Goal: Task Accomplishment & Management: Manage account settings

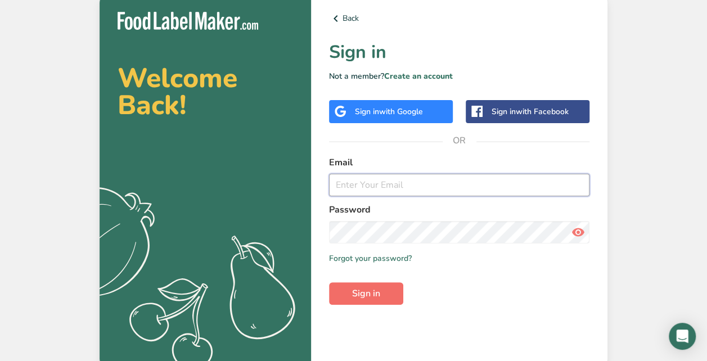
type input "[EMAIL_ADDRESS][DOMAIN_NAME]"
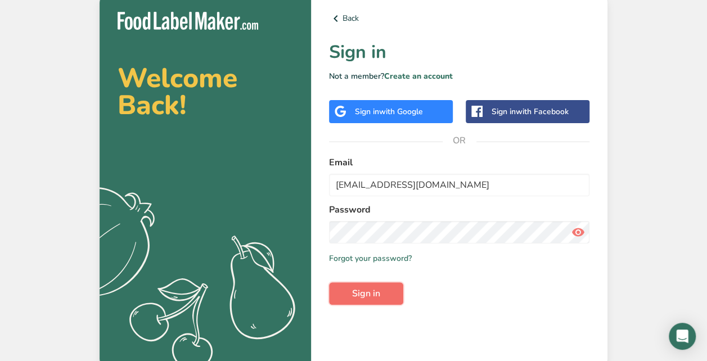
click at [384, 300] on button "Sign in" at bounding box center [366, 293] width 74 height 23
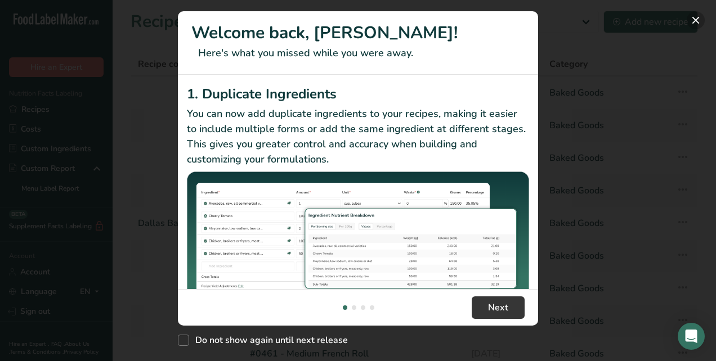
click at [696, 16] on button "New Features" at bounding box center [695, 20] width 18 height 18
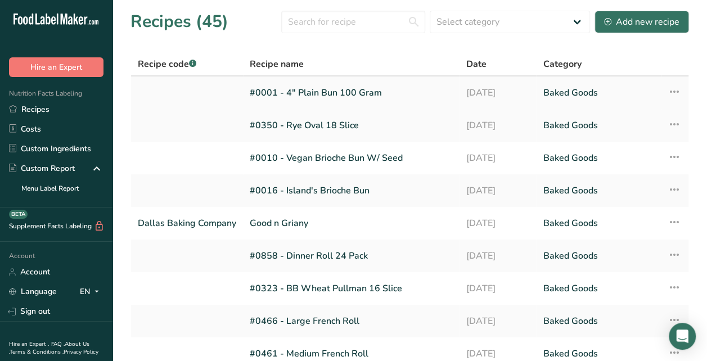
click at [358, 95] on link "#0001 - 4" Plain Bun 100 Gram" at bounding box center [351, 93] width 203 height 24
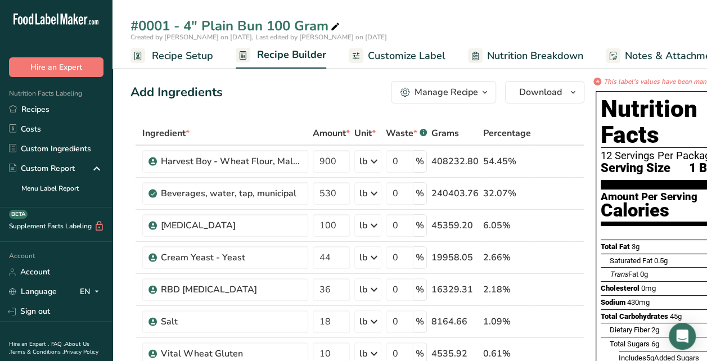
click at [179, 62] on span "Recipe Setup" at bounding box center [182, 55] width 61 height 15
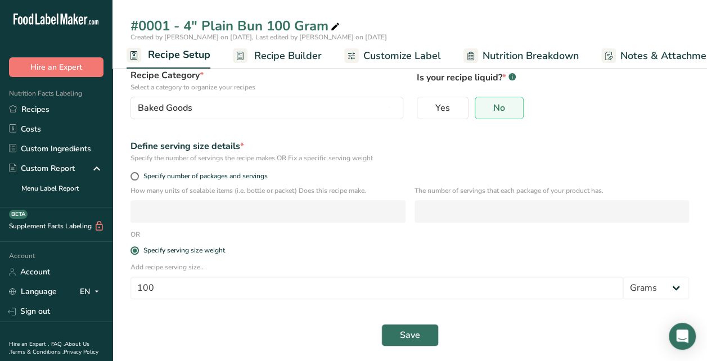
scroll to position [83, 0]
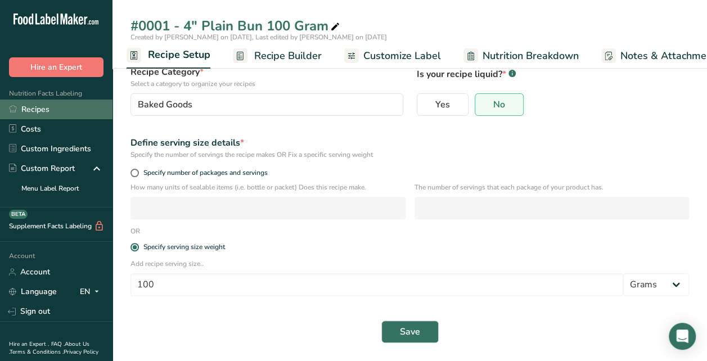
click at [42, 113] on link "Recipes" at bounding box center [56, 110] width 113 height 20
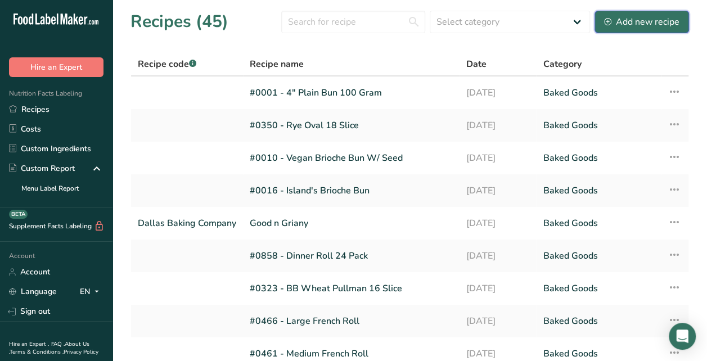
click at [658, 13] on button "Add new recipe" at bounding box center [642, 22] width 95 height 23
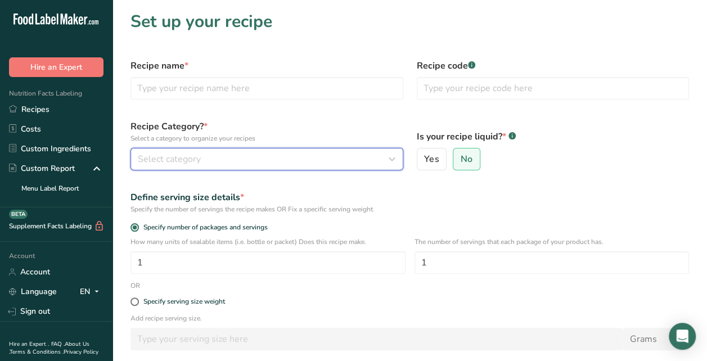
click at [394, 160] on icon "button" at bounding box center [392, 159] width 14 height 20
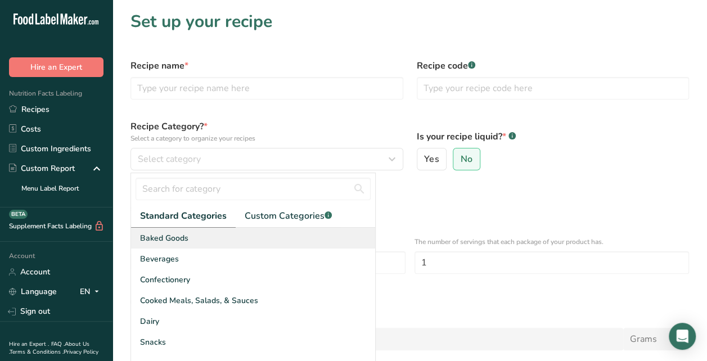
click at [181, 239] on span "Baked Goods" at bounding box center [164, 238] width 48 height 12
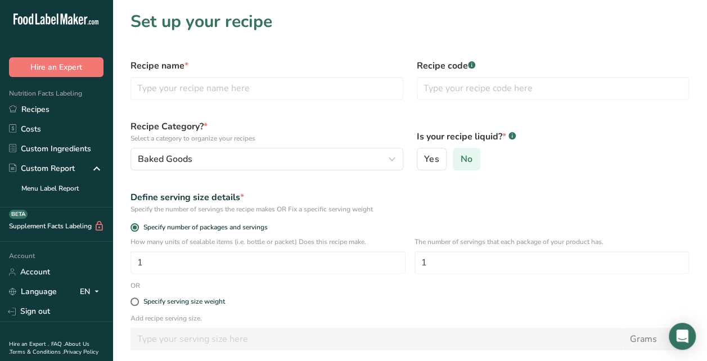
click at [470, 158] on span "No" at bounding box center [467, 159] width 12 height 11
click at [461, 158] on input "No" at bounding box center [456, 159] width 7 height 7
click at [193, 260] on input "1" at bounding box center [268, 262] width 275 height 23
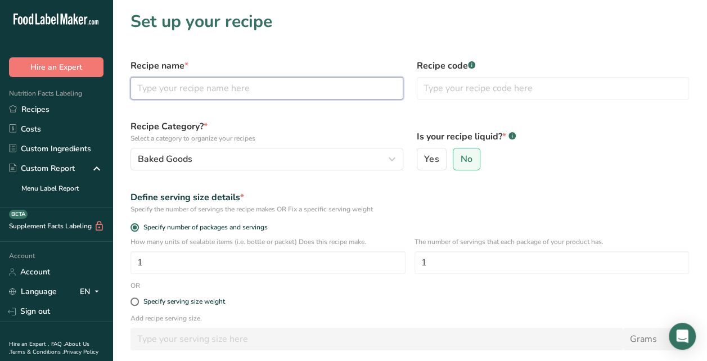
click at [223, 88] on input "text" at bounding box center [267, 88] width 273 height 23
click at [190, 91] on input "#0916 -" at bounding box center [267, 88] width 273 height 23
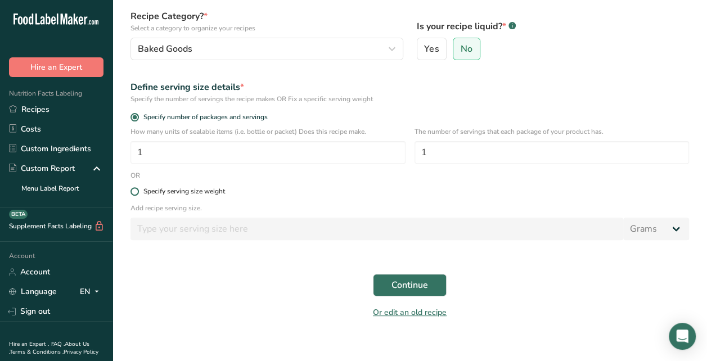
scroll to position [113, 0]
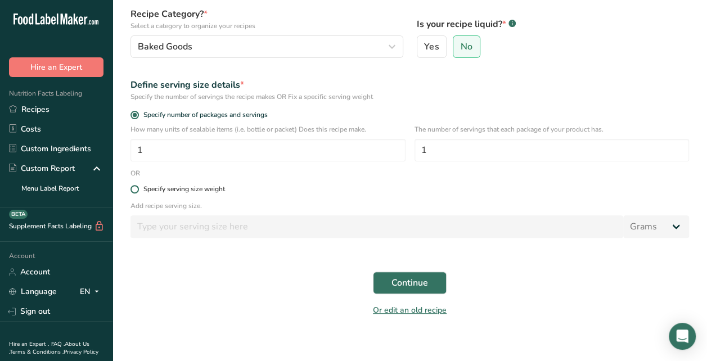
type input "#0916 - Brioche Bun 6pk"
click at [134, 190] on span at bounding box center [135, 189] width 8 height 8
click at [134, 190] on input "Specify serving size weight" at bounding box center [134, 189] width 7 height 7
radio input "true"
radio input "false"
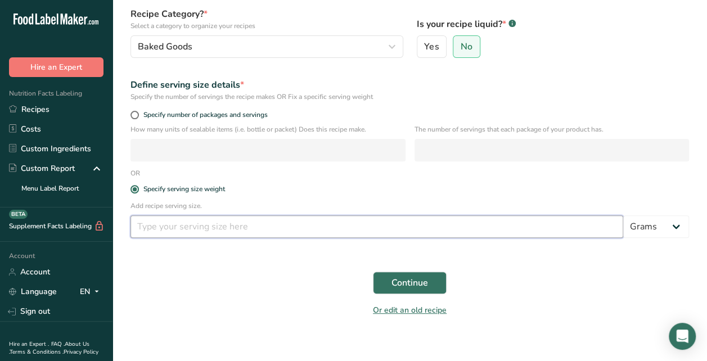
click at [165, 226] on input "number" at bounding box center [377, 226] width 493 height 23
type input "99.223"
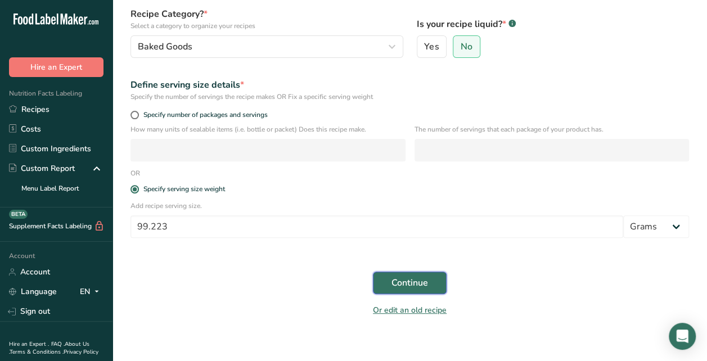
click at [426, 278] on span "Continue" at bounding box center [410, 283] width 37 height 14
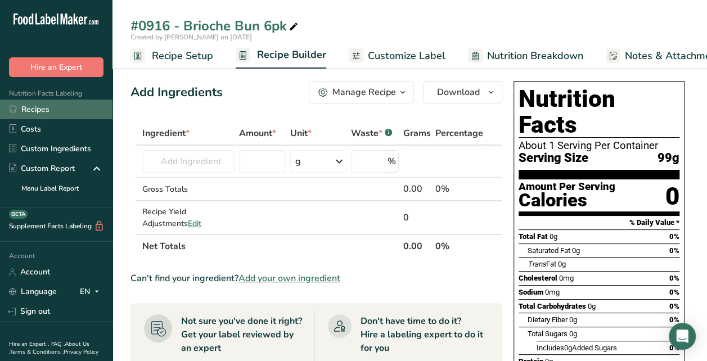
click at [47, 111] on link "Recipes" at bounding box center [56, 110] width 113 height 20
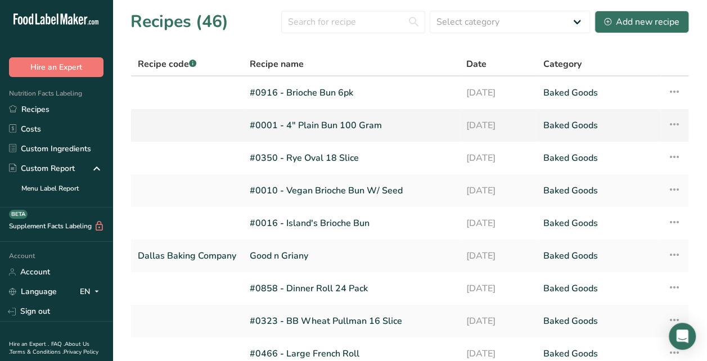
click at [332, 135] on link "#0001 - 4" Plain Bun 100 Gram" at bounding box center [351, 126] width 203 height 24
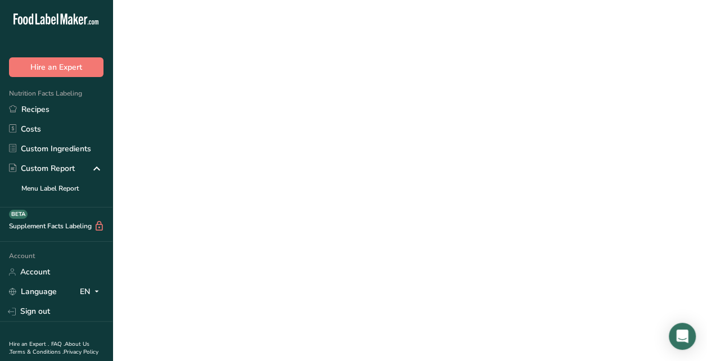
click at [332, 135] on link "#0001 - 4" Plain Bun 100 Gram" at bounding box center [351, 126] width 203 height 24
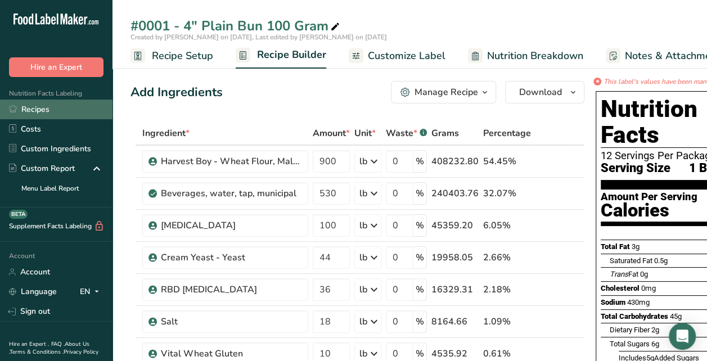
click at [66, 103] on link "Recipes" at bounding box center [56, 110] width 113 height 20
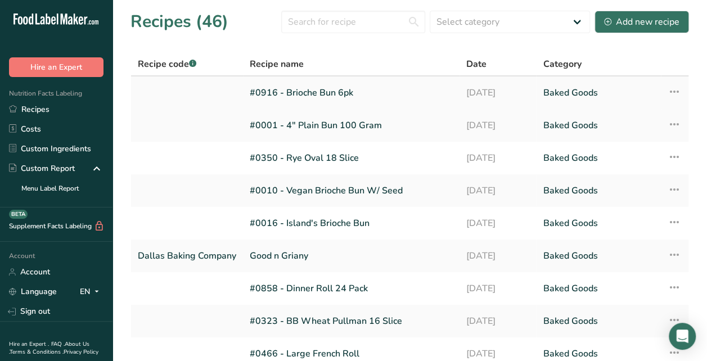
click at [279, 95] on link "#0916 - Brioche Bun 6pk" at bounding box center [351, 93] width 203 height 24
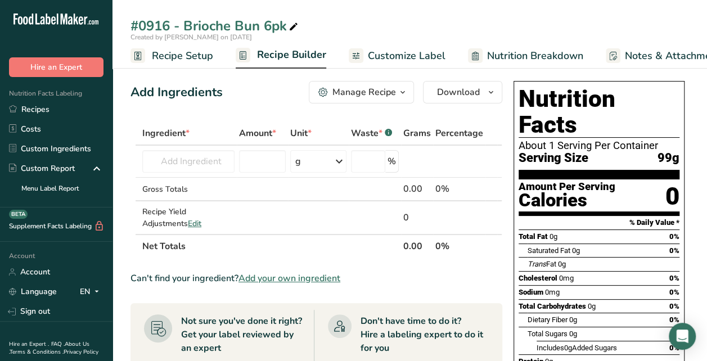
click at [260, 55] on span "Recipe Builder" at bounding box center [291, 54] width 69 height 15
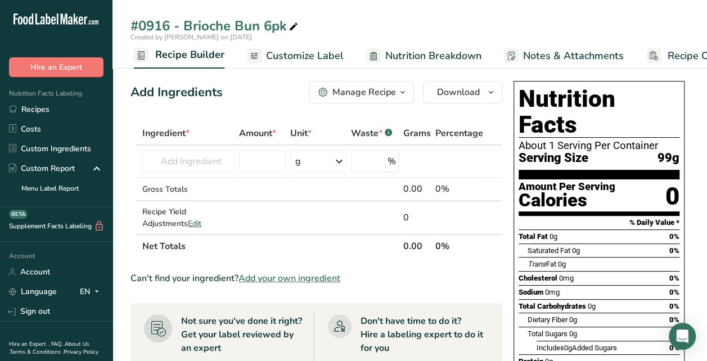
scroll to position [0, 109]
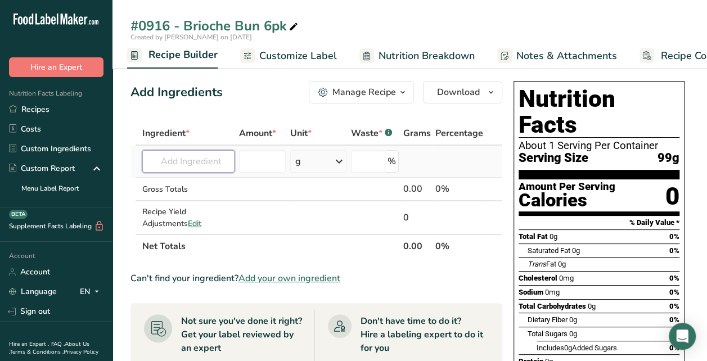
click at [183, 165] on input "text" at bounding box center [188, 161] width 92 height 23
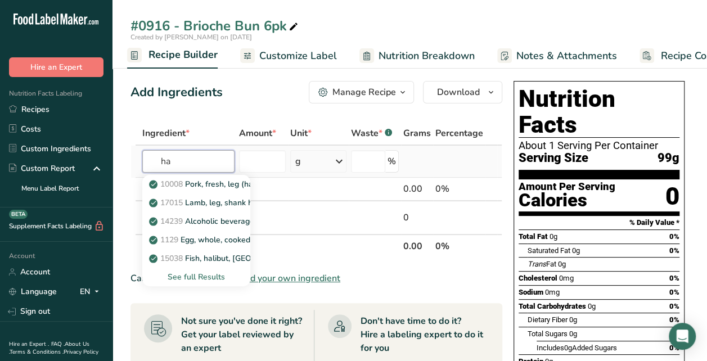
type input "h"
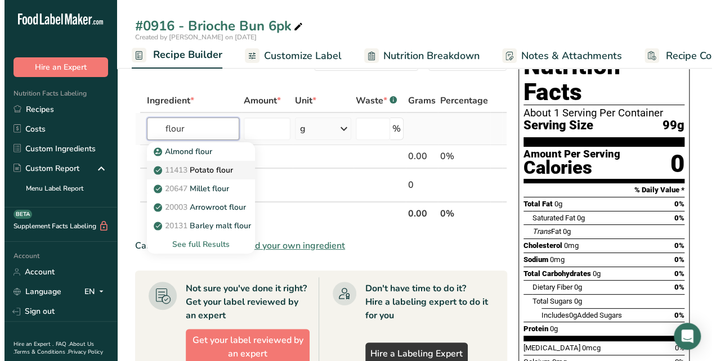
scroll to position [56, 0]
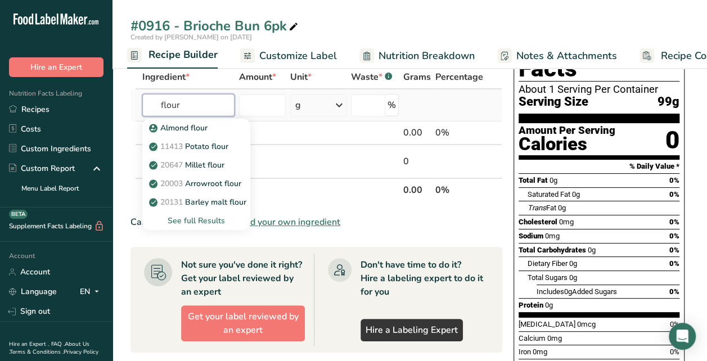
type input "flour"
click at [200, 221] on div "See full Results" at bounding box center [196, 221] width 90 height 12
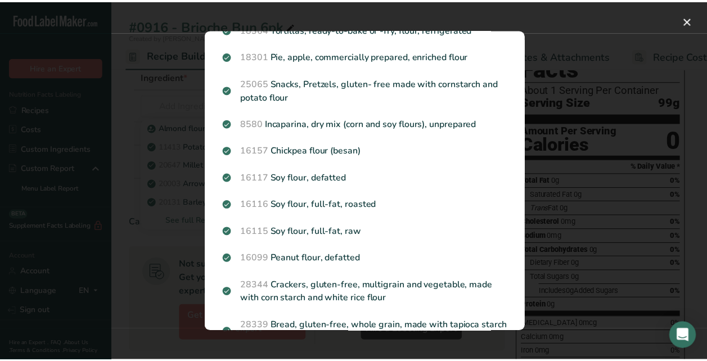
scroll to position [450, 0]
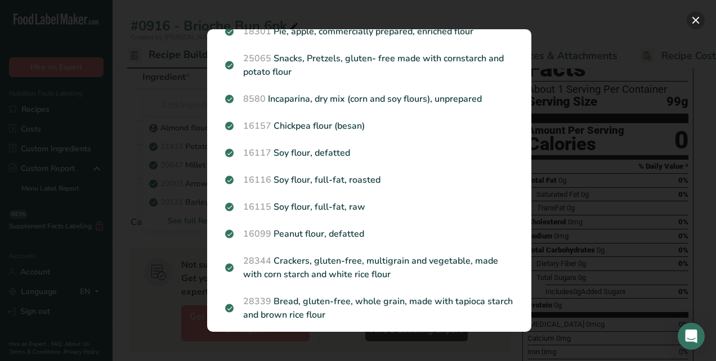
click at [689, 18] on button "Search results modal" at bounding box center [695, 20] width 18 height 18
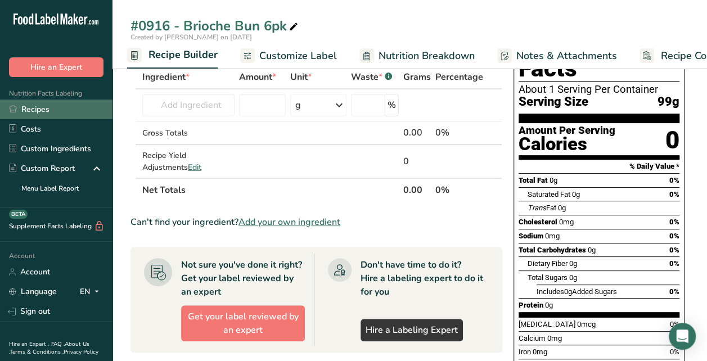
click at [36, 109] on link "Recipes" at bounding box center [56, 110] width 113 height 20
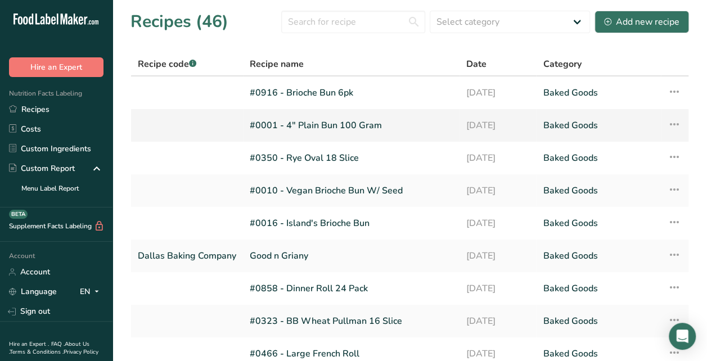
click at [272, 134] on link "#0001 - 4" Plain Bun 100 Gram" at bounding box center [351, 126] width 203 height 24
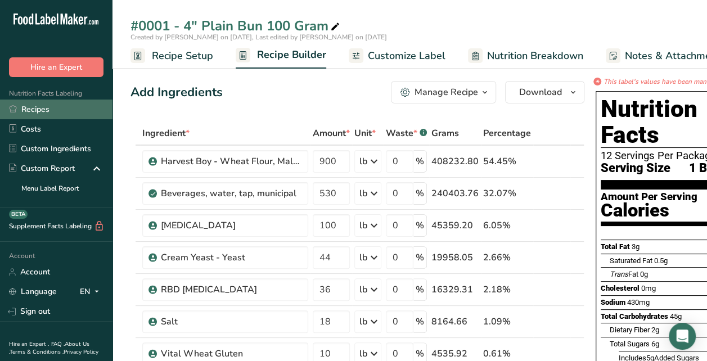
click at [44, 114] on link "Recipes" at bounding box center [56, 110] width 113 height 20
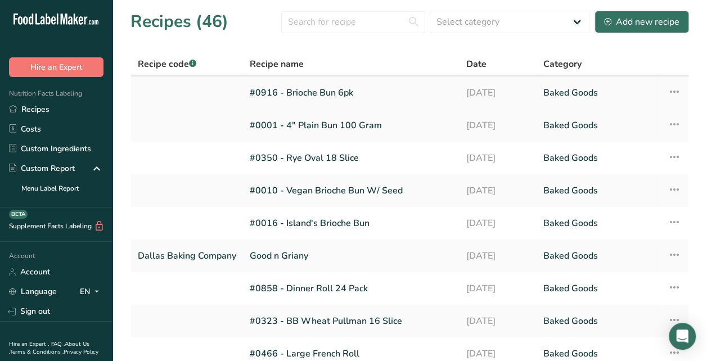
click at [275, 96] on link "#0916 - Brioche Bun 6pk" at bounding box center [351, 93] width 203 height 24
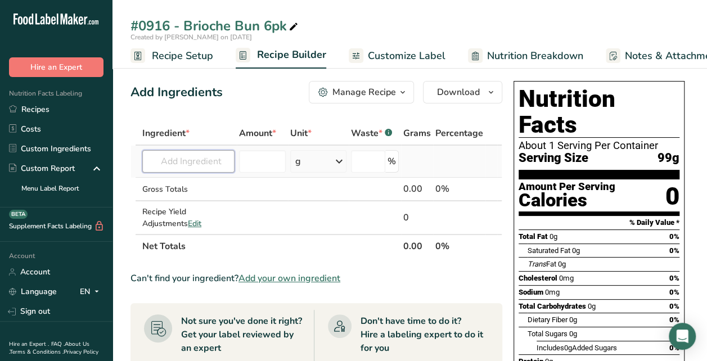
click at [212, 156] on input "text" at bounding box center [188, 161] width 92 height 23
type input "harvest boy"
click at [192, 183] on span "[DOMAIN_NAME]" at bounding box center [192, 184] width 65 height 11
type input "Harvest Boy - Wheat Flour, Malted Barley Flour, [MEDICAL_DATA], Iron, [MEDICAL_…"
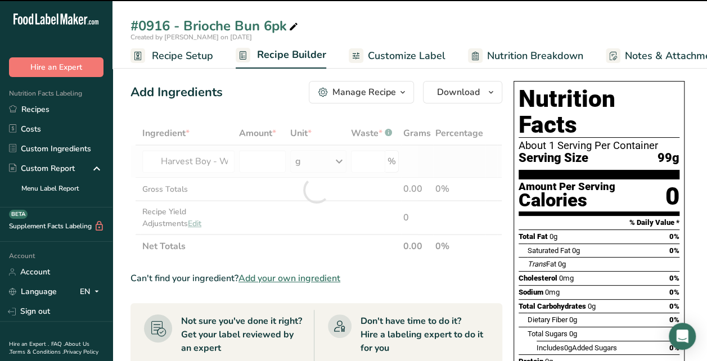
type input "0"
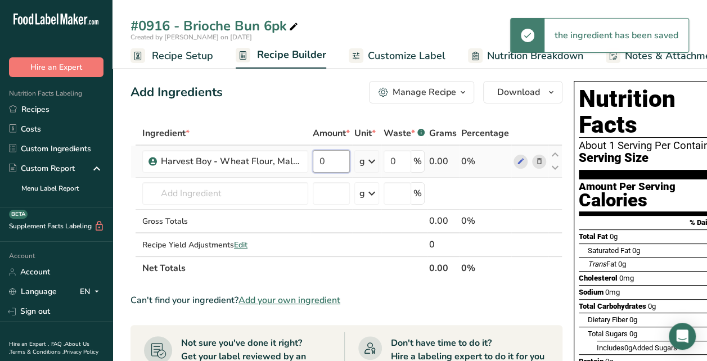
click at [317, 166] on input "0" at bounding box center [331, 161] width 37 height 23
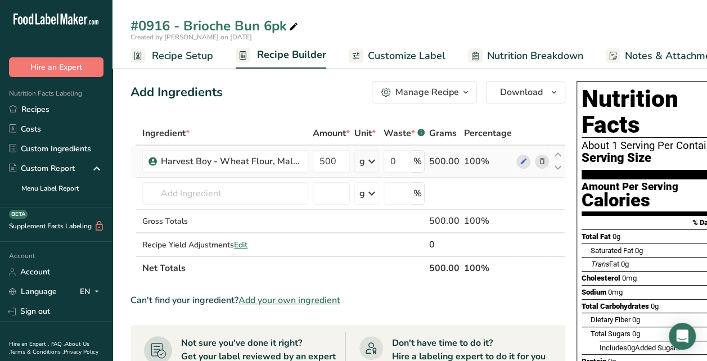
click at [371, 160] on div "Ingredient * Amount * Unit * Waste * .a-a{fill:#347362;}.b-a{fill:#fff;} Grams …" at bounding box center [348, 201] width 435 height 159
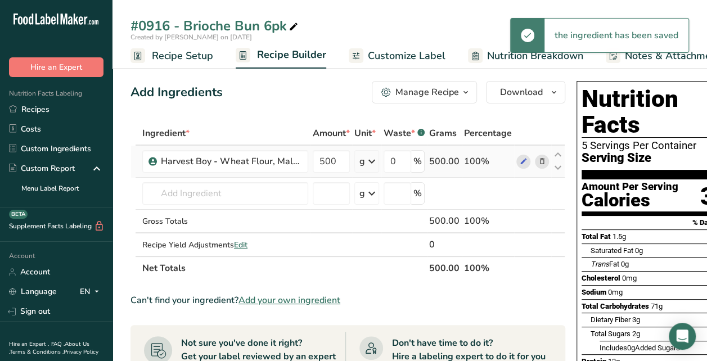
click at [371, 160] on icon at bounding box center [372, 161] width 14 height 20
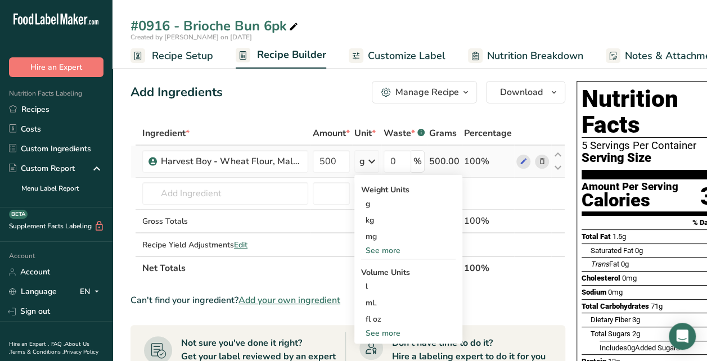
click at [388, 251] on div "See more" at bounding box center [408, 251] width 95 height 12
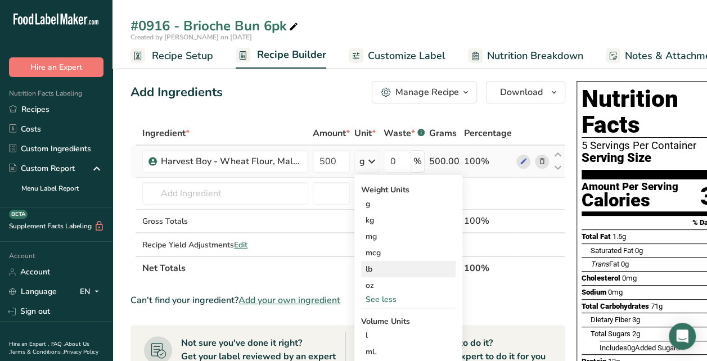
click at [372, 273] on div "lb" at bounding box center [408, 269] width 95 height 16
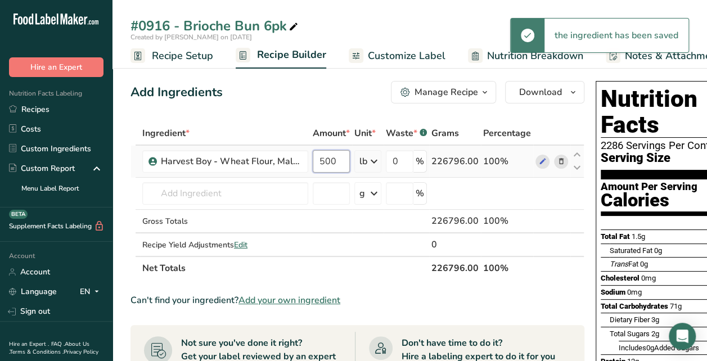
click at [341, 164] on input "500" at bounding box center [331, 161] width 37 height 23
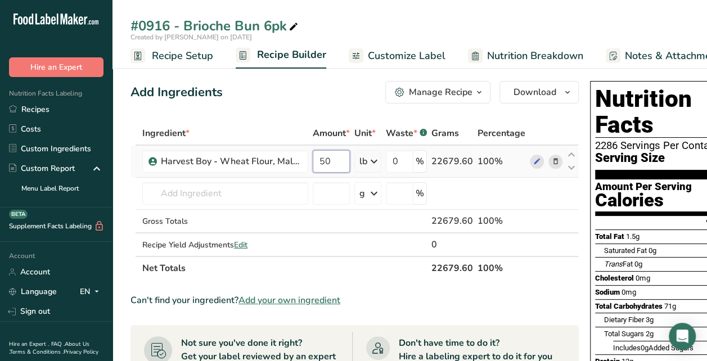
type input "50"
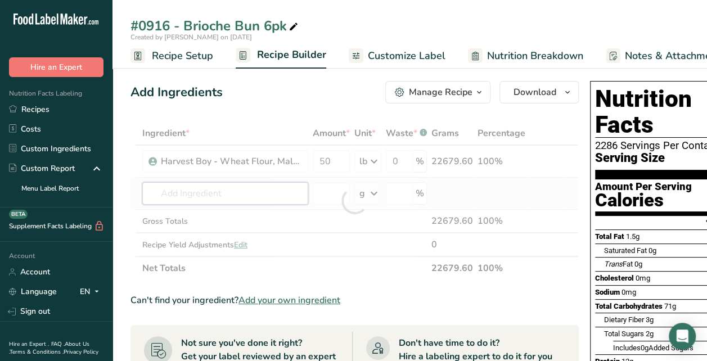
click at [215, 192] on div "Ingredient * Amount * Unit * Waste * .a-a{fill:#347362;}.b-a{fill:#fff;} Grams …" at bounding box center [355, 201] width 448 height 159
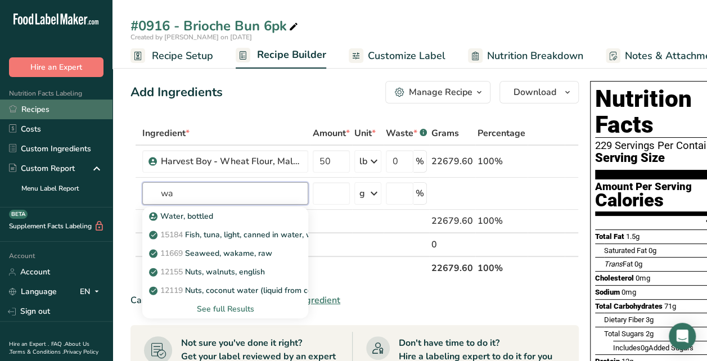
type input "wa"
click at [43, 108] on link "Recipes" at bounding box center [56, 110] width 113 height 20
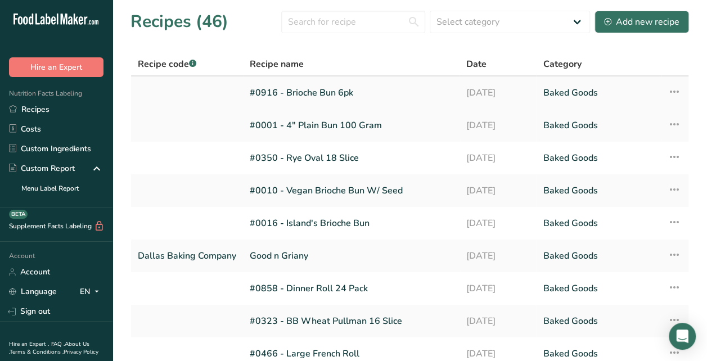
click at [270, 102] on link "#0916 - Brioche Bun 6pk" at bounding box center [351, 93] width 203 height 24
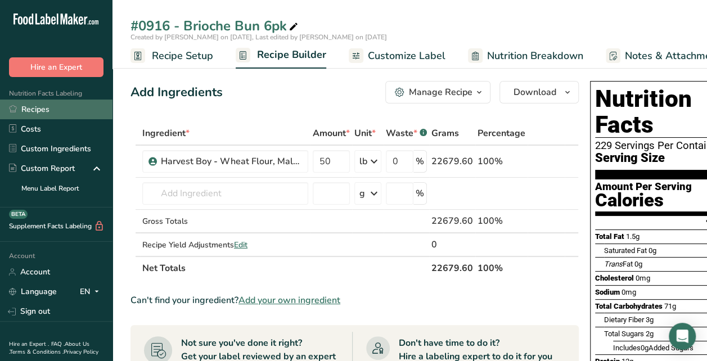
click at [31, 114] on link "Recipes" at bounding box center [56, 110] width 113 height 20
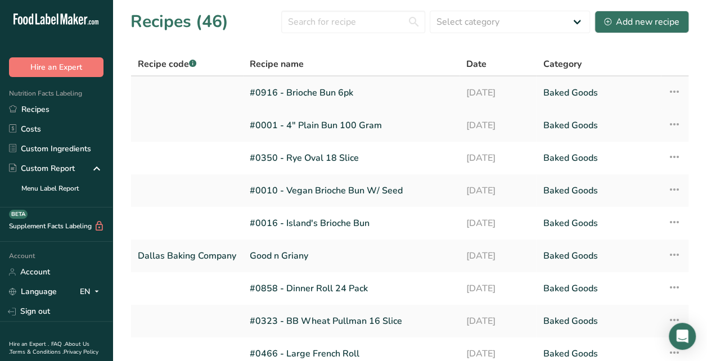
click at [668, 92] on icon at bounding box center [675, 92] width 14 height 20
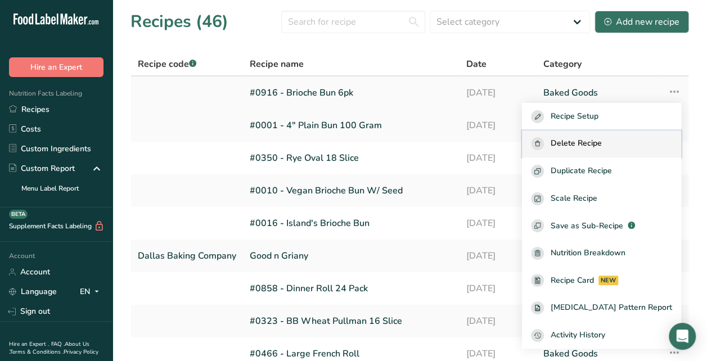
click at [602, 142] on span "Delete Recipe" at bounding box center [576, 143] width 51 height 13
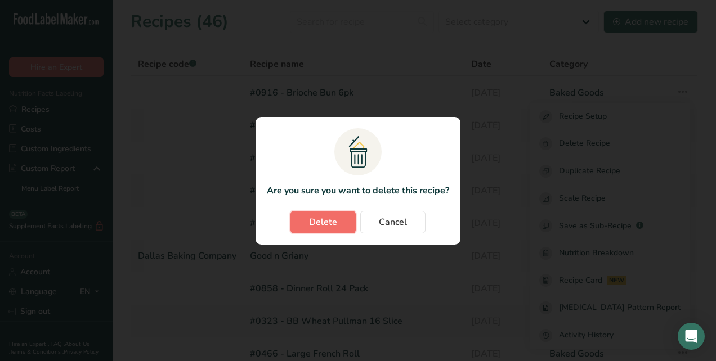
click at [336, 219] on span "Delete" at bounding box center [323, 222] width 28 height 14
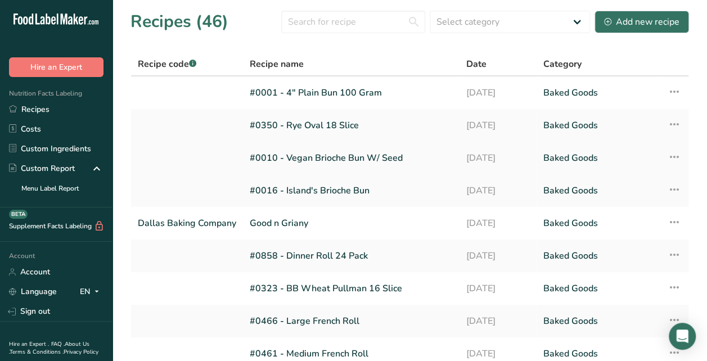
click at [669, 152] on icon at bounding box center [675, 157] width 14 height 20
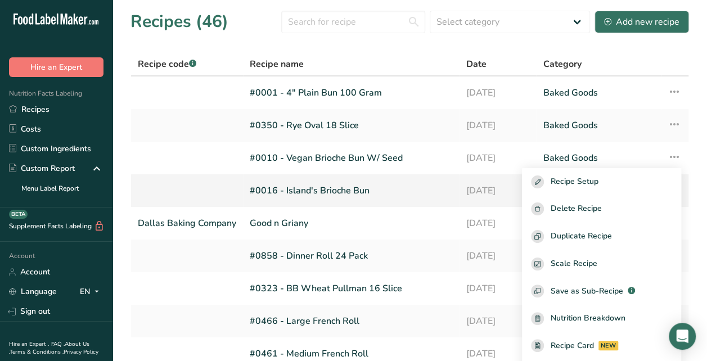
click at [375, 192] on link "#0016 - Island's Brioche Bun" at bounding box center [351, 191] width 203 height 24
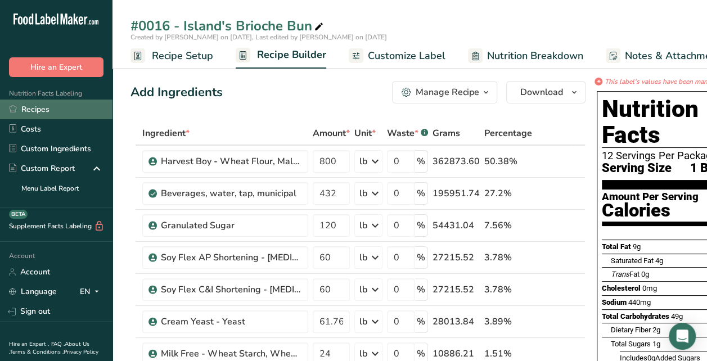
click at [39, 110] on link "Recipes" at bounding box center [56, 110] width 113 height 20
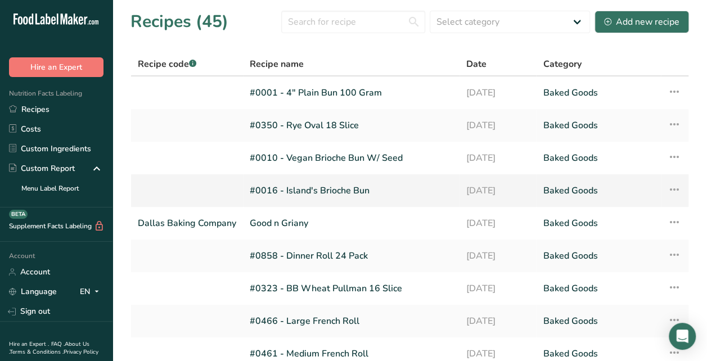
click at [671, 190] on icon at bounding box center [675, 189] width 14 height 20
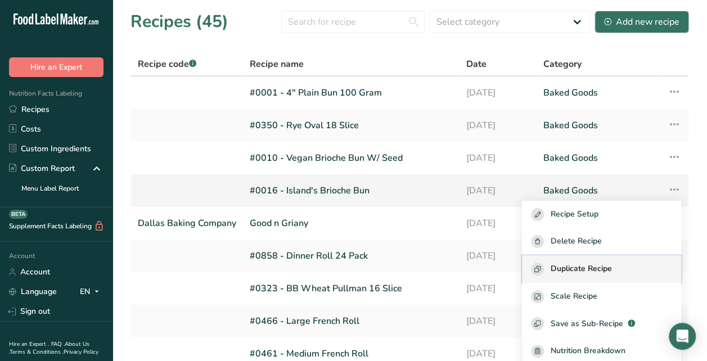
click at [602, 267] on span "Duplicate Recipe" at bounding box center [581, 269] width 61 height 13
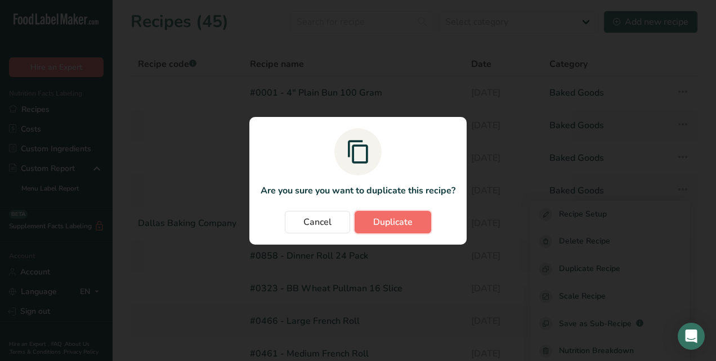
click at [393, 212] on button "Duplicate" at bounding box center [392, 222] width 77 height 23
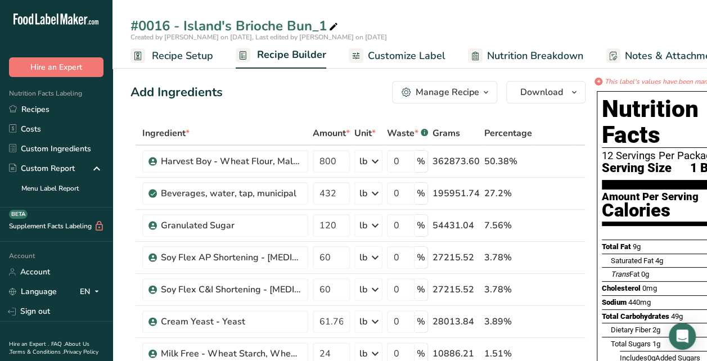
click at [204, 59] on span "Recipe Setup" at bounding box center [182, 55] width 61 height 15
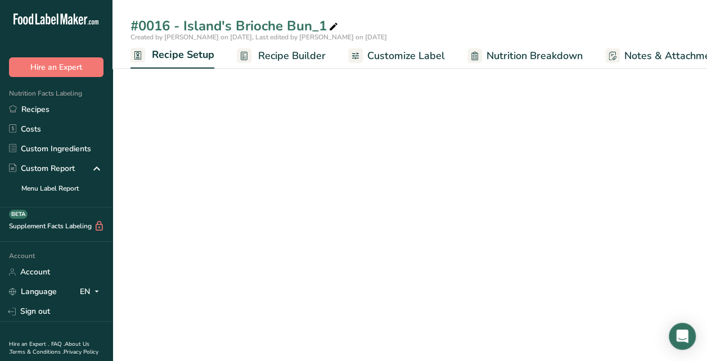
scroll to position [0, 4]
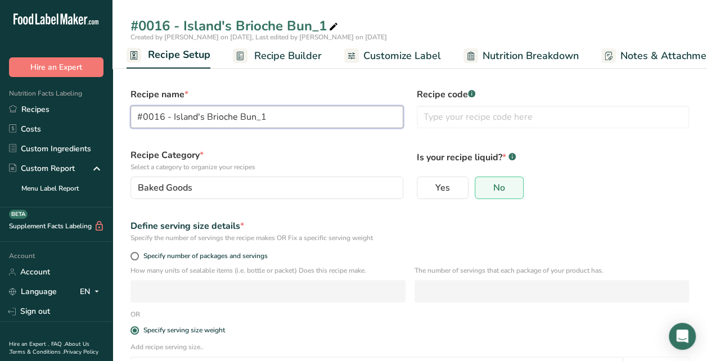
click at [154, 116] on input "#0016 - Island's Brioche Bun_1" at bounding box center [267, 117] width 273 height 23
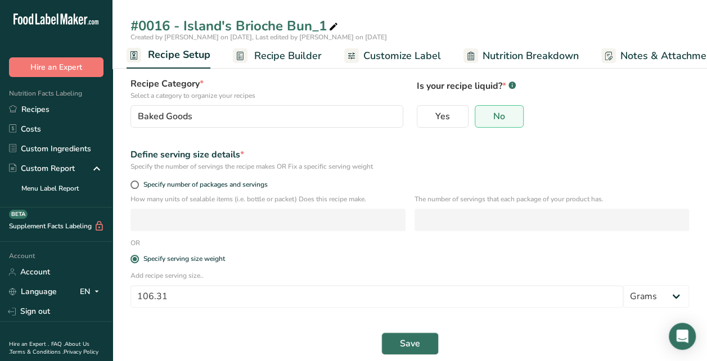
scroll to position [83, 0]
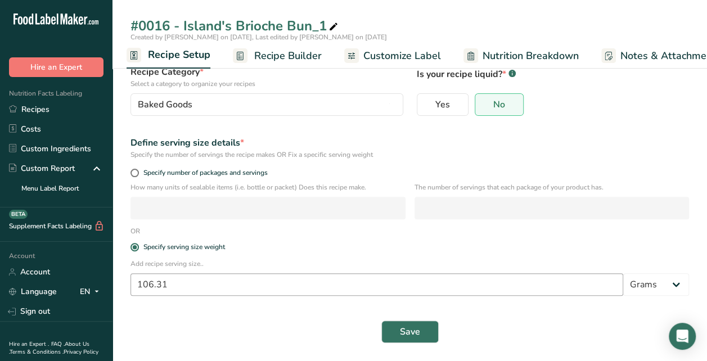
type input "#0916 - Brioche Bun 6pk"
click at [174, 284] on input "106.31" at bounding box center [377, 284] width 493 height 23
type input "1"
type input "99.223"
click at [412, 335] on span "Save" at bounding box center [410, 332] width 20 height 14
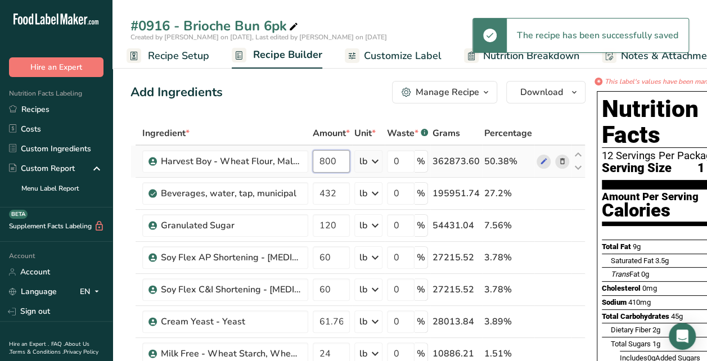
click at [334, 160] on input "800" at bounding box center [331, 161] width 37 height 23
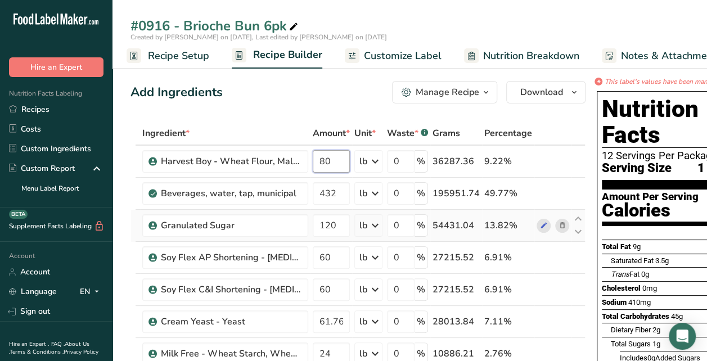
type input "8"
type input "50"
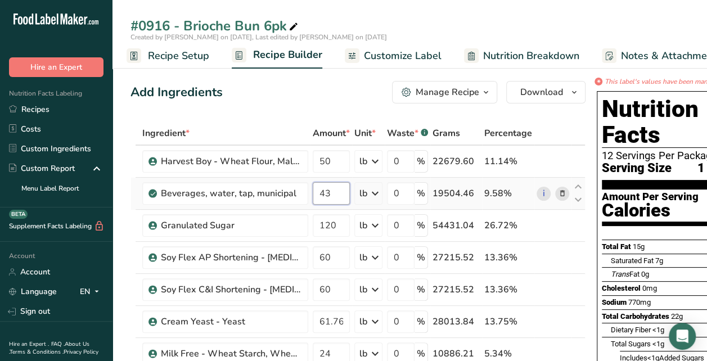
type input "4"
type input "20.75"
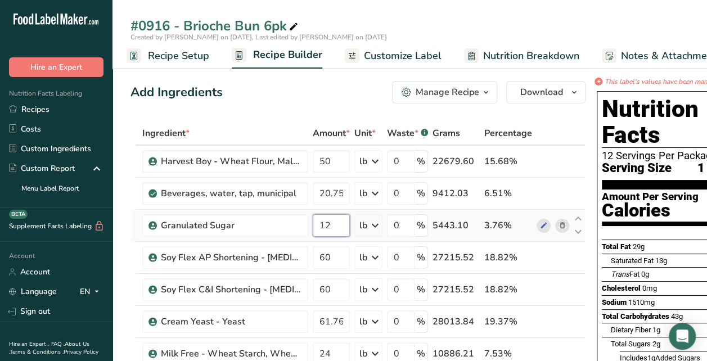
type input "1"
type input "5"
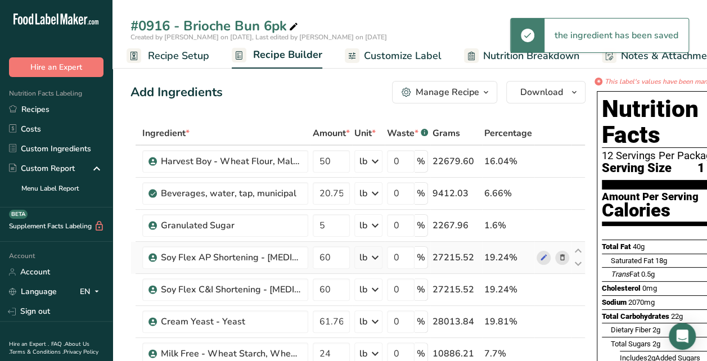
click at [559, 258] on icon at bounding box center [563, 258] width 8 height 12
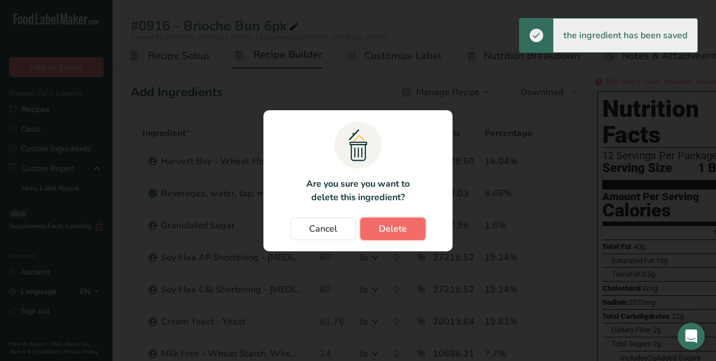
click at [382, 225] on span "Delete" at bounding box center [393, 229] width 28 height 14
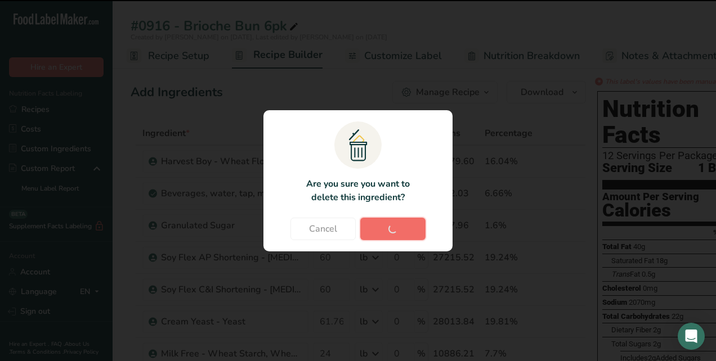
type input "61.76"
type input "24"
type input "16"
type input "6"
type input "3.2"
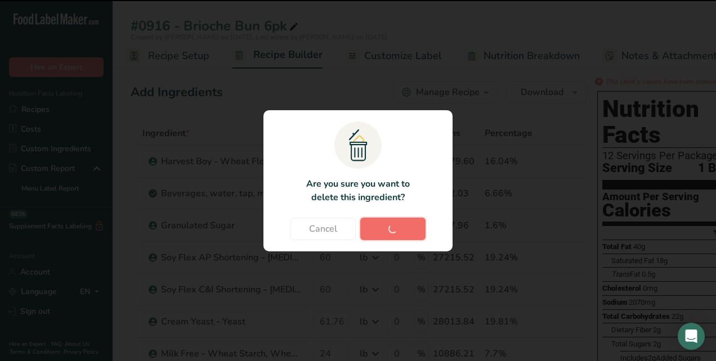
type input "4"
type input "1"
type input "0.5"
type input "16"
type input "3"
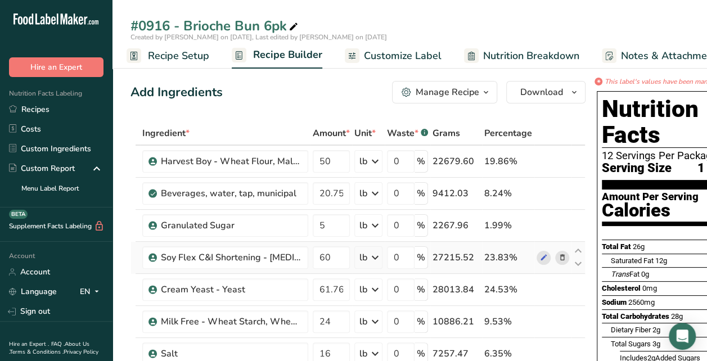
click at [559, 256] on icon at bounding box center [563, 258] width 8 height 12
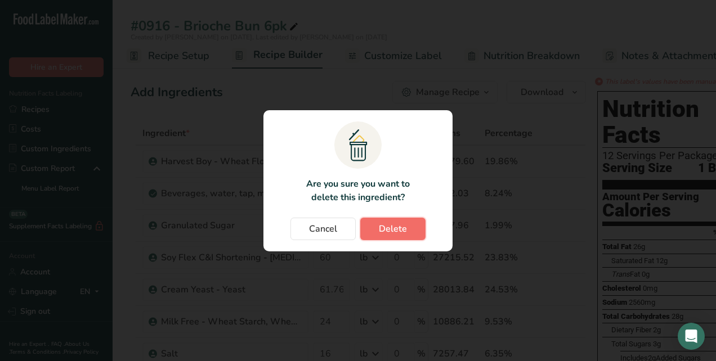
click at [398, 233] on span "Delete" at bounding box center [393, 229] width 28 height 14
type input "61.76"
type input "24"
type input "16"
type input "6"
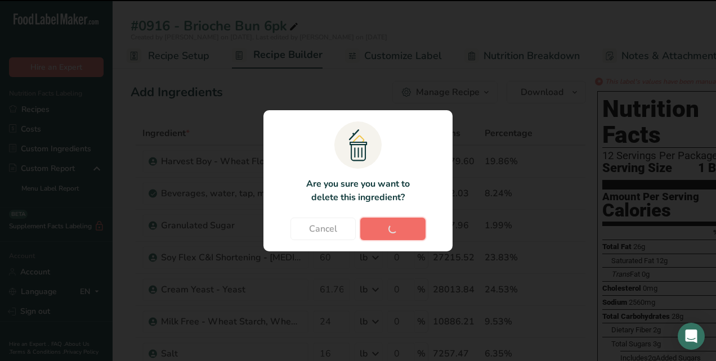
type input "3.2"
type input "4"
type input "1"
type input "0.5"
type input "16"
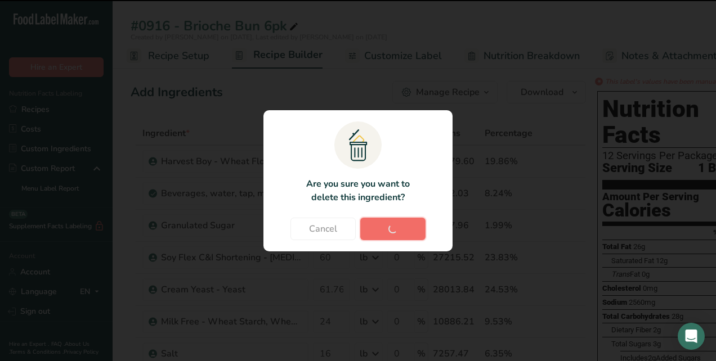
type input "3"
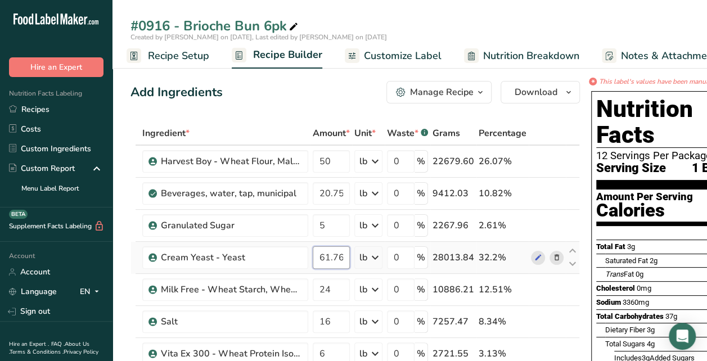
click at [343, 257] on input "61.76" at bounding box center [331, 257] width 37 height 23
type input "6"
type input "11"
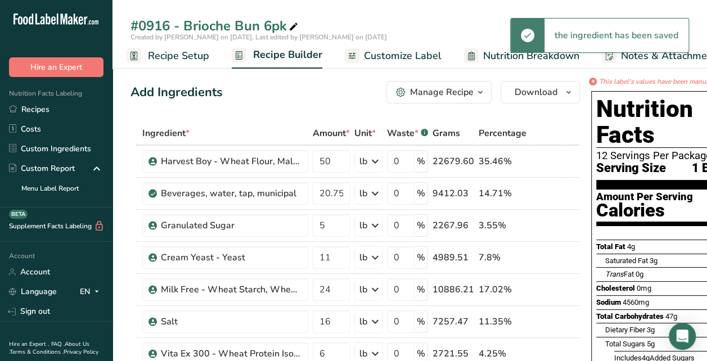
click at [376, 255] on icon at bounding box center [376, 258] width 14 height 20
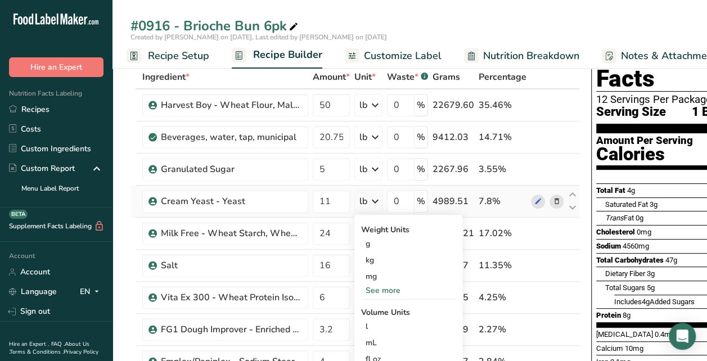
scroll to position [113, 0]
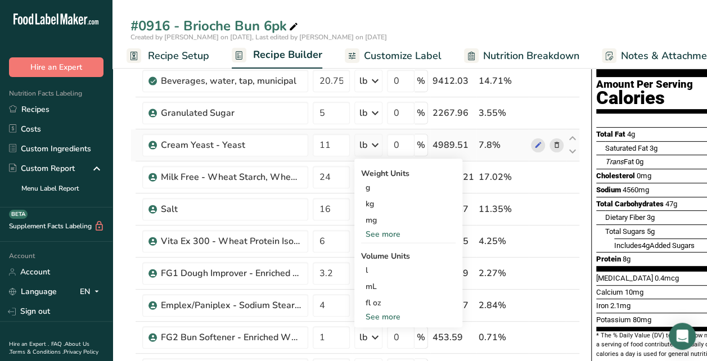
click at [384, 238] on div "See more" at bounding box center [408, 234] width 95 height 12
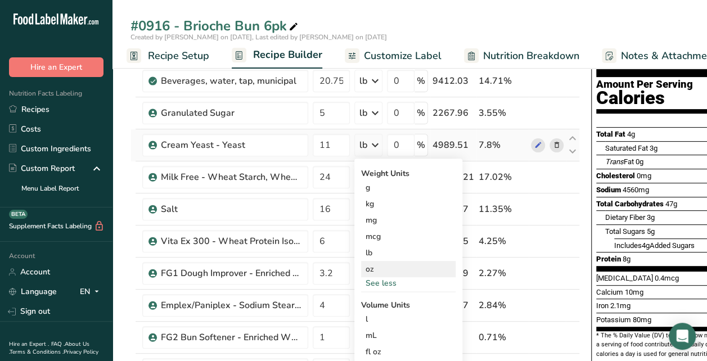
click at [372, 267] on div "oz" at bounding box center [408, 269] width 95 height 16
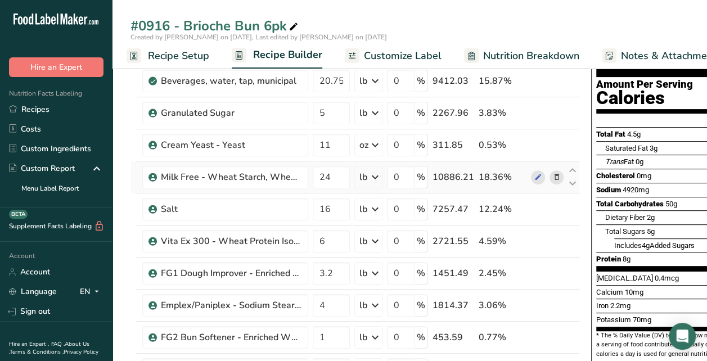
click at [555, 173] on icon at bounding box center [557, 178] width 8 height 12
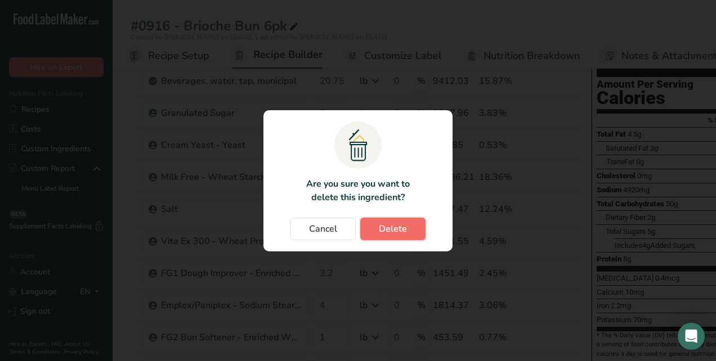
click at [398, 224] on span "Delete" at bounding box center [393, 229] width 28 height 14
type input "16"
type input "6"
type input "3.2"
type input "4"
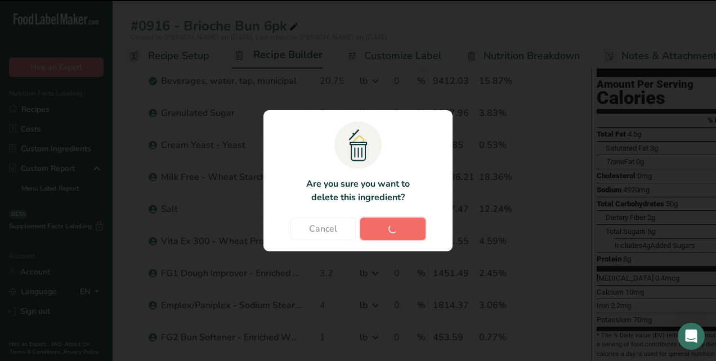
type input "1"
type input "0.5"
type input "16"
type input "3"
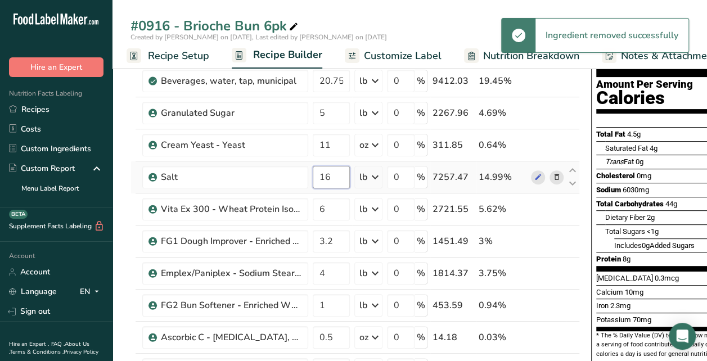
click at [335, 177] on input "16" at bounding box center [331, 177] width 37 height 23
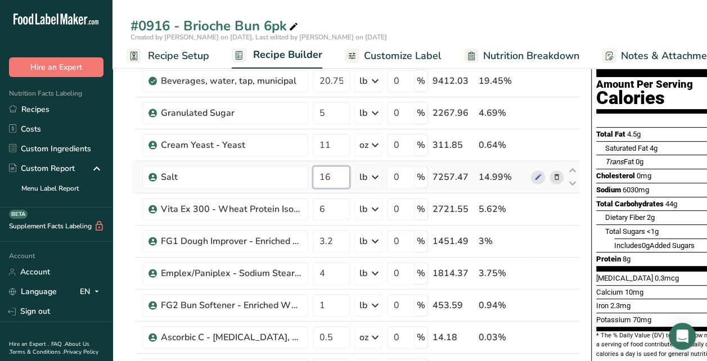
type input "1"
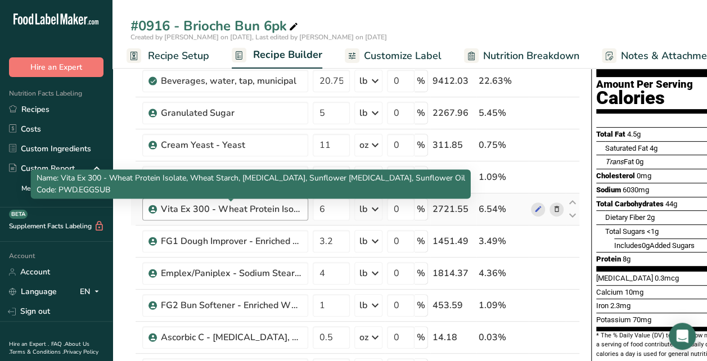
click at [282, 208] on div "Ingredient * Amount * Unit * Waste * .a-a{fill:#347362;}.b-a{fill:#fff;} Grams …" at bounding box center [356, 264] width 450 height 511
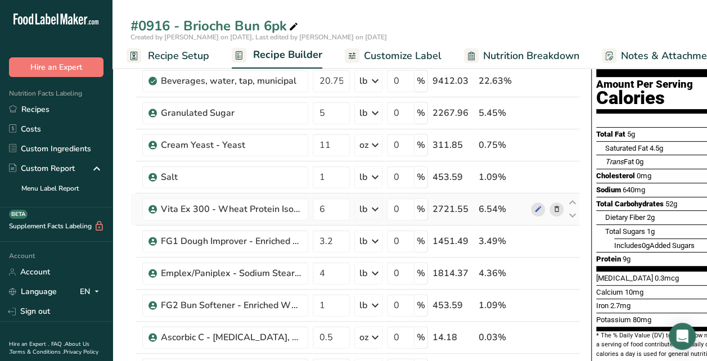
click at [553, 206] on icon at bounding box center [557, 210] width 8 height 12
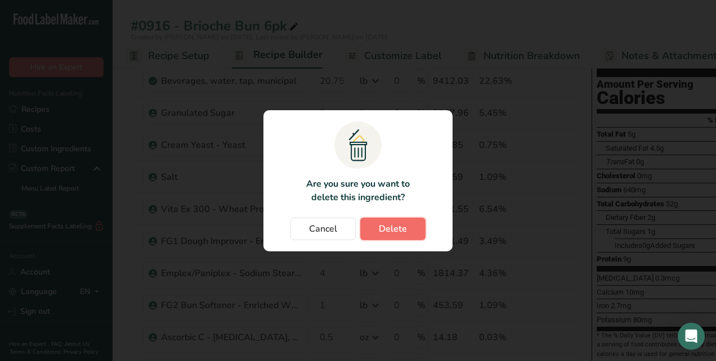
click at [387, 224] on span "Delete" at bounding box center [393, 229] width 28 height 14
type input "3.2"
type input "4"
type input "1"
type input "0.5"
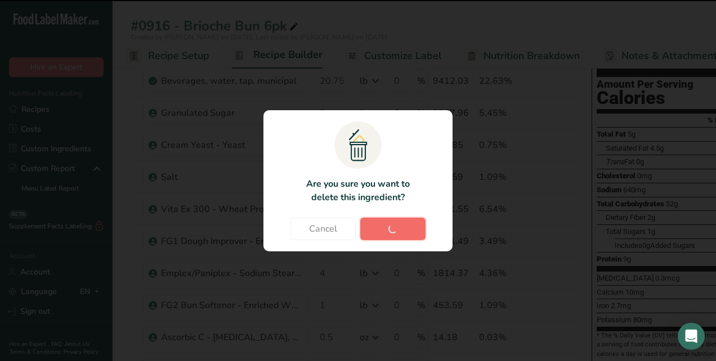
type input "16"
type input "3"
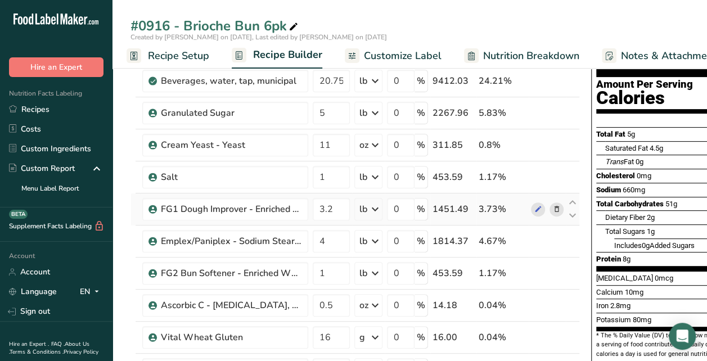
click at [556, 206] on icon at bounding box center [557, 210] width 8 height 12
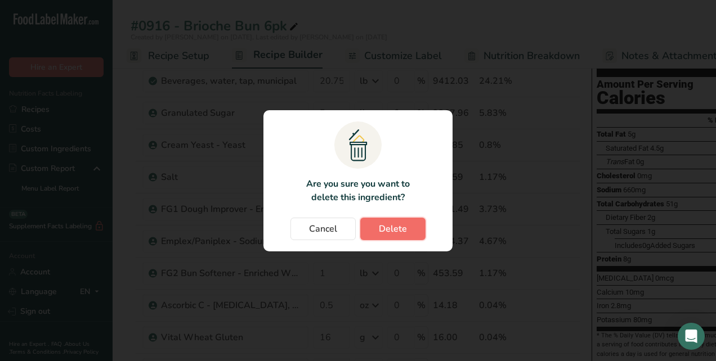
click at [410, 228] on button "Delete" at bounding box center [392, 229] width 65 height 23
type input "4"
type input "1"
type input "0.5"
type input "16"
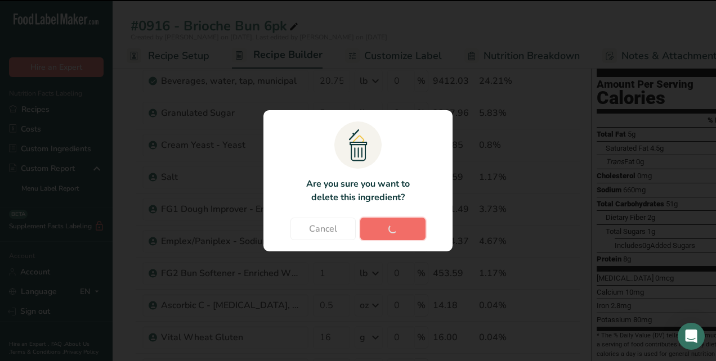
type input "3"
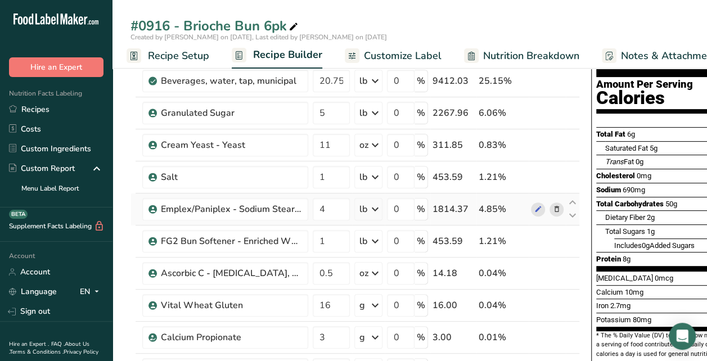
click at [556, 206] on icon at bounding box center [557, 210] width 8 height 12
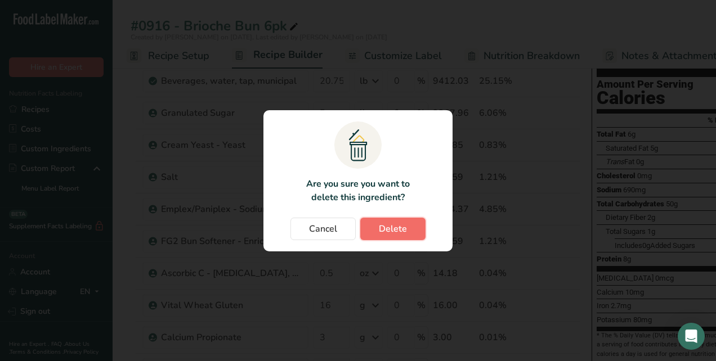
click at [384, 236] on button "Delete" at bounding box center [392, 229] width 65 height 23
type input "1"
type input "0.5"
type input "16"
type input "3"
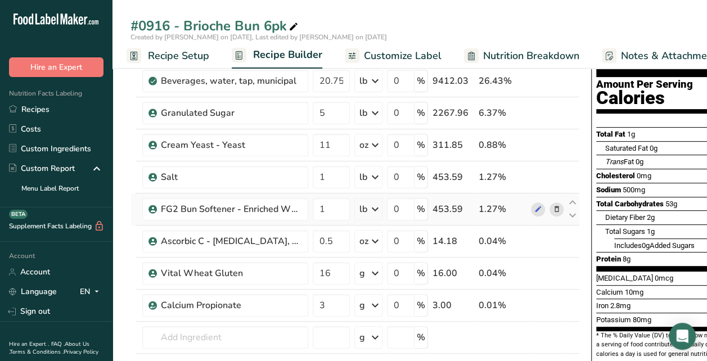
click at [559, 205] on span at bounding box center [557, 210] width 14 height 14
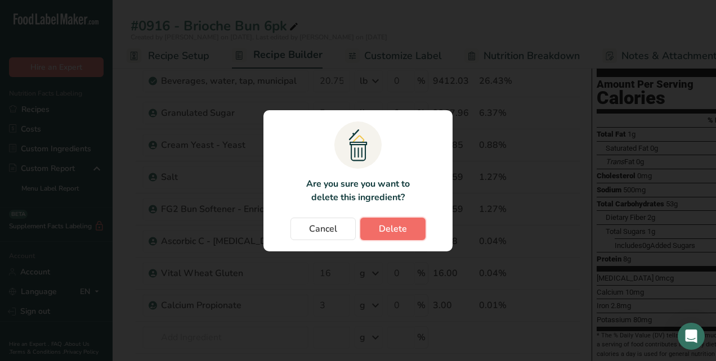
click at [403, 227] on span "Delete" at bounding box center [393, 229] width 28 height 14
type input "0.5"
type input "16"
type input "3"
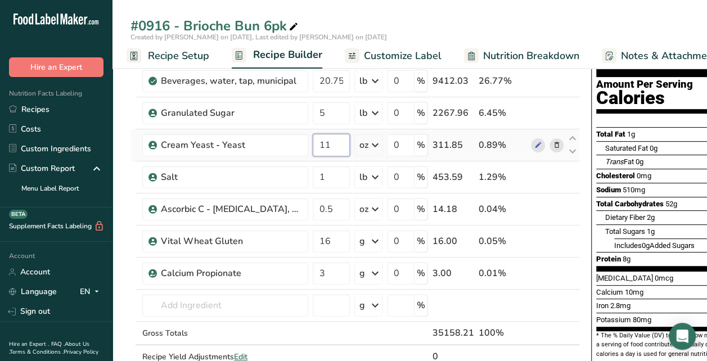
click at [333, 145] on input "11" at bounding box center [331, 145] width 37 height 23
type input "1"
type input "1.11"
click at [376, 144] on div "Ingredient * Amount * Unit * Waste * .a-a{fill:#347362;}.b-a{fill:#fff;} Grams …" at bounding box center [356, 200] width 450 height 383
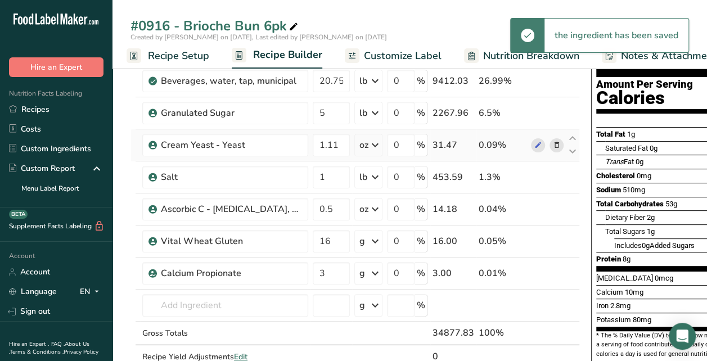
click at [376, 144] on icon at bounding box center [376, 145] width 14 height 20
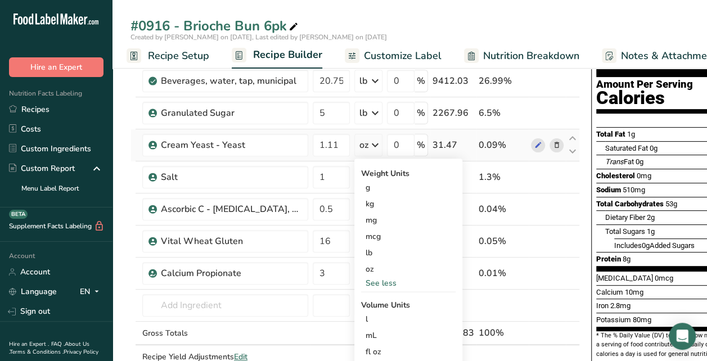
click at [375, 281] on div "See less" at bounding box center [408, 283] width 95 height 12
click at [379, 236] on div "See more" at bounding box center [408, 234] width 95 height 12
click at [371, 254] on div "lb" at bounding box center [408, 253] width 95 height 16
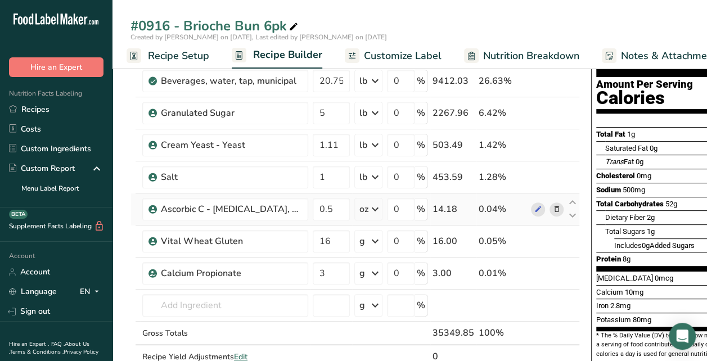
click at [553, 208] on icon at bounding box center [557, 210] width 8 height 12
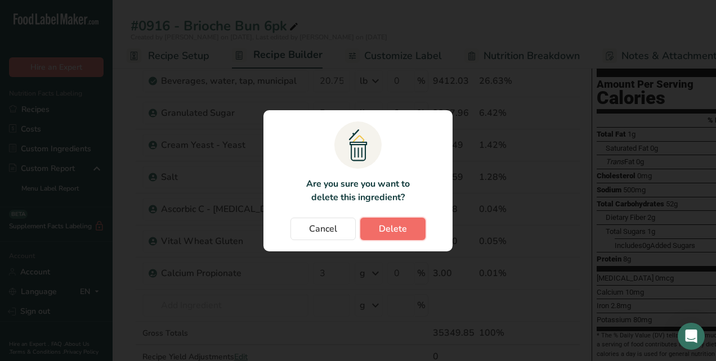
click at [419, 232] on button "Delete" at bounding box center [392, 229] width 65 height 23
type input "16"
type input "3"
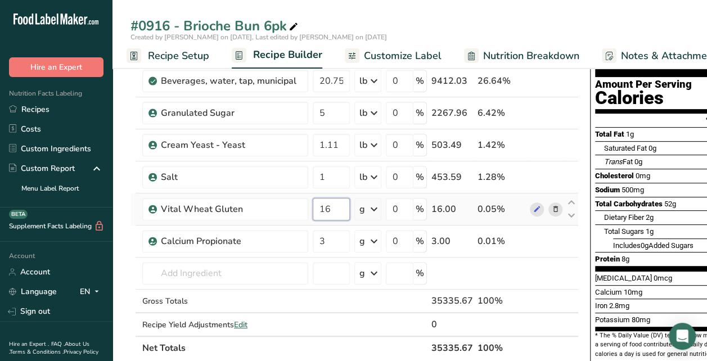
click at [331, 206] on input "16" at bounding box center [331, 209] width 37 height 23
type input "1"
type input "8"
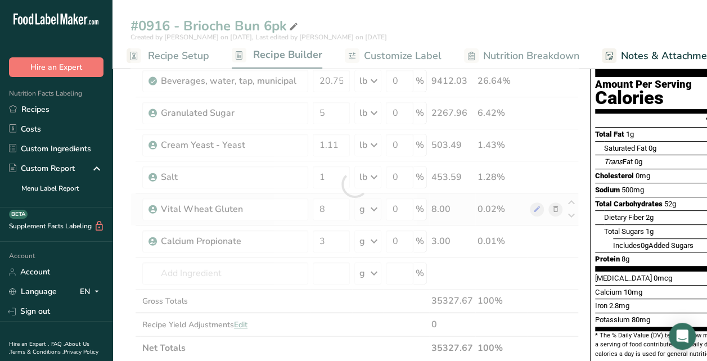
click at [375, 204] on div "Ingredient * Amount * Unit * Waste * .a-a{fill:#347362;}.b-a{fill:#fff;} Grams …" at bounding box center [355, 184] width 448 height 351
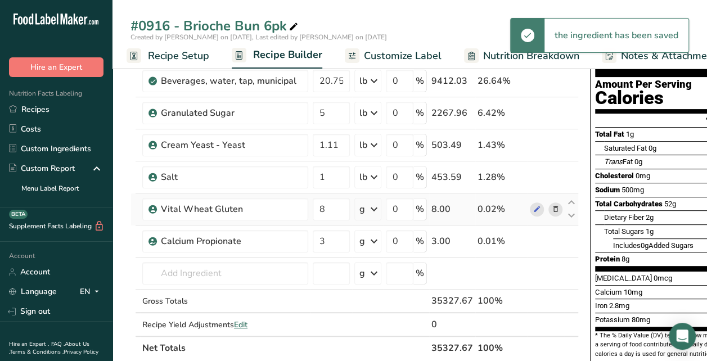
click at [374, 207] on icon at bounding box center [374, 209] width 14 height 20
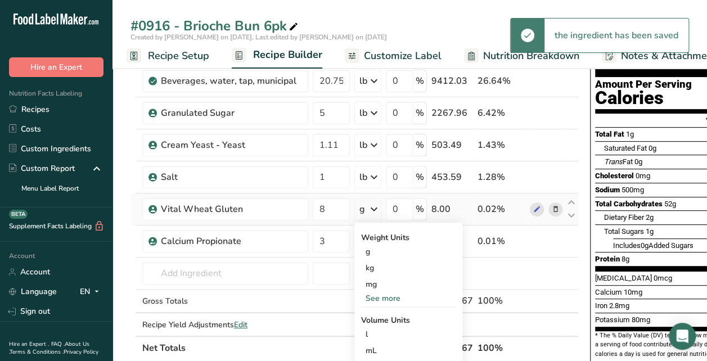
click at [372, 296] on div "See more" at bounding box center [408, 299] width 95 height 12
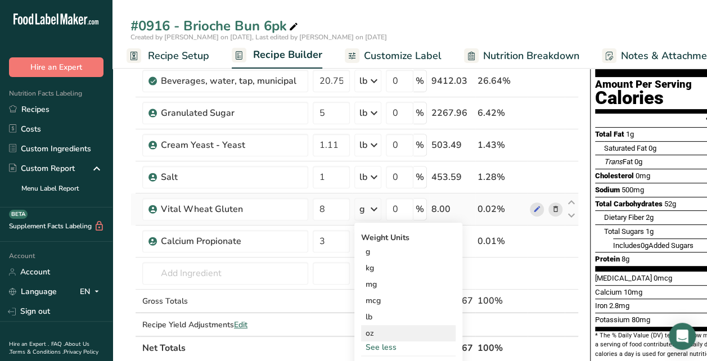
click at [371, 335] on div "oz" at bounding box center [408, 333] width 95 height 16
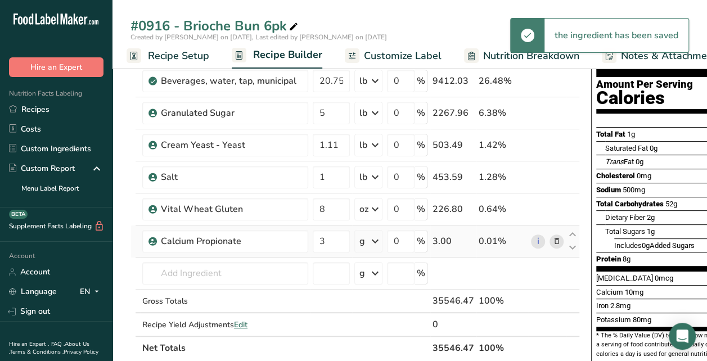
scroll to position [169, 0]
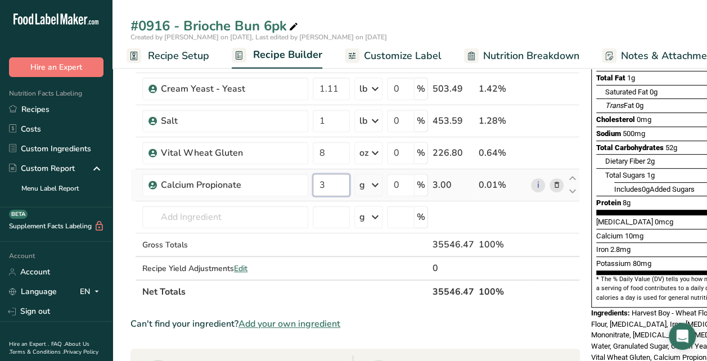
click at [326, 183] on input "3" at bounding box center [331, 185] width 37 height 23
type input "4"
click at [377, 181] on div "Ingredient * Amount * Unit * Waste * .a-a{fill:#347362;}.b-a{fill:#fff;} Grams …" at bounding box center [356, 128] width 450 height 351
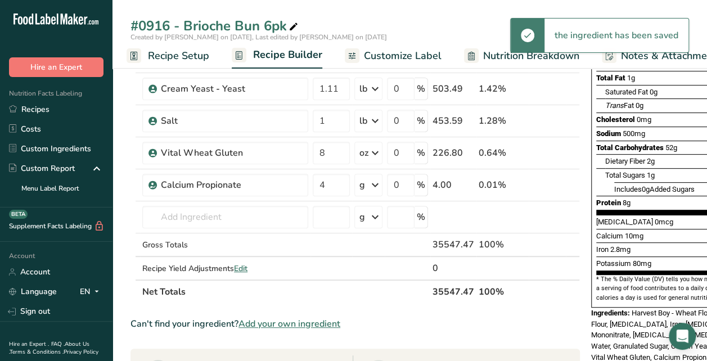
click at [376, 184] on icon at bounding box center [376, 185] width 14 height 20
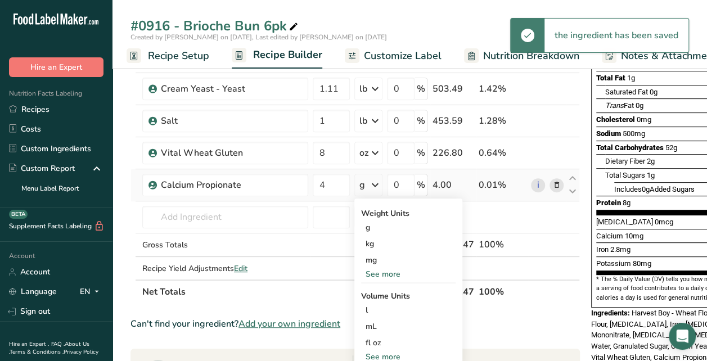
click at [384, 271] on div "See more" at bounding box center [408, 274] width 95 height 12
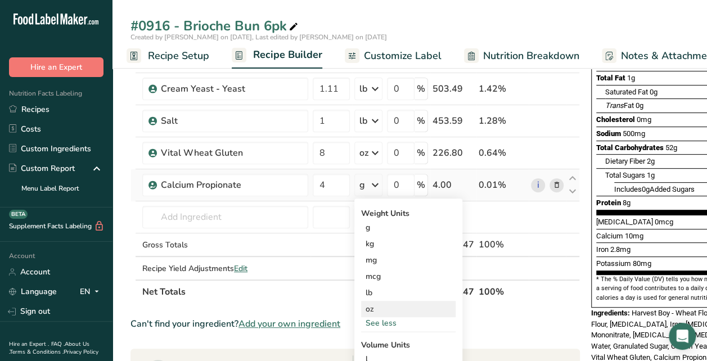
click at [376, 310] on div "oz" at bounding box center [408, 309] width 95 height 16
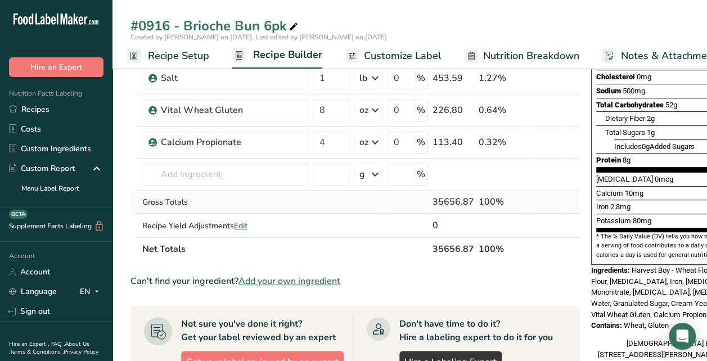
scroll to position [225, 0]
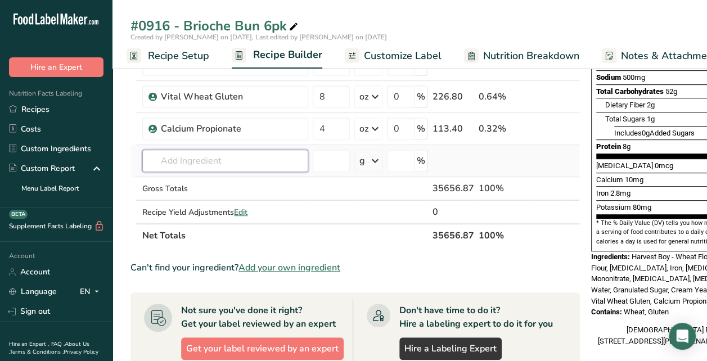
click at [232, 155] on input "text" at bounding box center [225, 161] width 166 height 23
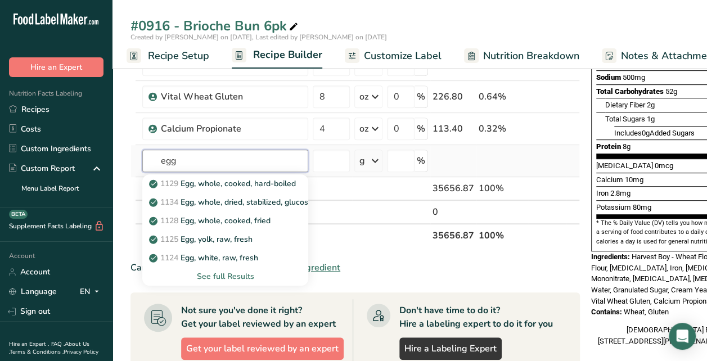
type input "egg"
click at [230, 277] on div "See full Results" at bounding box center [225, 277] width 148 height 12
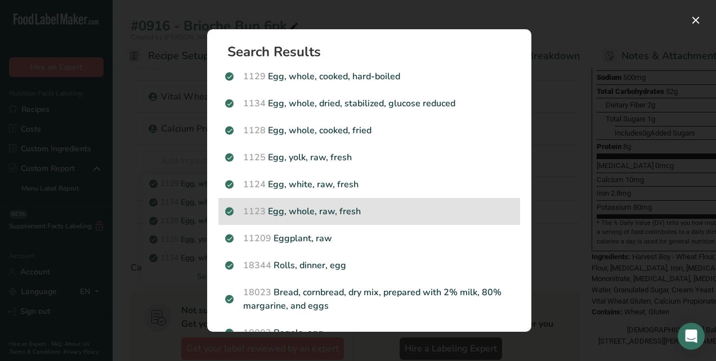
click at [347, 212] on p "1123 Egg, whole, raw, fresh" at bounding box center [369, 212] width 288 height 14
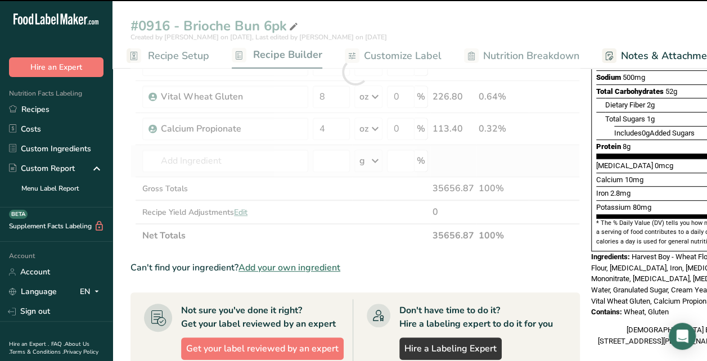
type input "0"
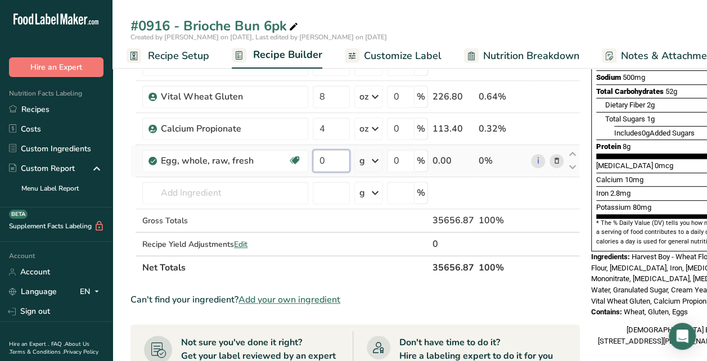
click at [340, 160] on input "0" at bounding box center [331, 161] width 37 height 23
type input "5"
click at [374, 158] on div "Ingredient * Amount * Unit * Waste * .a-a{fill:#347362;}.b-a{fill:#fff;} Grams …" at bounding box center [356, 87] width 450 height 383
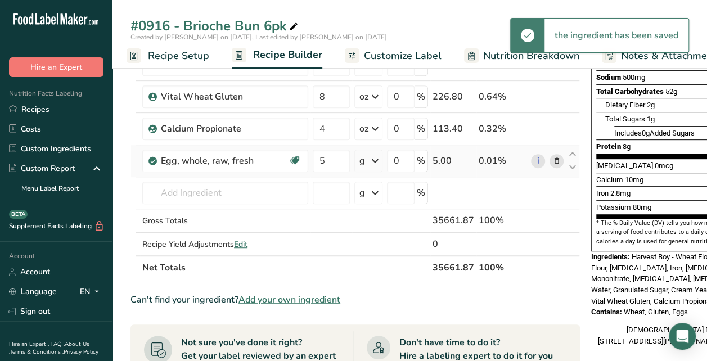
click at [375, 158] on icon at bounding box center [376, 161] width 14 height 20
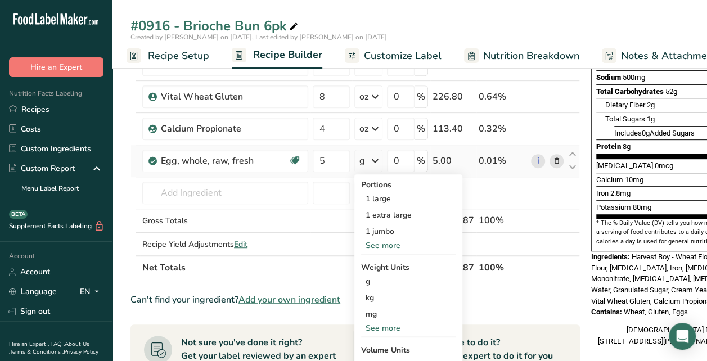
click at [389, 322] on div "See more" at bounding box center [408, 328] width 95 height 12
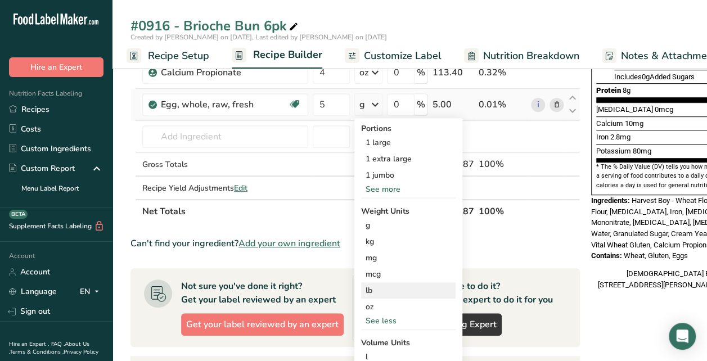
click at [375, 290] on div "lb" at bounding box center [408, 290] width 95 height 16
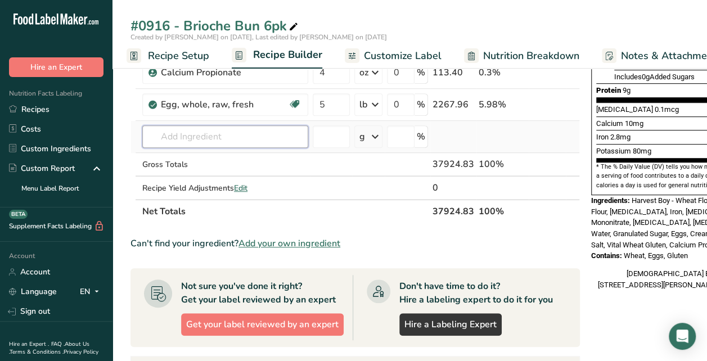
click at [188, 136] on input "text" at bounding box center [225, 136] width 166 height 23
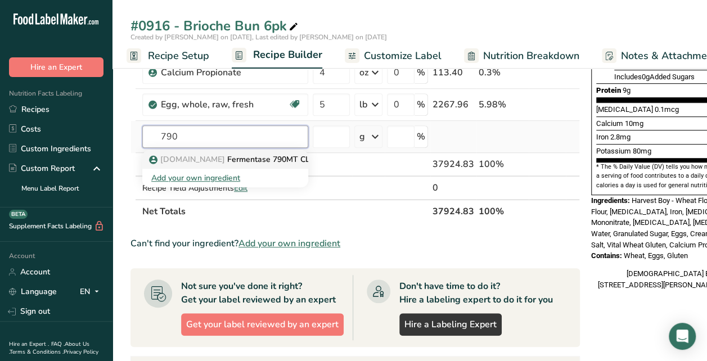
type input "790"
click at [192, 158] on span "SOFT.FRMTSE.CL" at bounding box center [192, 159] width 65 height 11
type input "Fermentase 790MT CL - Enriched Flour (Wheat Flour, [MEDICAL_DATA], Reduced Iron…"
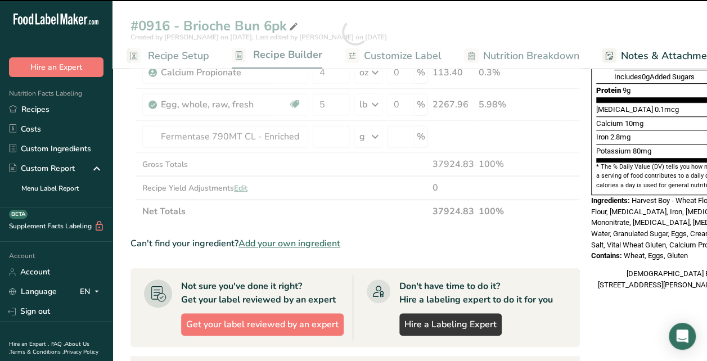
type input "0"
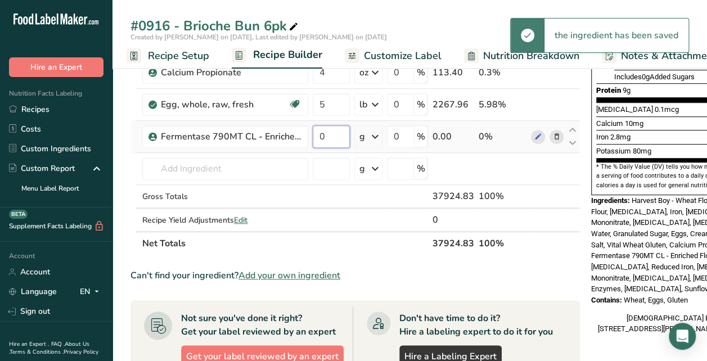
click at [342, 138] on input "0" at bounding box center [331, 136] width 37 height 23
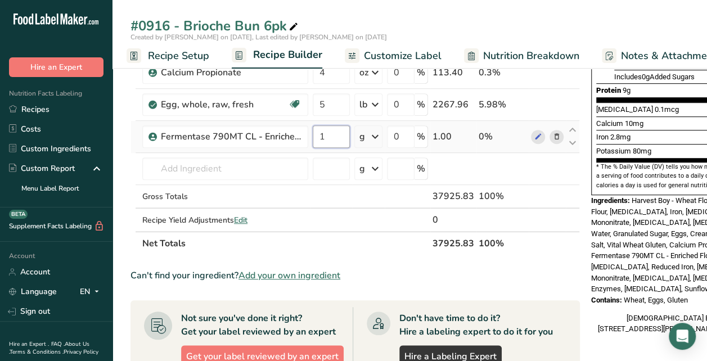
type input "1"
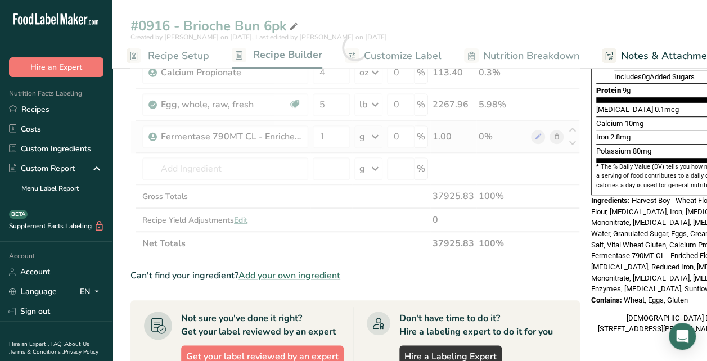
click at [377, 135] on div "Ingredient * Amount * Unit * Waste * .a-a{fill:#347362;}.b-a{fill:#fff;} Grams …" at bounding box center [356, 47] width 450 height 415
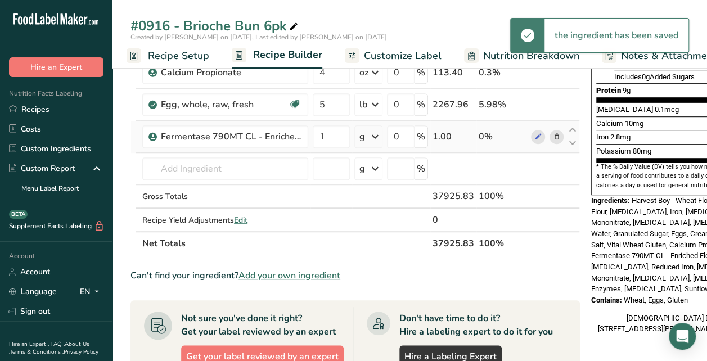
click at [375, 134] on icon at bounding box center [376, 137] width 14 height 20
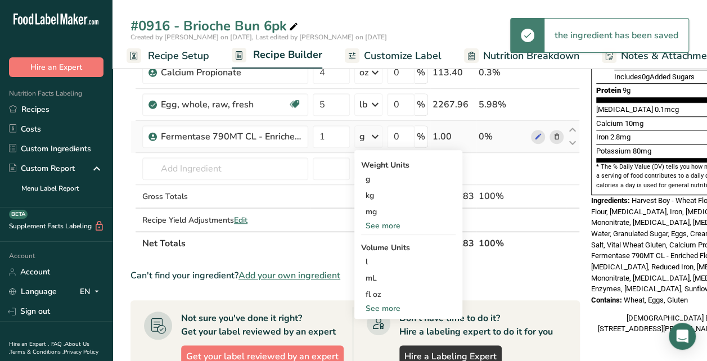
click at [385, 224] on div "See more" at bounding box center [408, 226] width 95 height 12
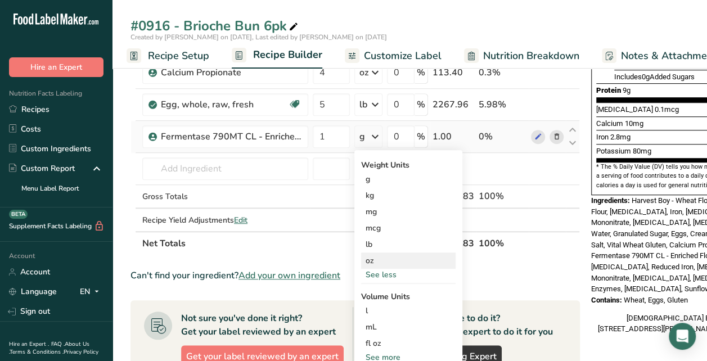
click at [375, 257] on div "oz" at bounding box center [408, 261] width 95 height 16
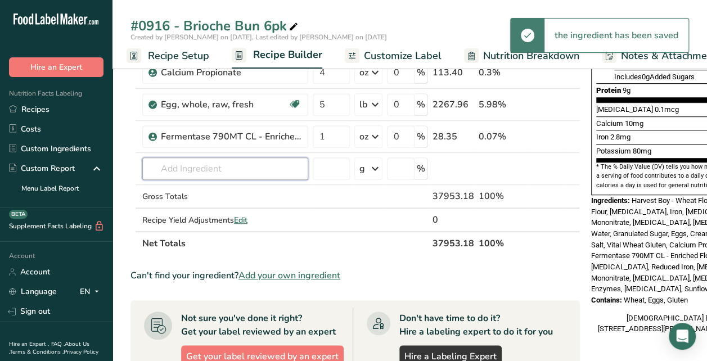
click at [201, 162] on input "text" at bounding box center [225, 169] width 166 height 23
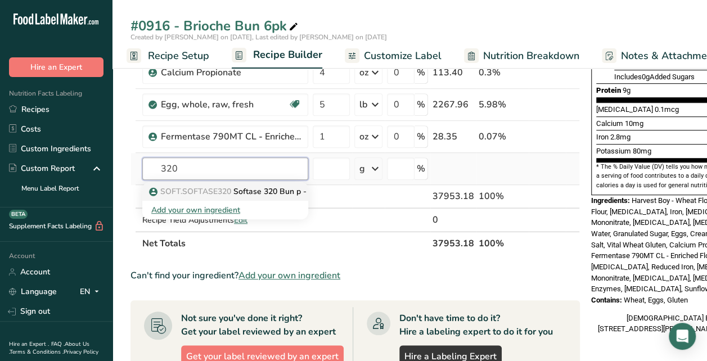
type input "320"
click at [197, 188] on span "SOFT.SOFTASE320" at bounding box center [195, 191] width 71 height 11
type input "Softase 320 Bun p - Enriched Flour (Wheat Flour, [MEDICAL_DATA], Reduced Iron, …"
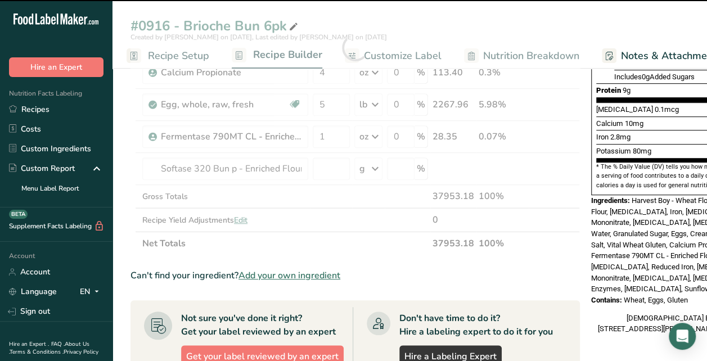
type input "0"
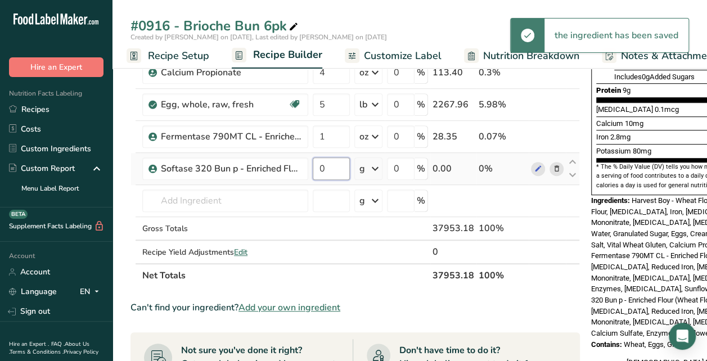
click at [331, 170] on input "0" at bounding box center [331, 169] width 37 height 23
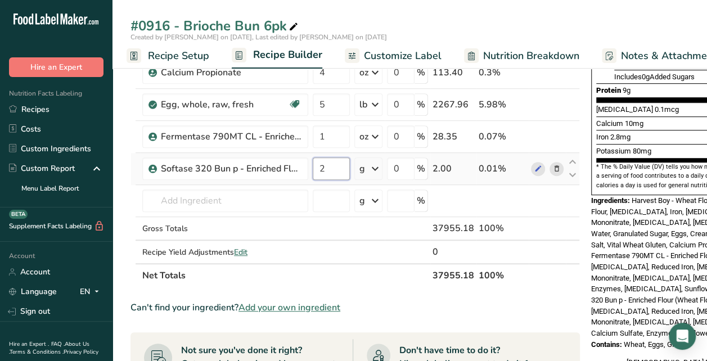
type input "2"
click at [376, 166] on div "Ingredient * Amount * Unit * Waste * .a-a{fill:#347362;}.b-a{fill:#fff;} Grams …" at bounding box center [356, 63] width 450 height 447
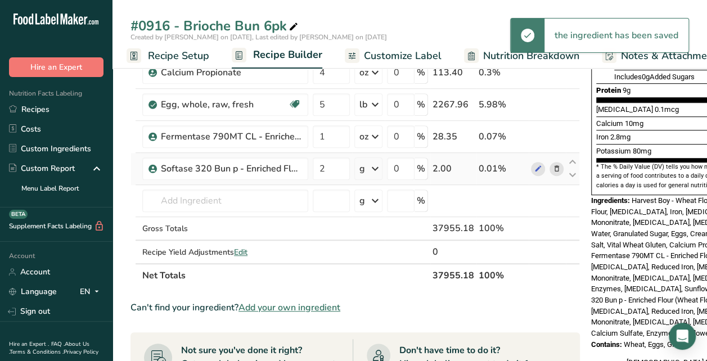
click at [376, 166] on icon at bounding box center [376, 169] width 14 height 20
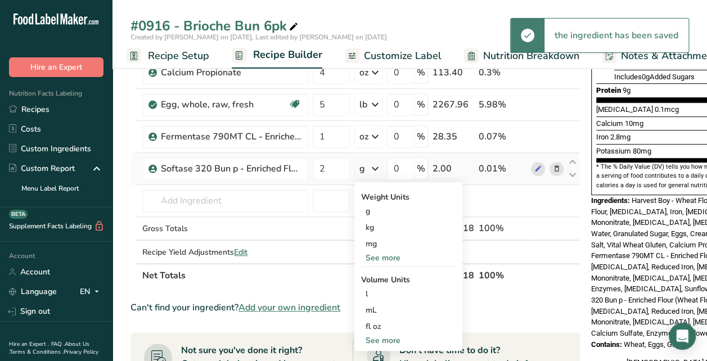
click at [377, 255] on div "See more" at bounding box center [408, 258] width 95 height 12
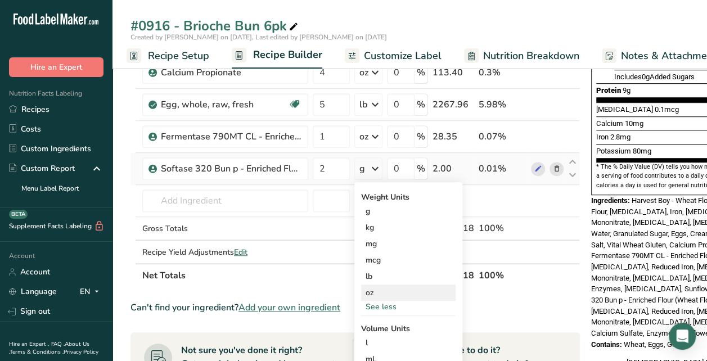
click at [371, 290] on div "oz" at bounding box center [408, 293] width 95 height 16
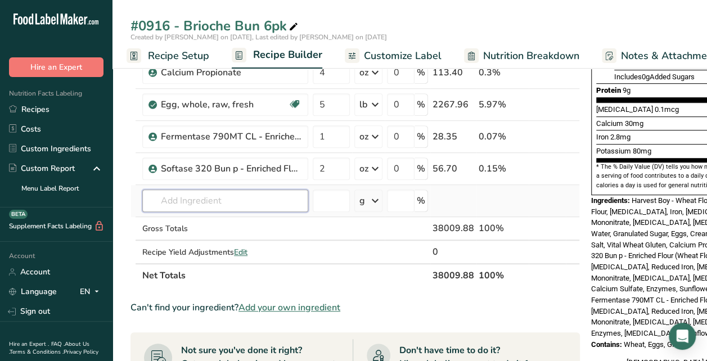
click at [205, 196] on input "text" at bounding box center [225, 201] width 166 height 23
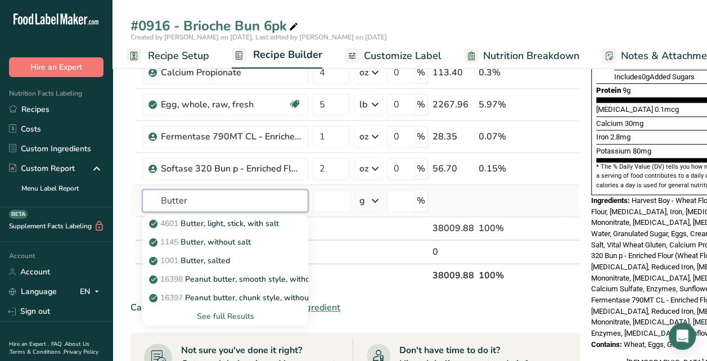
type input "Butter"
click at [231, 313] on div "See full Results" at bounding box center [225, 317] width 148 height 12
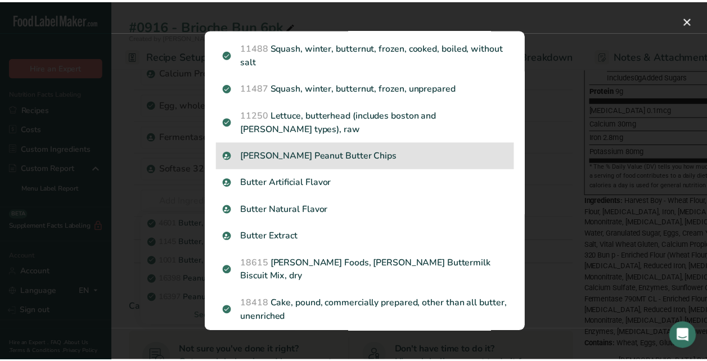
scroll to position [450, 0]
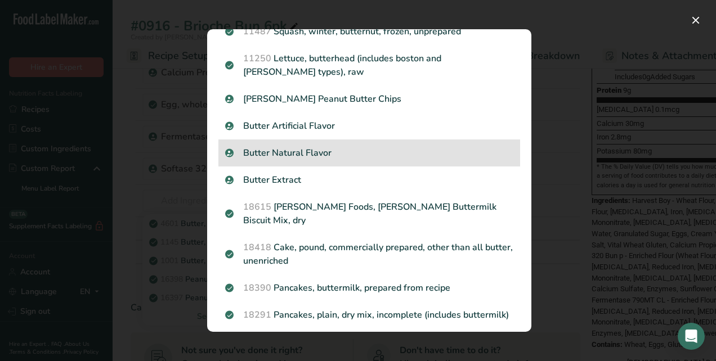
click at [321, 157] on p "Butter Natural Flavor" at bounding box center [369, 153] width 288 height 14
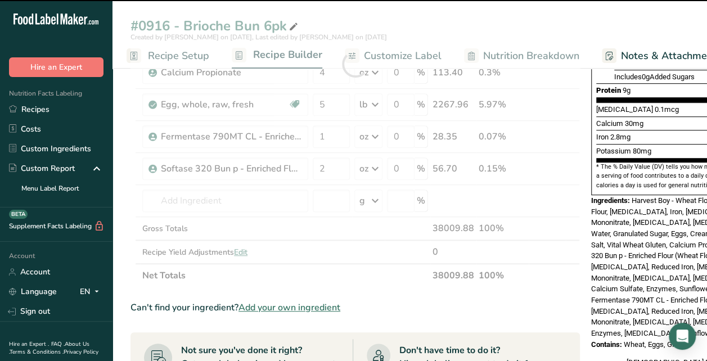
type input "0"
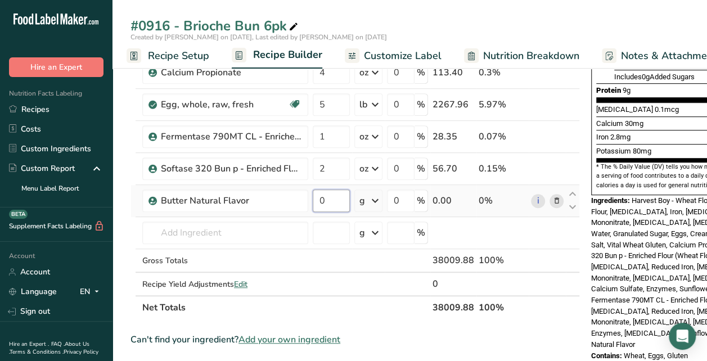
click at [325, 200] on input "0" at bounding box center [331, 201] width 37 height 23
type input "4"
click at [373, 197] on div "Ingredient * Amount * Unit * Waste * .a-a{fill:#347362;}.b-a{fill:#fff;} Grams …" at bounding box center [356, 79] width 450 height 479
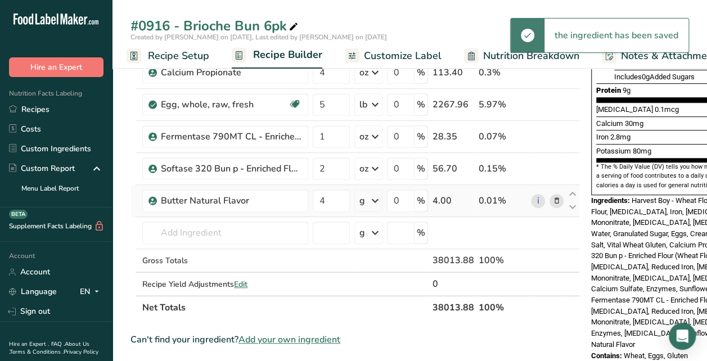
click at [374, 197] on icon at bounding box center [376, 201] width 14 height 20
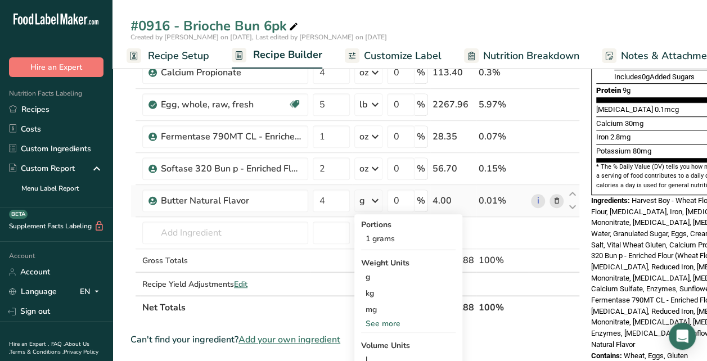
click at [385, 324] on div "See more" at bounding box center [408, 324] width 95 height 12
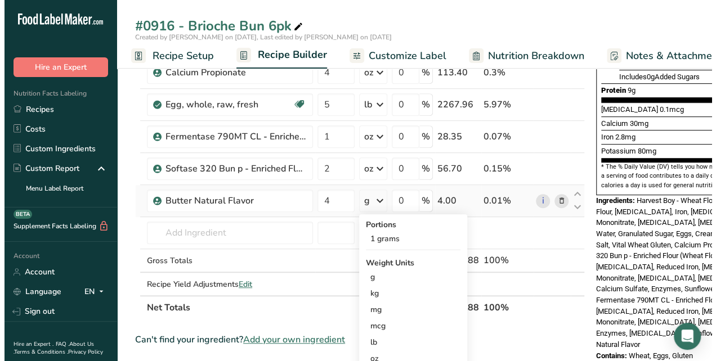
scroll to position [338, 0]
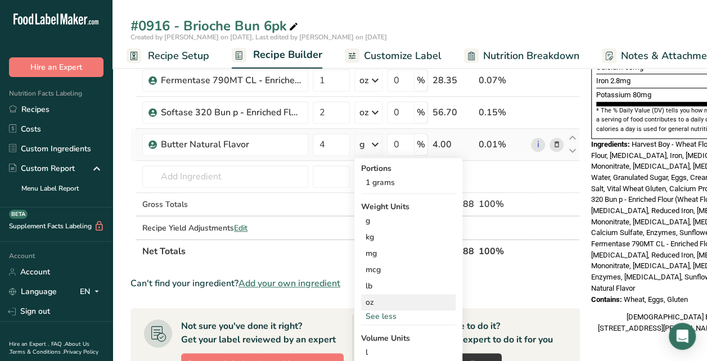
click at [371, 305] on div "oz" at bounding box center [408, 302] width 95 height 16
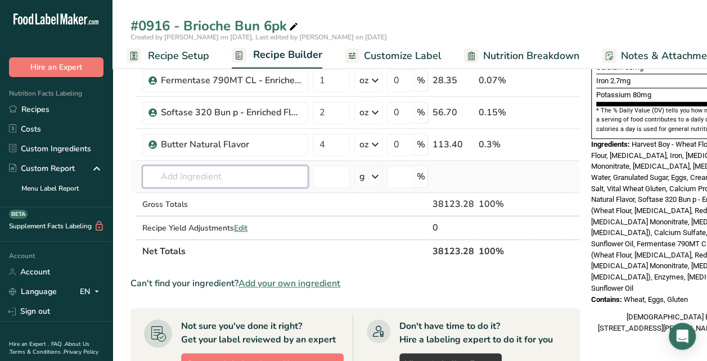
click at [233, 173] on input "text" at bounding box center [225, 176] width 166 height 23
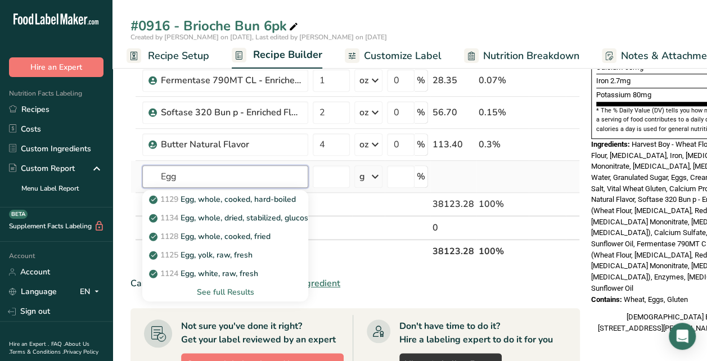
type input "Egg"
click at [219, 291] on div "See full Results" at bounding box center [225, 292] width 148 height 12
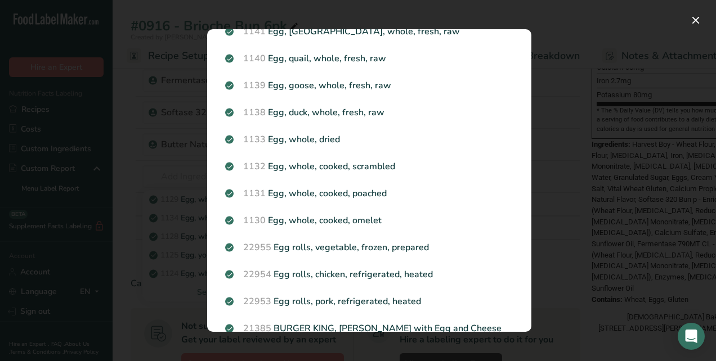
scroll to position [1147, 0]
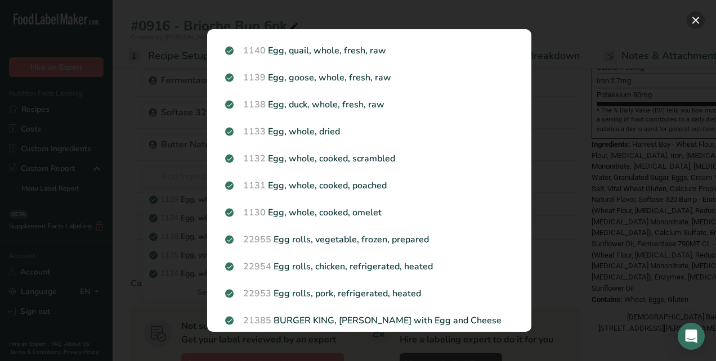
click at [695, 16] on button "Search results modal" at bounding box center [695, 20] width 18 height 18
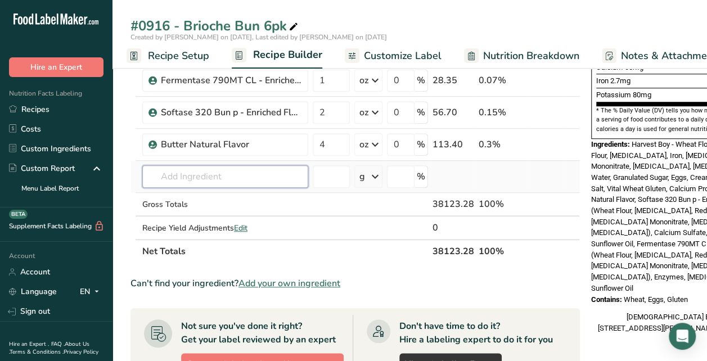
click at [212, 171] on input "text" at bounding box center [225, 176] width 166 height 23
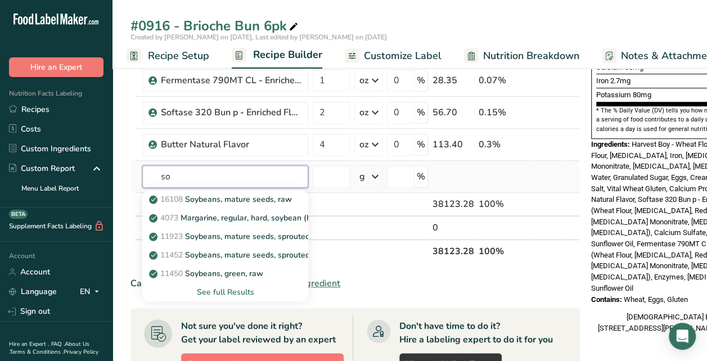
type input "s"
type input "C"
type input "shotening"
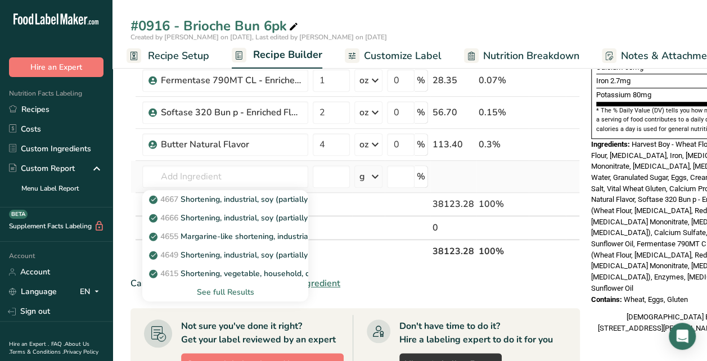
click at [238, 289] on div "See full Results" at bounding box center [225, 292] width 148 height 12
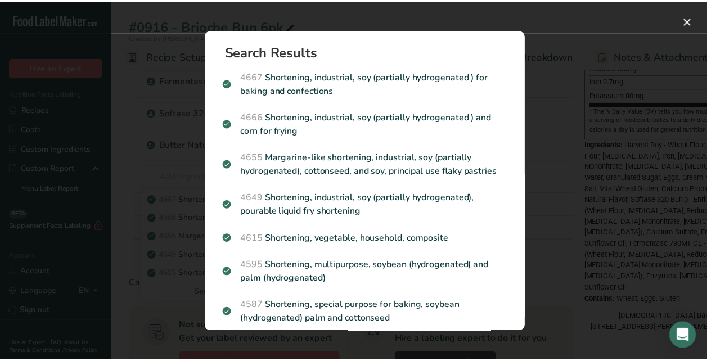
scroll to position [0, 0]
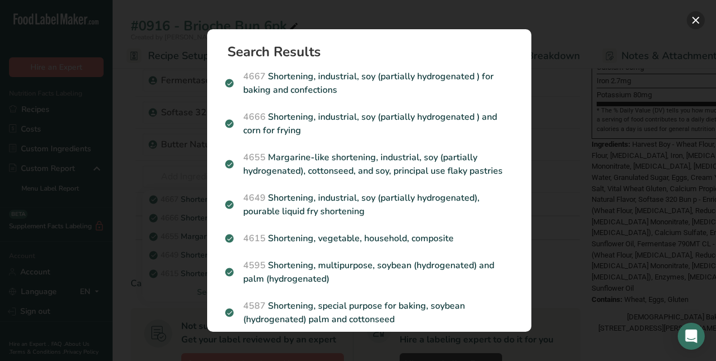
click at [691, 24] on button "Search results modal" at bounding box center [695, 20] width 18 height 18
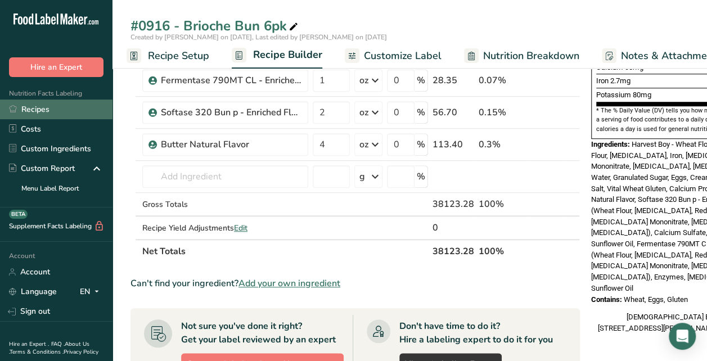
click at [44, 110] on link "Recipes" at bounding box center [56, 110] width 113 height 20
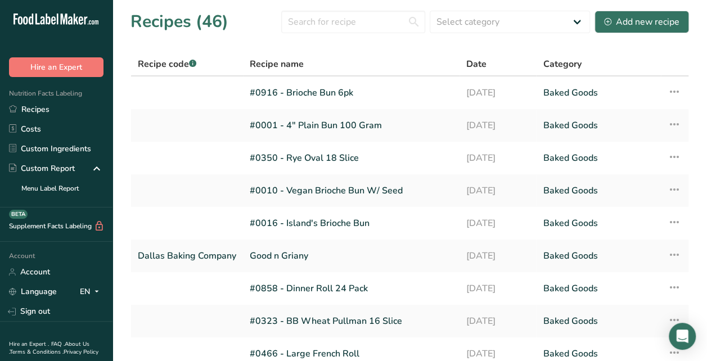
click at [326, 134] on link "#0001 - 4" Plain Bun 100 Gram" at bounding box center [351, 126] width 203 height 24
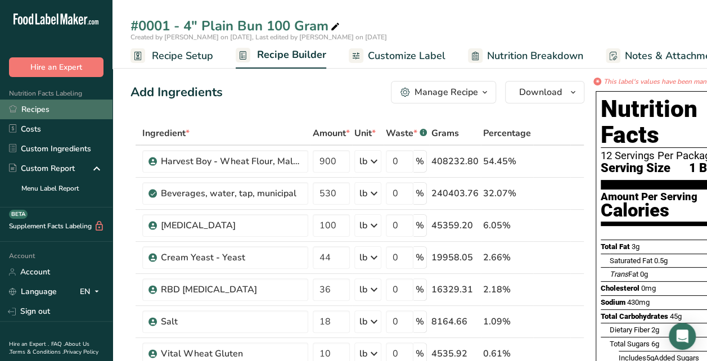
click at [46, 105] on link "Recipes" at bounding box center [56, 110] width 113 height 20
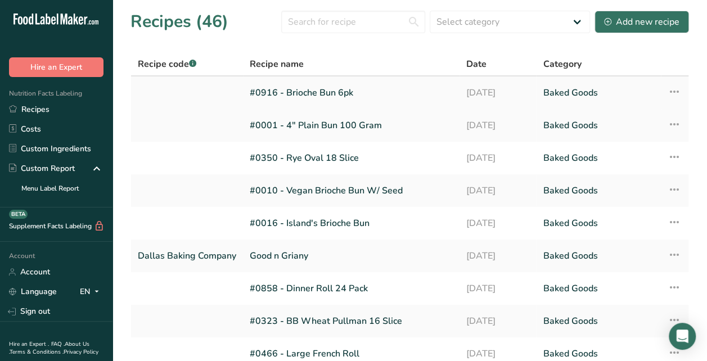
click at [290, 94] on link "#0916 - Brioche Bun 6pk" at bounding box center [351, 93] width 203 height 24
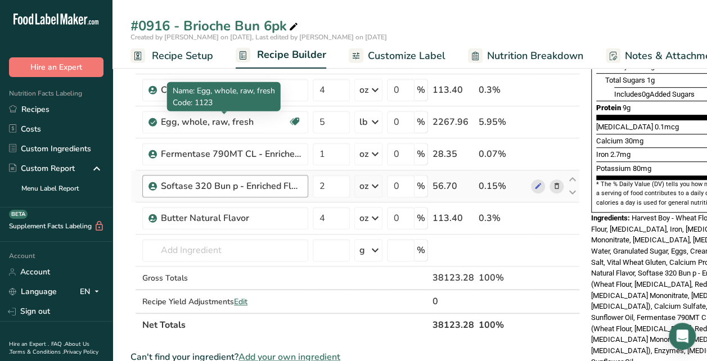
scroll to position [281, 0]
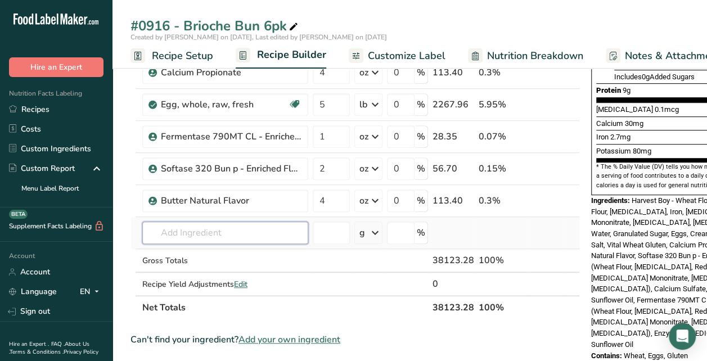
click at [235, 233] on input "text" at bounding box center [225, 233] width 166 height 23
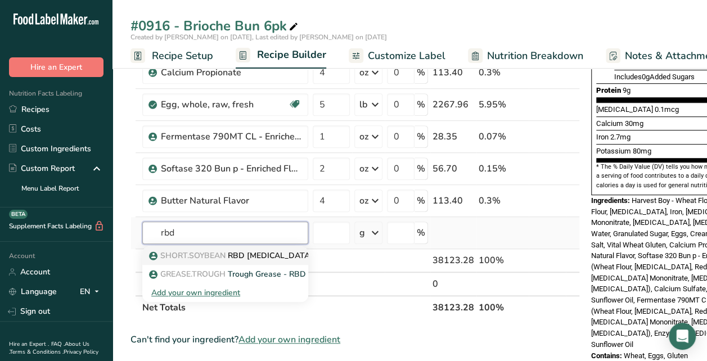
type input "rbd"
click at [220, 252] on span "SHORT.SOYBEAN" at bounding box center [192, 255] width 65 height 11
type input "RBD [MEDICAL_DATA]"
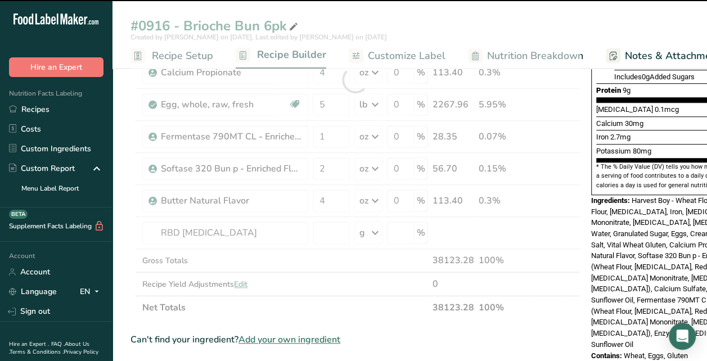
type input "0"
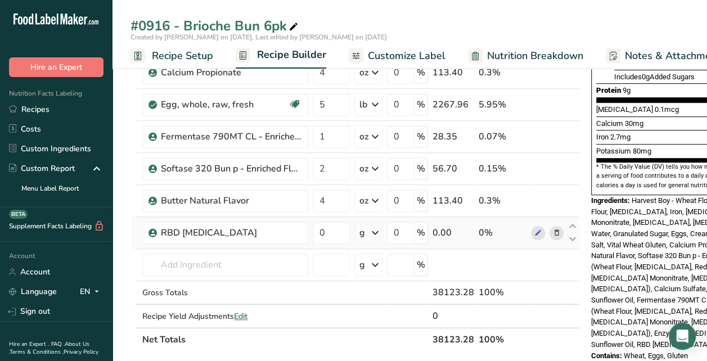
click at [376, 230] on icon at bounding box center [376, 233] width 14 height 20
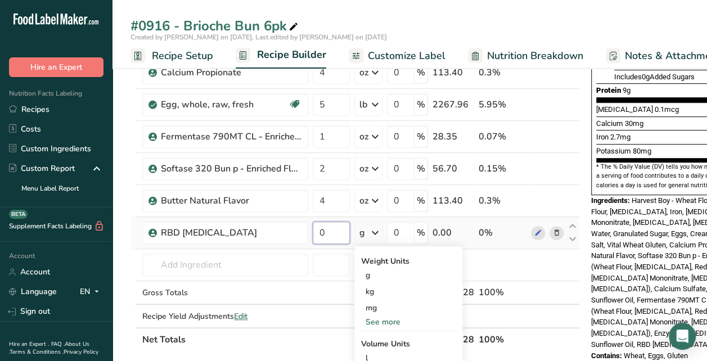
click at [326, 231] on input "0" at bounding box center [331, 233] width 37 height 23
type input "3"
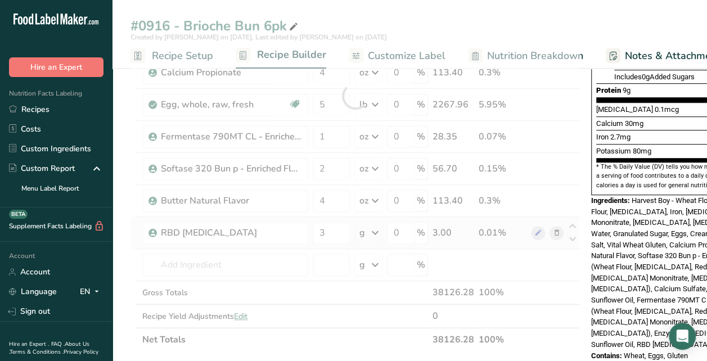
click at [376, 230] on div "Ingredient * Amount * Unit * Waste * .a-a{fill:#347362;}.b-a{fill:#fff;} Grams …" at bounding box center [356, 95] width 450 height 511
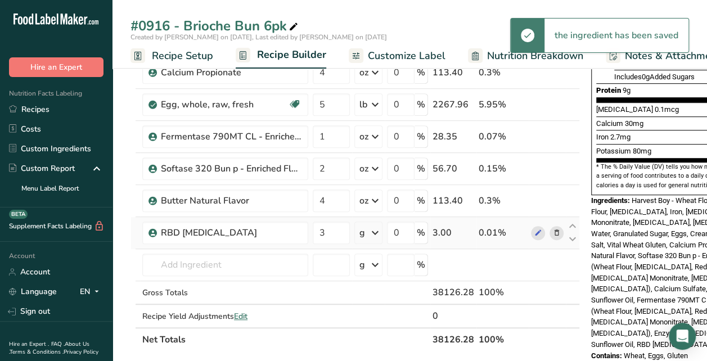
click at [376, 230] on icon at bounding box center [376, 233] width 14 height 20
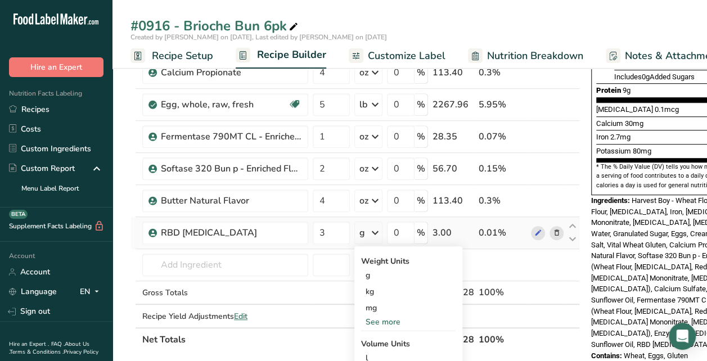
click at [374, 316] on div "See more" at bounding box center [408, 322] width 95 height 12
click at [368, 336] on div "lb" at bounding box center [408, 340] width 95 height 16
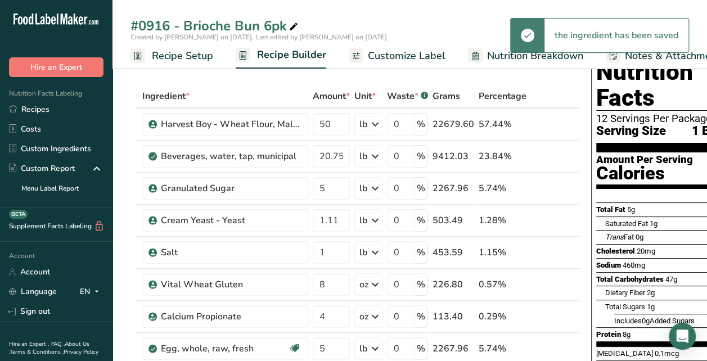
scroll to position [0, 0]
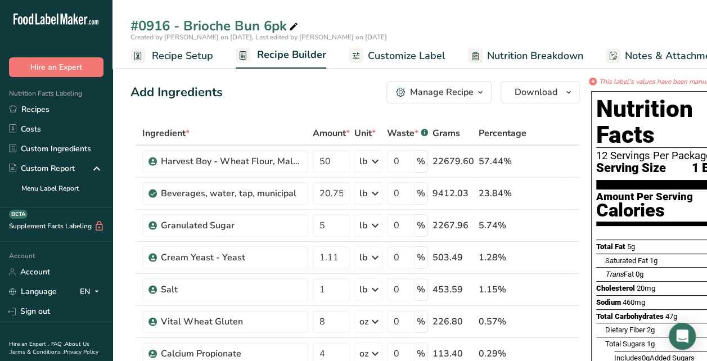
click at [404, 60] on span "Customize Label" at bounding box center [407, 55] width 78 height 15
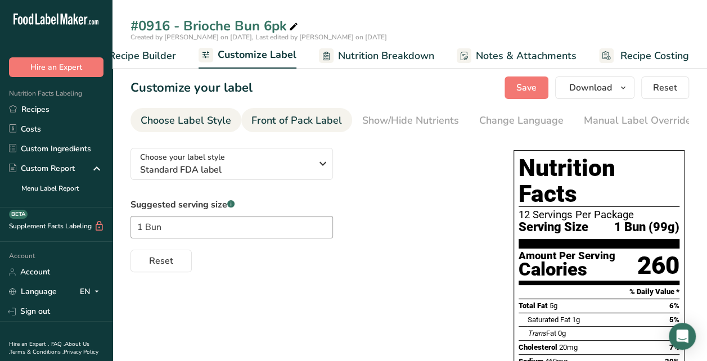
click at [284, 124] on div "Front of Pack Label" at bounding box center [296, 120] width 91 height 15
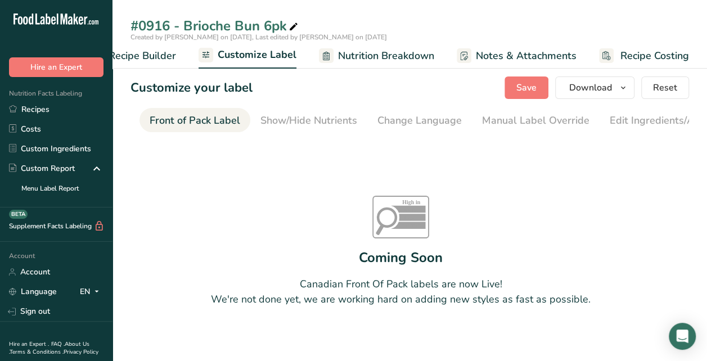
scroll to position [0, 109]
click at [376, 117] on div "Change Language" at bounding box center [412, 120] width 84 height 15
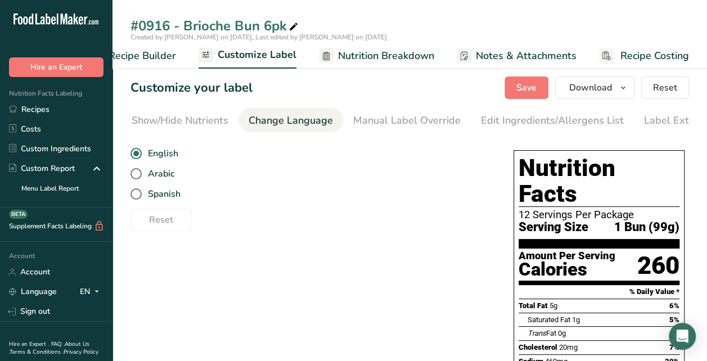
scroll to position [0, 259]
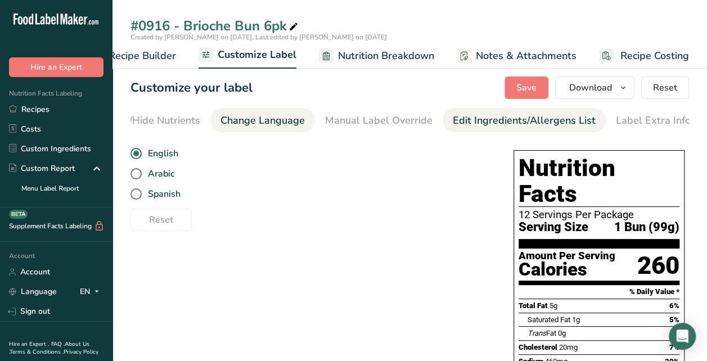
click at [487, 126] on div "Edit Ingredients/Allergens List" at bounding box center [524, 120] width 143 height 15
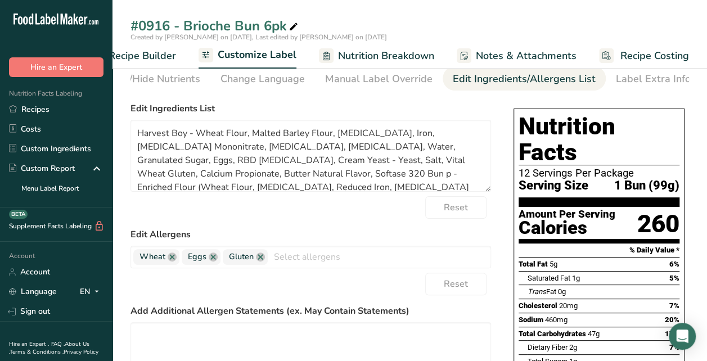
scroll to position [0, 0]
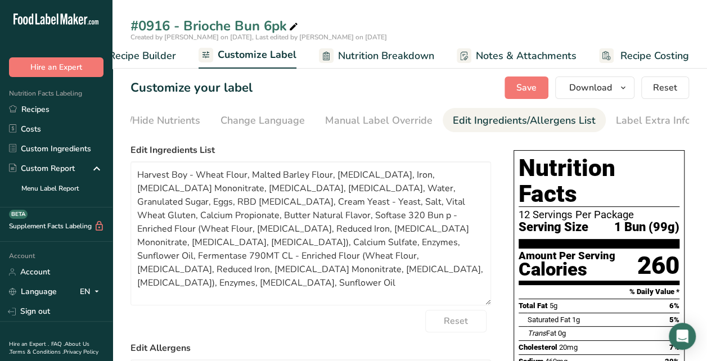
drag, startPoint x: 486, startPoint y: 231, endPoint x: 493, endPoint y: 304, distance: 72.9
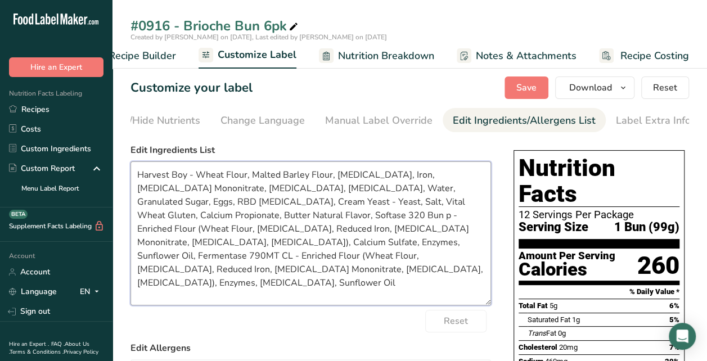
click at [197, 177] on textarea "Harvest Boy - Wheat Flour, Malted Barley Flour, Niacin, Iron, Thiamin Mononitra…" at bounding box center [311, 233] width 361 height 144
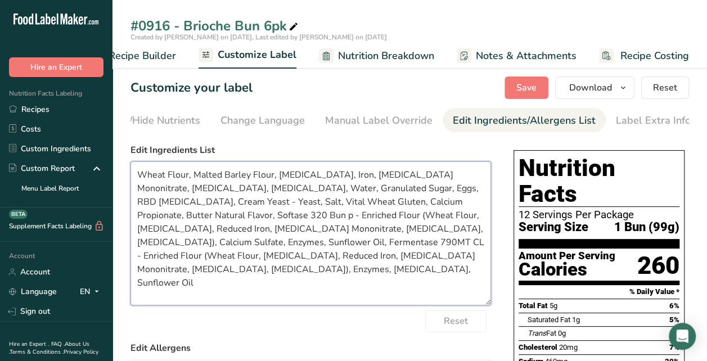
click at [311, 190] on textarea "Wheat Flour, Malted Barley Flour, Niacin, Iron, Thiamin Mononitrate, Riboflavin…" at bounding box center [311, 233] width 361 height 144
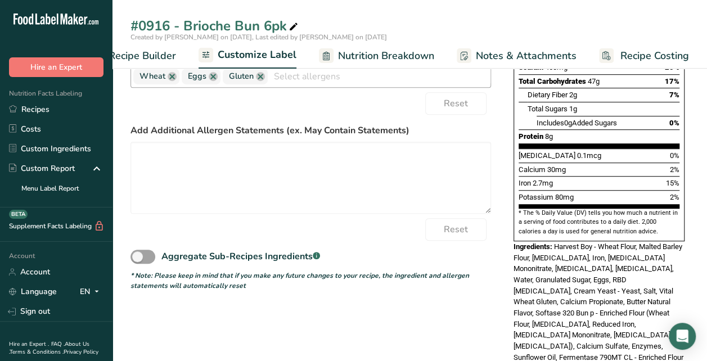
scroll to position [338, 0]
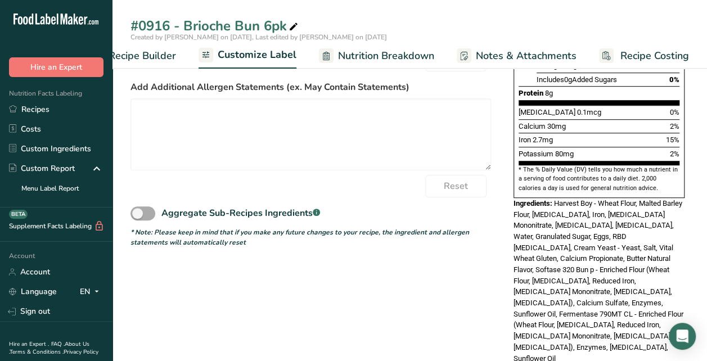
type textarea "Wheat Flour, Malted Barley Flour, Niacin, Iron, Thiamin Mononitrate, Riboflavin…"
click at [149, 214] on span at bounding box center [143, 213] width 25 height 14
click at [138, 214] on input "Aggregate Sub-Recipes Ingredients .a-a{fill:#347362;}.b-a{fill:#fff;}" at bounding box center [134, 213] width 7 height 7
checkbox input "true"
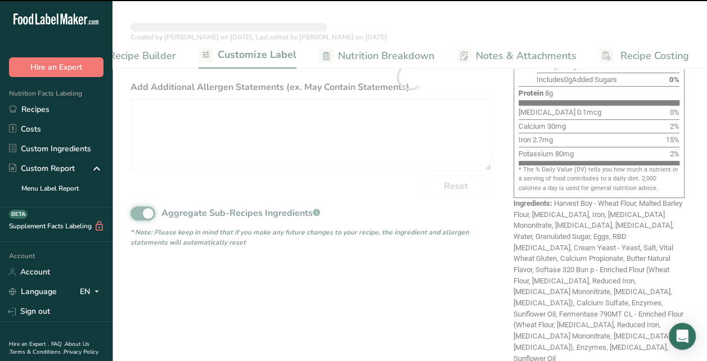
type textarea "Harvest Boy - Wheat Flour, Malted Barley Flour, Niacin, Iron, Thiamin Mononitra…"
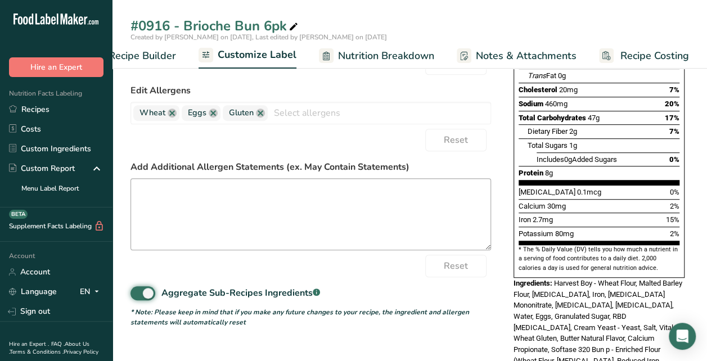
scroll to position [281, 0]
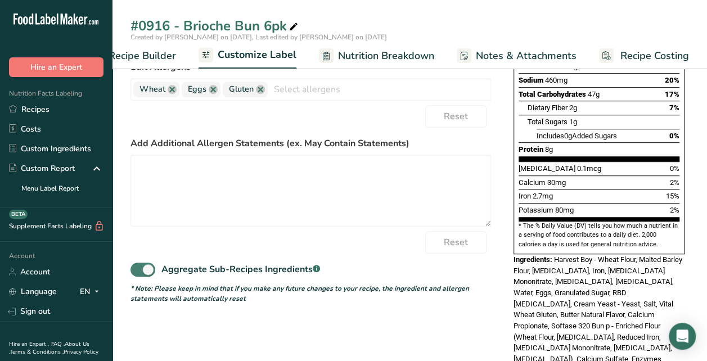
click at [140, 275] on span at bounding box center [143, 270] width 25 height 14
click at [138, 273] on input "Aggregate Sub-Recipes Ingredients .a-a{fill:#347362;}.b-a{fill:#fff;}" at bounding box center [134, 269] width 7 height 7
checkbox input "false"
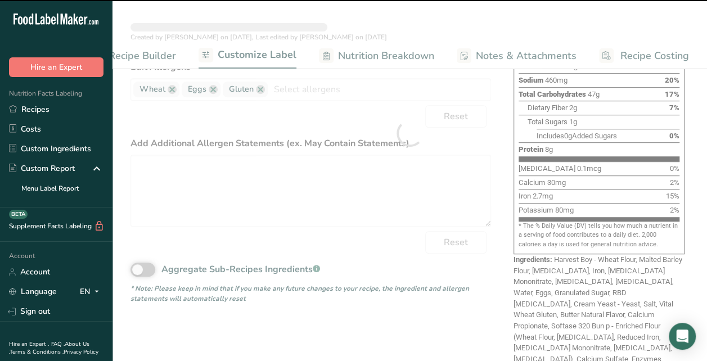
type textarea "Harvest Boy - Wheat Flour, Malted Barley Flour, Niacin, Iron, Thiamin Mononitra…"
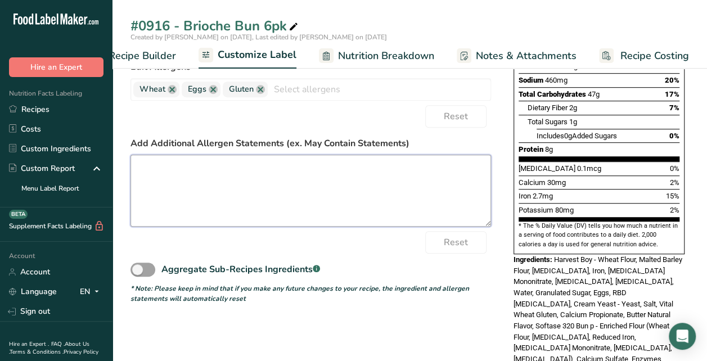
click at [320, 165] on textarea at bounding box center [311, 191] width 361 height 72
type textarea "P"
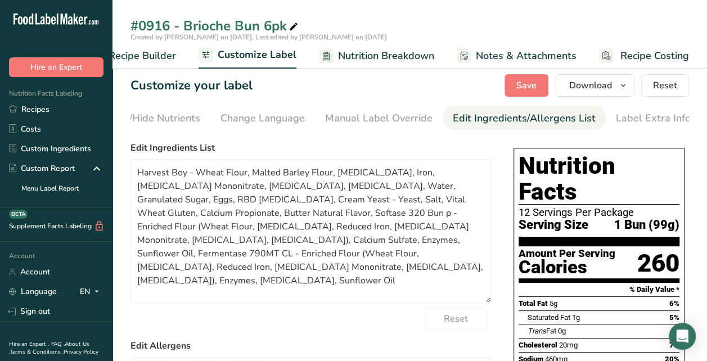
scroll to position [0, 0]
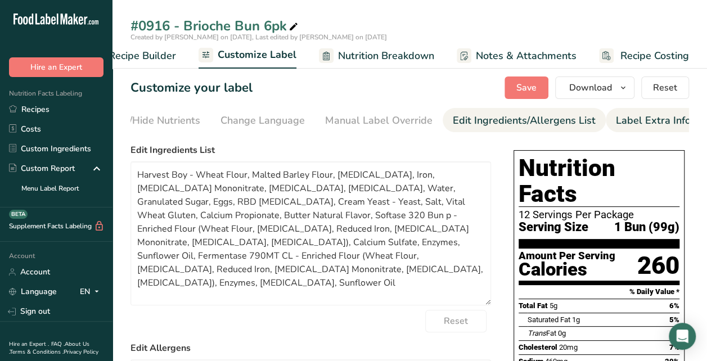
click at [636, 124] on div "Label Extra Info" at bounding box center [653, 120] width 75 height 15
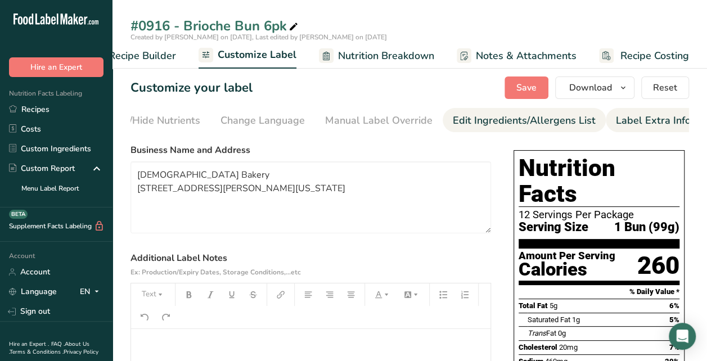
click at [522, 127] on div "Edit Ingredients/Allergens List" at bounding box center [524, 120] width 143 height 15
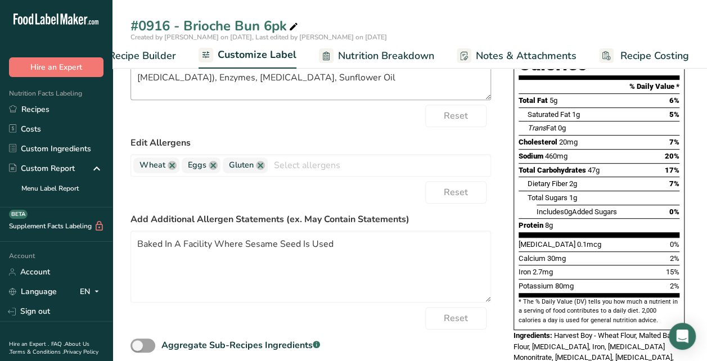
scroll to position [225, 0]
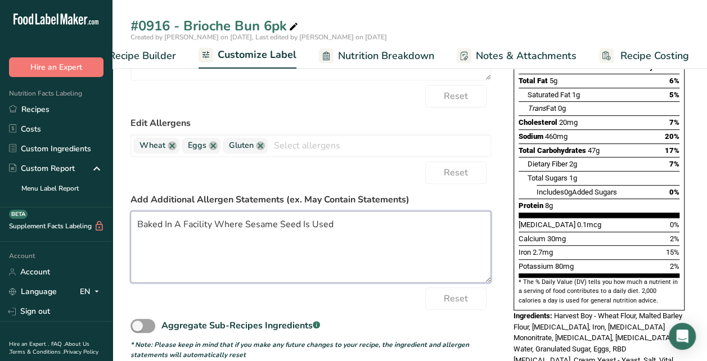
click at [340, 226] on textarea "Baked In A Facility Where Sesame Seed Is Used" at bounding box center [311, 247] width 361 height 72
type textarea "B"
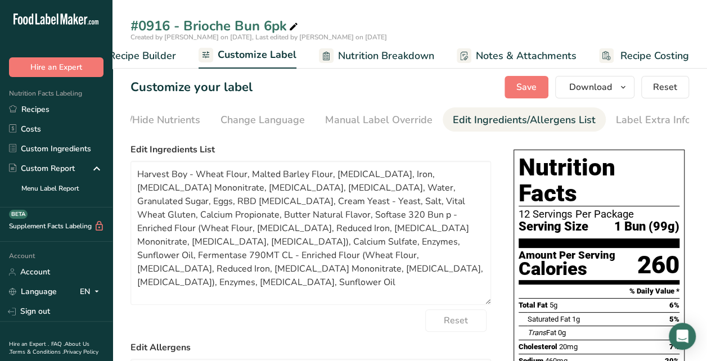
scroll to position [0, 0]
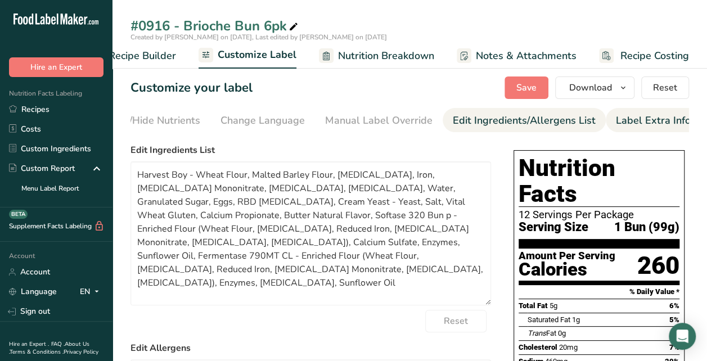
click at [639, 118] on div "Label Extra Info" at bounding box center [653, 120] width 75 height 15
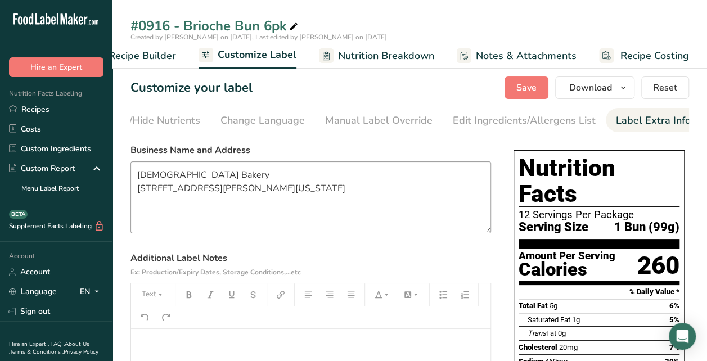
scroll to position [56, 0]
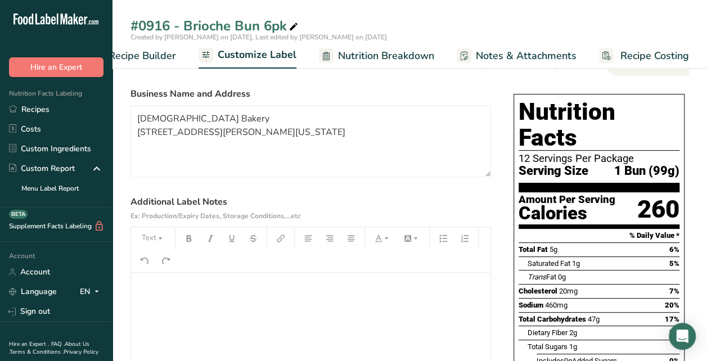
click at [216, 287] on p "﻿" at bounding box center [311, 289] width 348 height 14
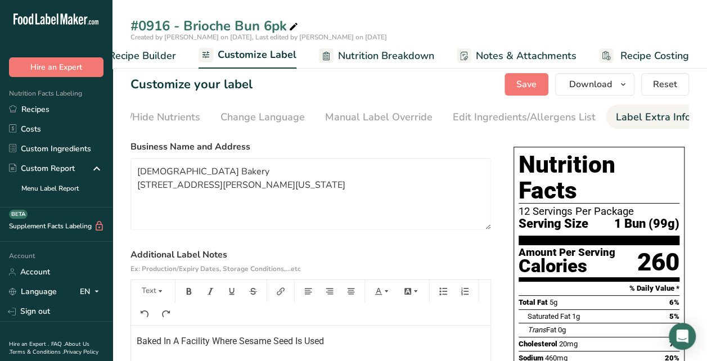
scroll to position [0, 0]
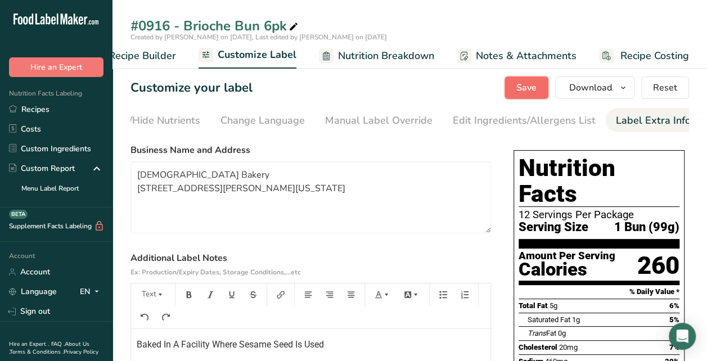
click at [523, 91] on span "Save" at bounding box center [526, 88] width 20 height 14
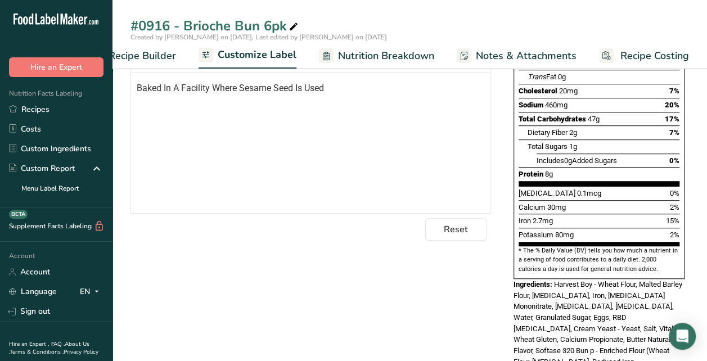
scroll to position [144, 0]
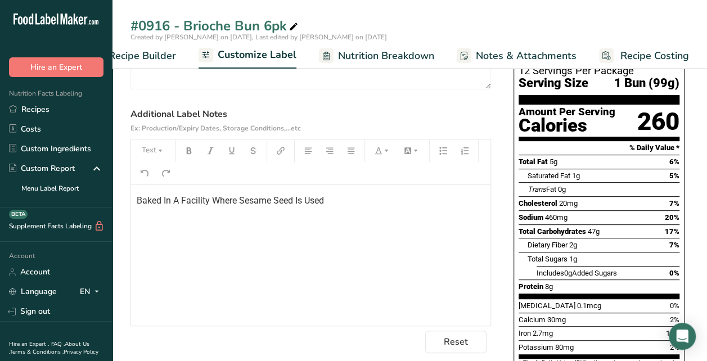
click at [330, 203] on p "Baked In A Facility Where Sesame Seed Is Used" at bounding box center [311, 201] width 348 height 14
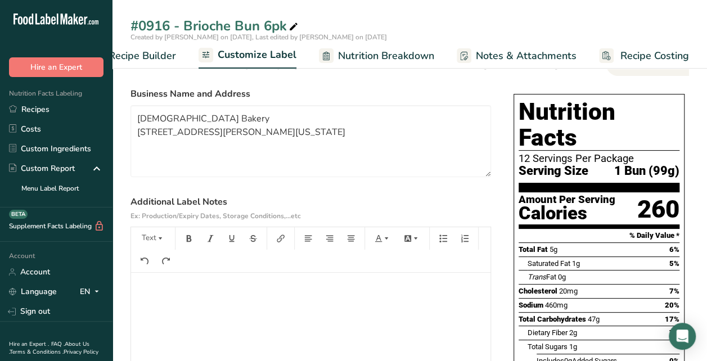
scroll to position [0, 0]
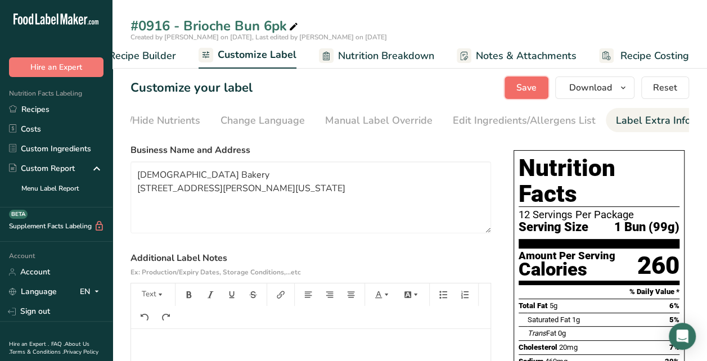
click at [520, 88] on span "Save" at bounding box center [526, 88] width 20 height 14
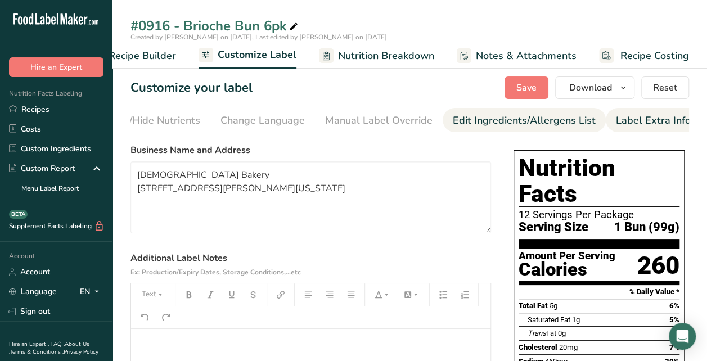
click at [467, 115] on div "Edit Ingredients/Allergens List" at bounding box center [524, 120] width 143 height 15
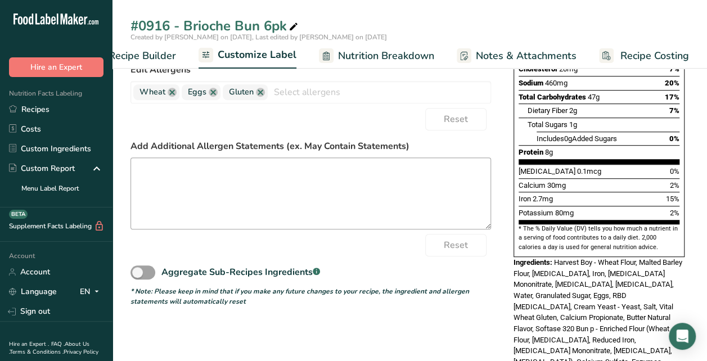
scroll to position [281, 0]
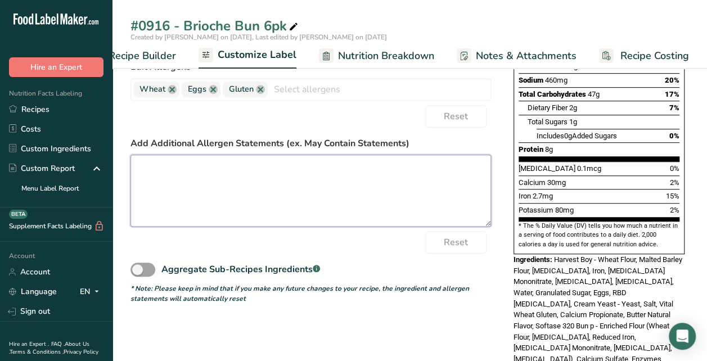
click at [318, 170] on textarea at bounding box center [311, 191] width 361 height 72
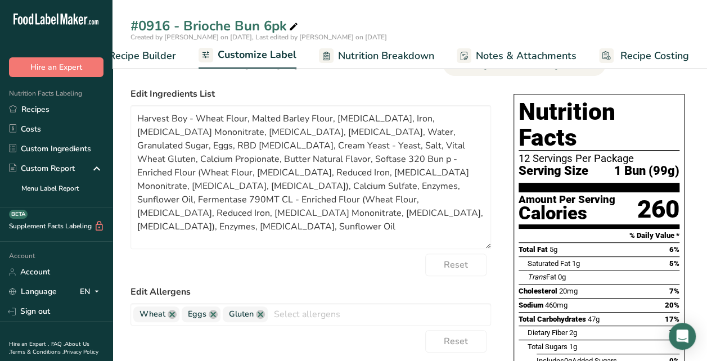
scroll to position [0, 0]
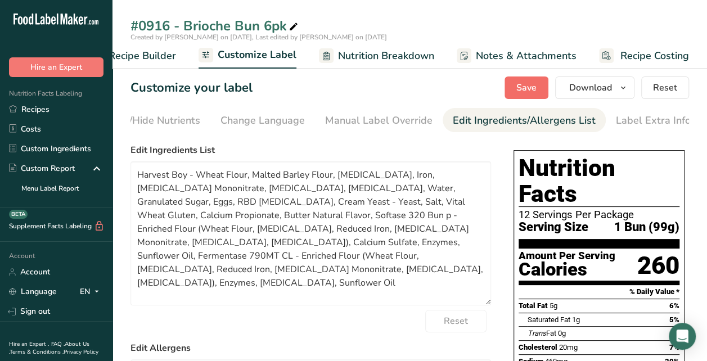
type textarea "Baked In A Facility Where Sesame Seed Is Used"
click at [529, 92] on span "Save" at bounding box center [526, 88] width 20 height 14
click at [182, 121] on div "Show/Hide Nutrients" at bounding box center [152, 120] width 97 height 15
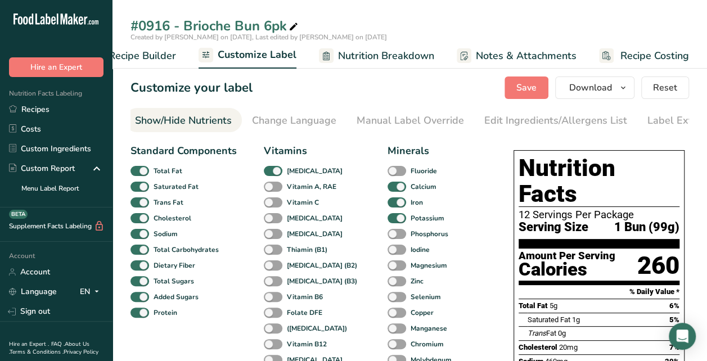
scroll to position [0, 218]
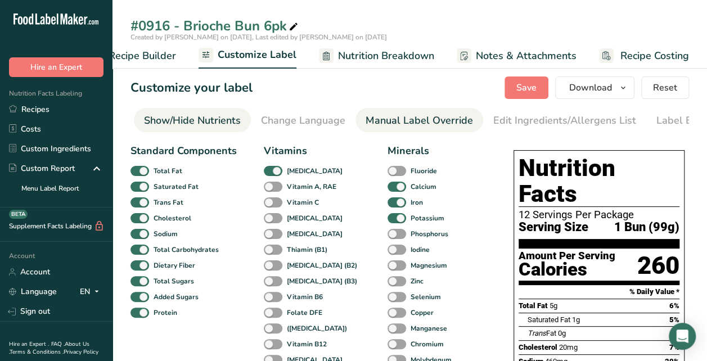
click at [434, 123] on div "Manual Label Override" at bounding box center [419, 120] width 107 height 15
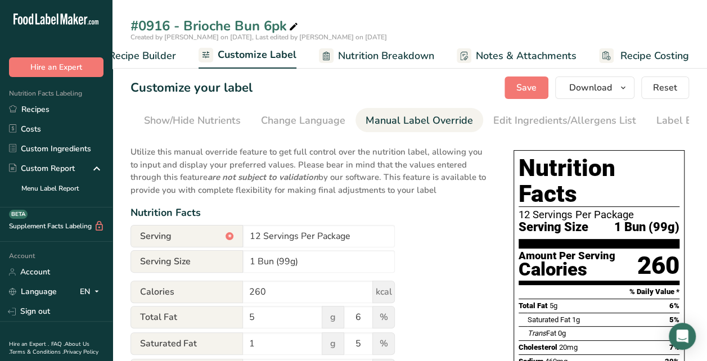
scroll to position [0, 259]
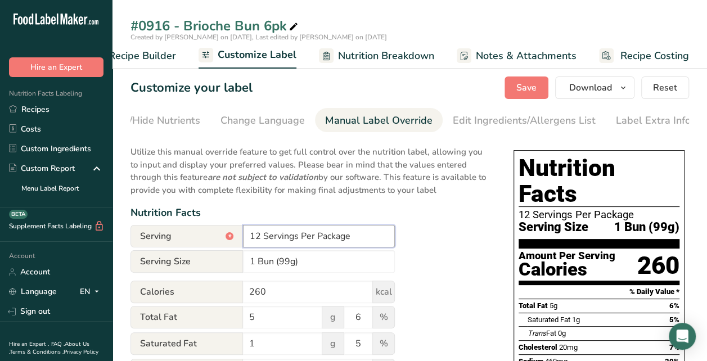
click at [369, 241] on input "12 Servings Per Package" at bounding box center [319, 236] width 152 height 23
type input "1"
type input "6 Servings Per Package"
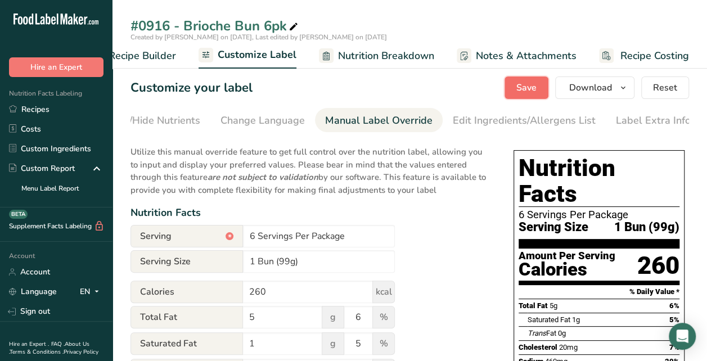
click at [522, 86] on span "Save" at bounding box center [526, 88] width 20 height 14
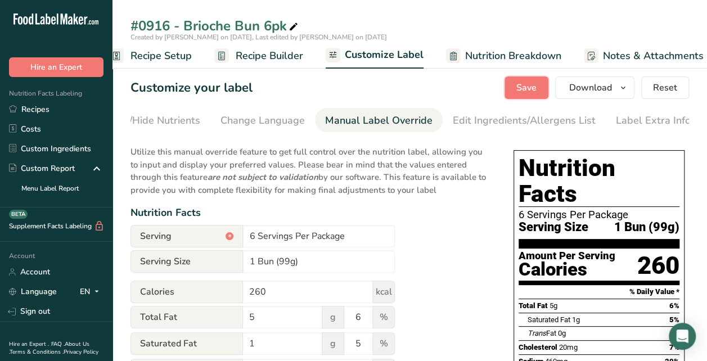
scroll to position [0, 0]
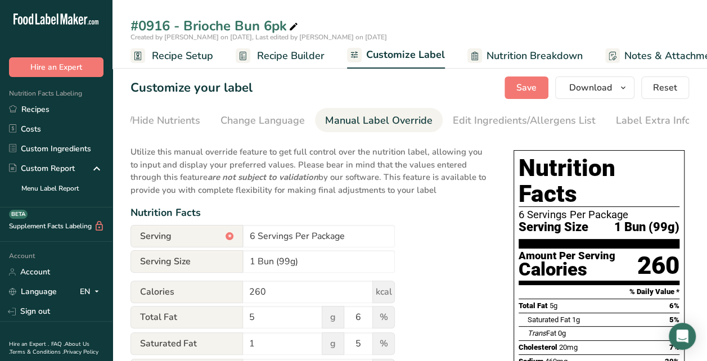
click at [186, 62] on span "Recipe Setup" at bounding box center [182, 55] width 61 height 15
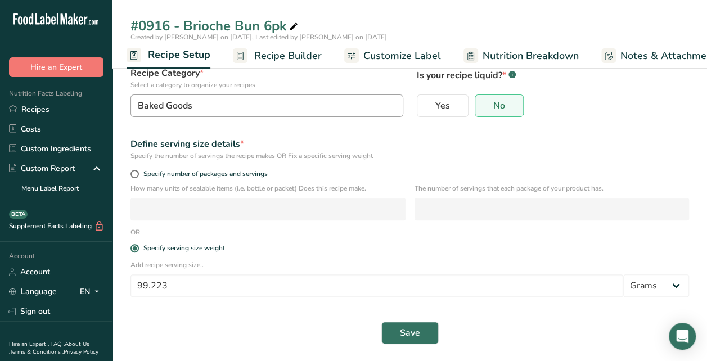
scroll to position [83, 0]
click at [178, 280] on input "99.223" at bounding box center [377, 284] width 493 height 23
type input "9"
type input "76"
click at [420, 326] on button "Save" at bounding box center [409, 332] width 57 height 23
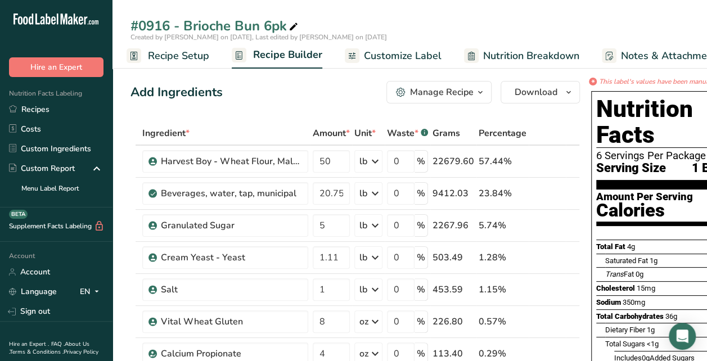
click at [412, 56] on span "Customize Label" at bounding box center [403, 55] width 78 height 15
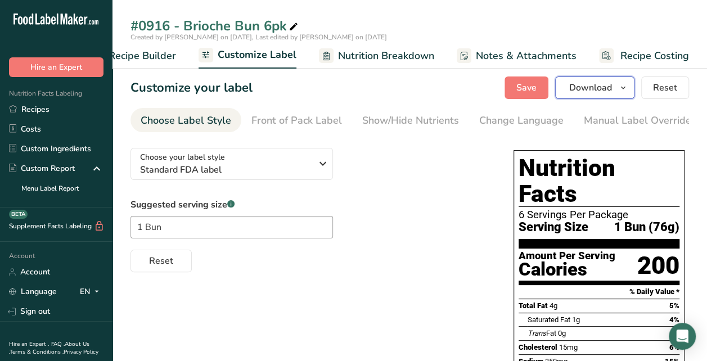
click at [626, 88] on icon "button" at bounding box center [623, 88] width 9 height 14
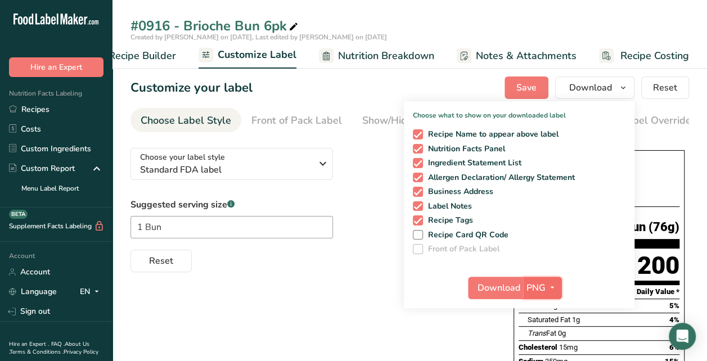
click at [553, 286] on icon "button" at bounding box center [552, 288] width 9 height 14
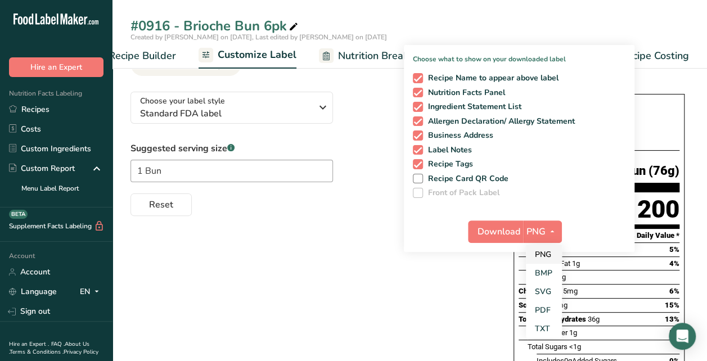
click at [549, 309] on link "PDF" at bounding box center [544, 310] width 36 height 19
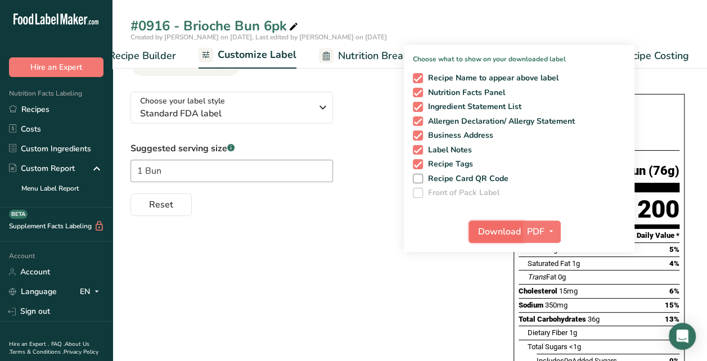
click at [487, 225] on span "Download" at bounding box center [499, 232] width 43 height 14
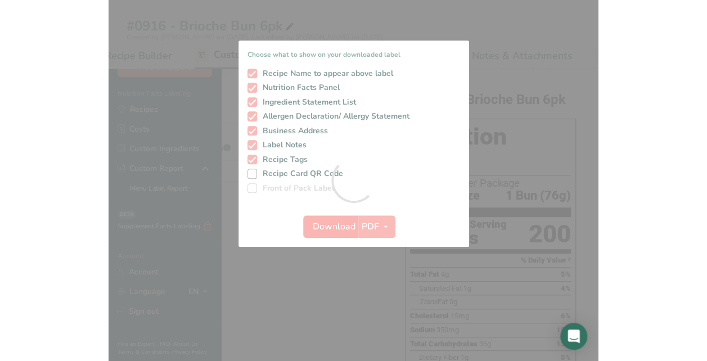
scroll to position [0, 0]
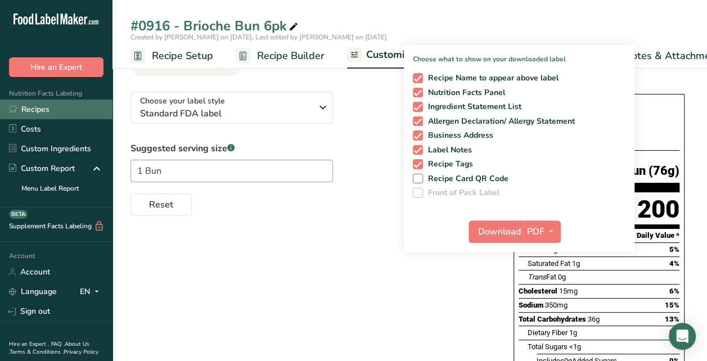
click at [42, 115] on link "Recipes" at bounding box center [56, 110] width 113 height 20
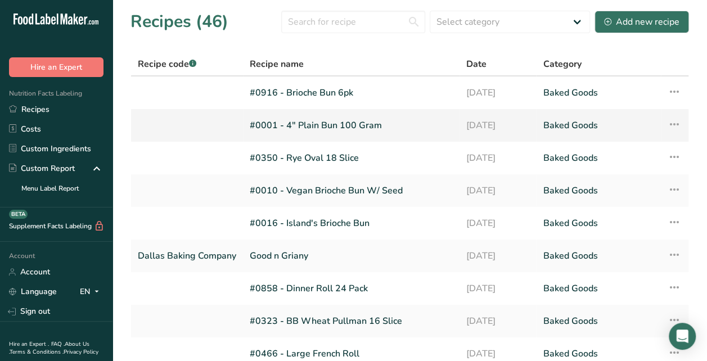
click at [674, 127] on icon at bounding box center [675, 124] width 14 height 20
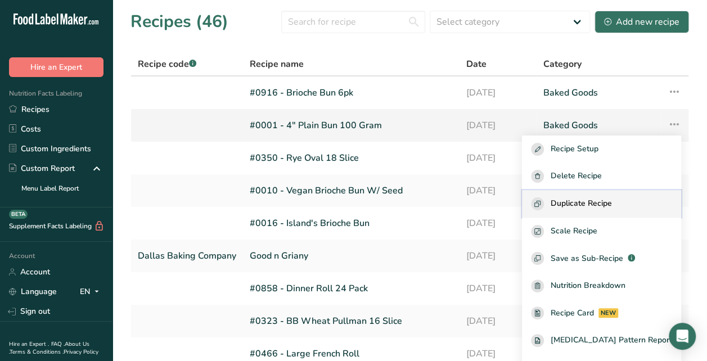
click at [586, 205] on span "Duplicate Recipe" at bounding box center [581, 203] width 61 height 13
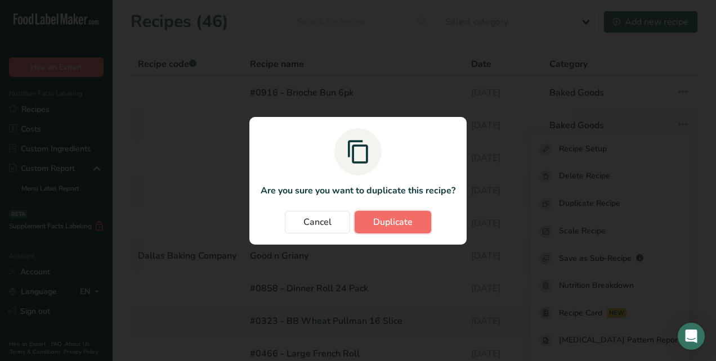
click at [382, 215] on span "Duplicate" at bounding box center [392, 222] width 39 height 14
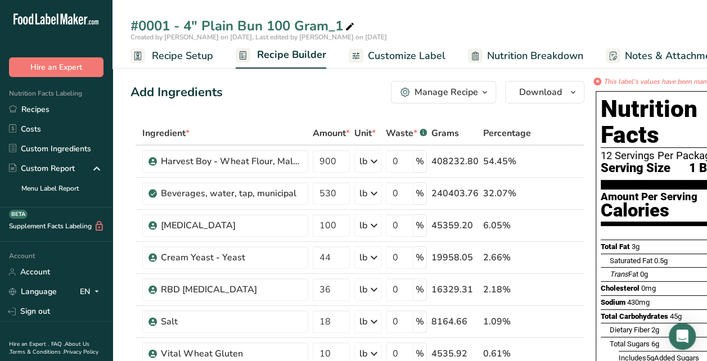
click at [169, 61] on span "Recipe Setup" at bounding box center [182, 55] width 61 height 15
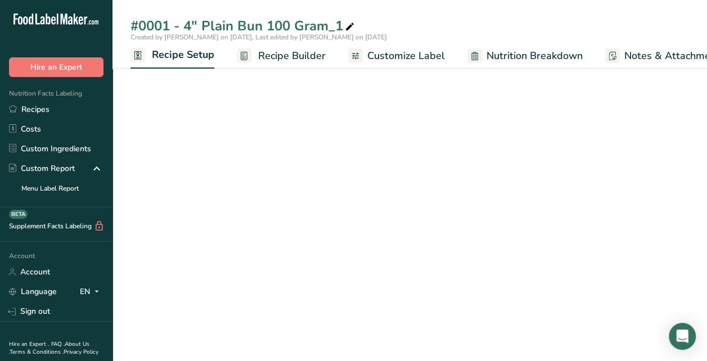
scroll to position [0, 4]
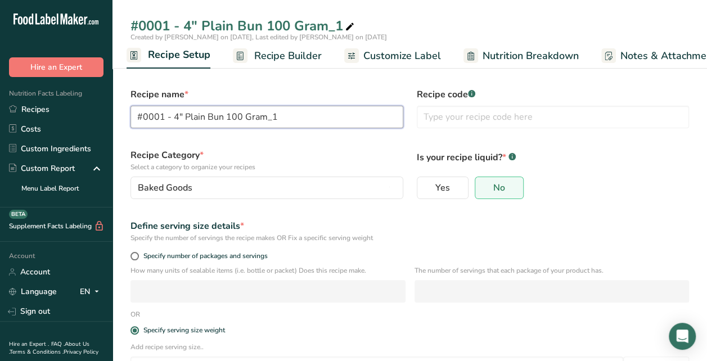
click at [285, 120] on input "#0001 - 4" Plain Bun 100 Gram_1" at bounding box center [267, 117] width 273 height 23
click at [189, 121] on input "#0" at bounding box center [267, 117] width 273 height 23
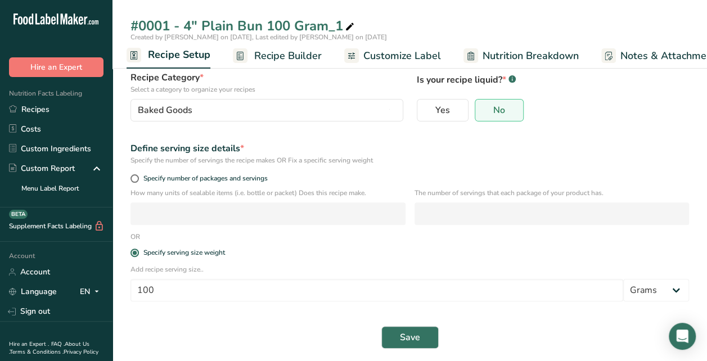
scroll to position [83, 0]
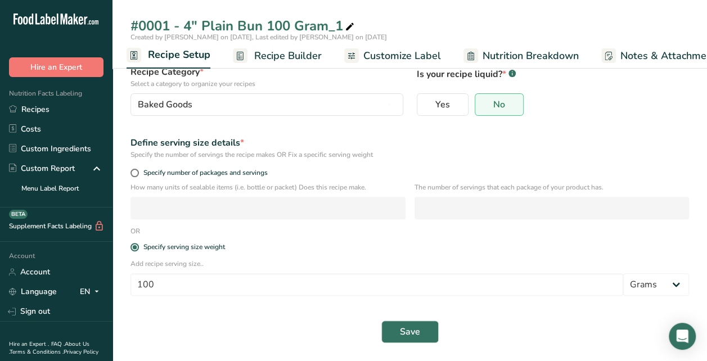
type input "#0920 - 3.5" Brioche Bun 6pk"
click at [185, 291] on input "100" at bounding box center [377, 284] width 493 height 23
type input "1"
type input "73.708"
click at [406, 336] on span "Save" at bounding box center [410, 332] width 20 height 14
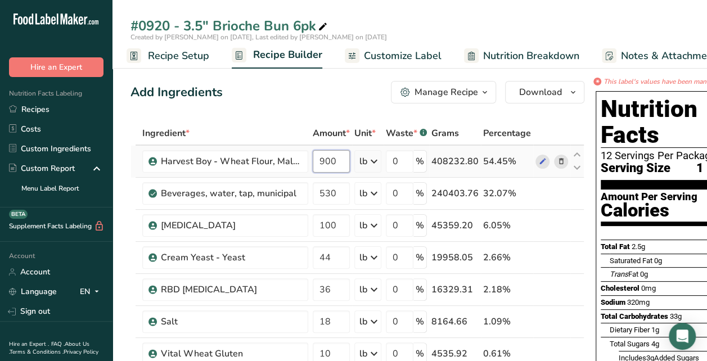
click at [345, 168] on input "900" at bounding box center [331, 161] width 37 height 23
type input "9"
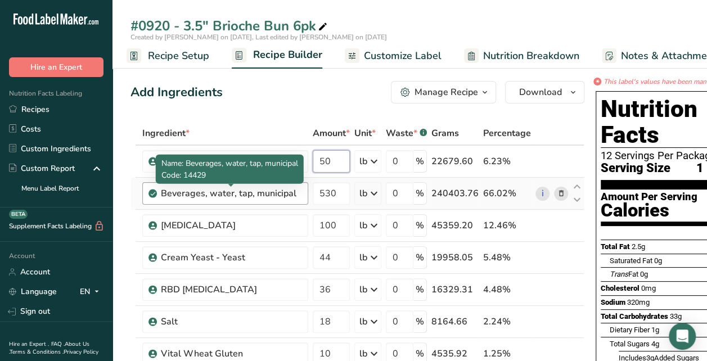
type input "50"
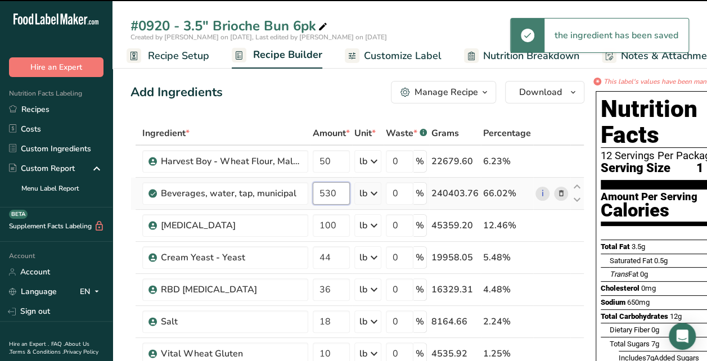
click at [343, 195] on input "530" at bounding box center [331, 193] width 37 height 23
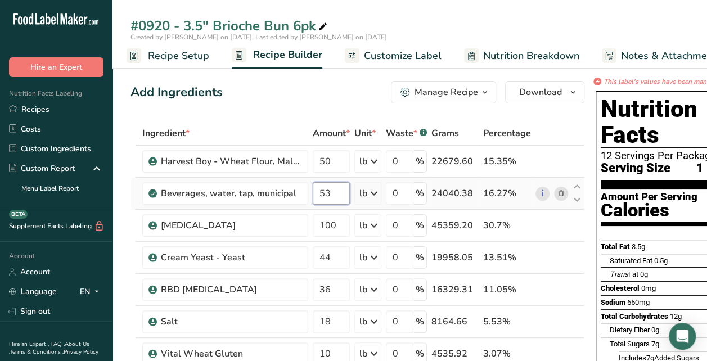
type input "5"
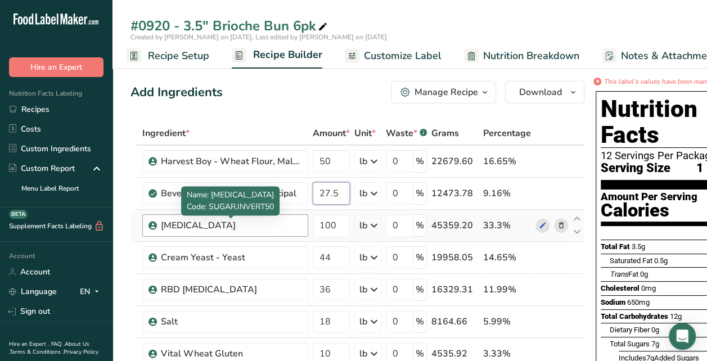
type input "27.5"
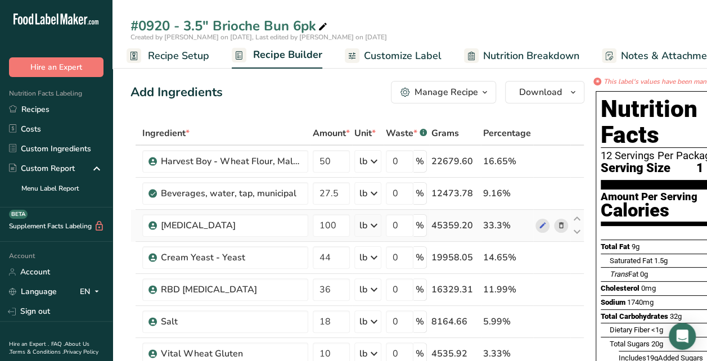
click at [559, 226] on icon at bounding box center [562, 226] width 8 height 12
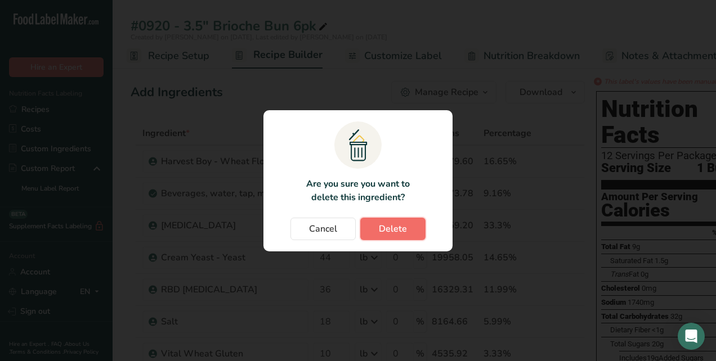
click at [399, 228] on span "Delete" at bounding box center [393, 229] width 28 height 14
type input "44"
type input "36"
type input "18"
type input "10"
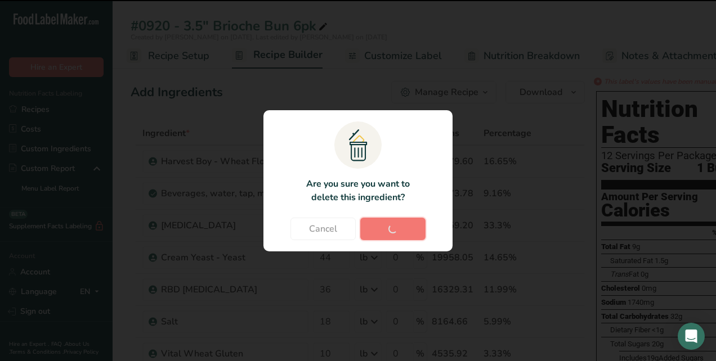
type input "3.5"
type input "3.35"
type input "4.5"
type input "1.65"
type input "1.36"
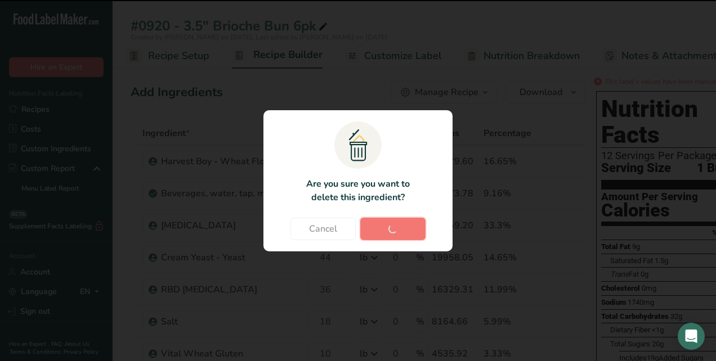
type input "0.4"
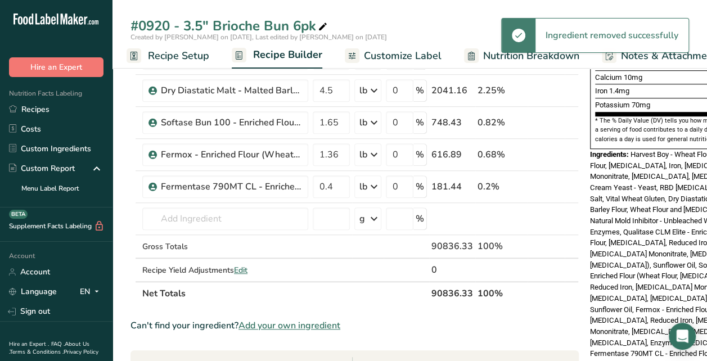
scroll to position [338, 0]
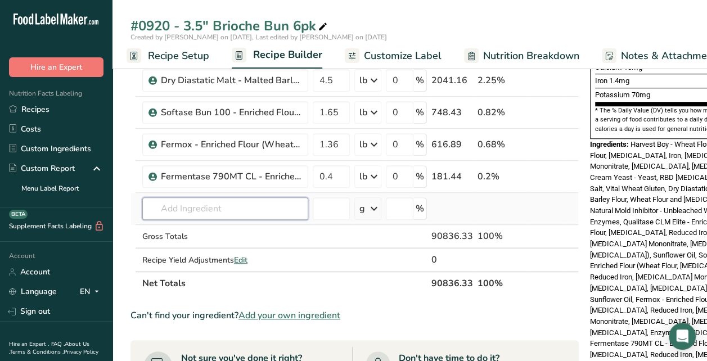
click at [239, 208] on input "text" at bounding box center [225, 208] width 166 height 23
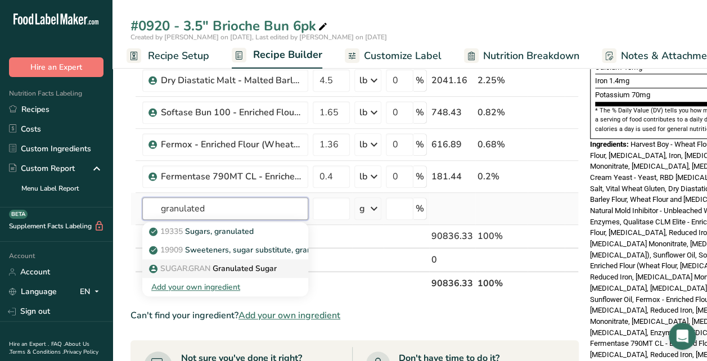
type input "granulated"
click at [226, 264] on p "SUGAR.GRAN Granulated Sugar" at bounding box center [213, 269] width 125 height 12
type input "Granulated Sugar"
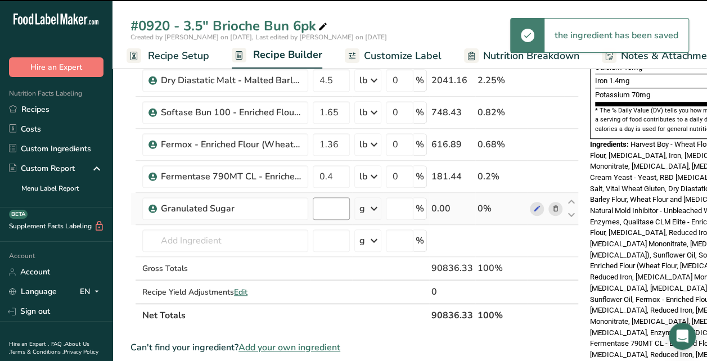
type input "0"
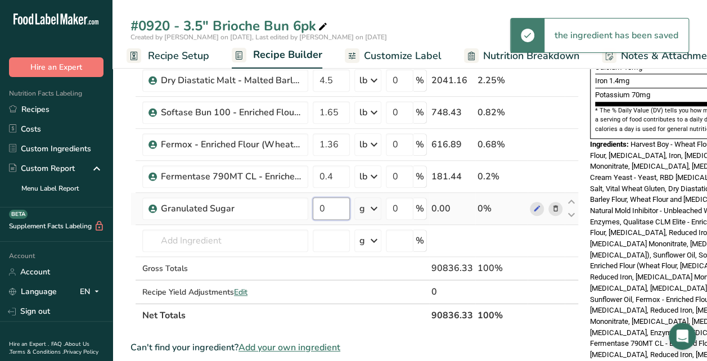
click at [330, 206] on input "0" at bounding box center [331, 208] width 37 height 23
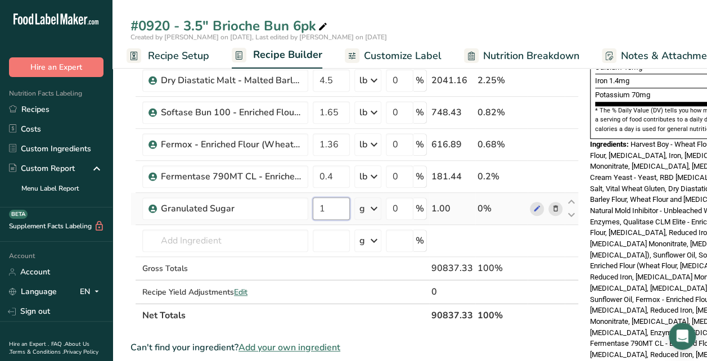
type input "1"
click at [376, 207] on div "Ingredient * Amount * Unit * Waste * .a-a{fill:#347362;}.b-a{fill:#fff;} Grams …" at bounding box center [355, 55] width 448 height 543
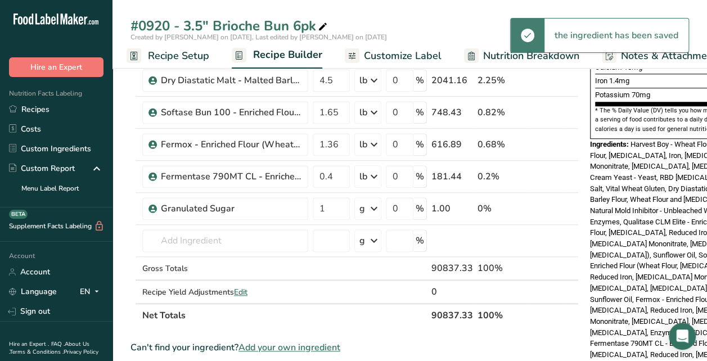
click at [375, 207] on icon at bounding box center [374, 209] width 14 height 20
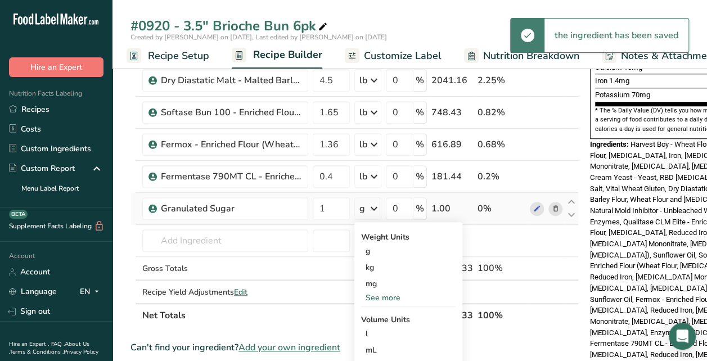
click at [374, 295] on div "See more" at bounding box center [408, 298] width 95 height 12
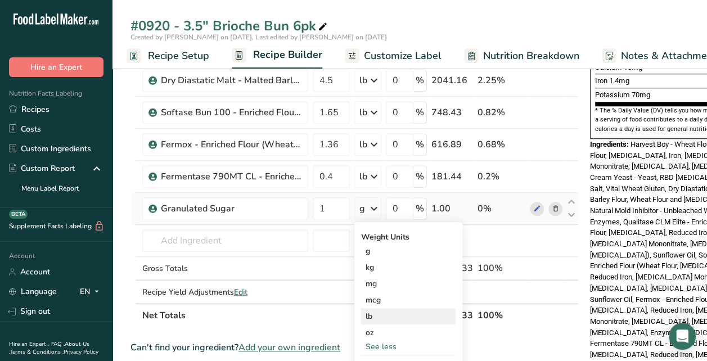
click at [370, 311] on div "lb" at bounding box center [408, 316] width 95 height 16
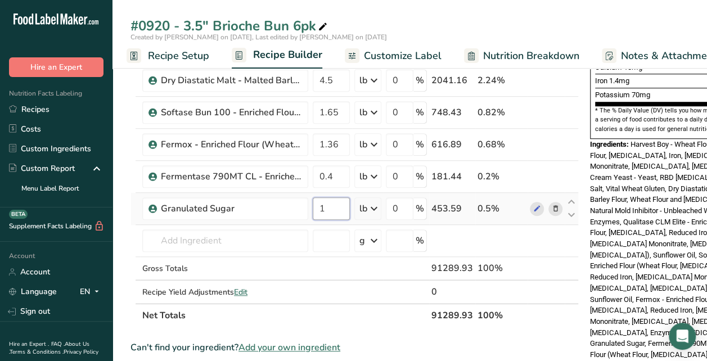
click at [340, 204] on input "1" at bounding box center [331, 208] width 37 height 23
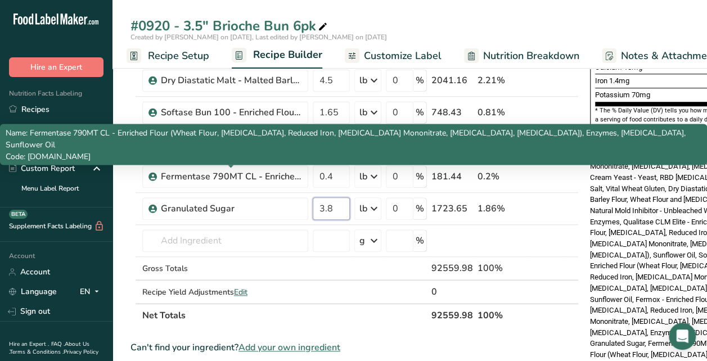
type input "3.8"
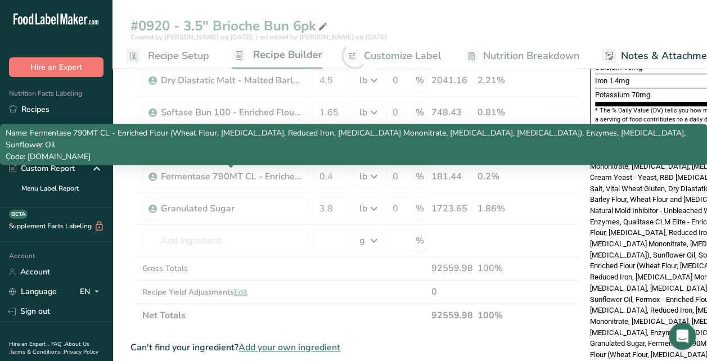
click at [266, 163] on div "Name: Fermentase 790MT CL - Enriched Flour (Wheat Flour, Niacin, Reduced Iron, …" at bounding box center [353, 144] width 707 height 41
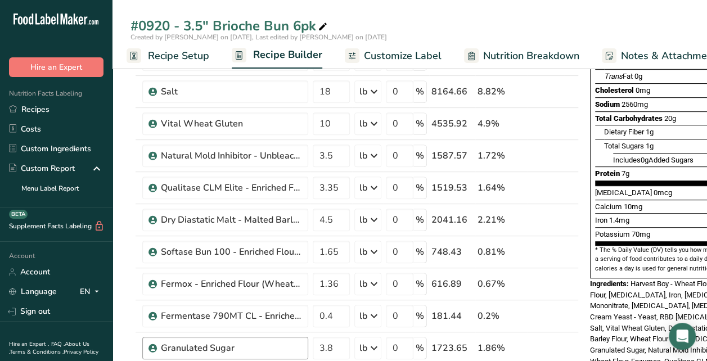
scroll to position [169, 0]
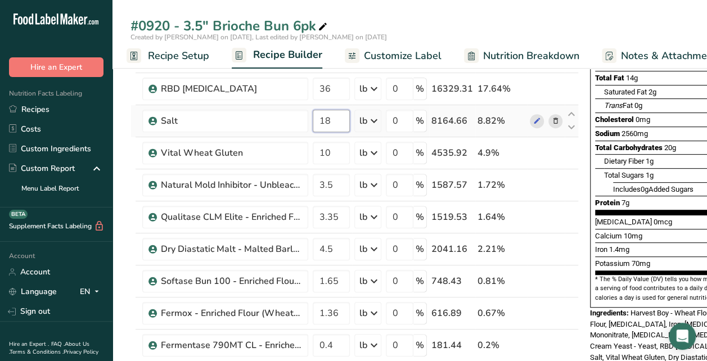
click at [344, 120] on input "18" at bounding box center [331, 121] width 37 height 23
type input "1"
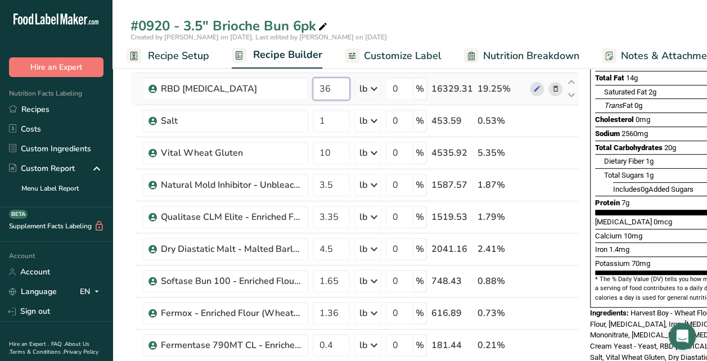
click at [330, 86] on div "Ingredient * Amount * Unit * Waste * .a-a{fill:#347362;}.b-a{fill:#fff;} Grams …" at bounding box center [355, 224] width 448 height 543
type input "3"
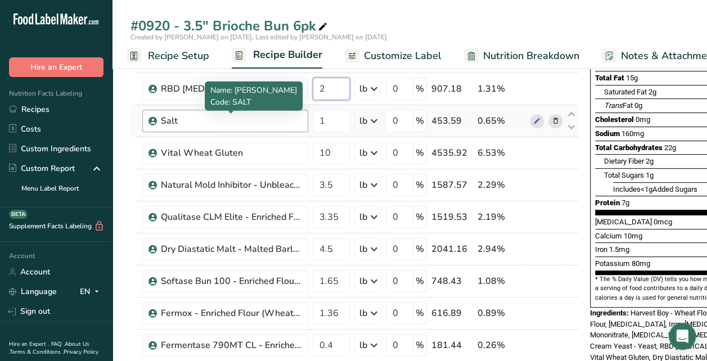
type input "2"
click at [251, 118] on div "Ingredient * Amount * Unit * Waste * .a-a{fill:#347362;}.b-a{fill:#fff;} Grams …" at bounding box center [355, 224] width 448 height 543
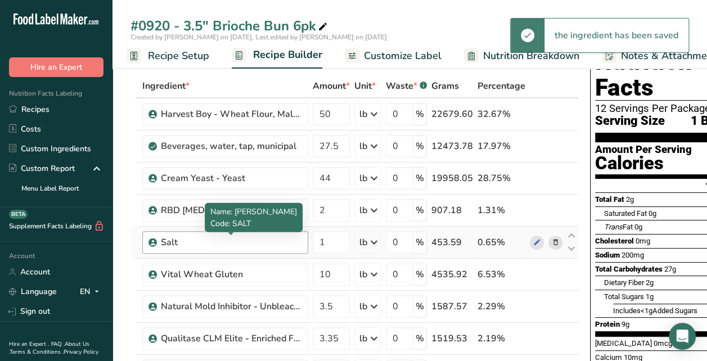
scroll to position [0, 0]
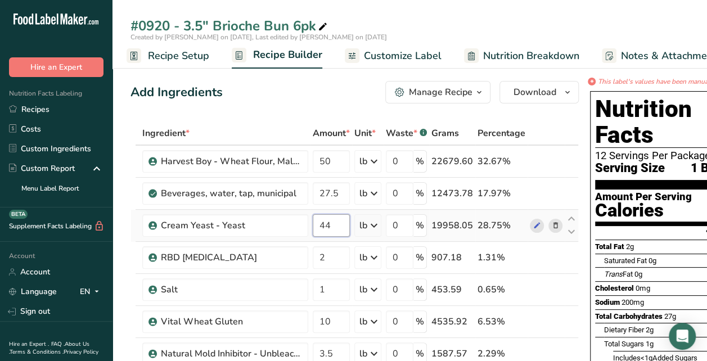
click at [331, 222] on input "44" at bounding box center [331, 225] width 37 height 23
type input "4"
type input "11"
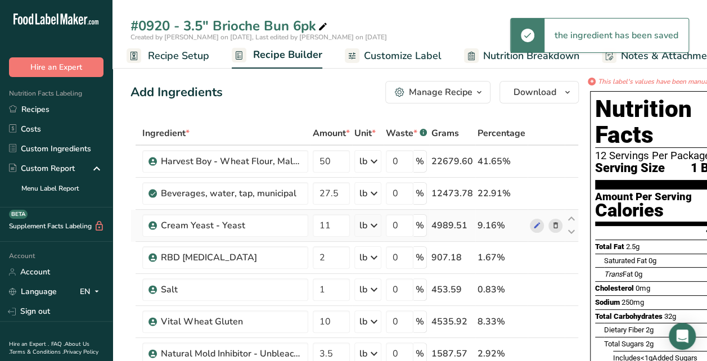
click at [374, 227] on icon at bounding box center [374, 225] width 14 height 20
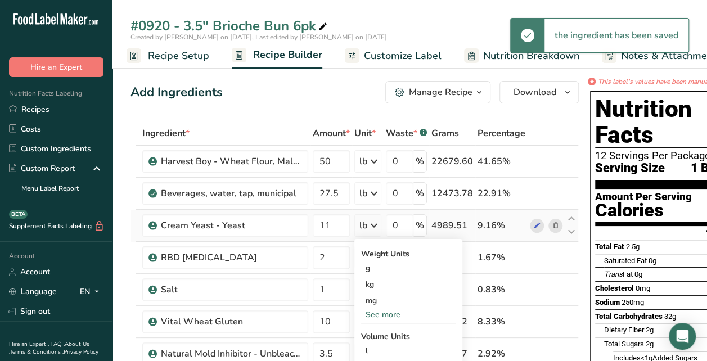
click at [383, 313] on div "See more" at bounding box center [408, 315] width 95 height 12
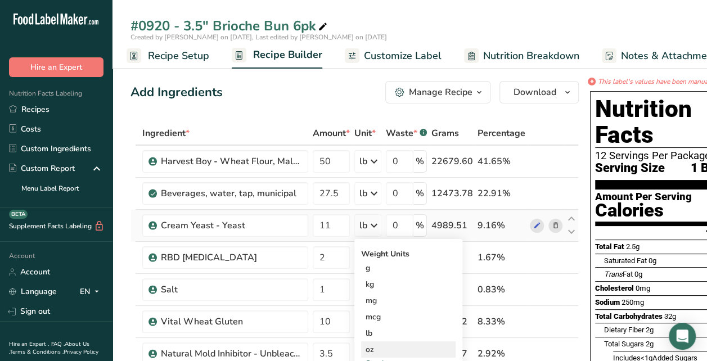
click at [379, 347] on div "oz" at bounding box center [408, 349] width 95 height 16
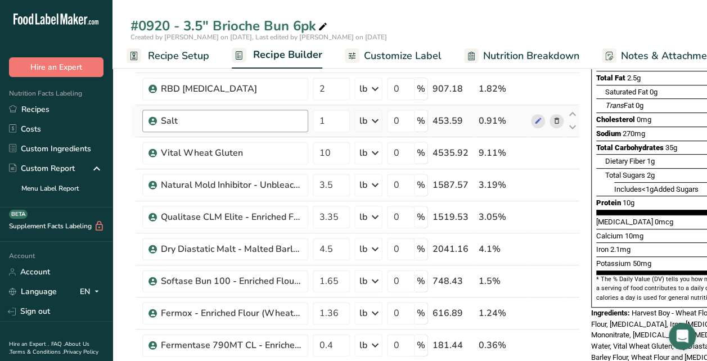
scroll to position [225, 0]
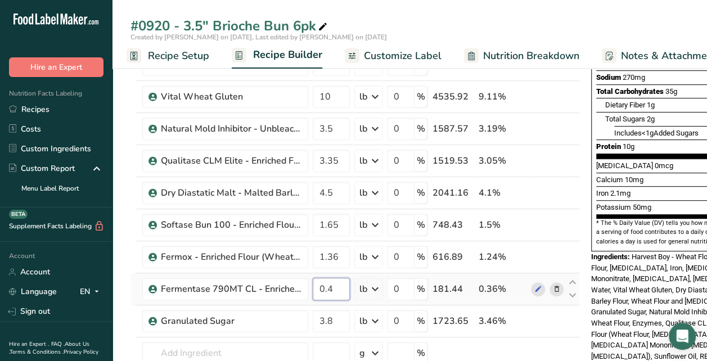
click at [343, 289] on input "0.4" at bounding box center [331, 289] width 37 height 23
type input "0"
type input "1"
click at [372, 287] on div "Ingredient * Amount * Unit * Waste * .a-a{fill:#347362;}.b-a{fill:#fff;} Grams …" at bounding box center [356, 167] width 450 height 543
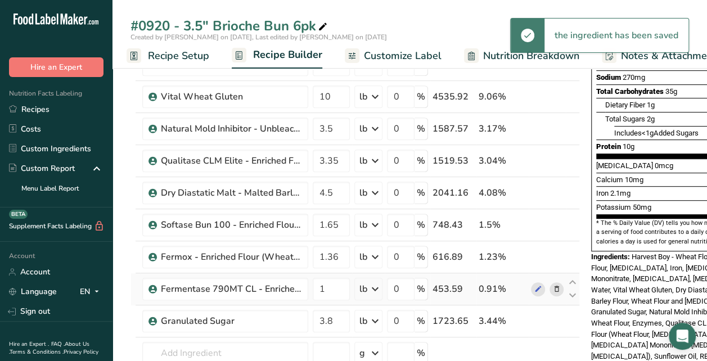
click at [375, 286] on icon at bounding box center [376, 289] width 14 height 20
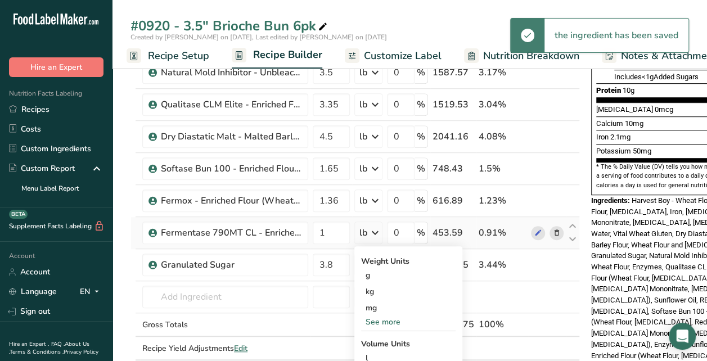
scroll to position [338, 0]
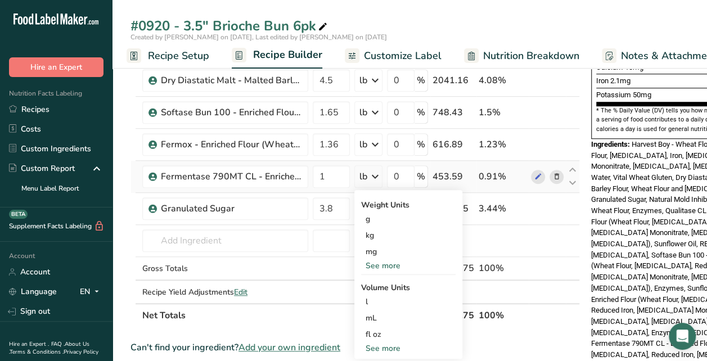
click at [379, 266] on div "See more" at bounding box center [408, 266] width 95 height 12
click at [371, 298] on div "oz" at bounding box center [408, 301] width 95 height 16
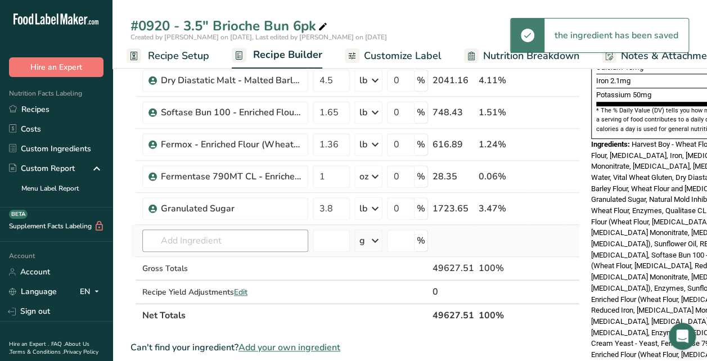
scroll to position [281, 0]
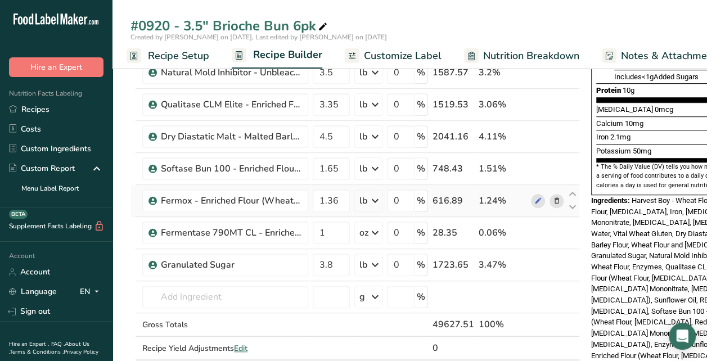
click at [557, 197] on icon at bounding box center [557, 201] width 8 height 12
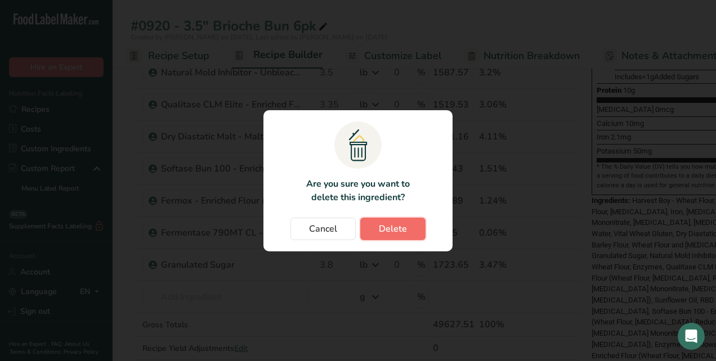
click at [417, 228] on button "Delete" at bounding box center [392, 229] width 65 height 23
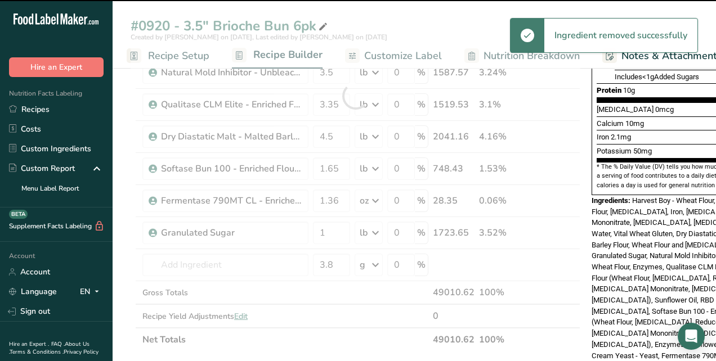
type input "1"
type input "3.8"
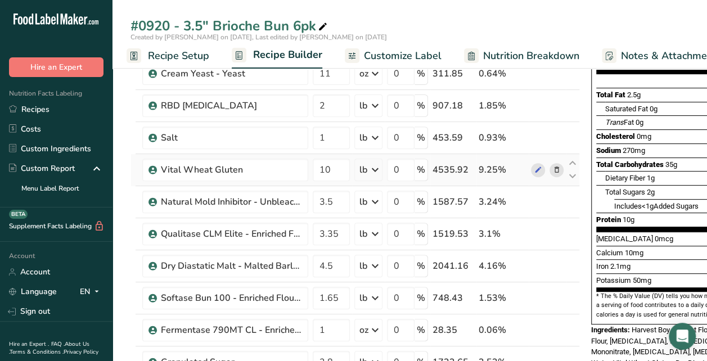
scroll to position [169, 0]
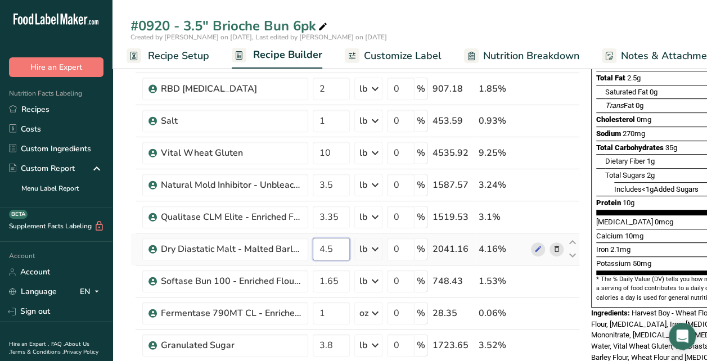
click at [345, 246] on input "4.5" at bounding box center [331, 249] width 37 height 23
type input "4"
type input "8"
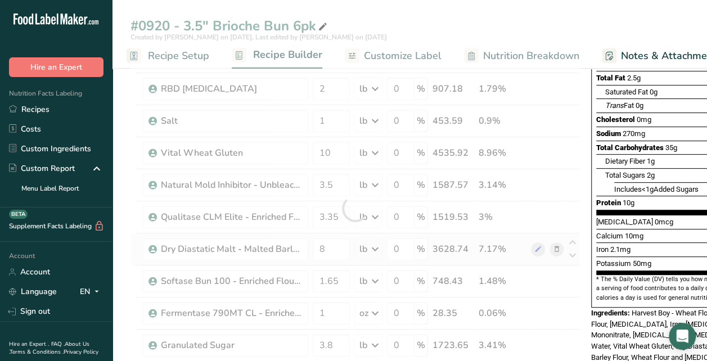
click at [375, 247] on div "Ingredient * Amount * Unit * Waste * .a-a{fill:#347362;}.b-a{fill:#fff;} Grams …" at bounding box center [356, 208] width 450 height 511
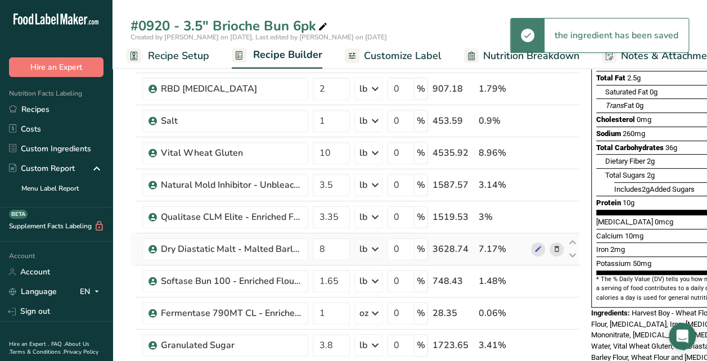
click at [375, 247] on icon at bounding box center [376, 249] width 14 height 20
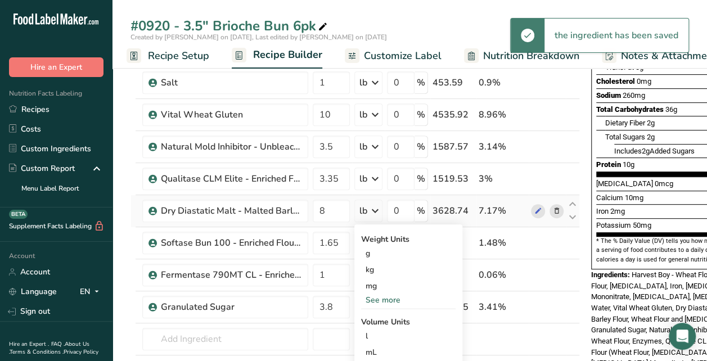
scroll to position [225, 0]
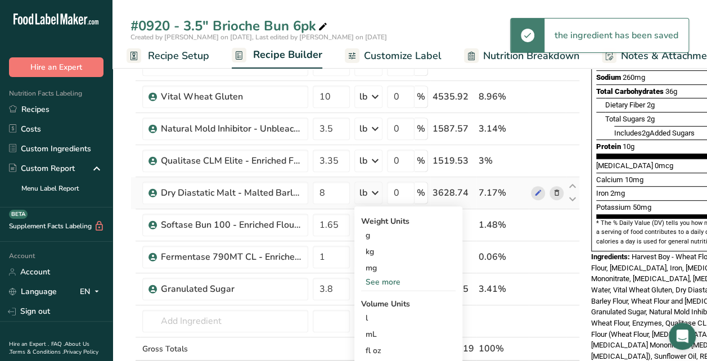
click at [386, 279] on div "See more" at bounding box center [408, 282] width 95 height 12
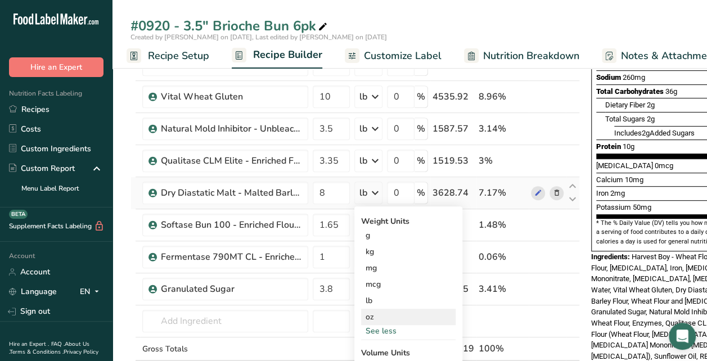
click at [370, 317] on div "oz" at bounding box center [408, 317] width 95 height 16
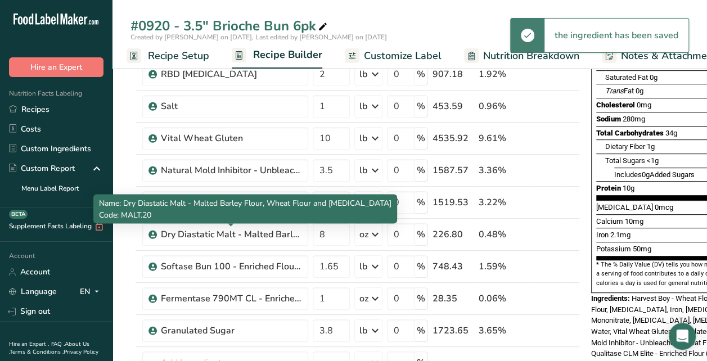
scroll to position [169, 0]
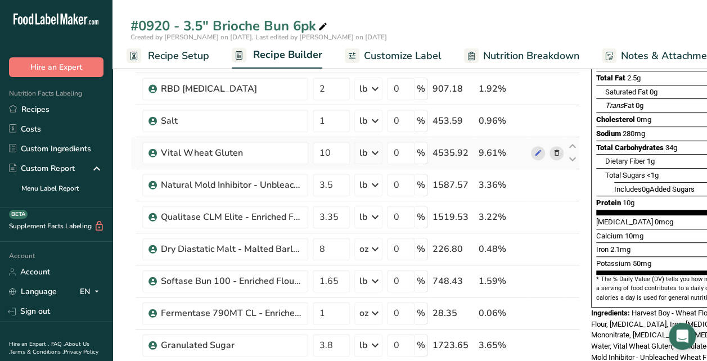
click at [553, 152] on icon at bounding box center [557, 153] width 8 height 12
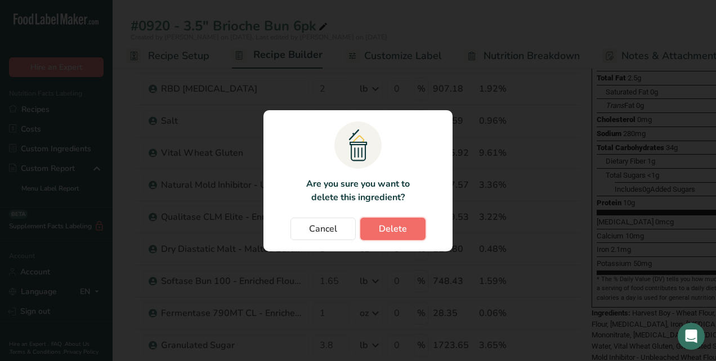
click at [414, 226] on button "Delete" at bounding box center [392, 229] width 65 height 23
type input "3.5"
type input "3.35"
type input "8"
type input "1.65"
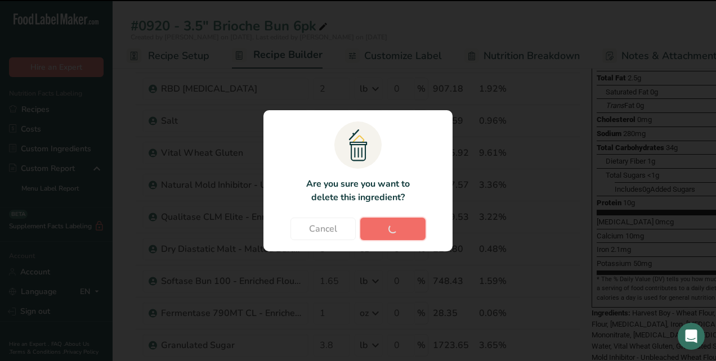
type input "1"
type input "3.8"
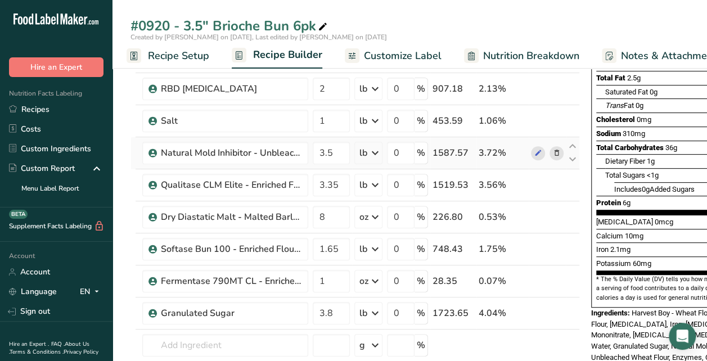
click at [554, 151] on icon at bounding box center [557, 153] width 8 height 12
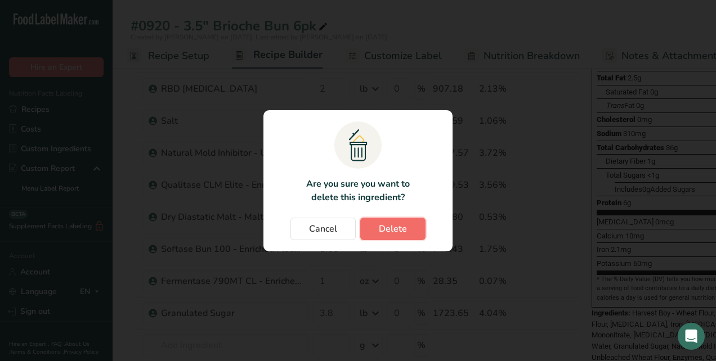
click at [404, 228] on span "Delete" at bounding box center [393, 229] width 28 height 14
type input "3.35"
type input "8"
type input "1.65"
type input "1"
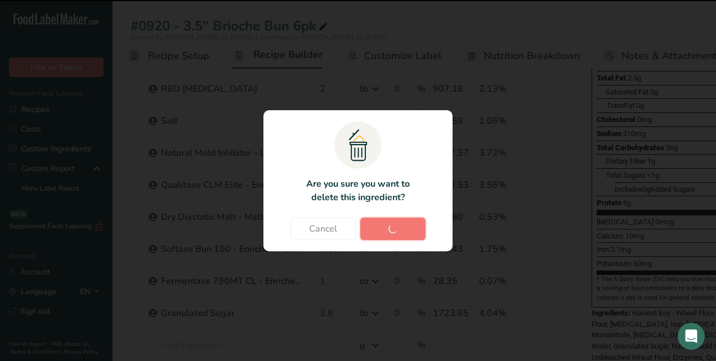
type input "3.8"
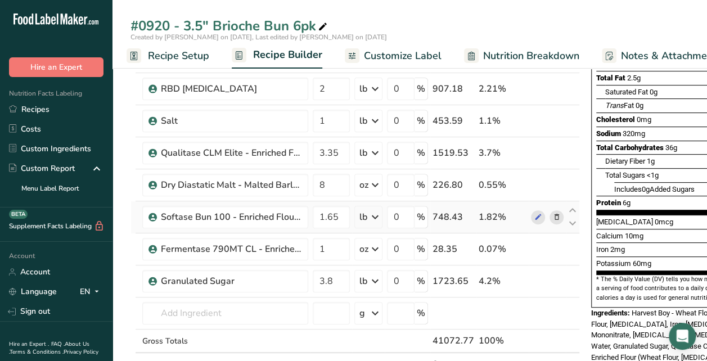
click at [555, 213] on icon at bounding box center [557, 218] width 8 height 12
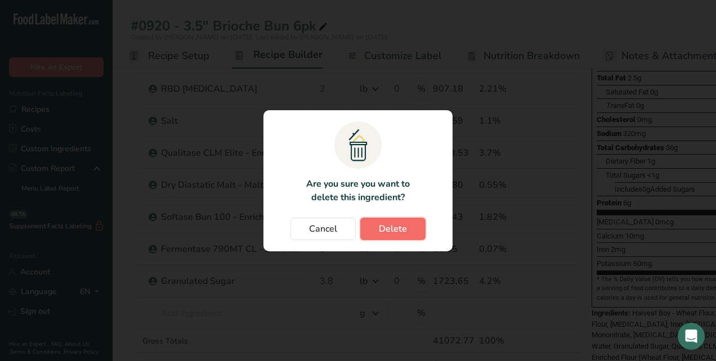
click at [408, 228] on button "Delete" at bounding box center [392, 229] width 65 height 23
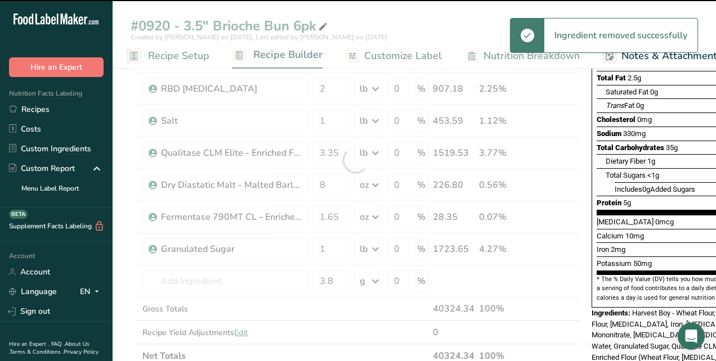
type input "1"
type input "3.8"
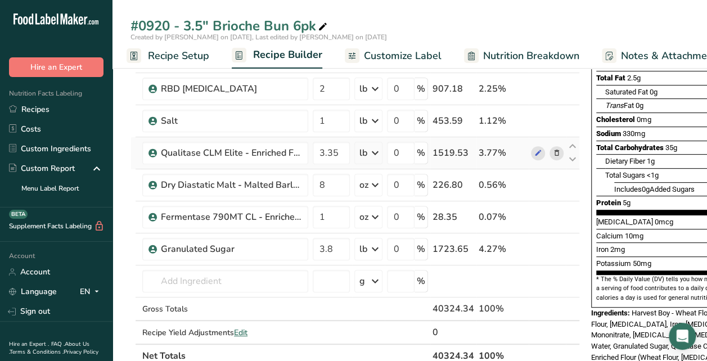
click at [555, 152] on icon at bounding box center [557, 153] width 8 height 12
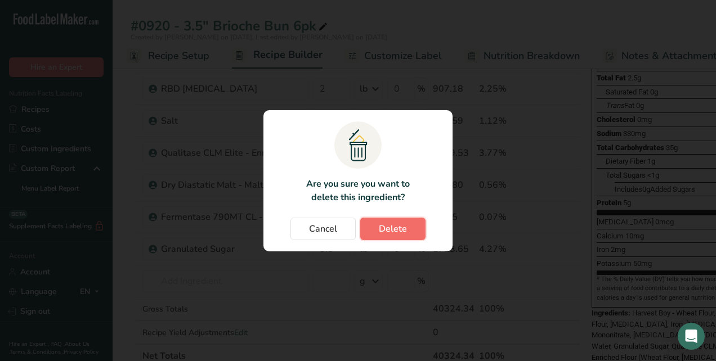
click at [398, 229] on span "Delete" at bounding box center [393, 229] width 28 height 14
type input "8"
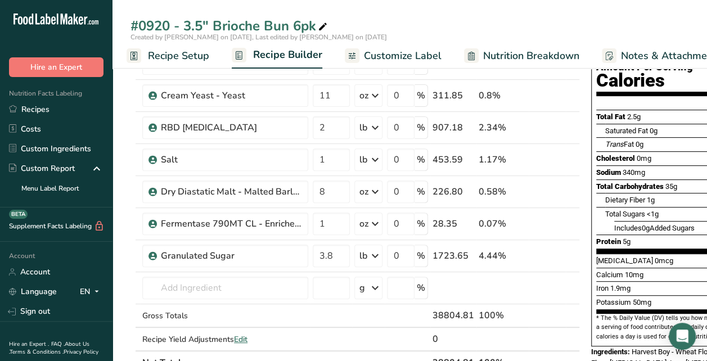
scroll to position [225, 0]
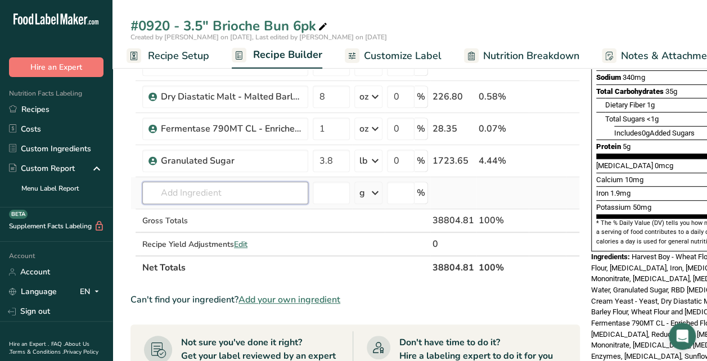
click at [242, 187] on input "text" at bounding box center [225, 193] width 166 height 23
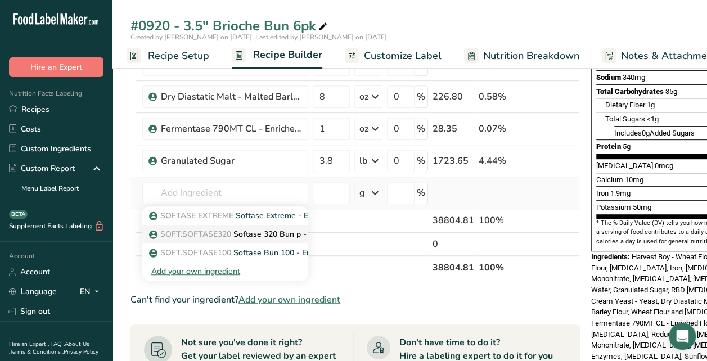
click at [228, 236] on span "SOFT.SOFTASE320" at bounding box center [195, 234] width 71 height 11
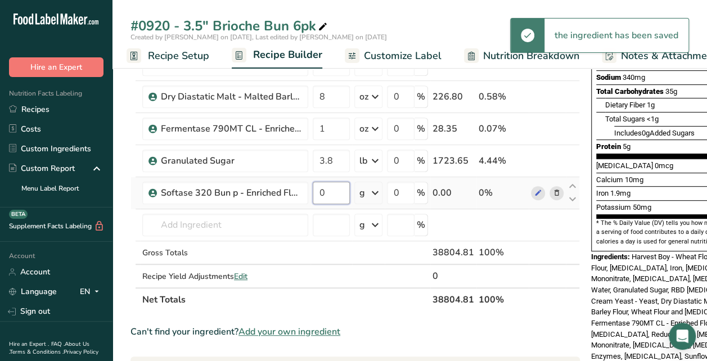
click at [334, 195] on input "0" at bounding box center [331, 193] width 37 height 23
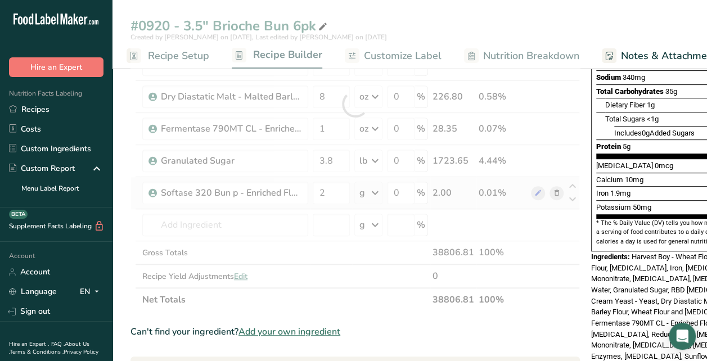
click at [378, 192] on div "Ingredient * Amount * Unit * Waste * .a-a{fill:#347362;}.b-a{fill:#fff;} Grams …" at bounding box center [356, 103] width 450 height 415
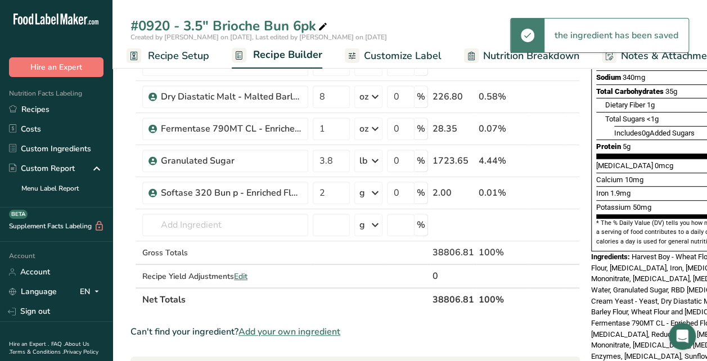
click at [376, 192] on icon at bounding box center [376, 193] width 14 height 20
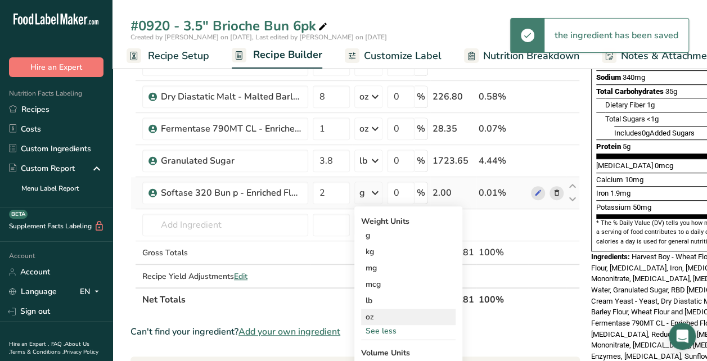
click at [371, 316] on div "oz" at bounding box center [408, 317] width 95 height 16
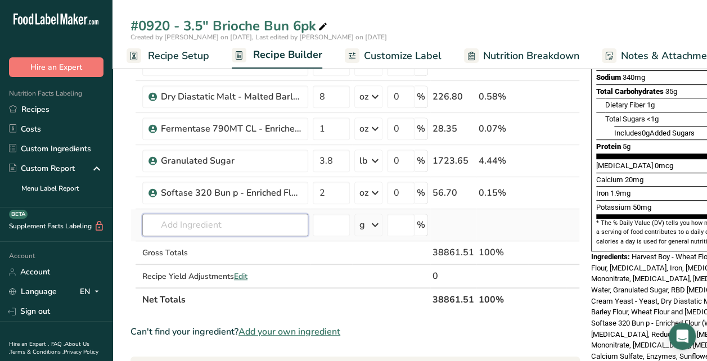
click at [217, 219] on input "text" at bounding box center [225, 225] width 166 height 23
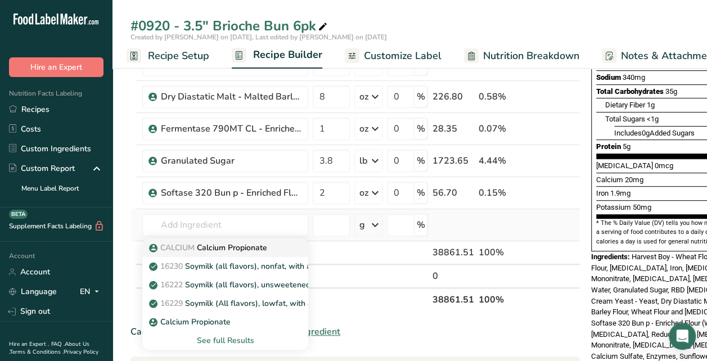
click at [178, 242] on span "CALCIUM" at bounding box center [177, 247] width 34 height 11
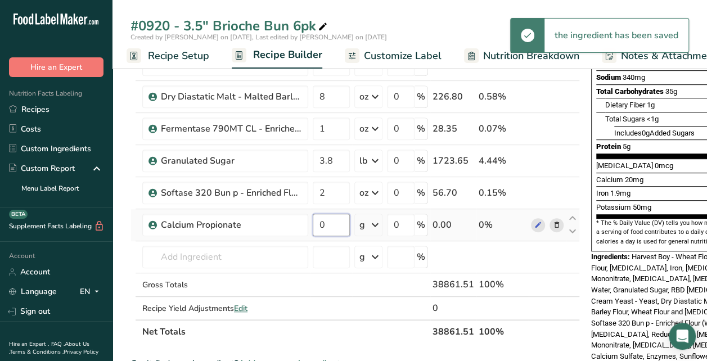
click at [338, 230] on input "0" at bounding box center [331, 225] width 37 height 23
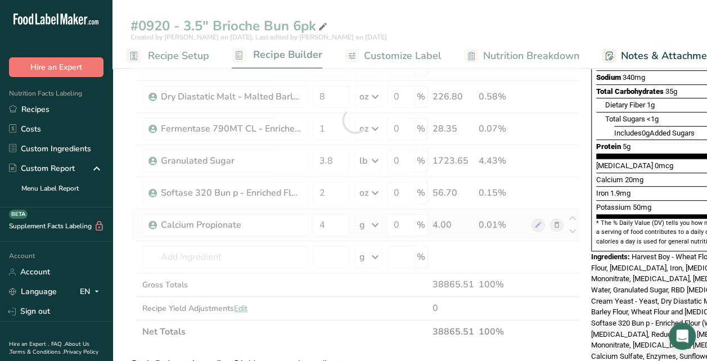
click at [375, 223] on div "Ingredient * Amount * Unit * Waste * .a-a{fill:#347362;}.b-a{fill:#fff;} Grams …" at bounding box center [356, 119] width 450 height 447
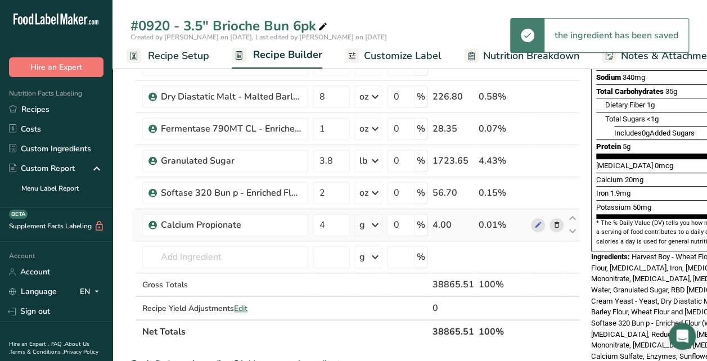
click at [375, 223] on icon at bounding box center [376, 225] width 14 height 20
click at [385, 312] on div "See more" at bounding box center [408, 314] width 95 height 12
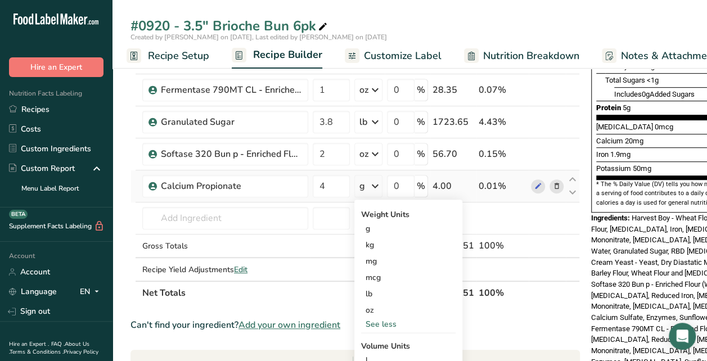
scroll to position [281, 0]
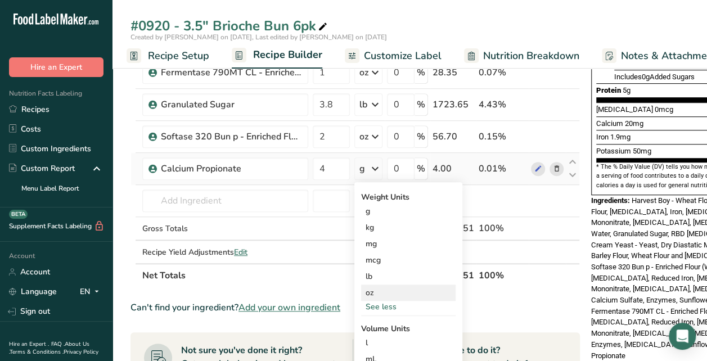
click at [371, 294] on div "oz" at bounding box center [408, 293] width 95 height 16
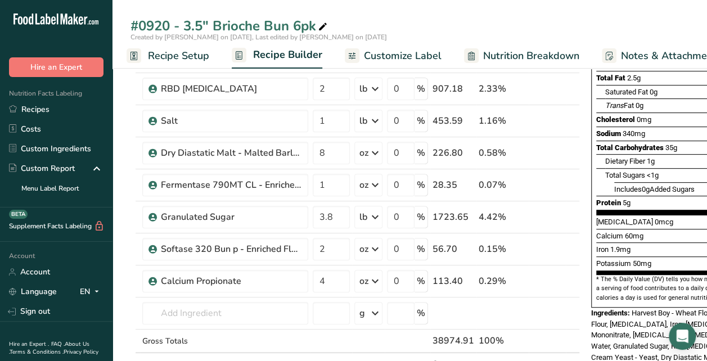
scroll to position [0, 0]
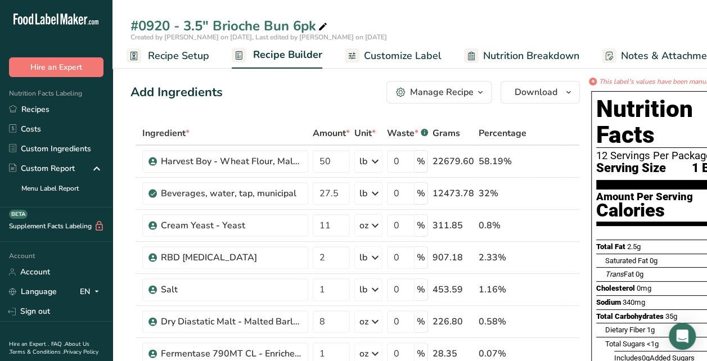
click at [397, 57] on span "Customize Label" at bounding box center [403, 55] width 78 height 15
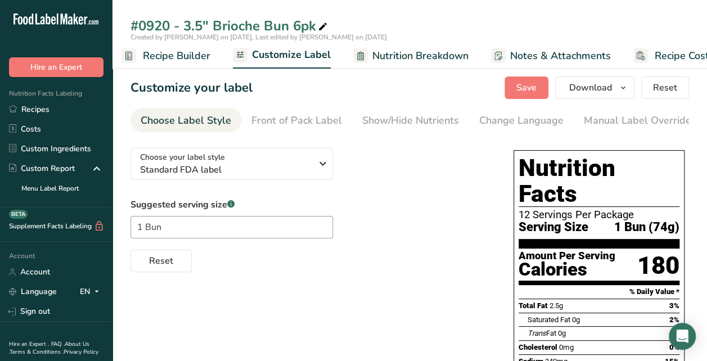
scroll to position [0, 149]
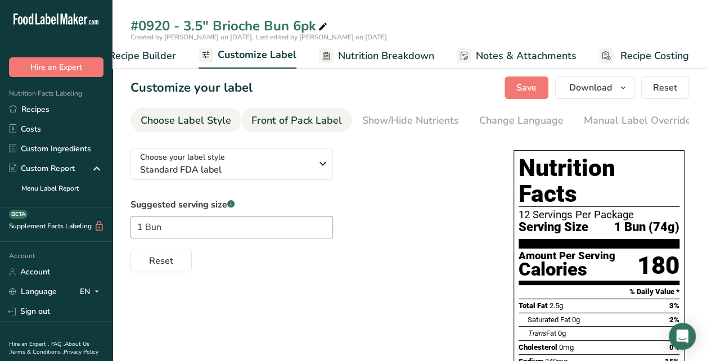
click at [296, 125] on div "Front of Pack Label" at bounding box center [296, 120] width 91 height 15
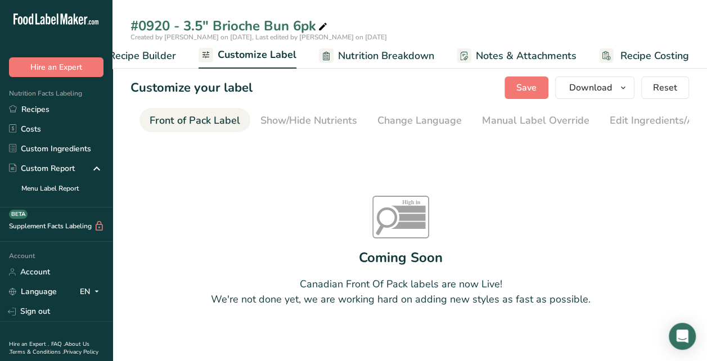
scroll to position [0, 109]
click at [386, 125] on div "Change Language" at bounding box center [412, 120] width 84 height 15
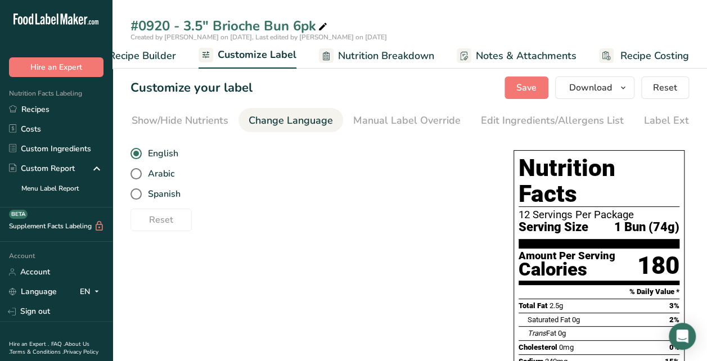
scroll to position [0, 259]
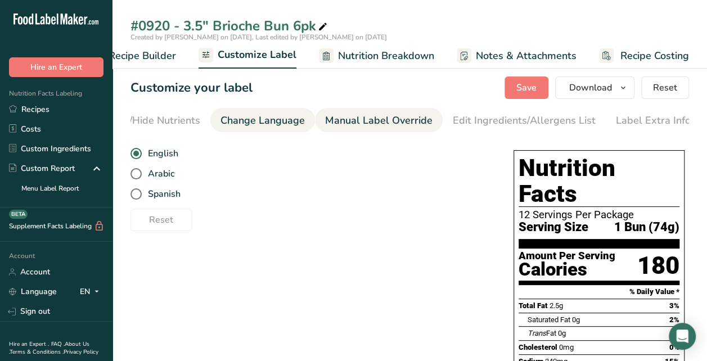
click at [401, 123] on div "Manual Label Override" at bounding box center [378, 120] width 107 height 15
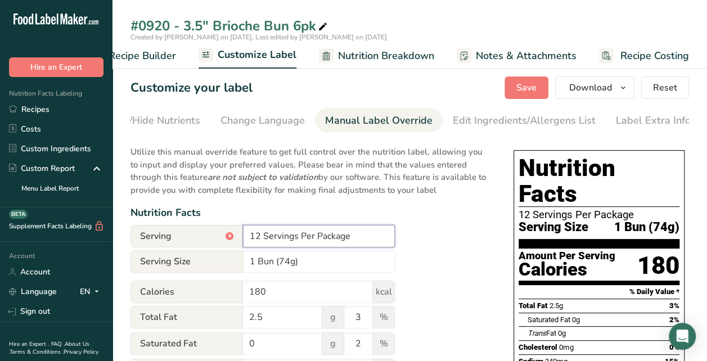
click at [259, 240] on input "12 Servings Per Package" at bounding box center [319, 236] width 152 height 23
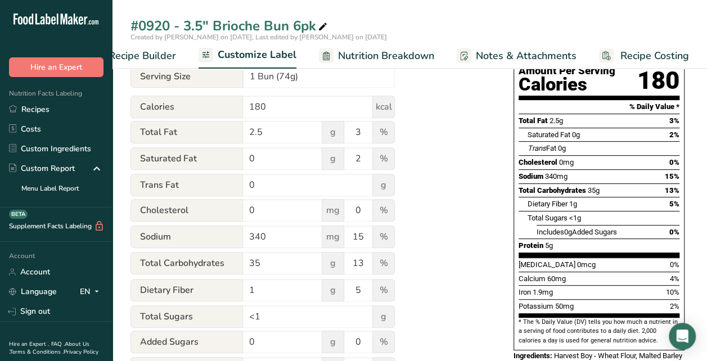
scroll to position [0, 0]
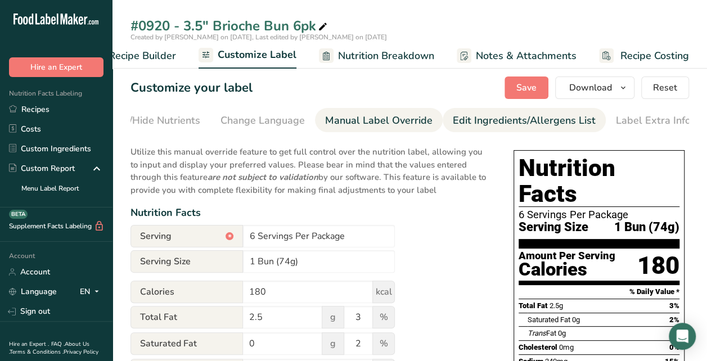
click at [501, 125] on div "Edit Ingredients/Allergens List" at bounding box center [524, 120] width 143 height 15
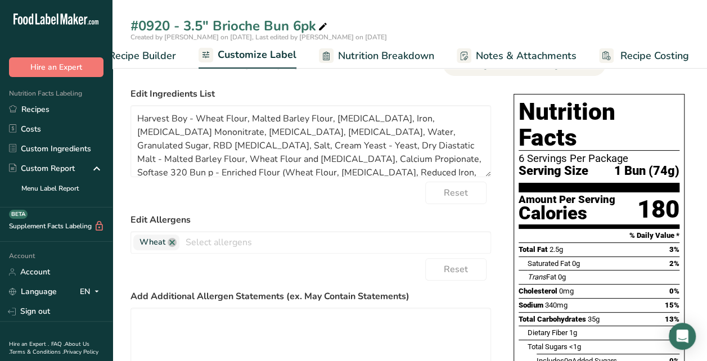
scroll to position [113, 0]
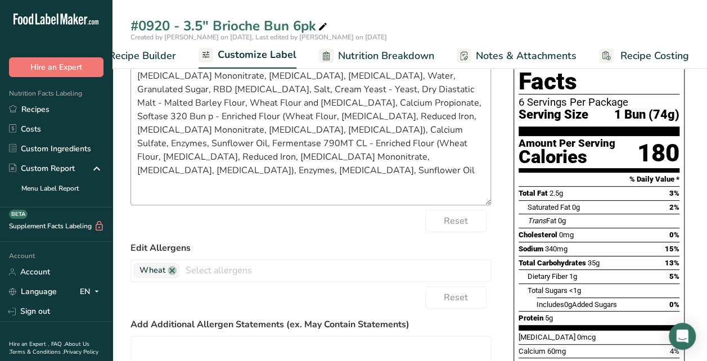
drag, startPoint x: 486, startPoint y: 119, endPoint x: 487, endPoint y: 202, distance: 82.7
click at [487, 202] on textarea "Harvest Boy - Wheat Flour, Malted Barley Flour, Niacin, Iron, Thiamin Mononitra…" at bounding box center [311, 127] width 361 height 156
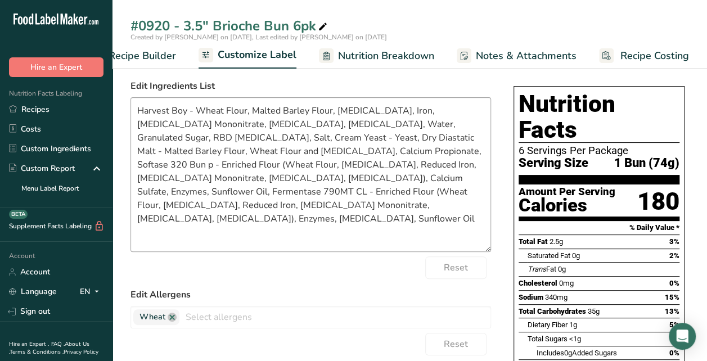
scroll to position [0, 0]
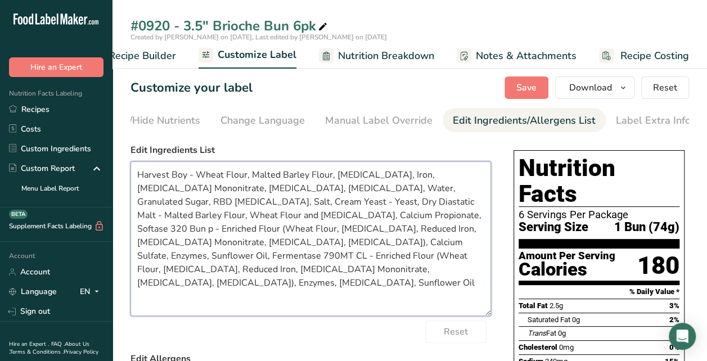
click at [195, 179] on textarea "Harvest Boy - Wheat Flour, Malted Barley Flour, Niacin, Iron, Thiamin Mononitra…" at bounding box center [311, 238] width 361 height 155
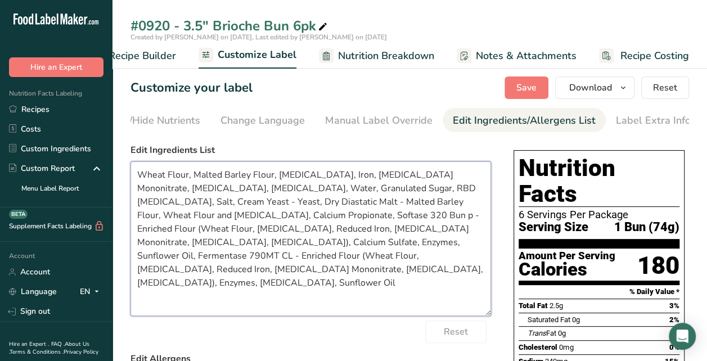
click at [287, 190] on textarea "Wheat Flour, Malted Barley Flour, Niacin, Iron, Thiamin Mononitrate, Riboflavin…" at bounding box center [311, 238] width 361 height 155
click at [401, 191] on textarea "Wheat Flour, Malted Barley Flour, Niacin, Iron, Thiamin Mononitrate, Riboflavin…" at bounding box center [311, 238] width 361 height 155
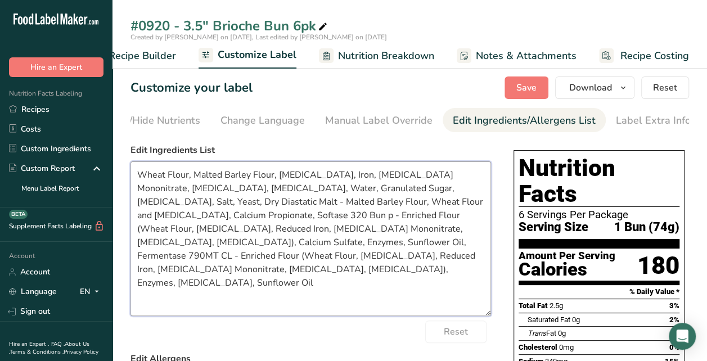
click at [186, 206] on textarea "Wheat Flour, Malted Barley Flour, Niacin, Iron, Thiamin Mononitrate, Riboflavin…" at bounding box center [311, 238] width 361 height 155
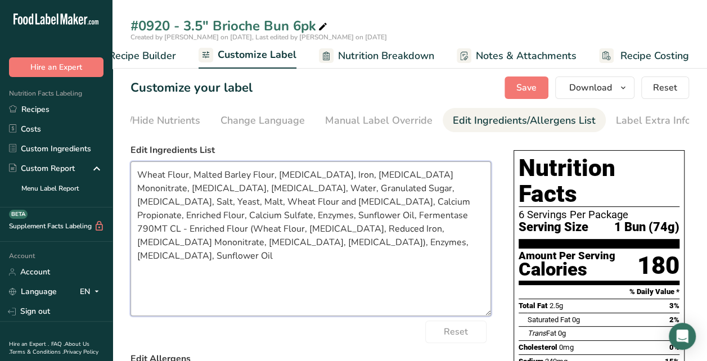
click at [478, 230] on textarea "Wheat Flour, Malted Barley Flour, Niacin, Iron, Thiamin Mononitrate, Riboflavin…" at bounding box center [311, 238] width 361 height 155
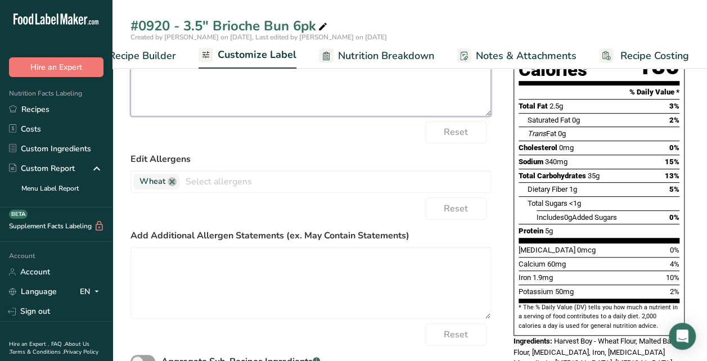
scroll to position [225, 0]
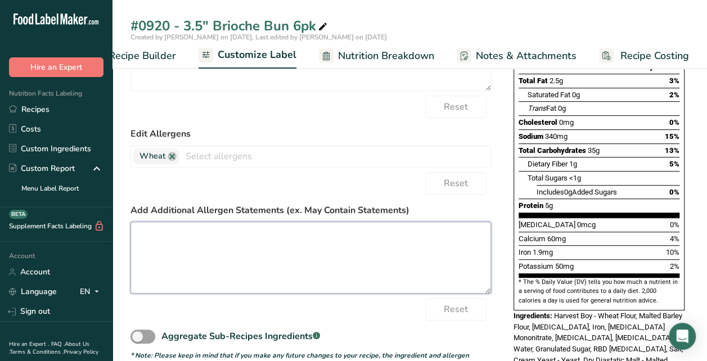
click at [252, 235] on textarea at bounding box center [311, 258] width 361 height 72
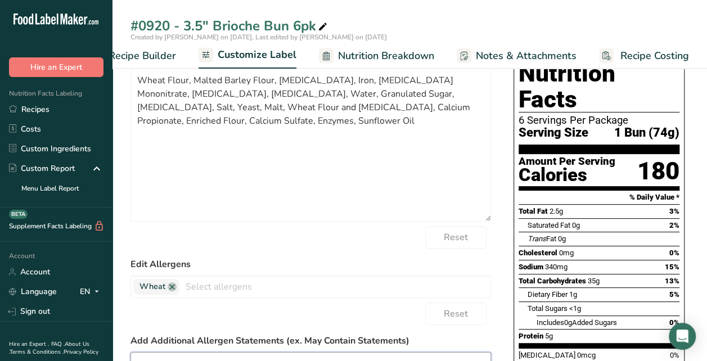
scroll to position [0, 0]
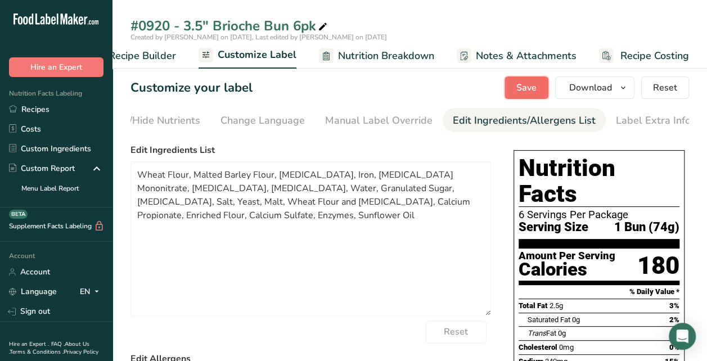
click at [525, 88] on span "Save" at bounding box center [526, 88] width 20 height 14
click at [628, 118] on div "Label Extra Info" at bounding box center [653, 120] width 75 height 15
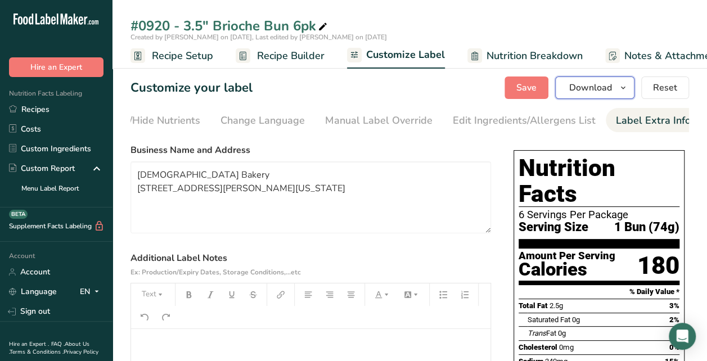
click at [627, 90] on icon "button" at bounding box center [623, 88] width 9 height 14
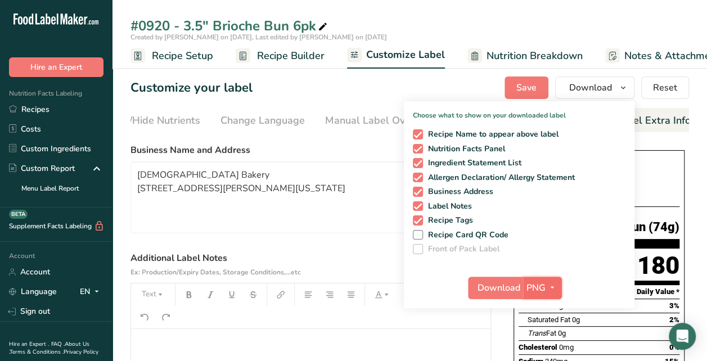
click at [554, 288] on icon "button" at bounding box center [552, 288] width 9 height 14
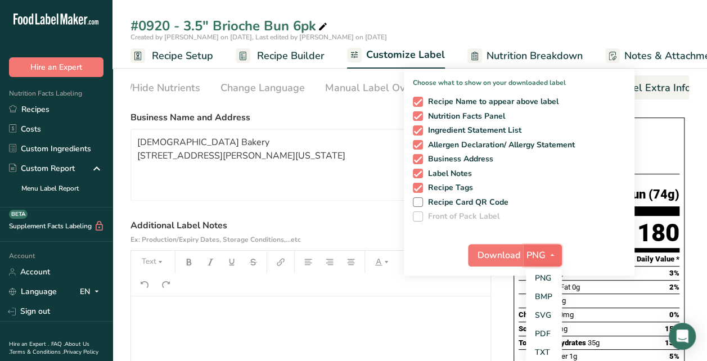
scroll to position [56, 0]
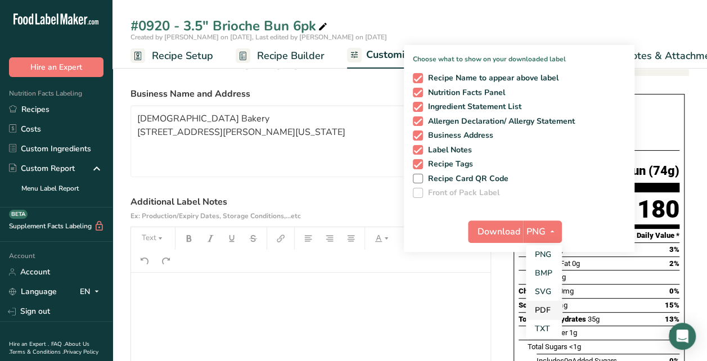
click at [548, 307] on link "PDF" at bounding box center [544, 310] width 36 height 19
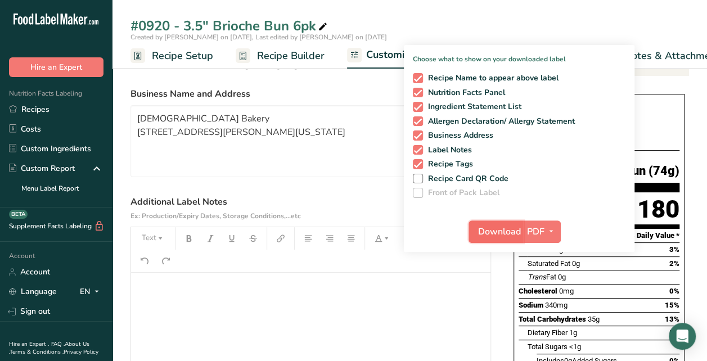
click at [509, 227] on span "Download" at bounding box center [499, 232] width 43 height 14
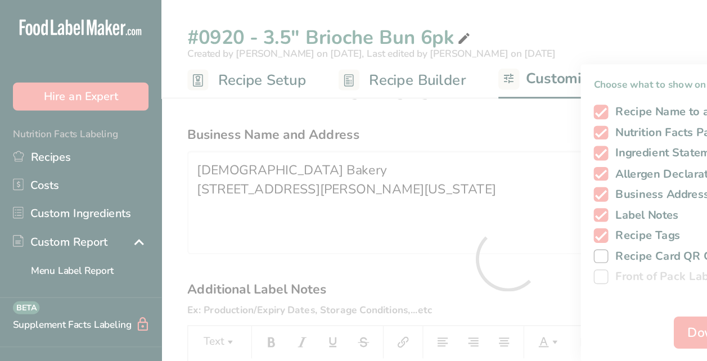
scroll to position [0, 0]
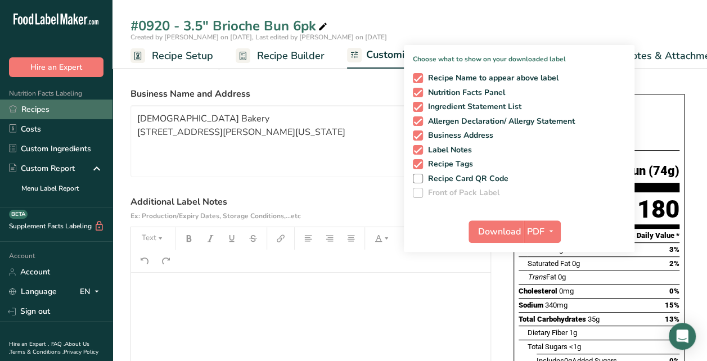
click at [27, 112] on link "Recipes" at bounding box center [56, 110] width 113 height 20
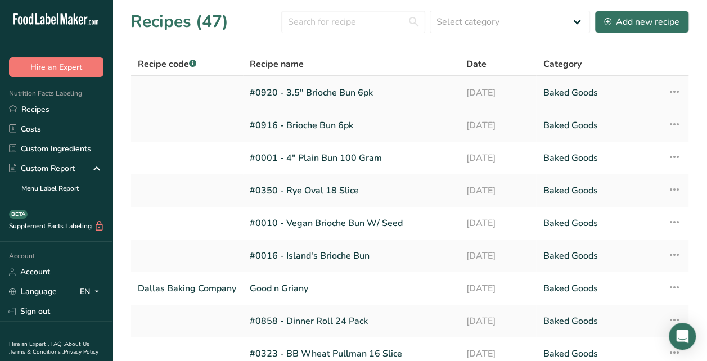
click at [676, 91] on icon at bounding box center [675, 92] width 14 height 20
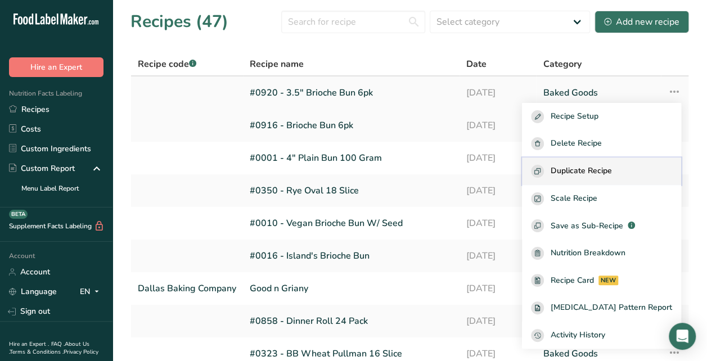
click at [603, 169] on span "Duplicate Recipe" at bounding box center [581, 171] width 61 height 13
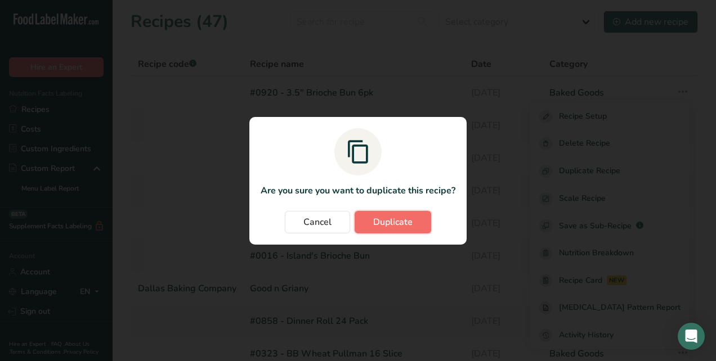
click at [410, 217] on span "Duplicate" at bounding box center [392, 222] width 39 height 14
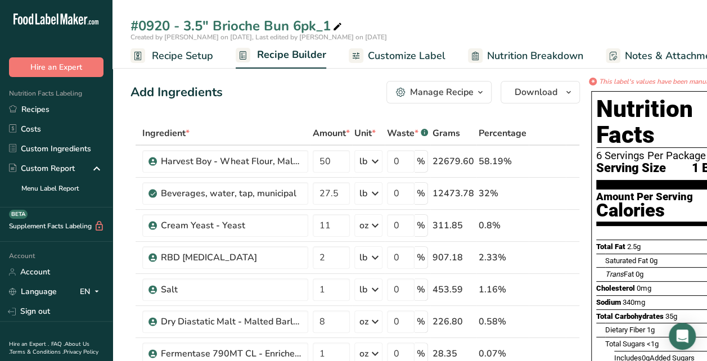
click at [192, 59] on span "Recipe Setup" at bounding box center [182, 55] width 61 height 15
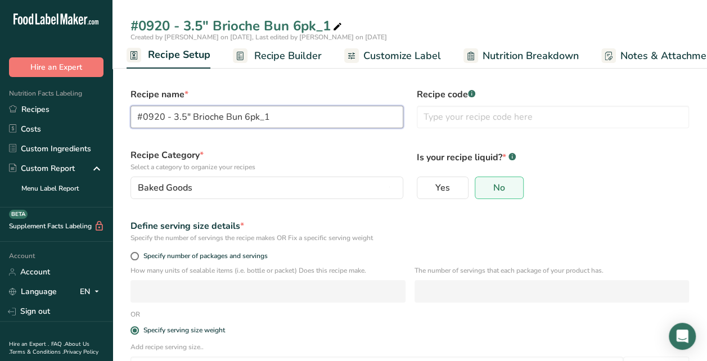
click at [164, 115] on input "#0920 - 3.5" Brioche Bun 6pk_1" at bounding box center [267, 117] width 273 height 23
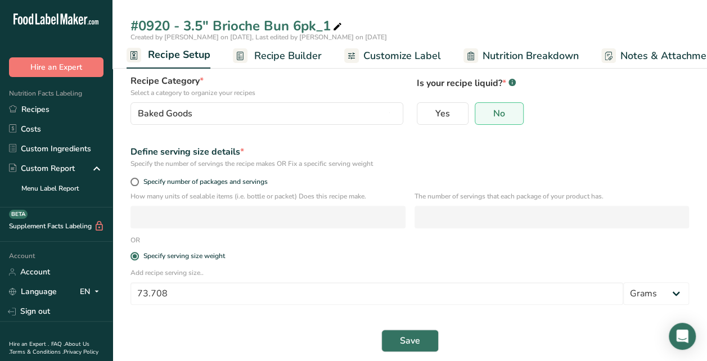
scroll to position [83, 0]
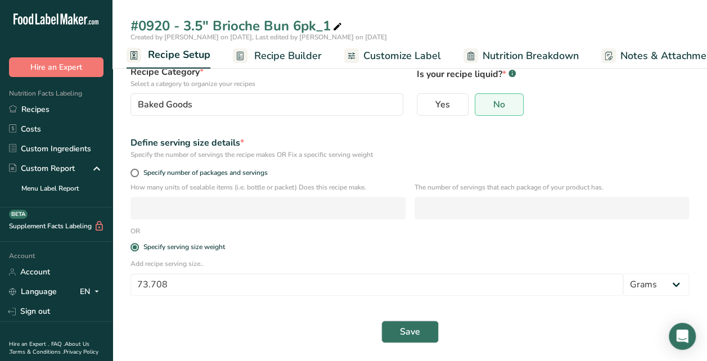
type input "#0889 - 4" Gourmet Bun W/Seed 6pk"
click at [169, 286] on input "73.708" at bounding box center [377, 284] width 493 height 23
type input "79.378"
click at [400, 317] on div "Save" at bounding box center [410, 332] width 572 height 36
click at [411, 330] on span "Save" at bounding box center [410, 332] width 20 height 14
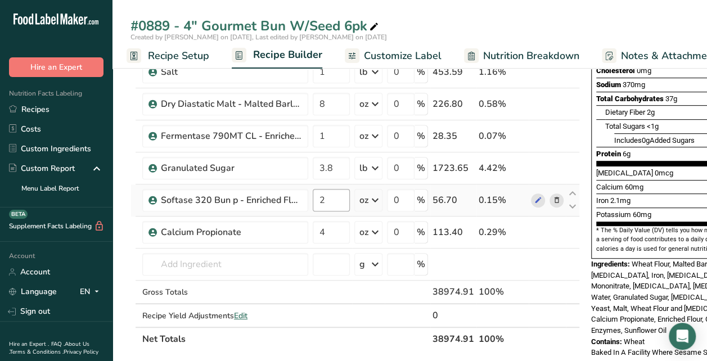
scroll to position [225, 0]
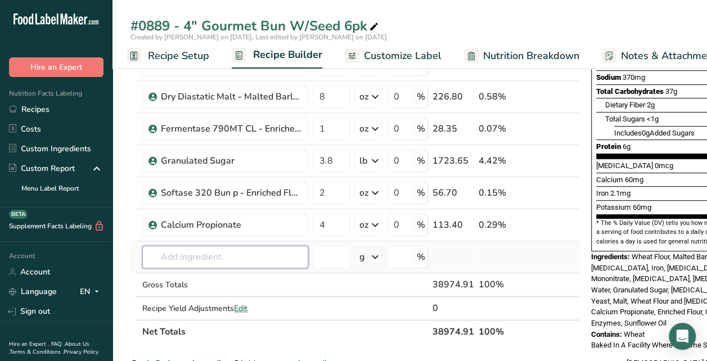
click at [219, 256] on input "text" at bounding box center [225, 257] width 166 height 23
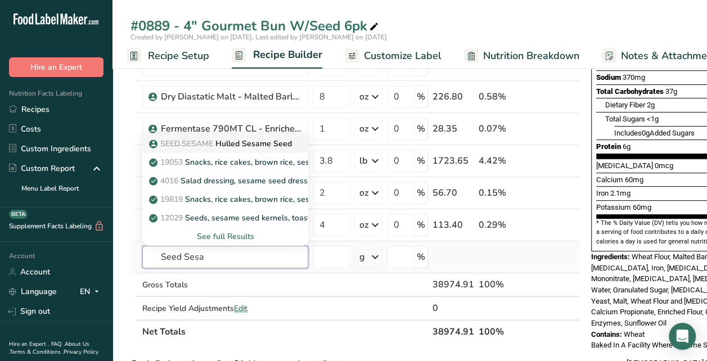
type input "Seed Sesa"
click at [194, 143] on span "SEED.SESAME" at bounding box center [186, 143] width 53 height 11
type input "Hulled Sesame Seed"
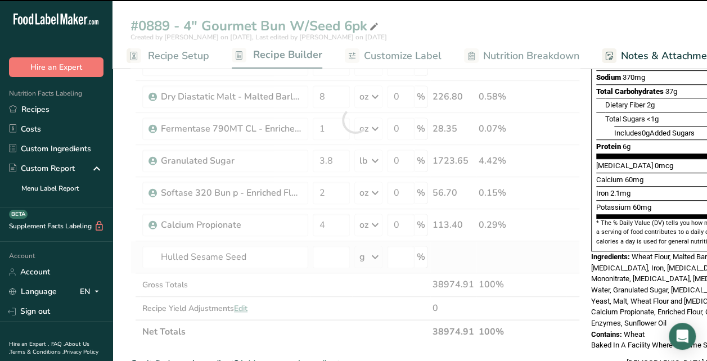
type input "0"
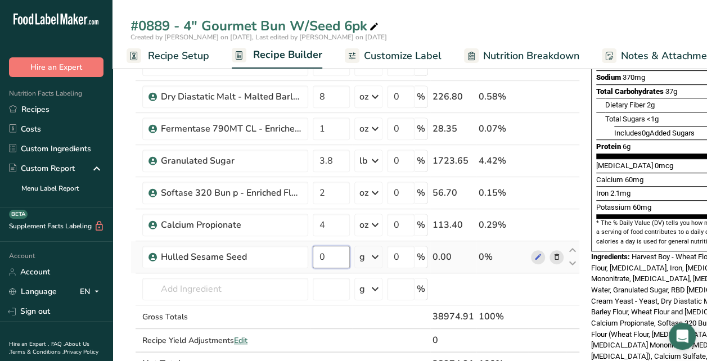
click at [331, 257] on input "0" at bounding box center [331, 257] width 37 height 23
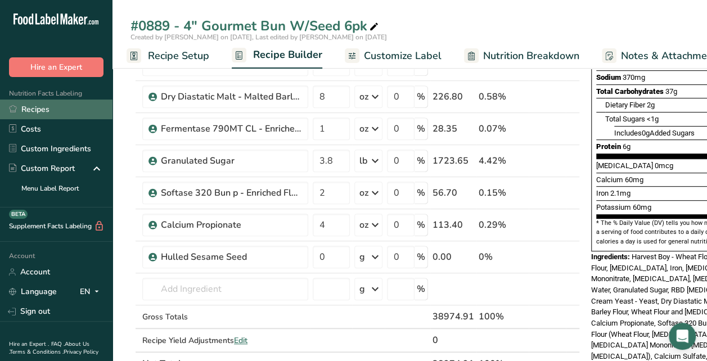
click at [40, 113] on link "Recipes" at bounding box center [56, 110] width 113 height 20
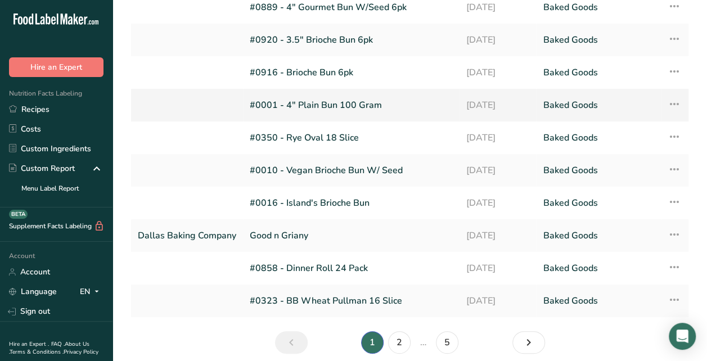
scroll to position [113, 0]
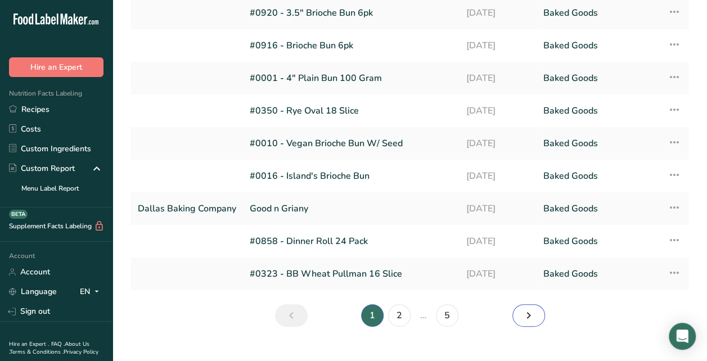
click at [527, 315] on icon "Next page" at bounding box center [529, 315] width 14 height 20
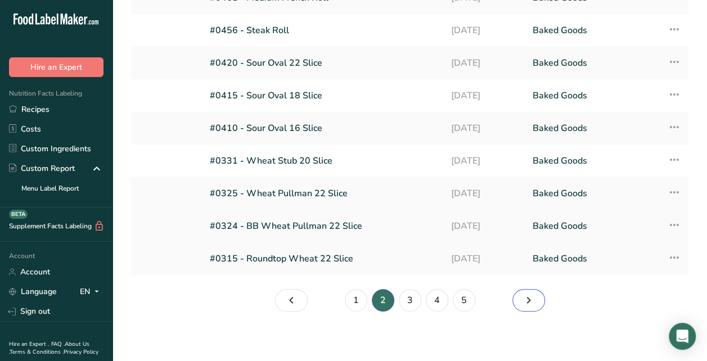
scroll to position [132, 0]
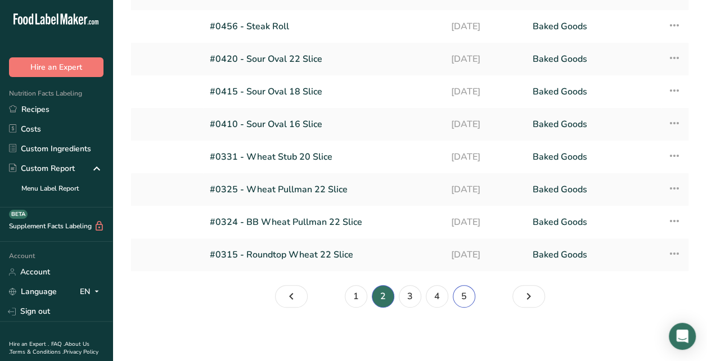
click at [469, 298] on link "5" at bounding box center [464, 296] width 23 height 23
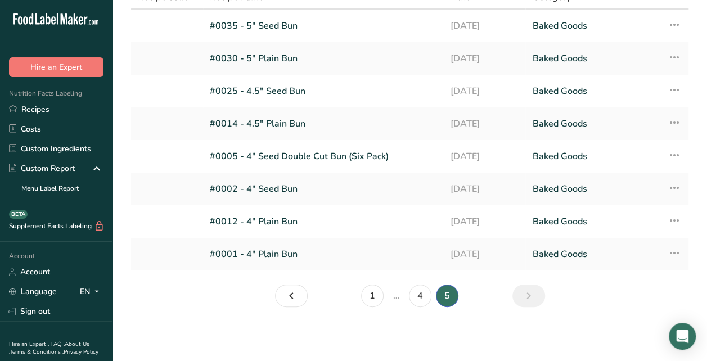
scroll to position [66, 0]
click at [287, 190] on link "#0002 - 4" Seed Bun" at bounding box center [323, 190] width 227 height 24
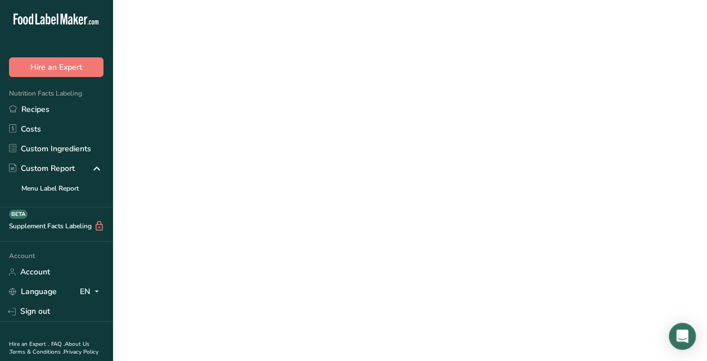
click at [287, 190] on link "#0002 - 4" Seed Bun" at bounding box center [323, 190] width 227 height 24
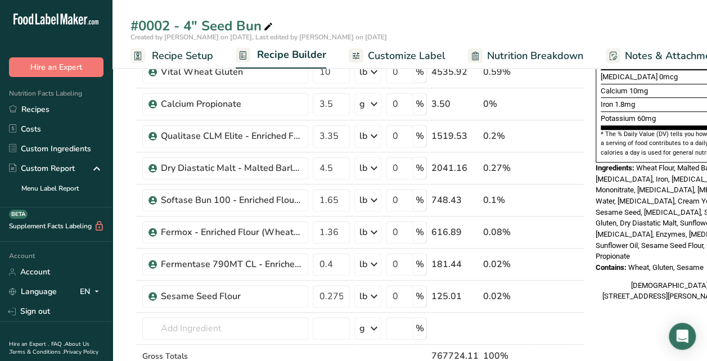
scroll to position [338, 0]
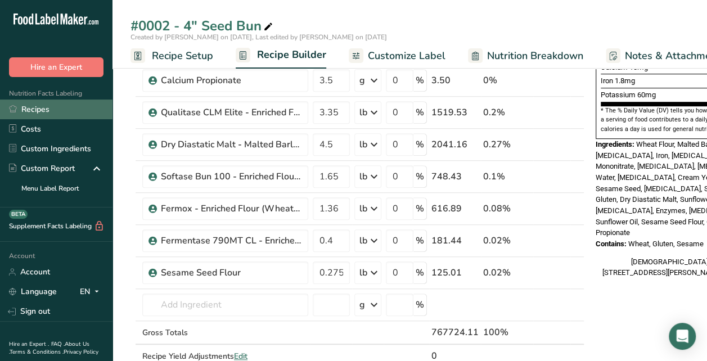
click at [32, 114] on link "Recipes" at bounding box center [56, 110] width 113 height 20
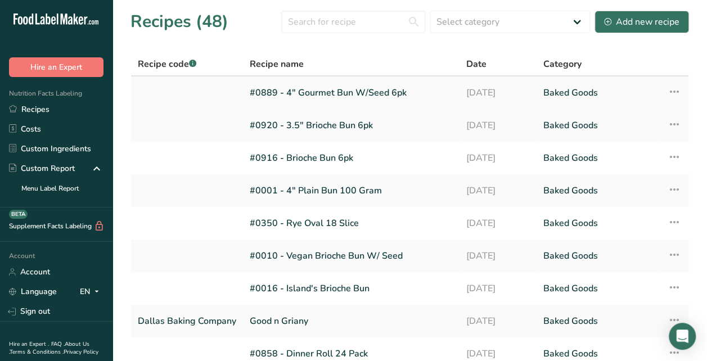
click at [327, 99] on link "#0889 - 4" Gourmet Bun W/Seed 6pk" at bounding box center [351, 93] width 203 height 24
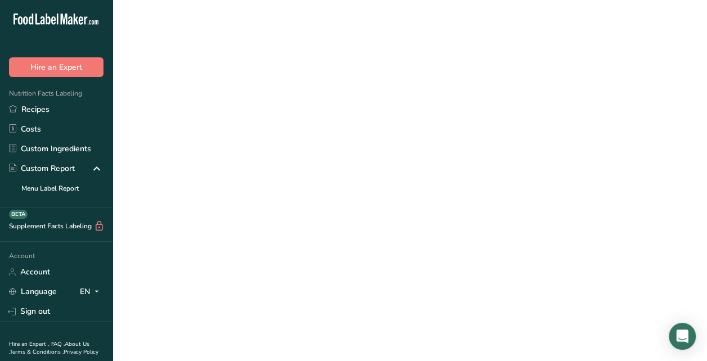
click at [327, 99] on link "#0889 - 4" Gourmet Bun W/Seed 6pk" at bounding box center [351, 93] width 203 height 24
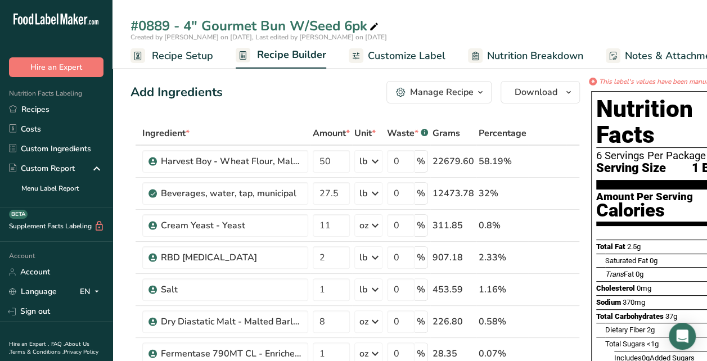
click at [380, 55] on span "Customize Label" at bounding box center [407, 55] width 78 height 15
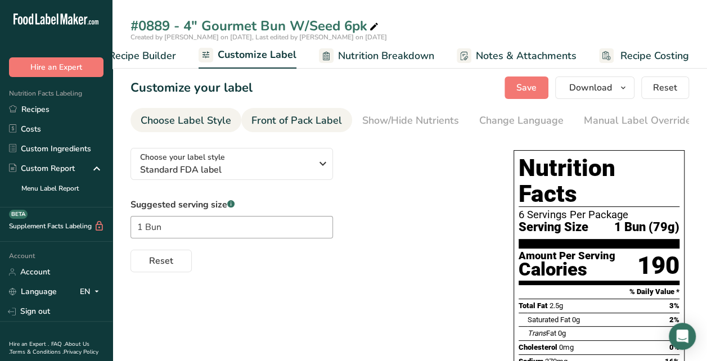
click at [259, 125] on div "Front of Pack Label" at bounding box center [296, 120] width 91 height 15
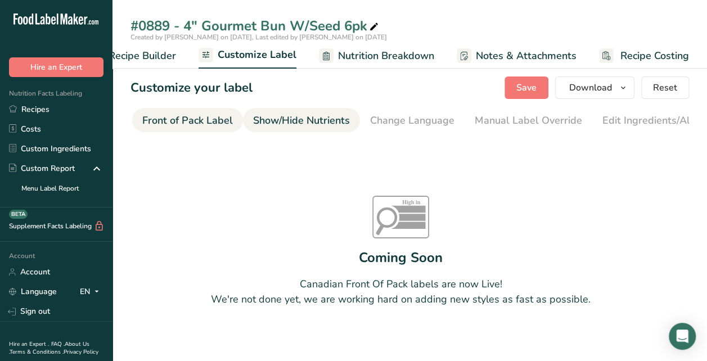
click at [304, 123] on div "Show/Hide Nutrients" at bounding box center [301, 120] width 97 height 15
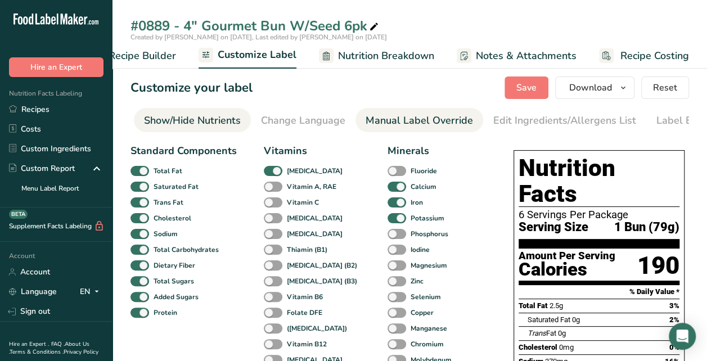
click at [388, 124] on div "Manual Label Override" at bounding box center [419, 120] width 107 height 15
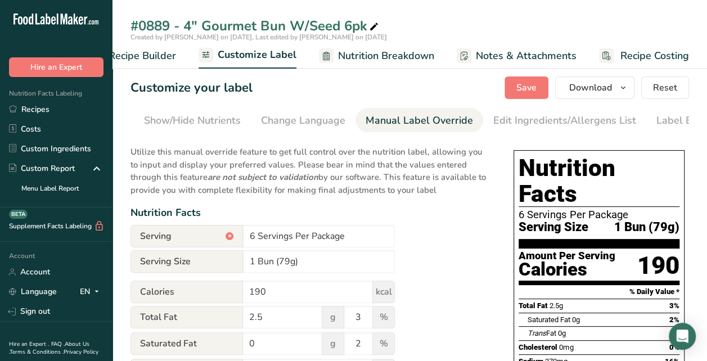
scroll to position [0, 259]
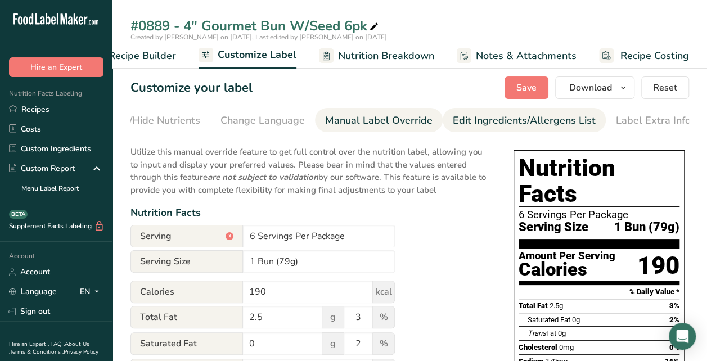
click at [453, 122] on div "Edit Ingredients/Allergens List" at bounding box center [524, 120] width 143 height 15
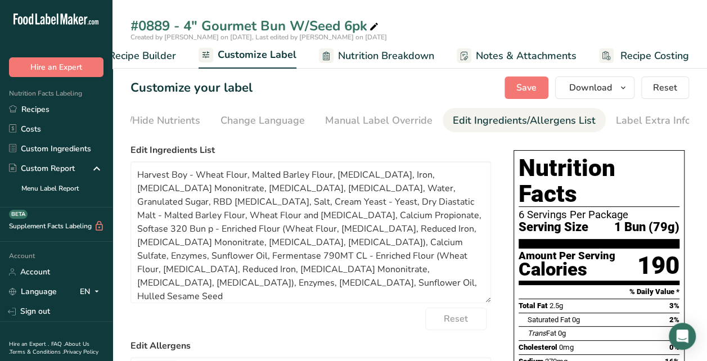
drag, startPoint x: 487, startPoint y: 232, endPoint x: 491, endPoint y: 303, distance: 70.4
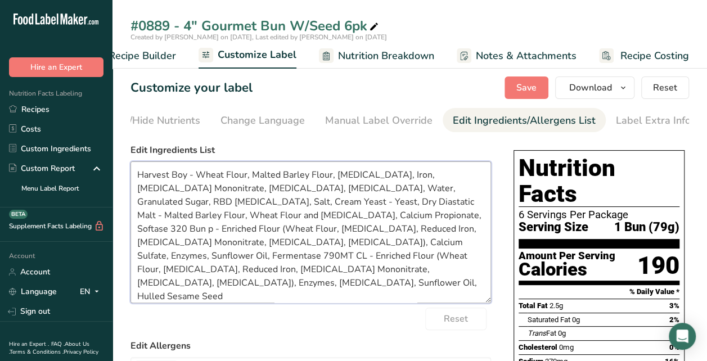
click at [197, 175] on textarea "Harvest Boy - Wheat Flour, Malted Barley Flour, Niacin, Iron, Thiamin Mononitra…" at bounding box center [311, 232] width 361 height 142
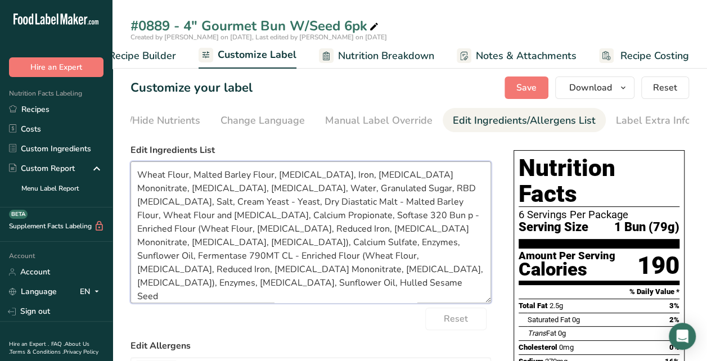
drag, startPoint x: 287, startPoint y: 192, endPoint x: 321, endPoint y: 207, distance: 36.8
click at [287, 192] on textarea "Wheat Flour, Malted Barley Flour, Niacin, Iron, Thiamin Mononitrate, Riboflavin…" at bounding box center [311, 232] width 361 height 142
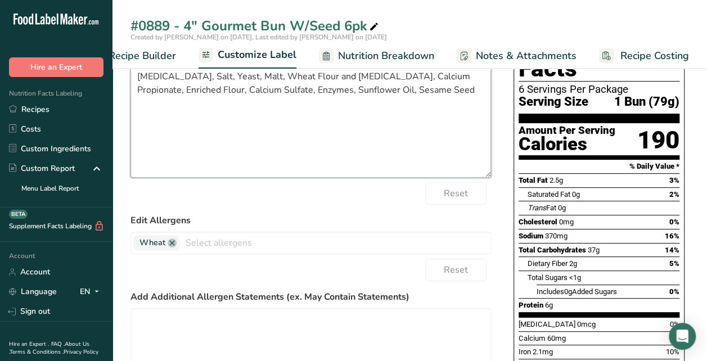
scroll to position [169, 0]
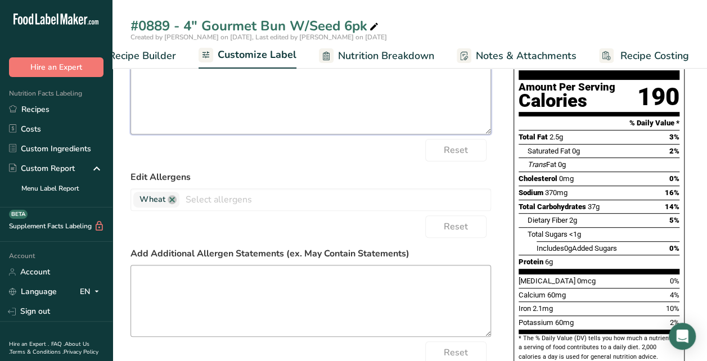
type textarea "Wheat Flour, Malted Barley Flour, Niacin, Iron, Thiamin Mononitrate, Riboflavin…"
click at [243, 272] on textarea at bounding box center [311, 301] width 361 height 72
type textarea "P"
type textarea "b"
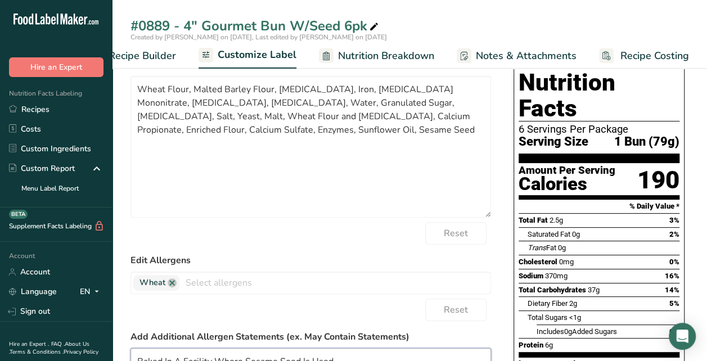
scroll to position [0, 0]
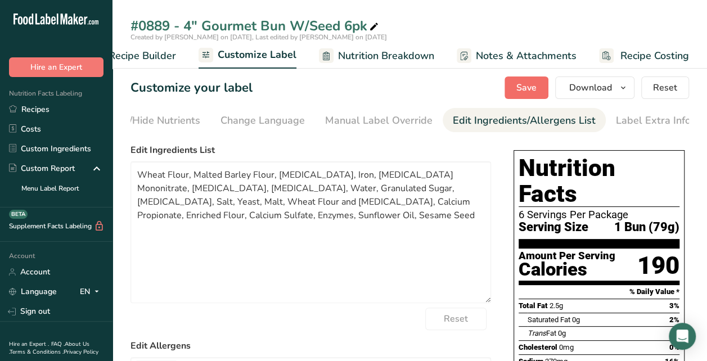
type textarea "Baked In A Facility Where Sesame Seed Is Used"
click at [526, 82] on span "Save" at bounding box center [526, 88] width 20 height 14
click at [622, 87] on icon "button" at bounding box center [623, 88] width 9 height 14
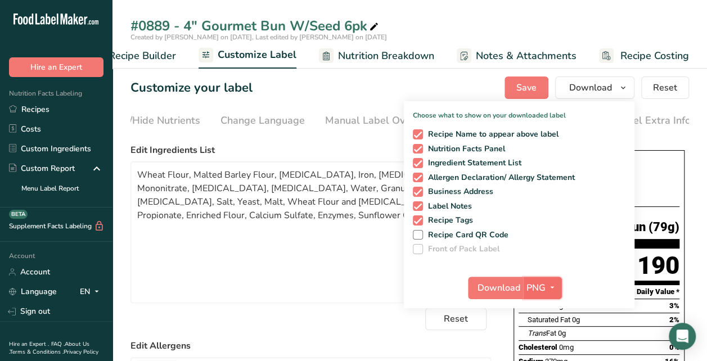
click at [552, 286] on icon "button" at bounding box center [552, 288] width 9 height 14
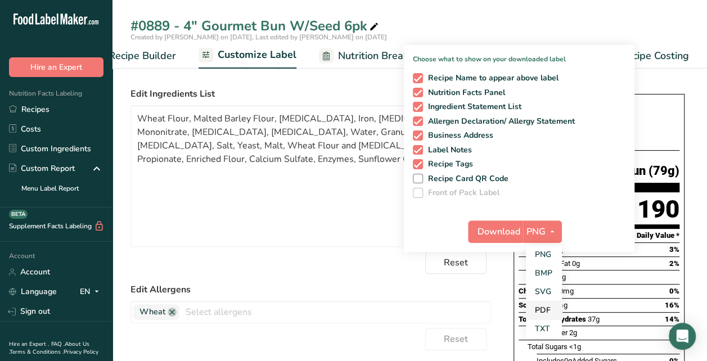
click at [546, 308] on link "PDF" at bounding box center [544, 310] width 36 height 19
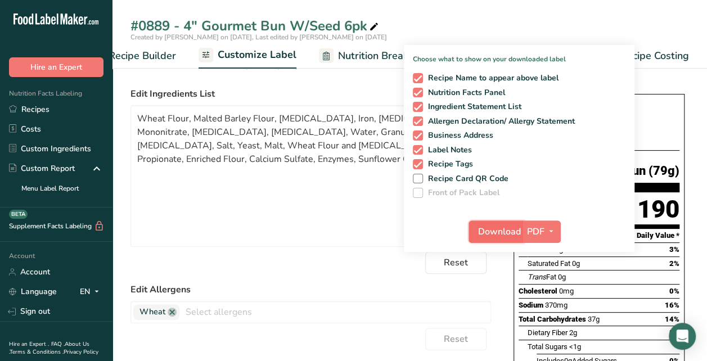
click at [506, 230] on span "Download" at bounding box center [499, 232] width 43 height 14
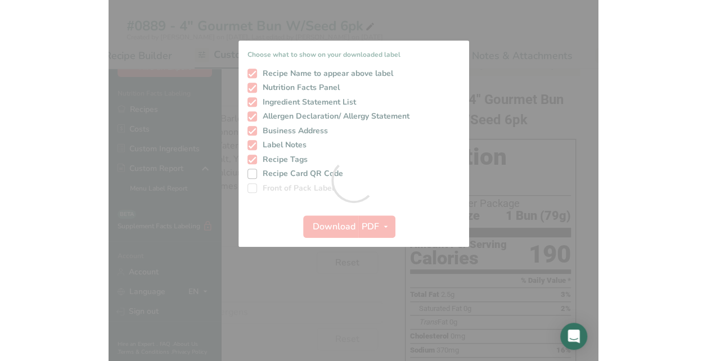
scroll to position [0, 35]
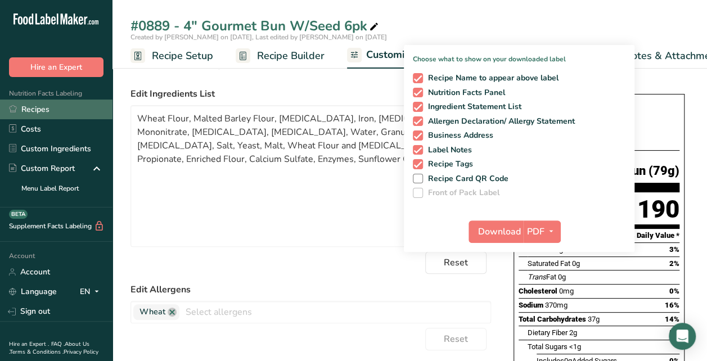
click at [49, 104] on link "Recipes" at bounding box center [56, 110] width 113 height 20
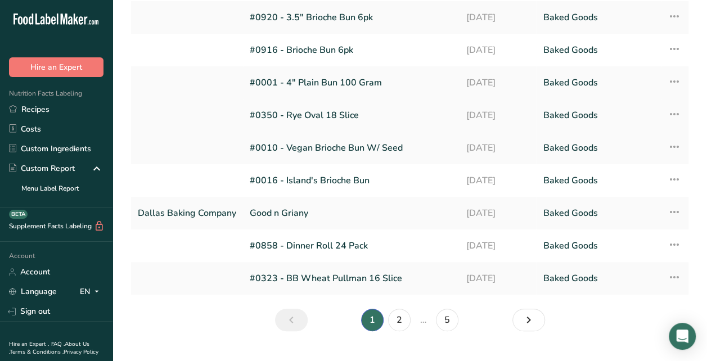
scroll to position [132, 0]
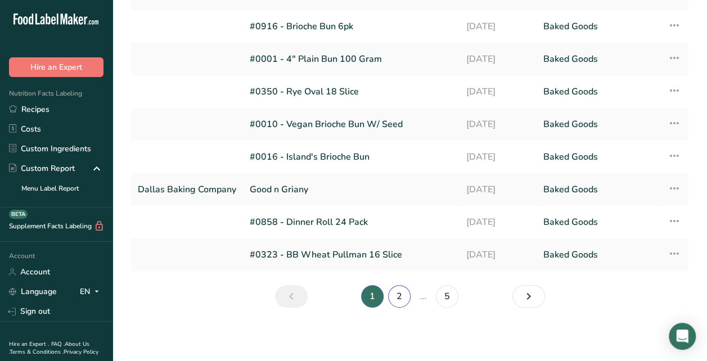
click at [399, 298] on link "2" at bounding box center [399, 296] width 23 height 23
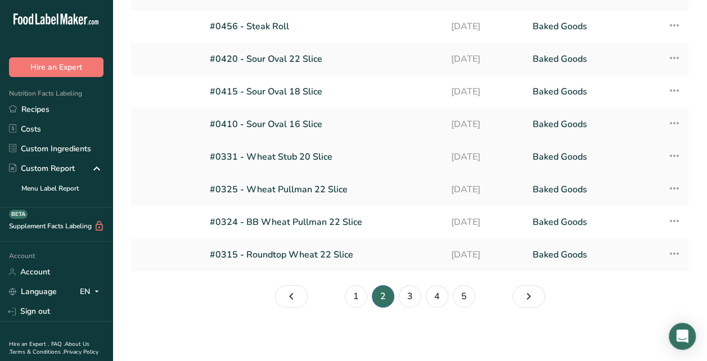
click at [671, 156] on icon at bounding box center [675, 156] width 14 height 20
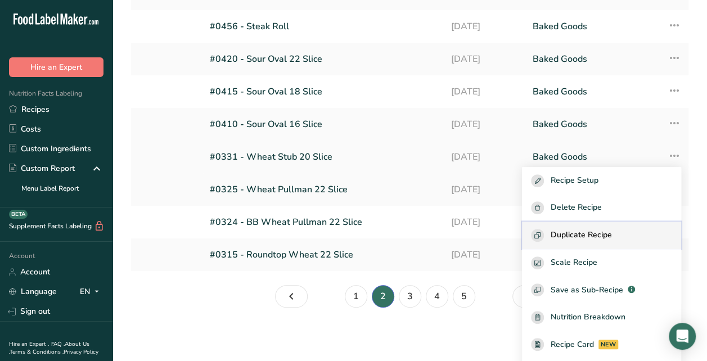
click at [595, 229] on span "Duplicate Recipe" at bounding box center [581, 235] width 61 height 13
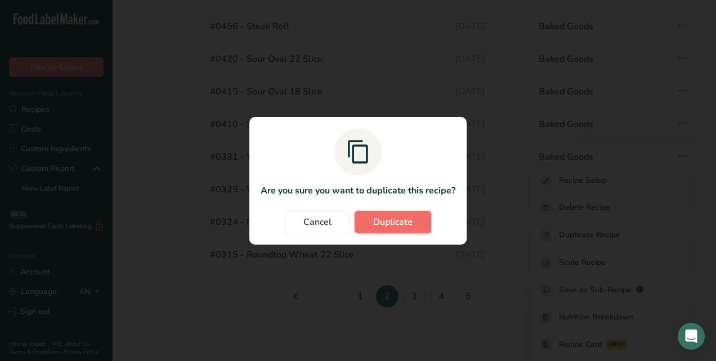
click at [403, 227] on span "Duplicate" at bounding box center [392, 222] width 39 height 14
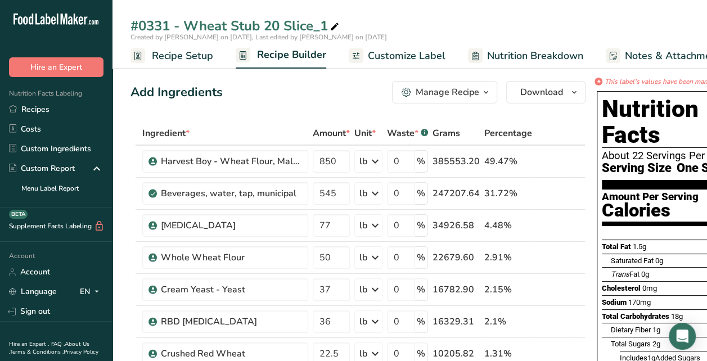
click at [191, 56] on span "Recipe Setup" at bounding box center [182, 55] width 61 height 15
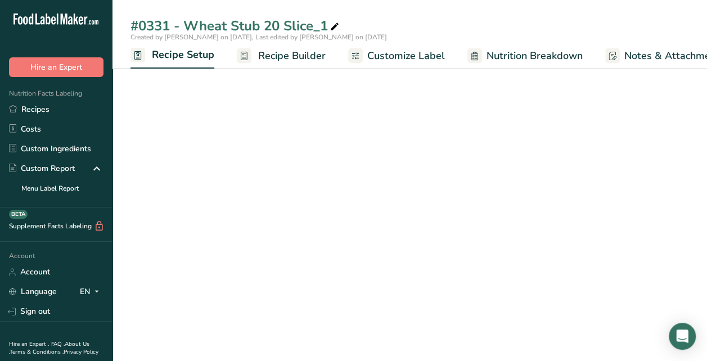
scroll to position [0, 4]
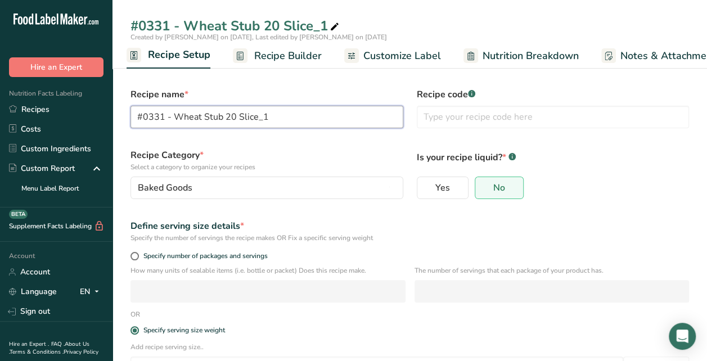
click at [164, 116] on input "#0331 - Wheat Stub 20 Slice_1" at bounding box center [267, 117] width 273 height 23
click at [208, 120] on input "#0868 - Squaw" at bounding box center [267, 117] width 273 height 23
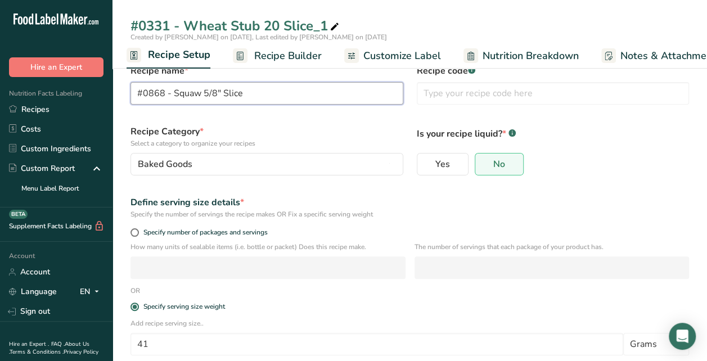
scroll to position [0, 0]
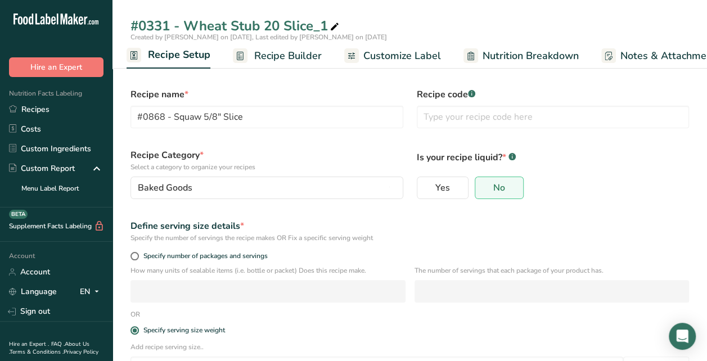
click at [189, 54] on span "Recipe Setup" at bounding box center [179, 54] width 62 height 15
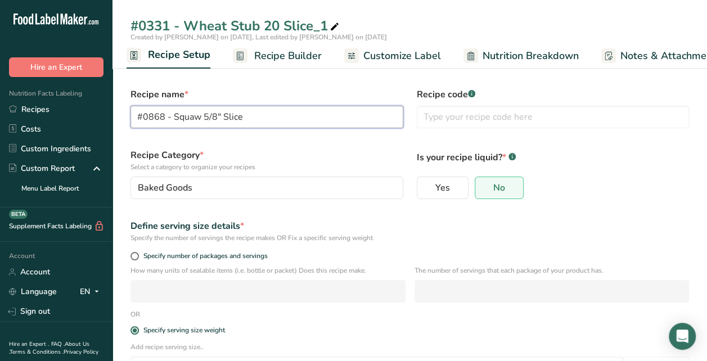
click at [260, 118] on input "#0868 - Squaw 5/8" Slice" at bounding box center [267, 117] width 273 height 23
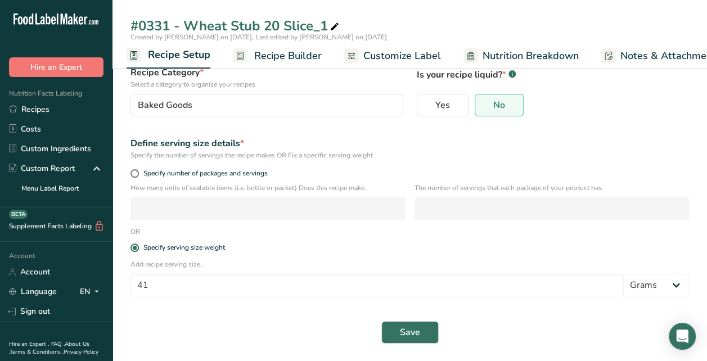
scroll to position [83, 0]
type input "#0868 - Squaw 18 Slice"
click at [402, 329] on span "Save" at bounding box center [410, 332] width 20 height 14
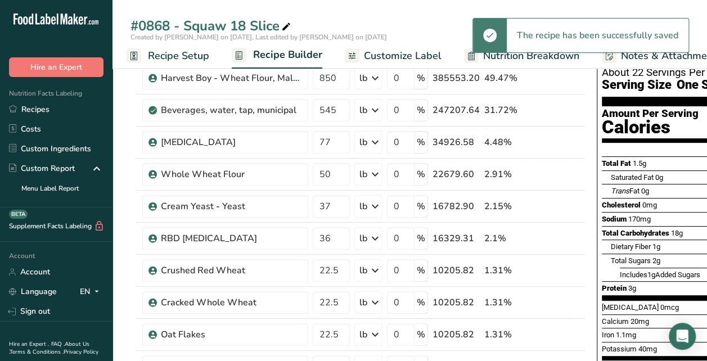
click at [179, 55] on span "Recipe Setup" at bounding box center [178, 55] width 61 height 15
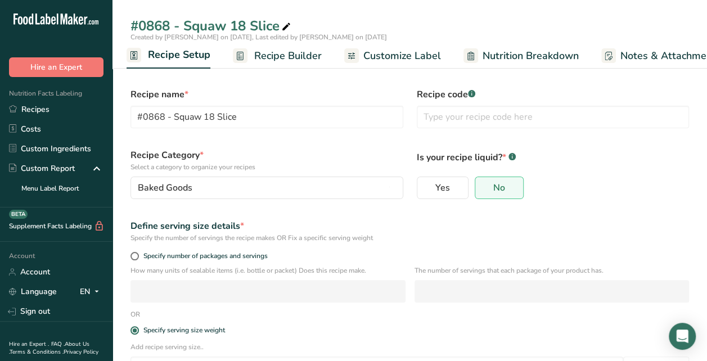
click at [287, 59] on span "Recipe Builder" at bounding box center [288, 55] width 68 height 15
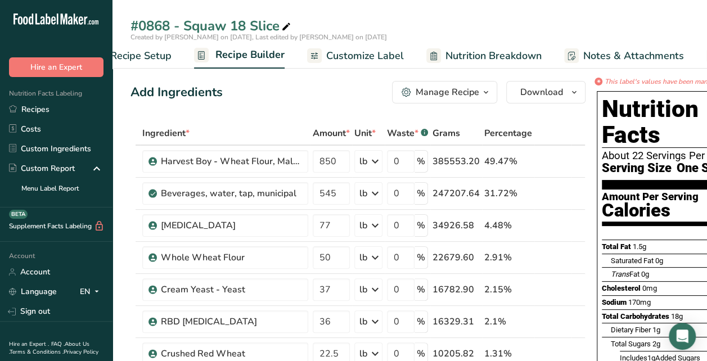
scroll to position [0, 109]
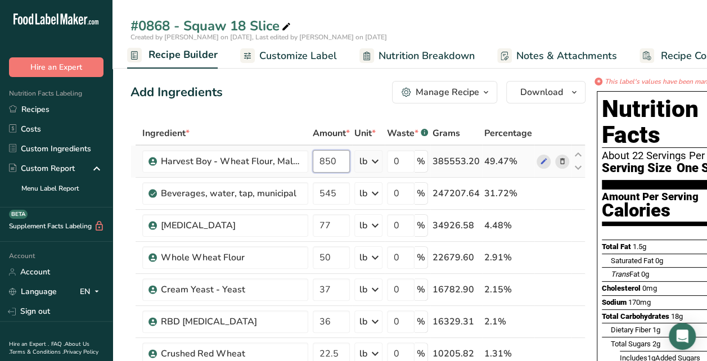
click at [338, 164] on input "850" at bounding box center [331, 161] width 37 height 23
type input "8"
type input "50"
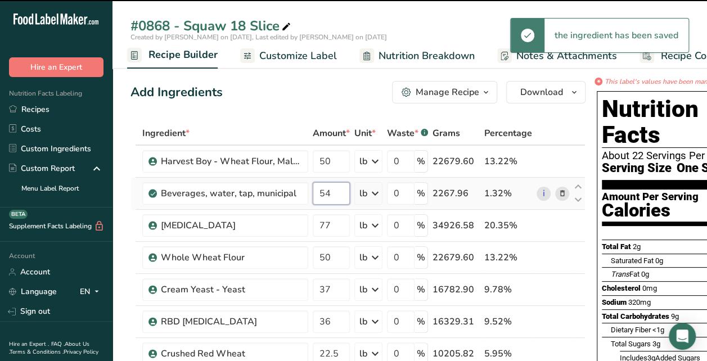
type input "5"
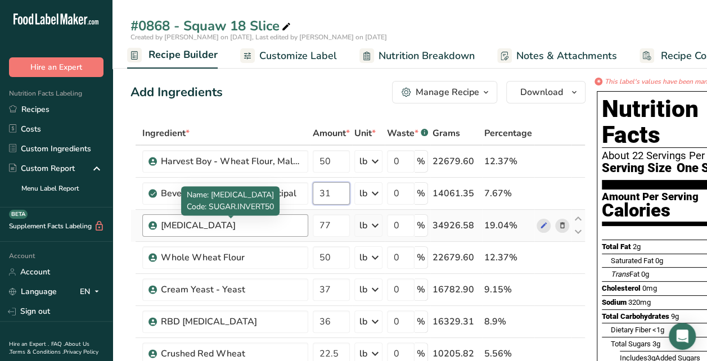
type input "31"
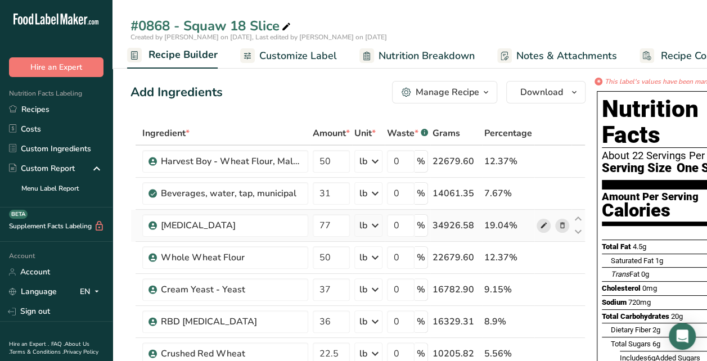
click at [540, 225] on icon at bounding box center [544, 226] width 8 height 12
click at [292, 57] on span "Customize Label" at bounding box center [298, 55] width 78 height 15
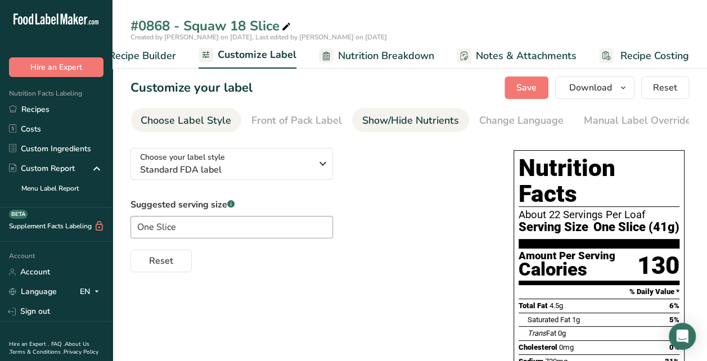
click at [357, 120] on li "Show/Hide Nutrients" at bounding box center [410, 120] width 117 height 24
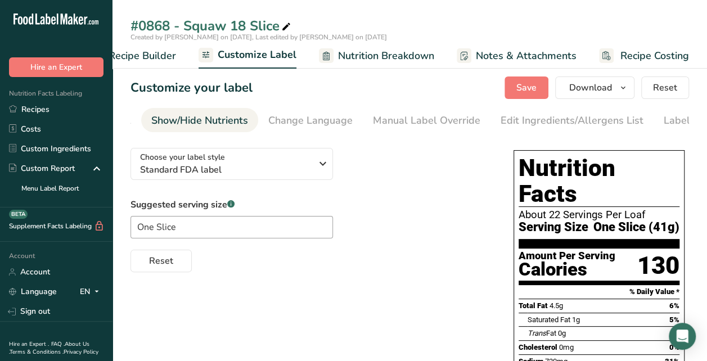
scroll to position [0, 218]
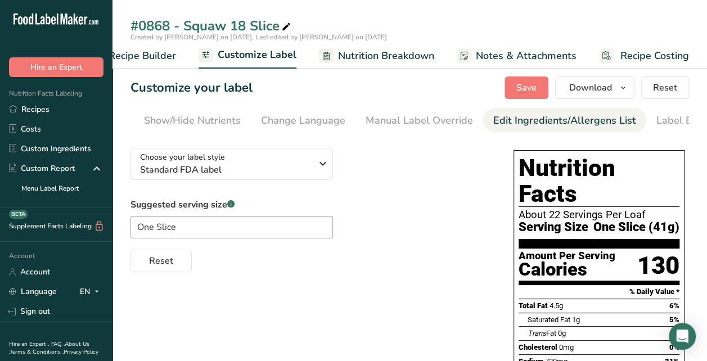
click at [493, 120] on div "Edit Ingredients/Allergens List" at bounding box center [564, 120] width 143 height 15
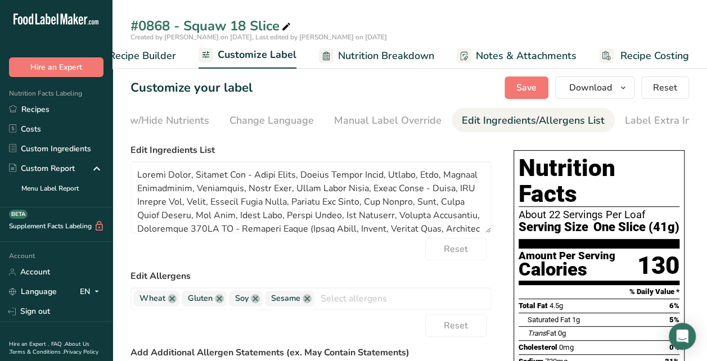
scroll to position [0, 259]
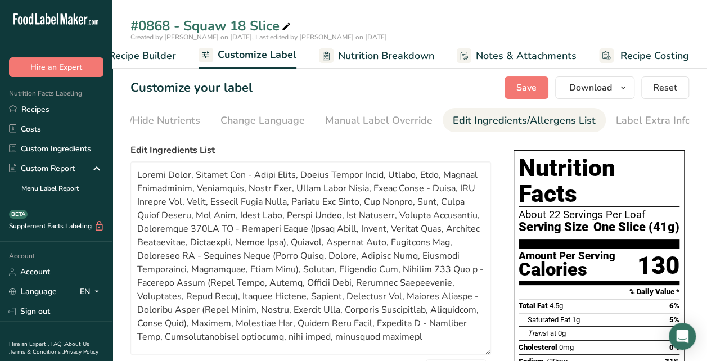
drag, startPoint x: 488, startPoint y: 232, endPoint x: 501, endPoint y: 354, distance: 122.2
click at [151, 57] on span "Recipe Builder" at bounding box center [143, 55] width 68 height 15
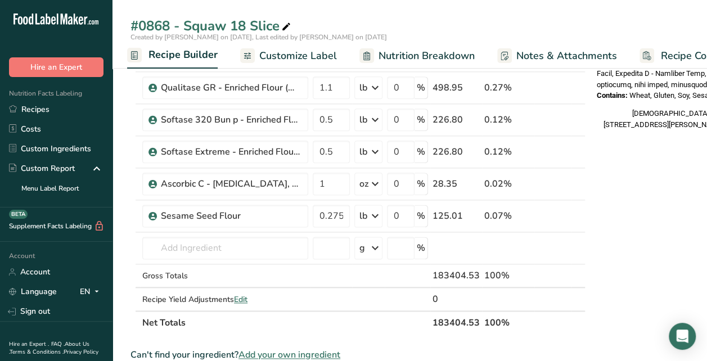
scroll to position [563, 0]
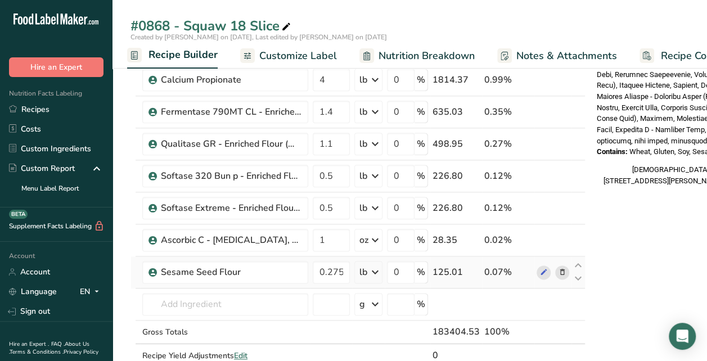
click at [559, 267] on icon at bounding box center [563, 273] width 8 height 12
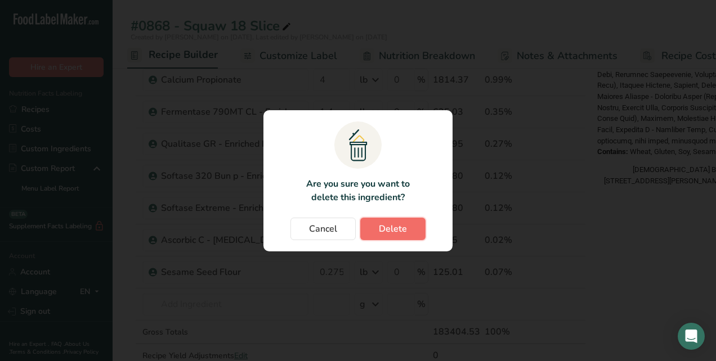
click at [384, 231] on span "Delete" at bounding box center [393, 229] width 28 height 14
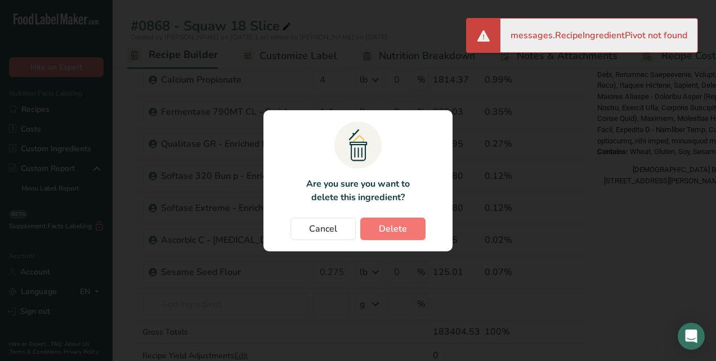
click at [539, 159] on div "Change password modal" at bounding box center [358, 180] width 716 height 361
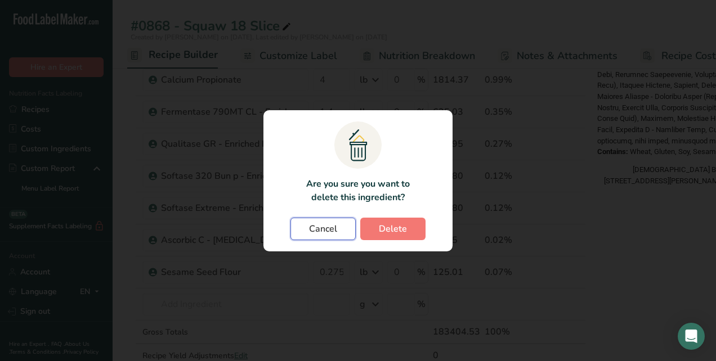
click at [325, 232] on span "Cancel" at bounding box center [323, 229] width 28 height 14
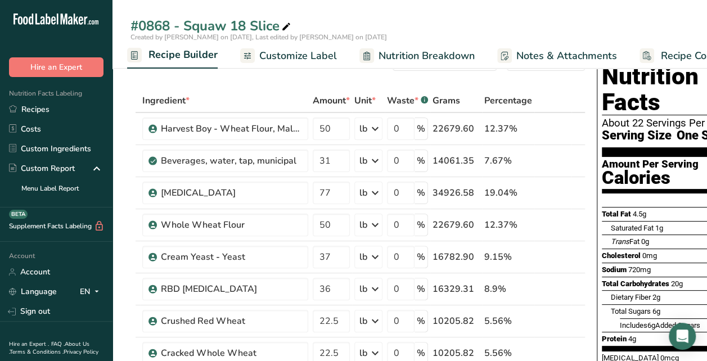
scroll to position [0, 0]
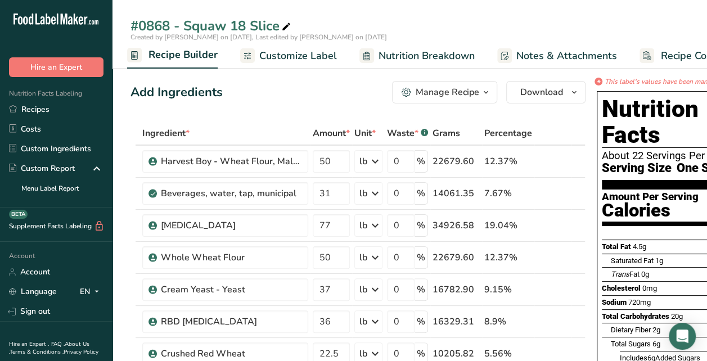
click at [280, 46] on link "Customize Label" at bounding box center [288, 55] width 97 height 25
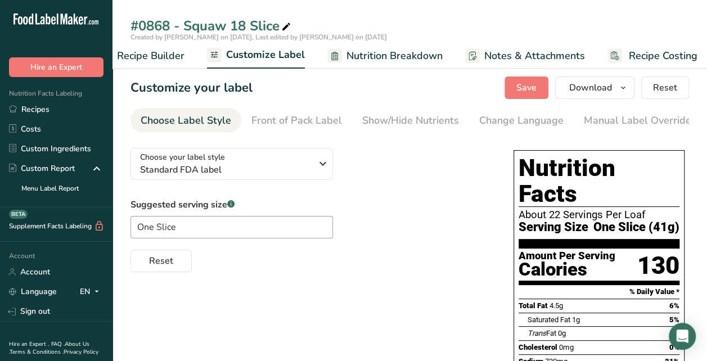
scroll to position [0, 149]
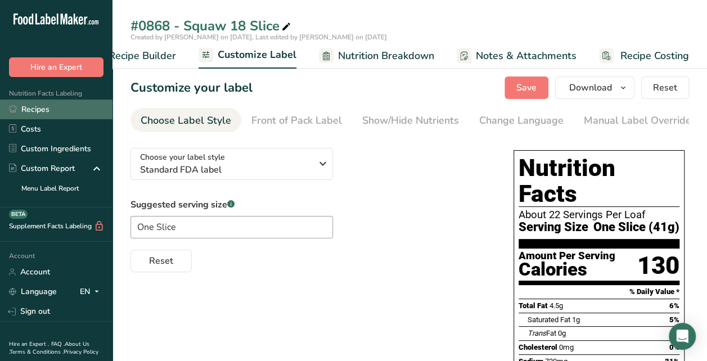
click at [34, 109] on link "Recipes" at bounding box center [56, 110] width 113 height 20
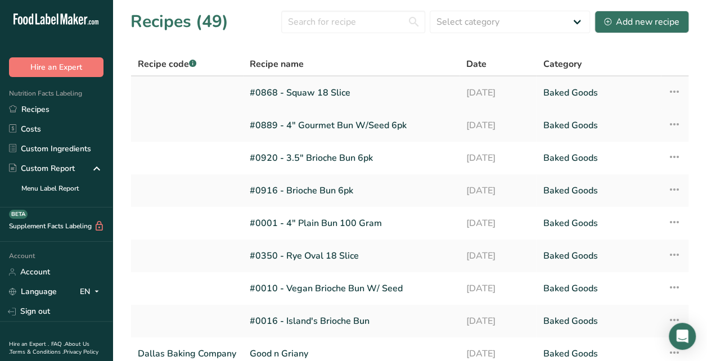
click at [297, 96] on link "#0868 - Squaw 18 Slice" at bounding box center [351, 93] width 203 height 24
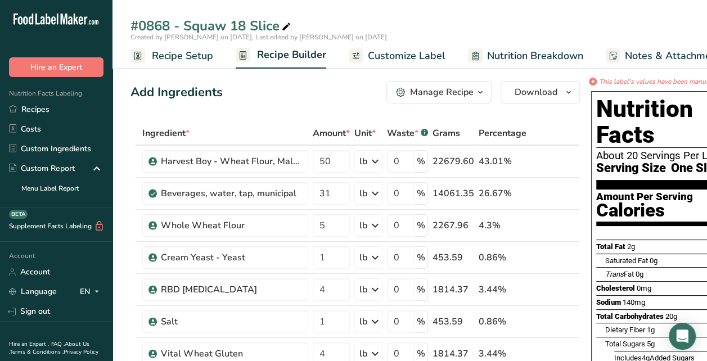
click at [382, 57] on span "Customize Label" at bounding box center [407, 55] width 78 height 15
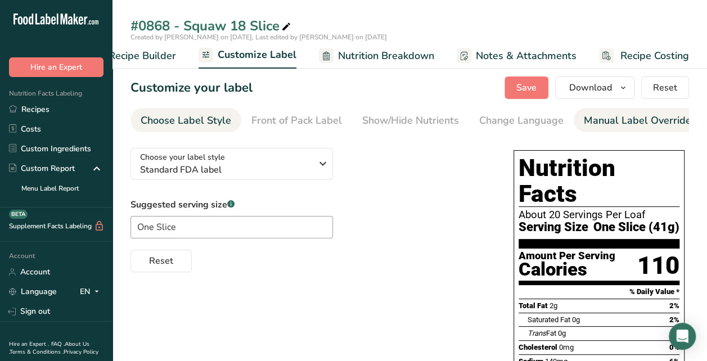
click at [584, 120] on div "Manual Label Override" at bounding box center [637, 120] width 107 height 15
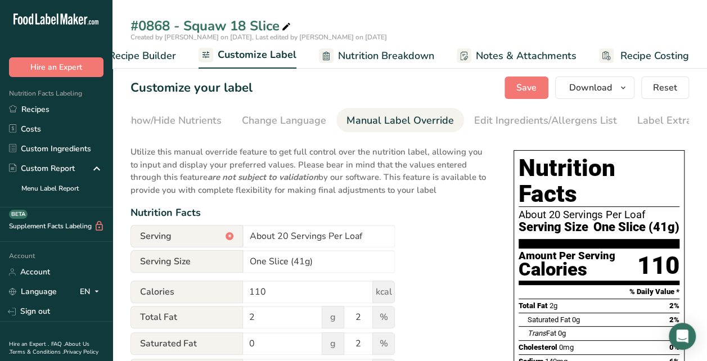
scroll to position [0, 259]
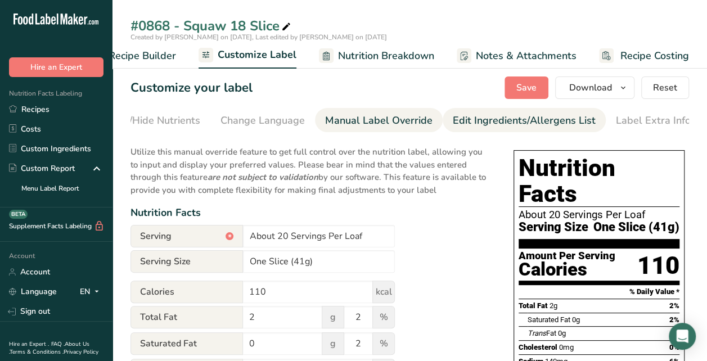
click at [487, 127] on div "Edit Ingredients/Allergens List" at bounding box center [524, 120] width 143 height 15
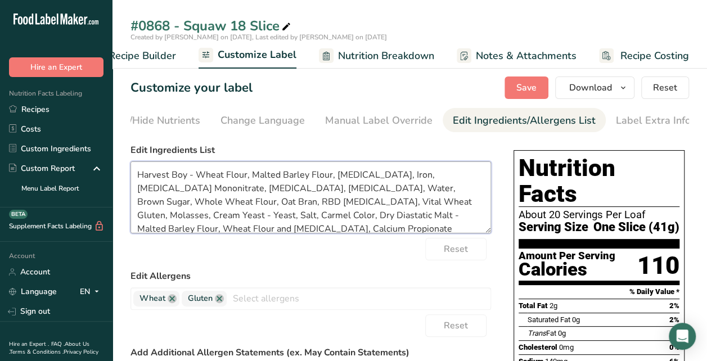
click at [196, 177] on textarea "Harvest Boy - Wheat Flour, Malted Barley Flour, Niacin, Iron, Thiamin Mononitra…" at bounding box center [311, 197] width 361 height 72
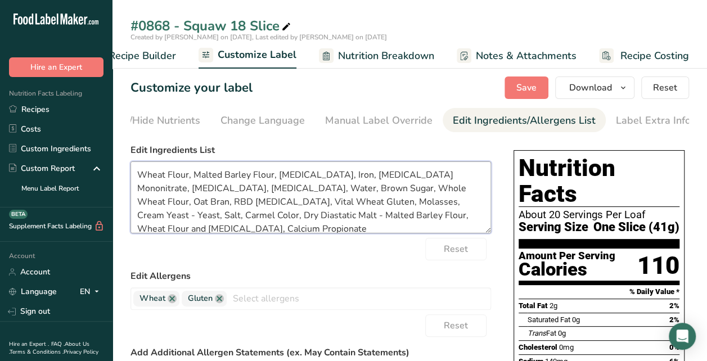
click at [416, 191] on textarea "Wheat Flour, Malted Barley Flour, Niacin, Iron, Thiamin Mononitrate, Riboflavin…" at bounding box center [311, 197] width 361 height 72
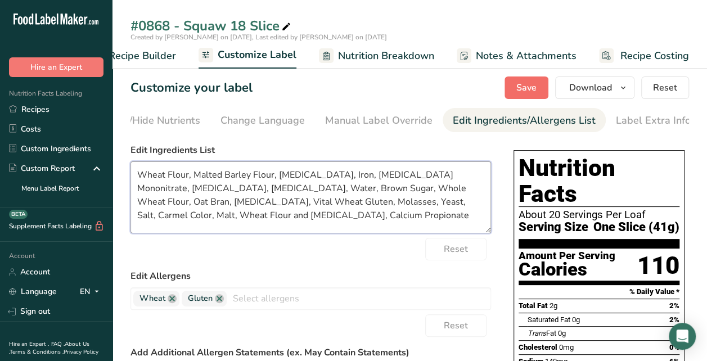
type textarea "Wheat Flour, Malted Barley Flour, Niacin, Iron, Thiamin Mononitrate, Riboflavin…"
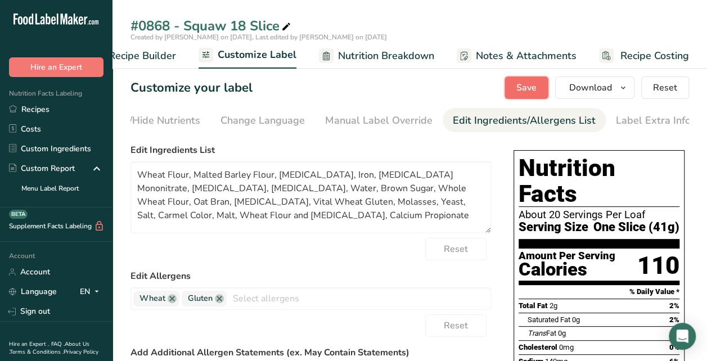
click at [534, 84] on span "Save" at bounding box center [526, 88] width 20 height 14
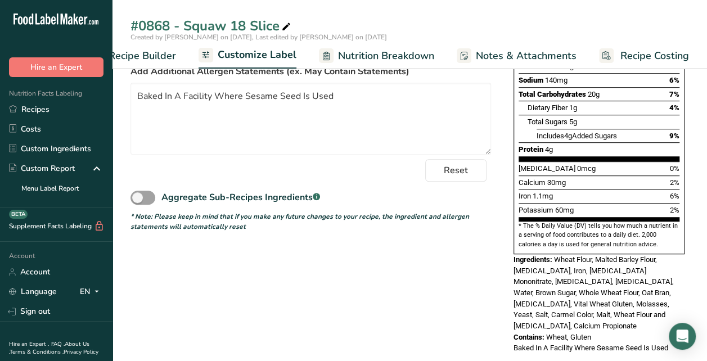
scroll to position [0, 0]
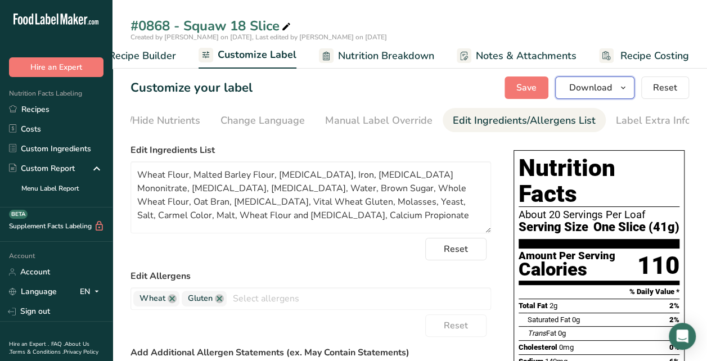
click at [624, 87] on icon "button" at bounding box center [623, 88] width 9 height 14
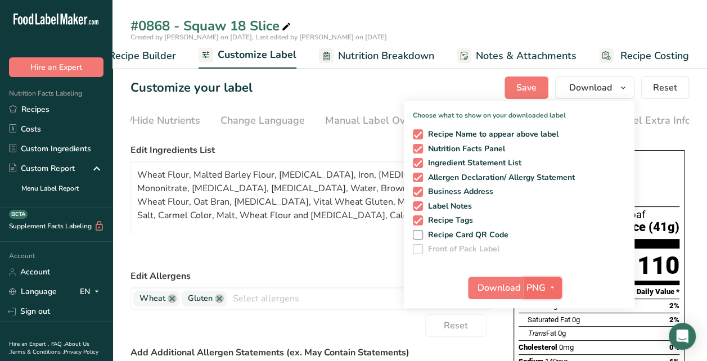
click at [552, 286] on icon "button" at bounding box center [552, 288] width 9 height 14
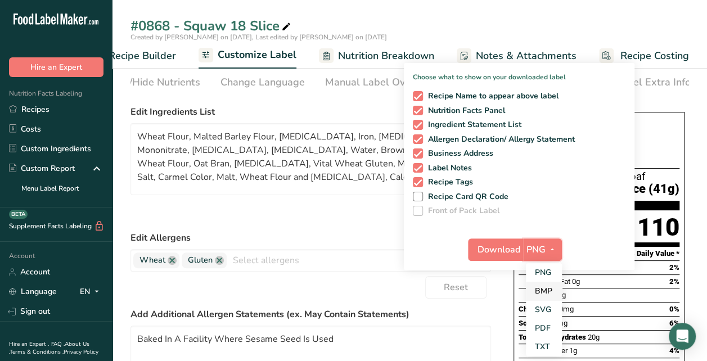
scroll to position [56, 0]
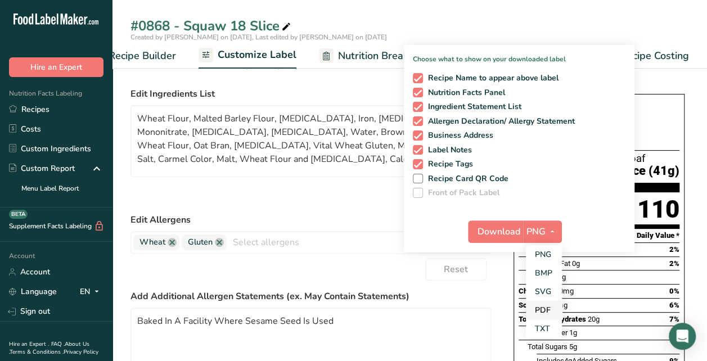
click at [546, 311] on link "PDF" at bounding box center [544, 310] width 36 height 19
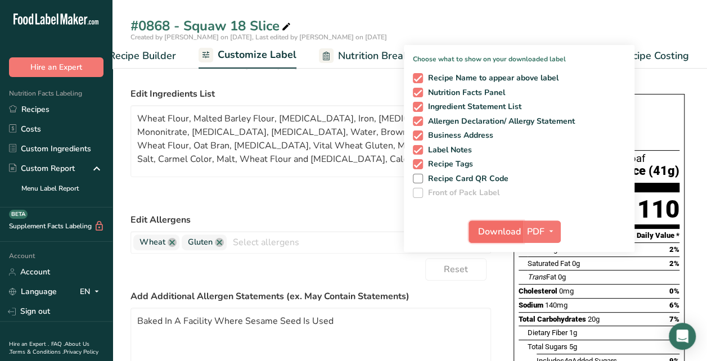
click at [507, 227] on span "Download" at bounding box center [499, 232] width 43 height 14
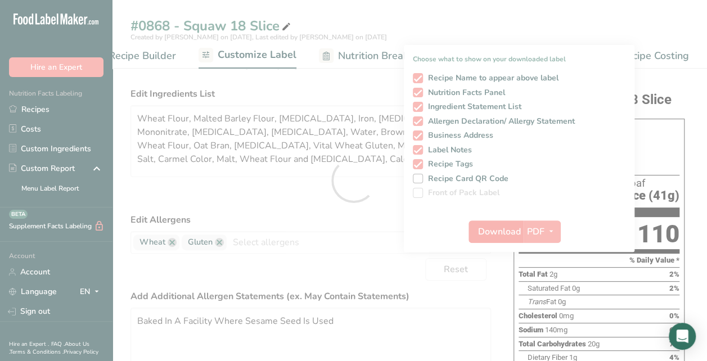
scroll to position [0, 35]
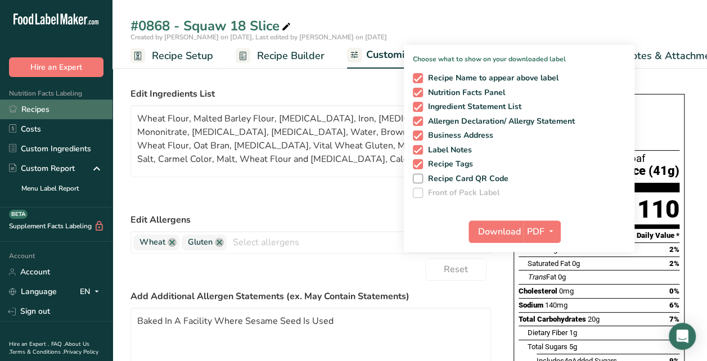
click at [36, 109] on link "Recipes" at bounding box center [56, 110] width 113 height 20
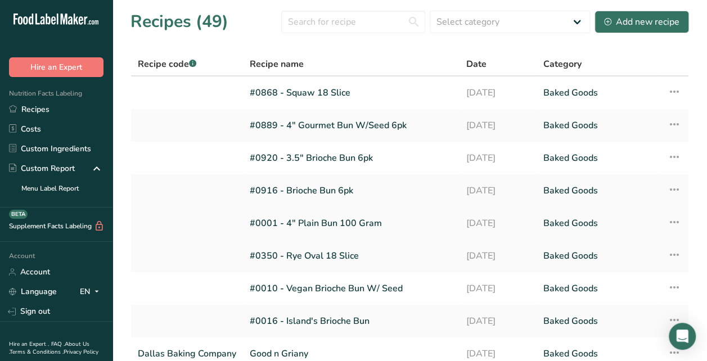
click at [331, 235] on td "#0001 - 4" Plain Bun 100 Gram" at bounding box center [351, 223] width 217 height 33
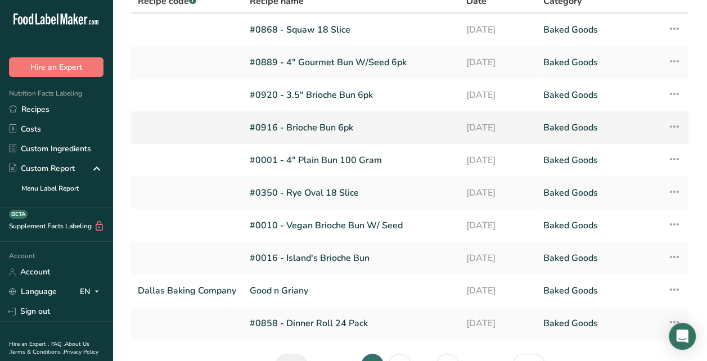
scroll to position [113, 0]
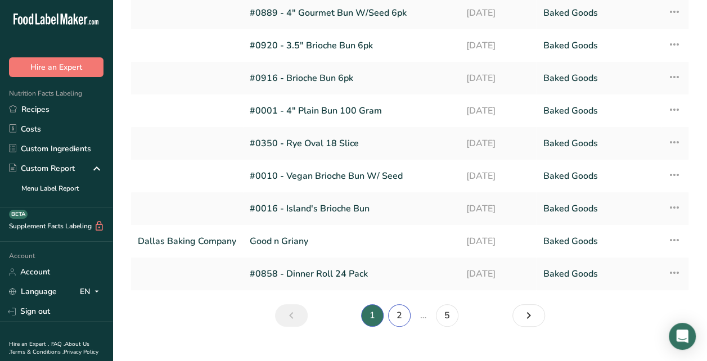
click at [397, 316] on link "2" at bounding box center [399, 315] width 23 height 23
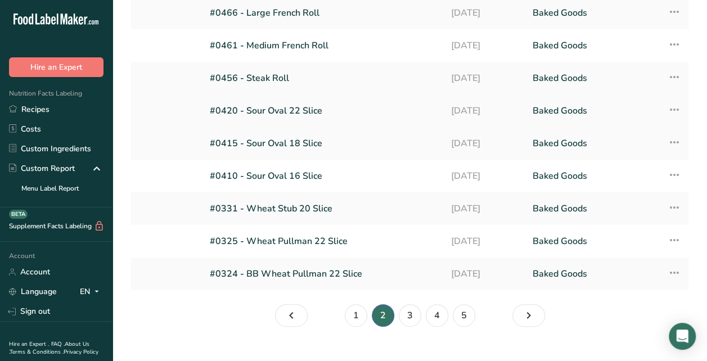
click at [672, 110] on icon at bounding box center [675, 110] width 14 height 20
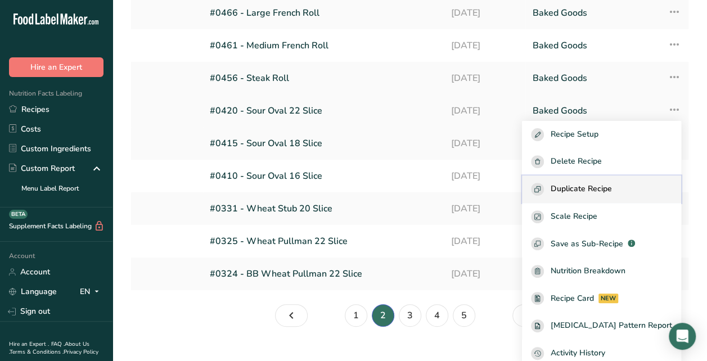
click at [606, 191] on span "Duplicate Recipe" at bounding box center [581, 189] width 61 height 13
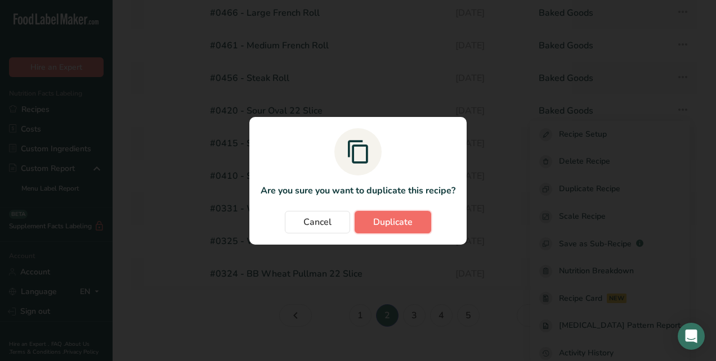
click at [389, 214] on button "Duplicate" at bounding box center [392, 222] width 77 height 23
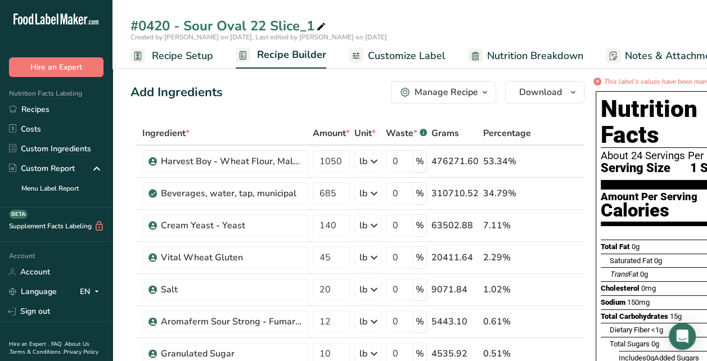
click at [173, 55] on span "Recipe Setup" at bounding box center [182, 55] width 61 height 15
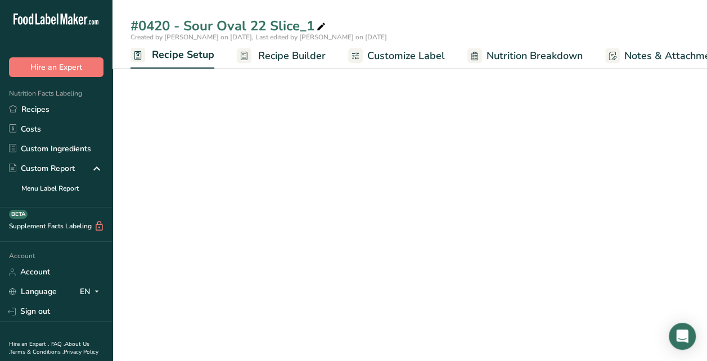
scroll to position [0, 4]
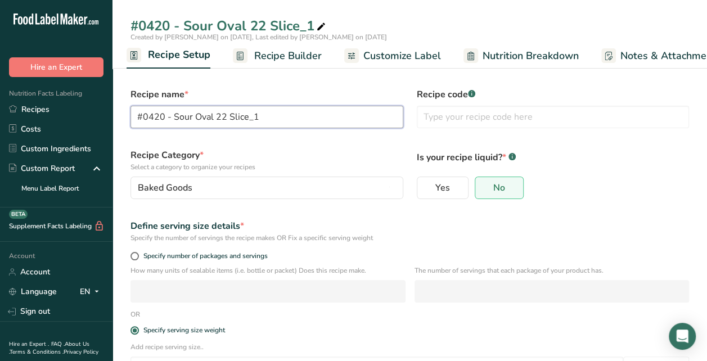
click at [163, 115] on input "#0420 - Sour Oval 22 Slice_1" at bounding box center [267, 117] width 273 height 23
type input "#0875 - Corn Rye"
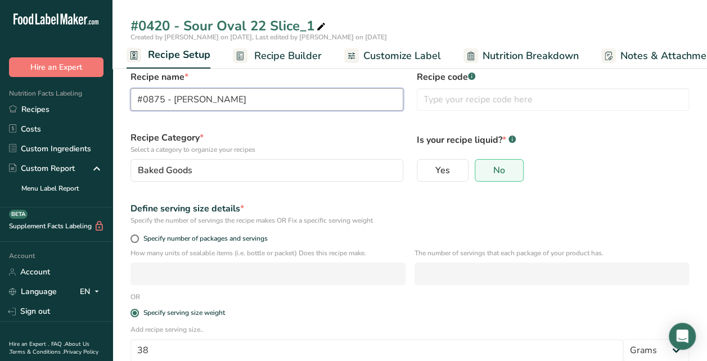
scroll to position [0, 0]
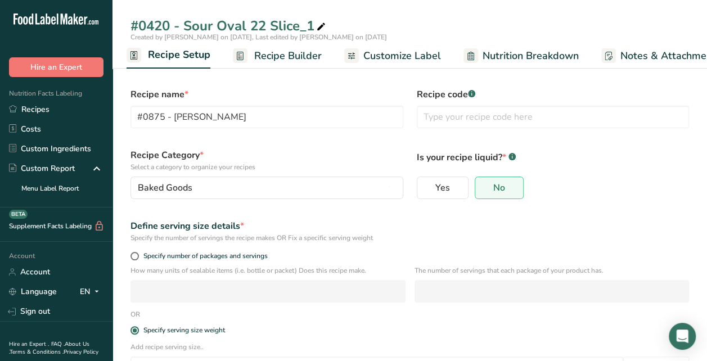
click at [279, 55] on span "Recipe Builder" at bounding box center [288, 55] width 68 height 15
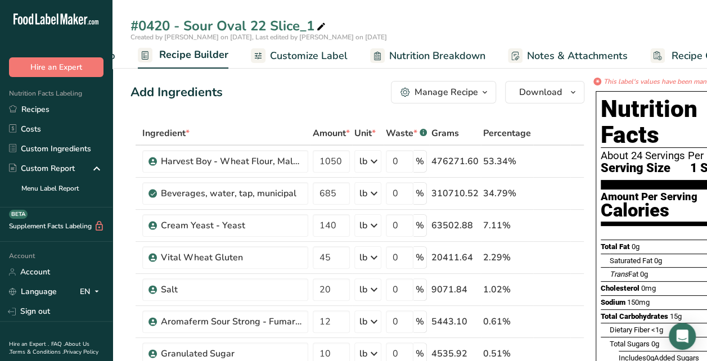
scroll to position [0, 109]
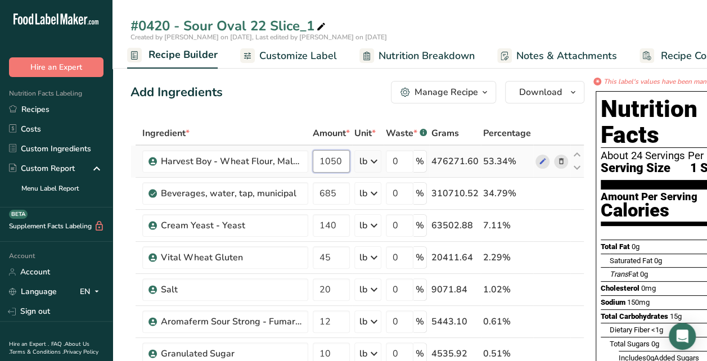
click at [346, 162] on input "1050" at bounding box center [331, 161] width 37 height 23
type input "1"
type input "50"
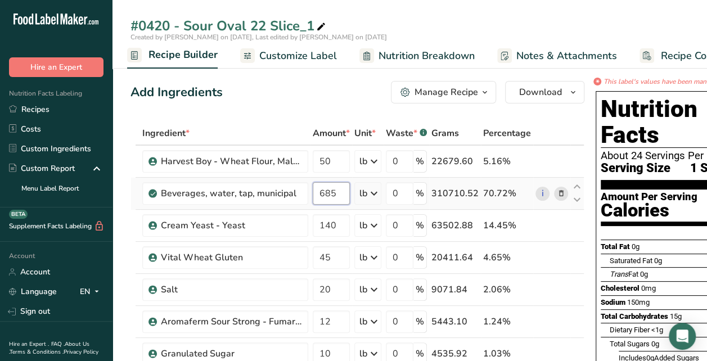
click at [335, 190] on div "Ingredient * Amount * Unit * Waste * .a-a{fill:#347362;}.b-a{fill:#fff;} Grams …" at bounding box center [358, 361] width 454 height 479
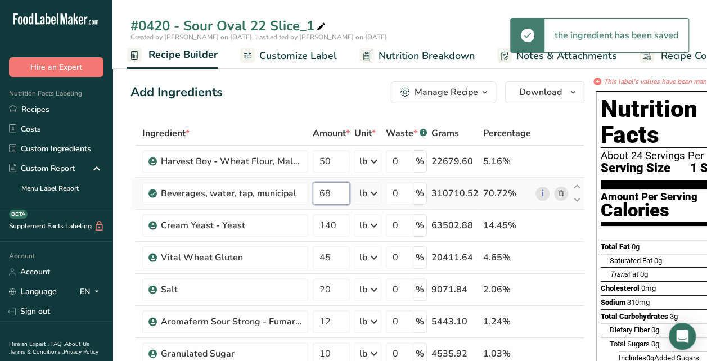
type input "6"
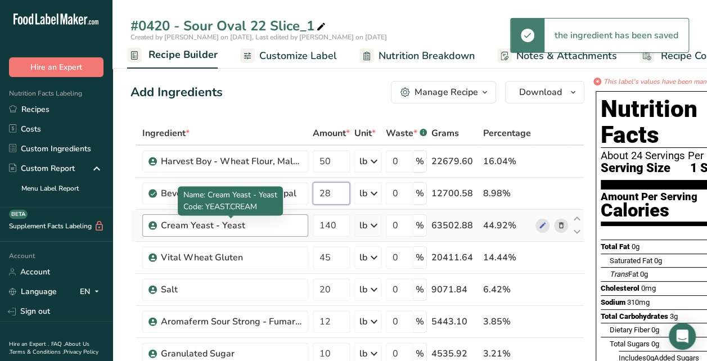
type input "28"
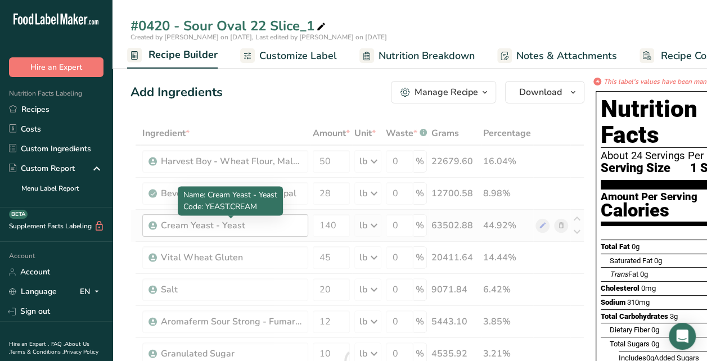
click at [285, 223] on div "Ingredient * Amount * Unit * Waste * .a-a{fill:#347362;}.b-a{fill:#fff;} Grams …" at bounding box center [358, 361] width 454 height 479
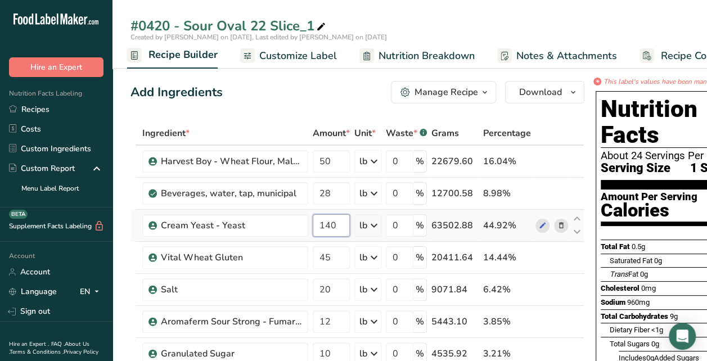
click at [339, 221] on input "140" at bounding box center [331, 225] width 37 height 23
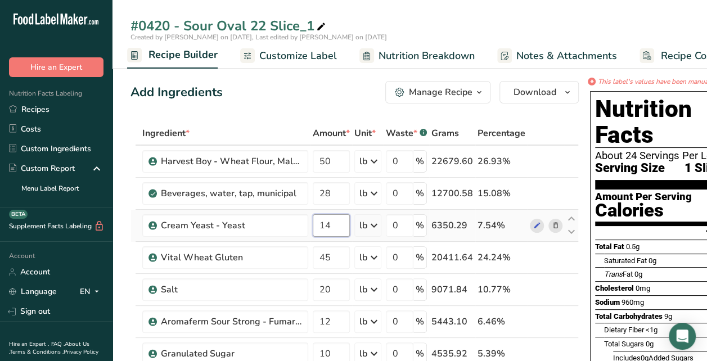
type input "1"
type input "3"
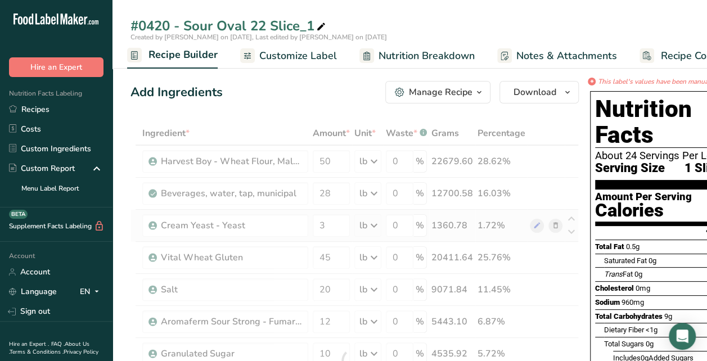
click at [372, 225] on div "Ingredient * Amount * Unit * Waste * .a-a{fill:#347362;}.b-a{fill:#fff;} Grams …" at bounding box center [355, 361] width 448 height 479
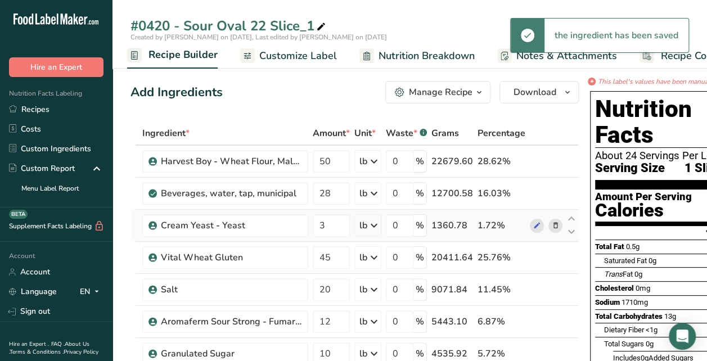
click at [374, 224] on icon at bounding box center [374, 225] width 14 height 20
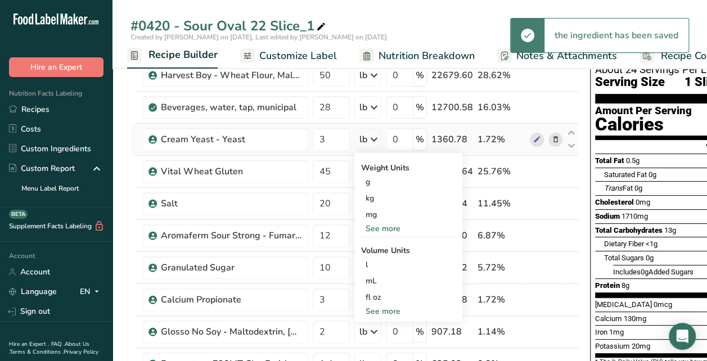
scroll to position [113, 0]
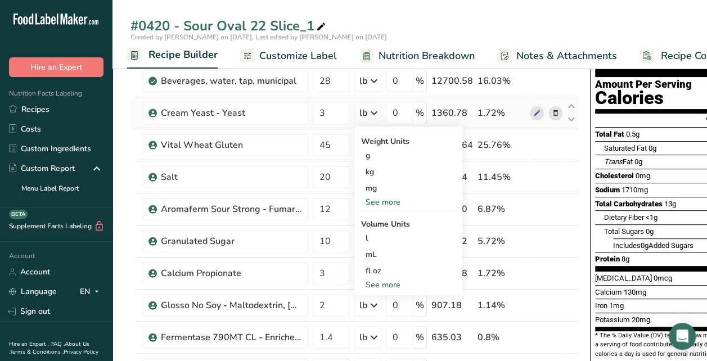
click at [378, 203] on div "See more" at bounding box center [408, 202] width 95 height 12
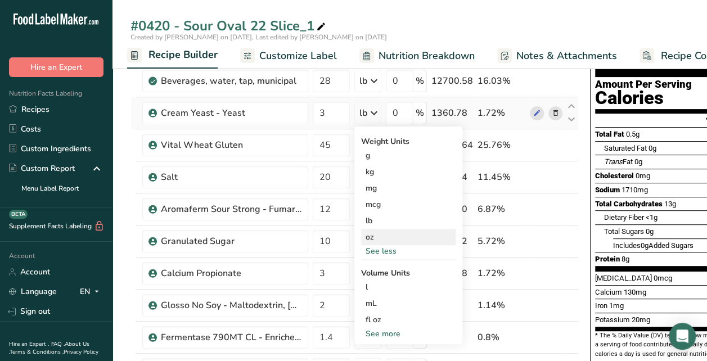
click at [370, 238] on div "oz" at bounding box center [408, 237] width 95 height 16
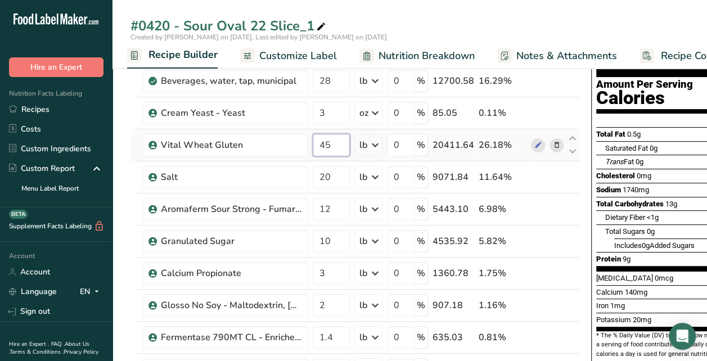
click at [336, 146] on input "45" at bounding box center [331, 145] width 37 height 23
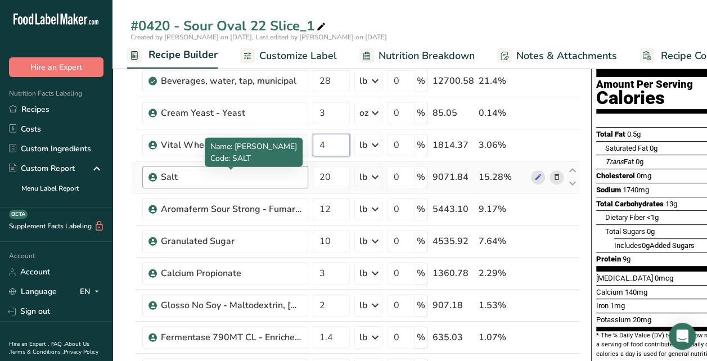
type input "4"
click at [280, 172] on div "Ingredient * Amount * Unit * Waste * .a-a{fill:#347362;}.b-a{fill:#fff;} Grams …" at bounding box center [356, 248] width 450 height 479
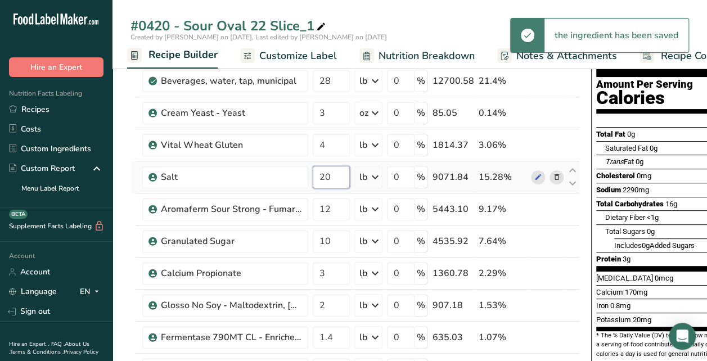
click at [339, 175] on input "20" at bounding box center [331, 177] width 37 height 23
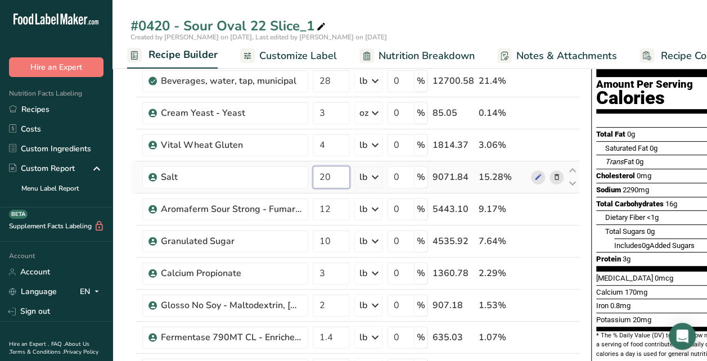
type input "2"
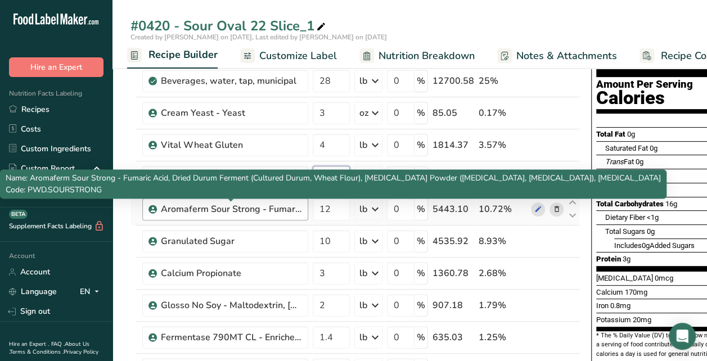
type input "1.12"
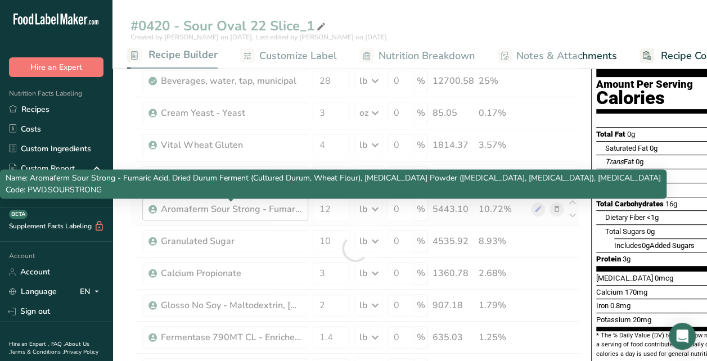
click at [285, 208] on div "Ingredient * Amount * Unit * Waste * .a-a{fill:#347362;}.b-a{fill:#fff;} Grams …" at bounding box center [356, 248] width 450 height 479
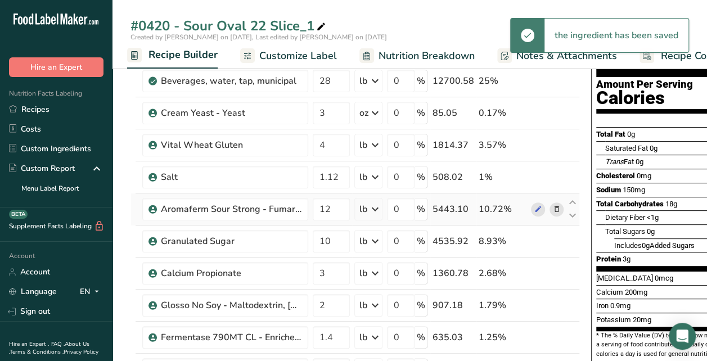
click at [553, 205] on icon at bounding box center [557, 210] width 8 height 12
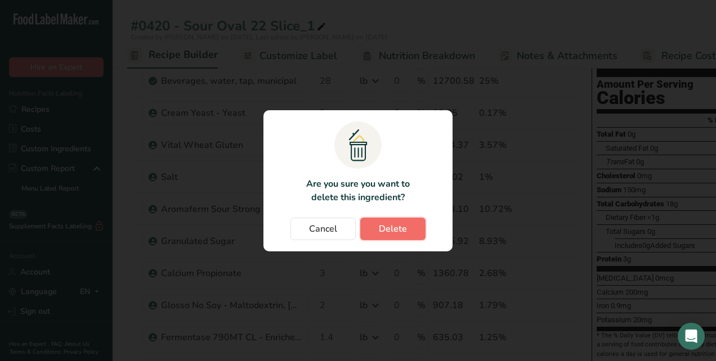
click at [396, 230] on span "Delete" at bounding box center [393, 229] width 28 height 14
type input "10"
type input "3"
type input "2"
type input "1.4"
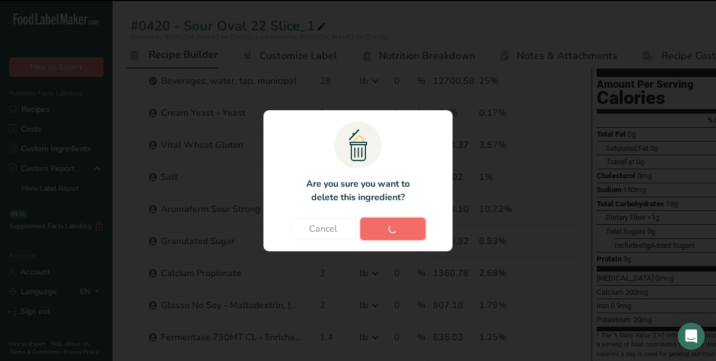
type input "0.2756"
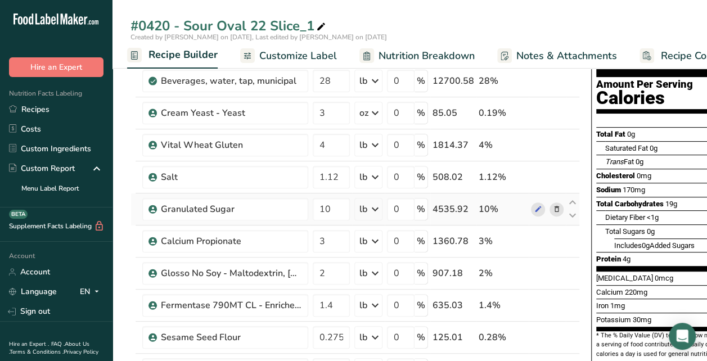
click at [555, 206] on icon at bounding box center [557, 210] width 8 height 12
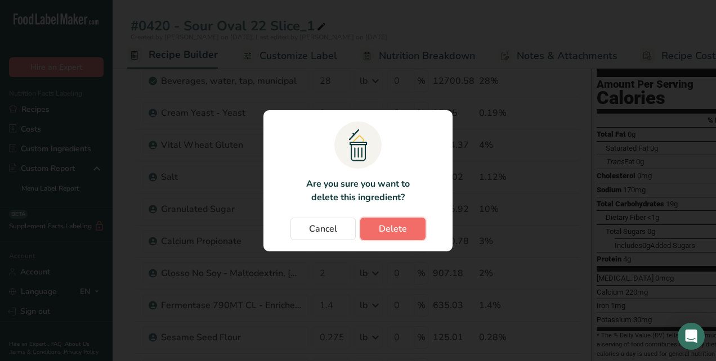
click at [417, 227] on button "Delete" at bounding box center [392, 229] width 65 height 23
type input "3"
type input "2"
type input "1.4"
type input "0.2756"
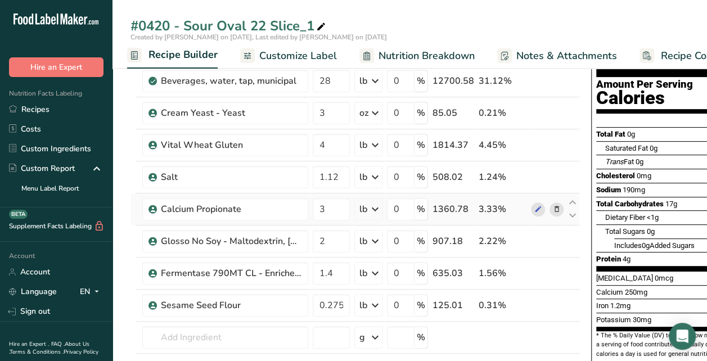
click at [553, 204] on icon at bounding box center [557, 210] width 8 height 12
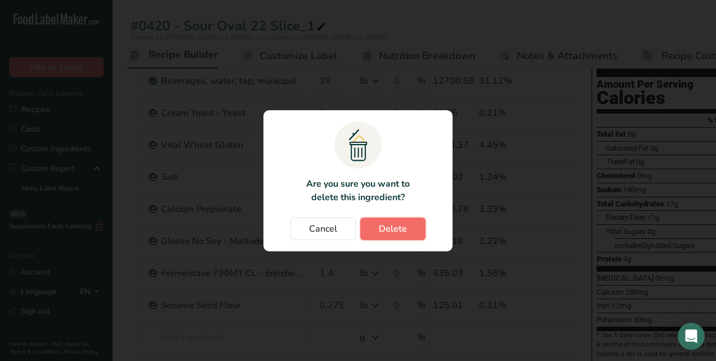
click at [394, 233] on span "Delete" at bounding box center [393, 229] width 28 height 14
type input "2"
type input "1.4"
type input "0.2756"
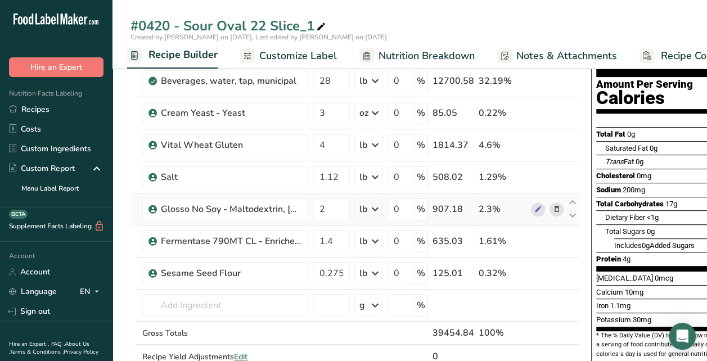
click at [556, 207] on icon at bounding box center [557, 210] width 8 height 12
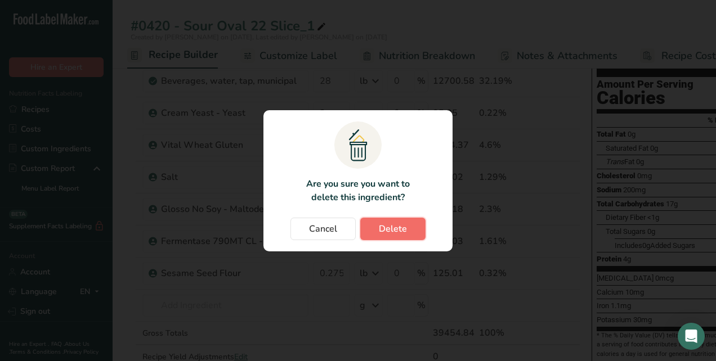
click at [397, 230] on span "Delete" at bounding box center [393, 229] width 28 height 14
type input "1.4"
type input "0.2756"
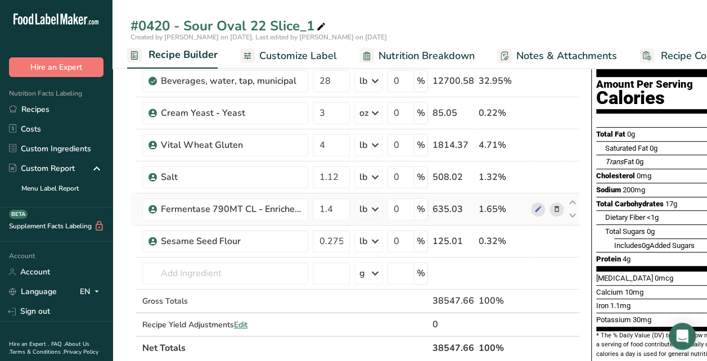
click at [553, 205] on icon at bounding box center [557, 210] width 8 height 12
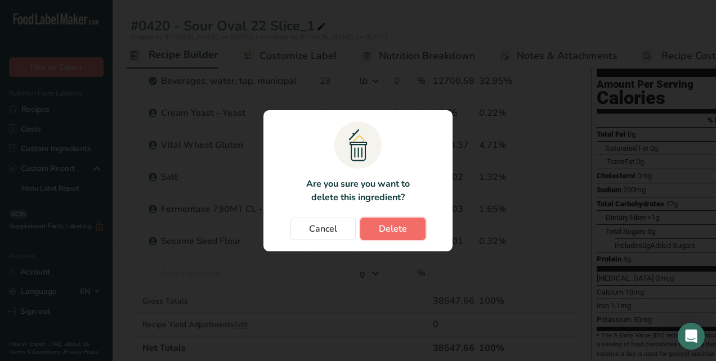
click at [367, 230] on button "Delete" at bounding box center [392, 229] width 65 height 23
type input "0.2756"
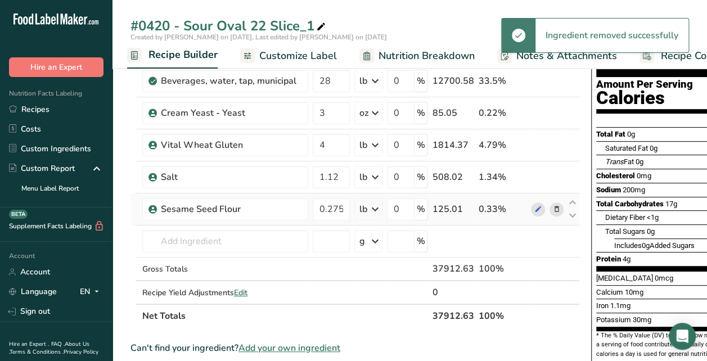
click at [557, 207] on icon at bounding box center [557, 210] width 8 height 12
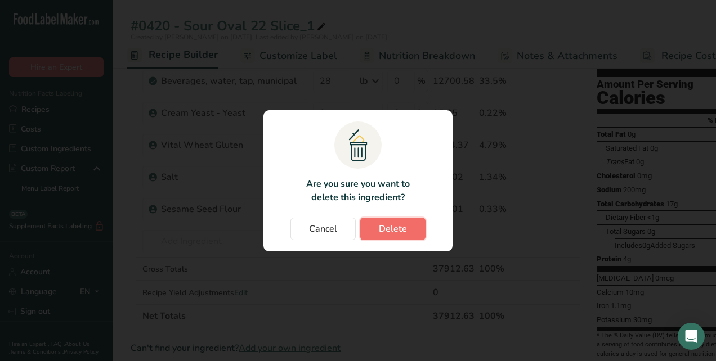
click at [394, 228] on span "Delete" at bounding box center [393, 229] width 28 height 14
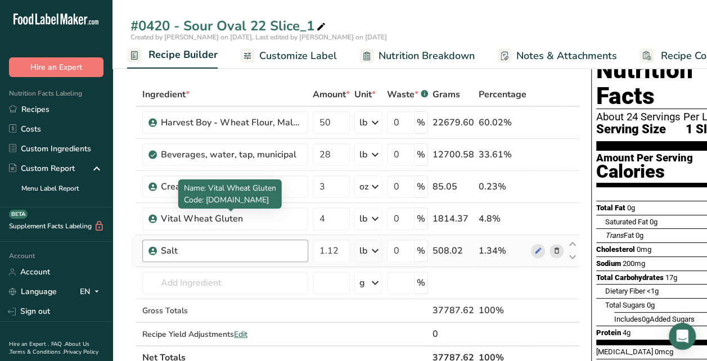
scroll to position [56, 0]
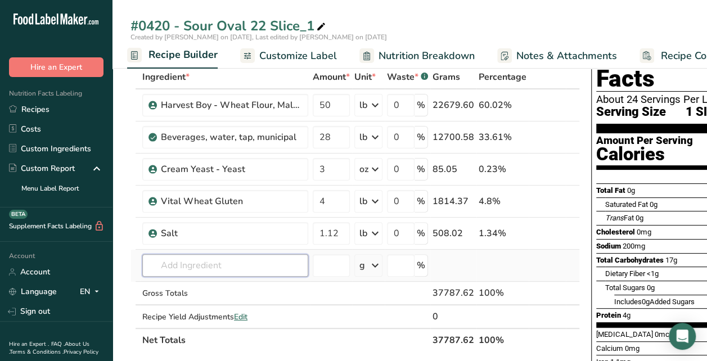
click at [226, 266] on input "text" at bounding box center [225, 265] width 166 height 23
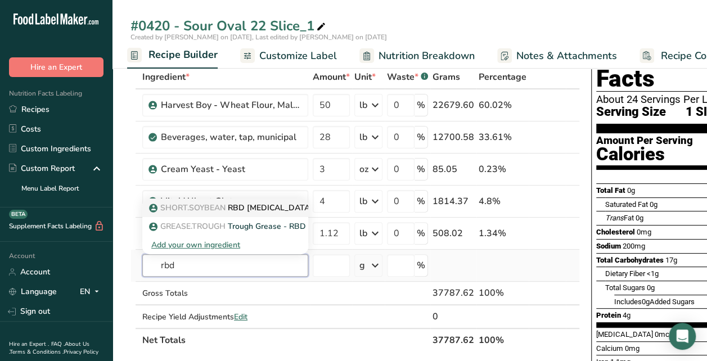
type input "rbd"
click at [214, 209] on span "SHORT.SOYBEAN" at bounding box center [192, 208] width 65 height 11
type input "RBD [MEDICAL_DATA]"
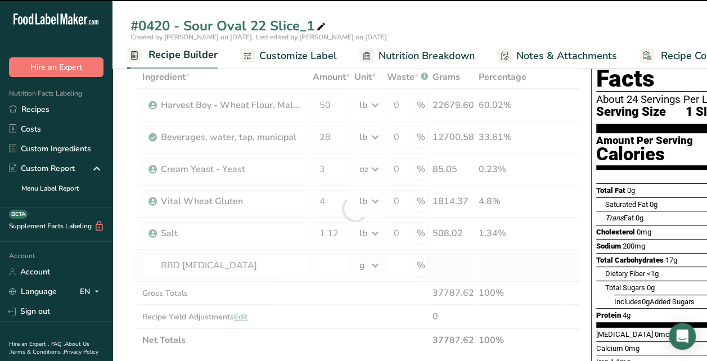
type input "0"
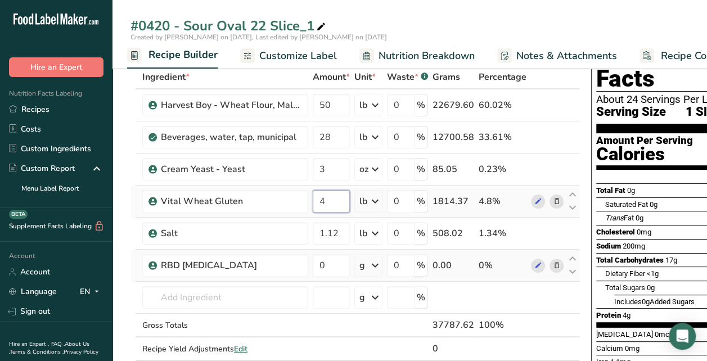
click at [338, 198] on input "4" at bounding box center [331, 201] width 37 height 23
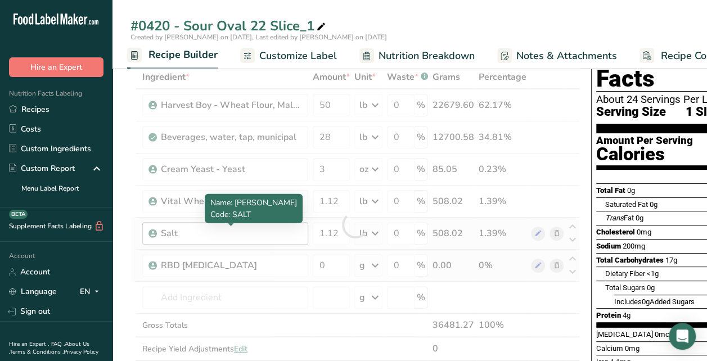
click at [283, 228] on div "Ingredient * Amount * Unit * Waste * .a-a{fill:#347362;}.b-a{fill:#fff;} Grams …" at bounding box center [356, 224] width 450 height 319
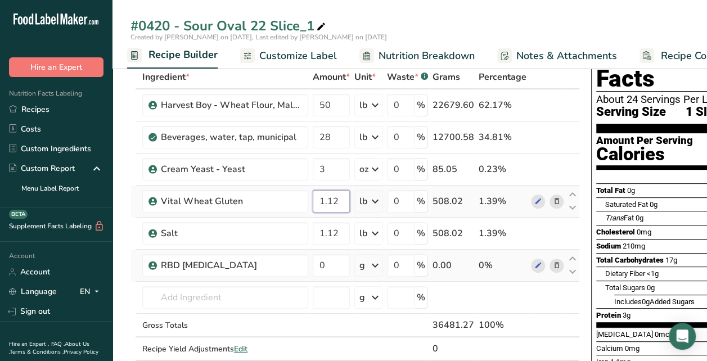
click at [343, 203] on input "1.12" at bounding box center [331, 201] width 37 height 23
type input "1"
type input "4"
click at [331, 268] on div "Ingredient * Amount * Unit * Waste * .a-a{fill:#347362;}.b-a{fill:#fff;} Grams …" at bounding box center [356, 224] width 450 height 319
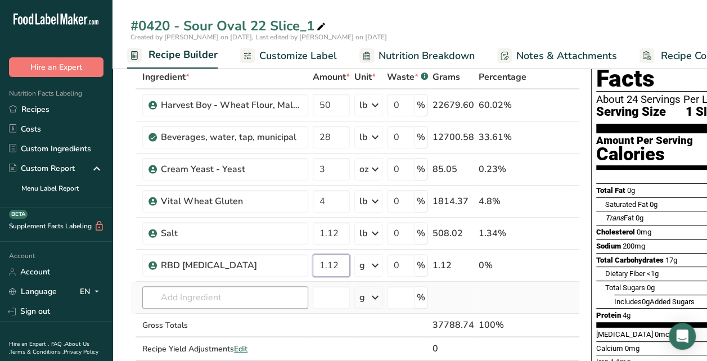
type input "1.12"
click at [236, 293] on div "Ingredient * Amount * Unit * Waste * .a-a{fill:#347362;}.b-a{fill:#fff;} Grams …" at bounding box center [356, 224] width 450 height 319
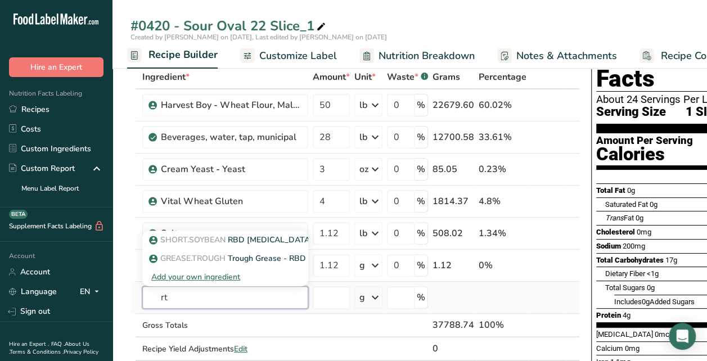
type input "r"
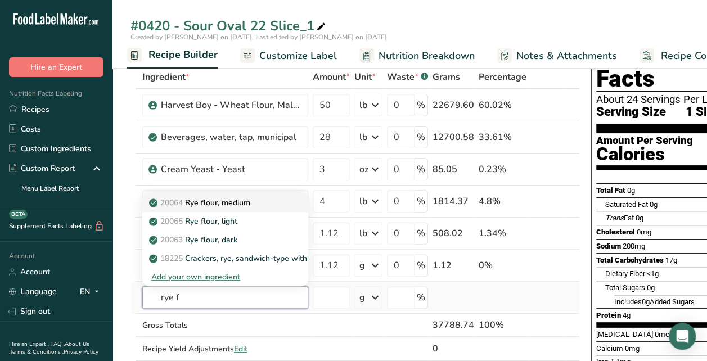
type input "rye f"
click at [229, 198] on p "20064 Rye flour, medium" at bounding box center [200, 203] width 99 height 12
type input "Rye flour, medium"
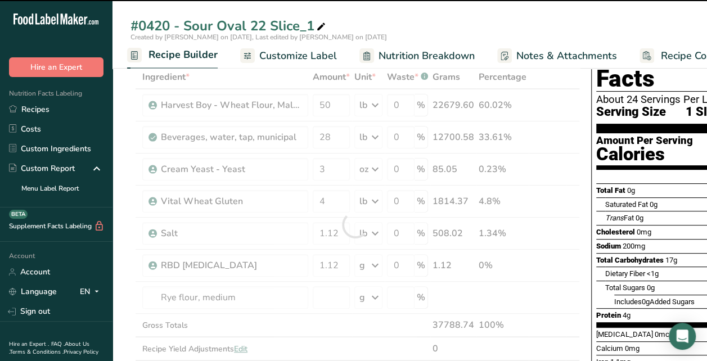
type input "0"
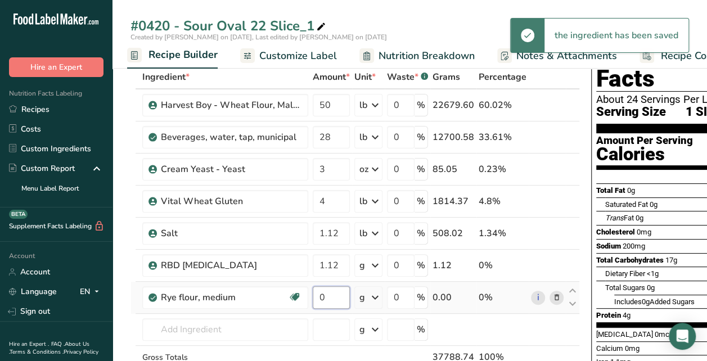
click at [330, 296] on input "0" at bounding box center [331, 297] width 37 height 23
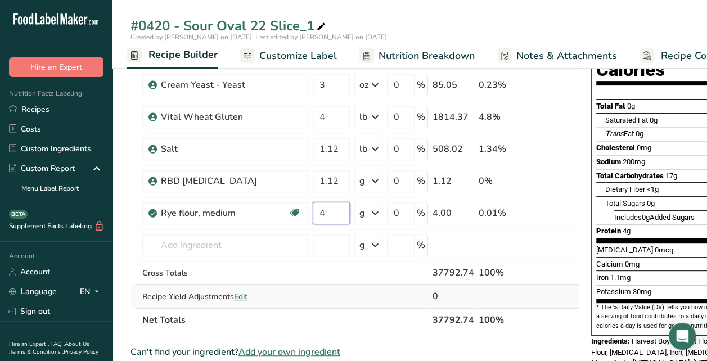
scroll to position [169, 0]
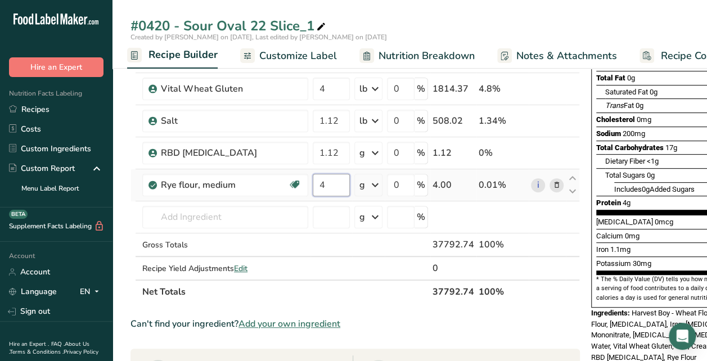
type input "4"
click at [374, 186] on div "Ingredient * Amount * Unit * Waste * .a-a{fill:#347362;}.b-a{fill:#fff;} Grams …" at bounding box center [356, 128] width 450 height 351
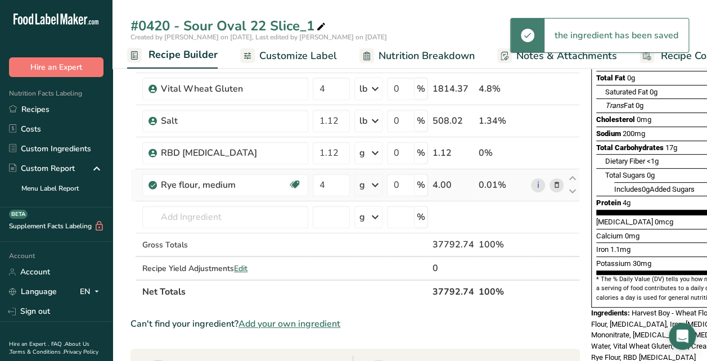
click at [375, 185] on icon at bounding box center [376, 185] width 14 height 20
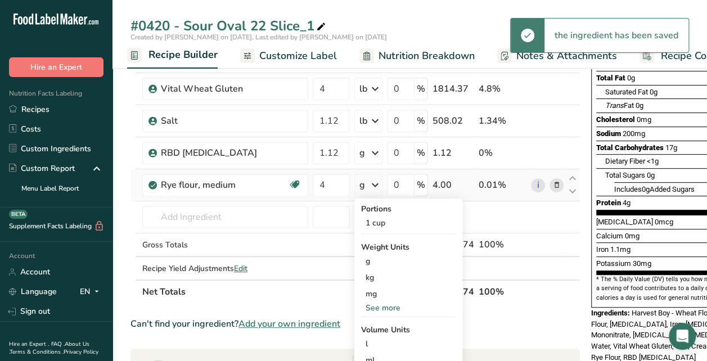
click at [390, 306] on div "See more" at bounding box center [408, 308] width 95 height 12
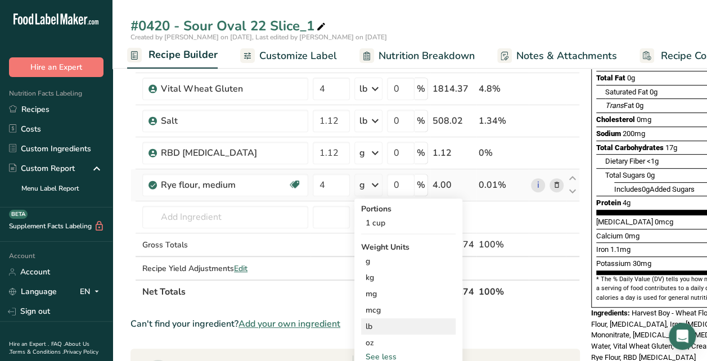
click at [371, 323] on div "lb" at bounding box center [408, 326] width 95 height 16
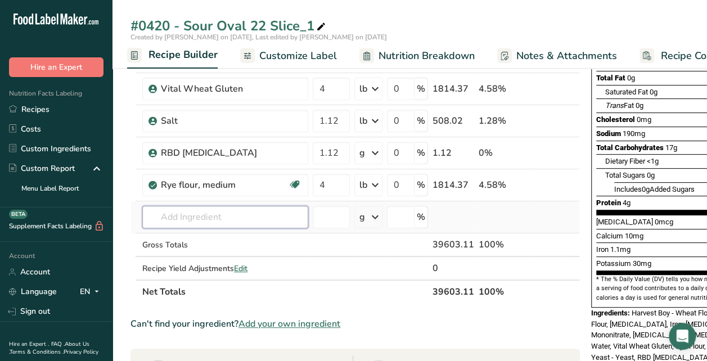
click at [221, 212] on input "text" at bounding box center [225, 217] width 166 height 23
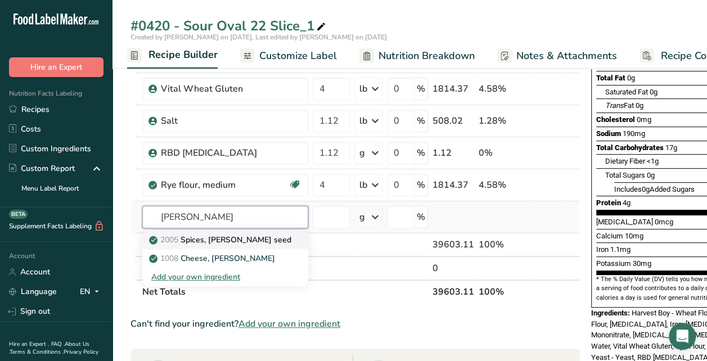
type input "caraway"
click at [219, 240] on p "2005 Spices, caraway seed" at bounding box center [221, 240] width 140 height 12
type input "Spices, caraway seed"
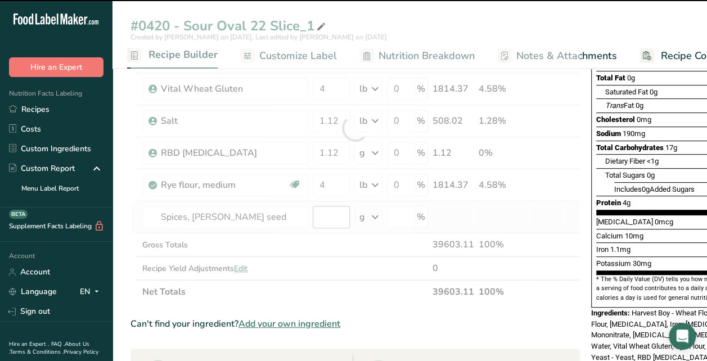
type input "0"
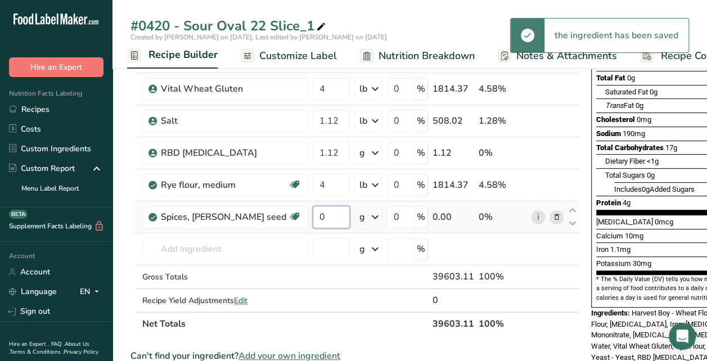
click at [329, 215] on input "0" at bounding box center [331, 217] width 37 height 23
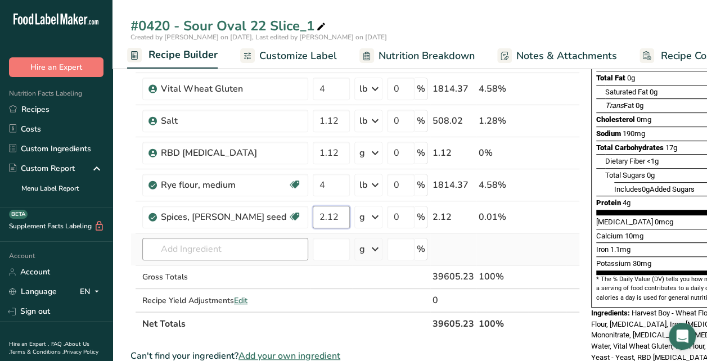
type input "2.12"
click at [293, 244] on div "Ingredient * Amount * Unit * Waste * .a-a{fill:#347362;}.b-a{fill:#fff;} Grams …" at bounding box center [356, 144] width 450 height 383
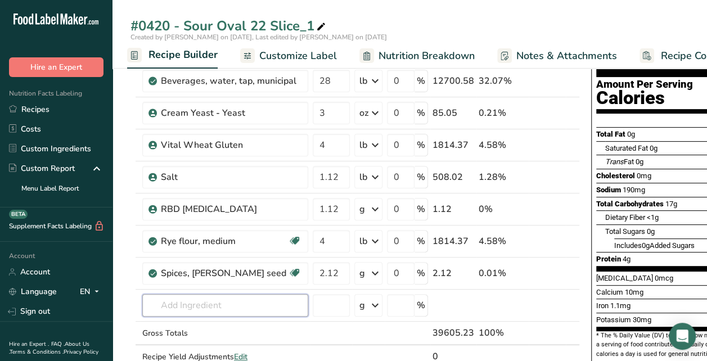
scroll to position [0, 0]
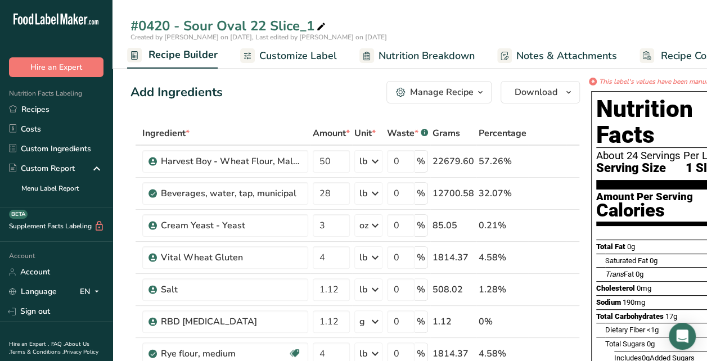
click at [312, 54] on span "Customize Label" at bounding box center [298, 55] width 78 height 15
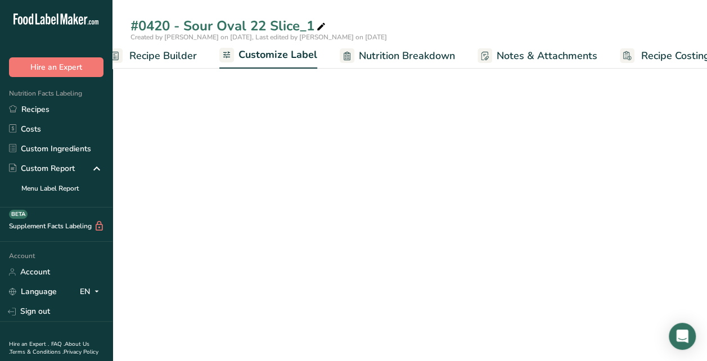
scroll to position [0, 149]
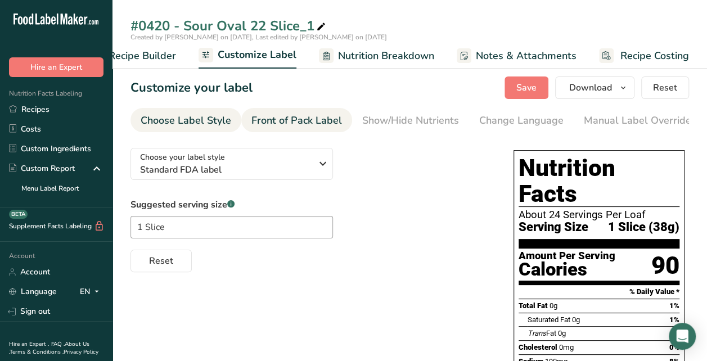
click at [283, 122] on div "Front of Pack Label" at bounding box center [296, 120] width 91 height 15
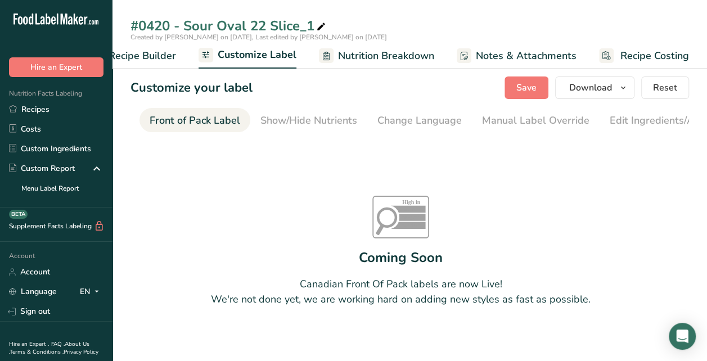
scroll to position [0, 109]
click at [296, 118] on div "Show/Hide Nutrients" at bounding box center [301, 120] width 97 height 15
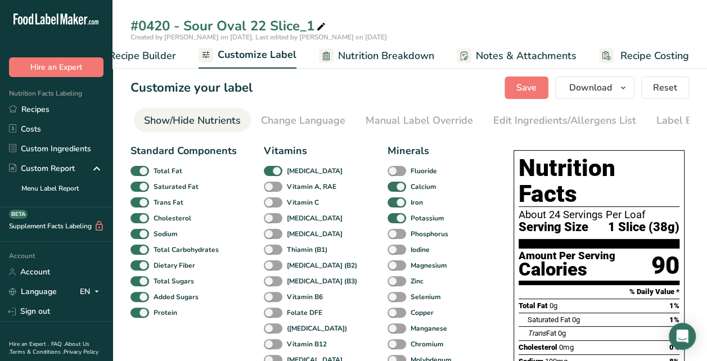
click at [296, 118] on div "Change Language" at bounding box center [303, 120] width 84 height 15
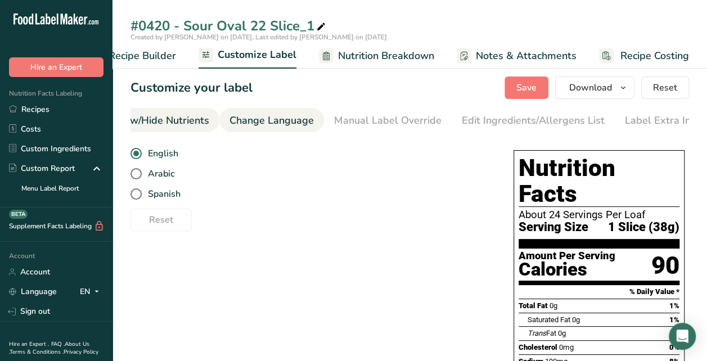
scroll to position [0, 259]
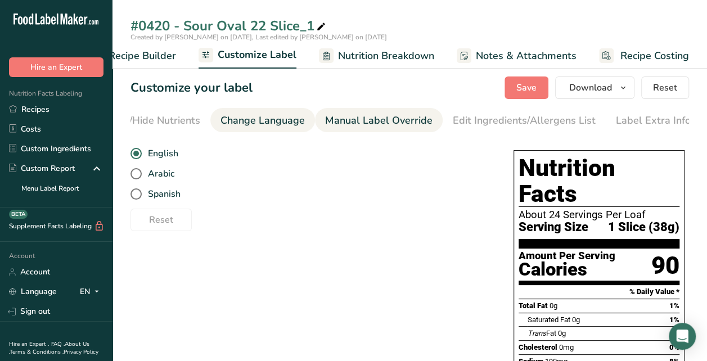
click at [354, 119] on div "Manual Label Override" at bounding box center [378, 120] width 107 height 15
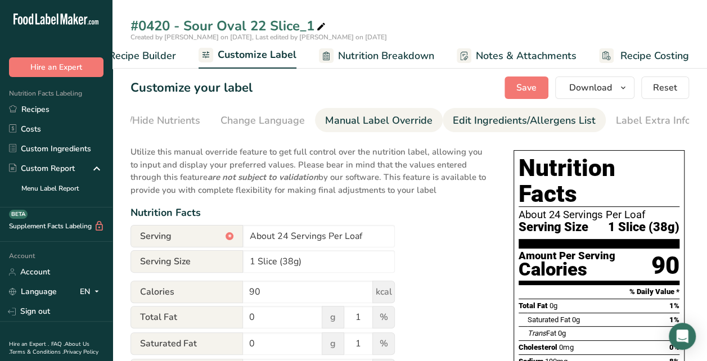
click at [456, 123] on div "Edit Ingredients/Allergens List" at bounding box center [524, 120] width 143 height 15
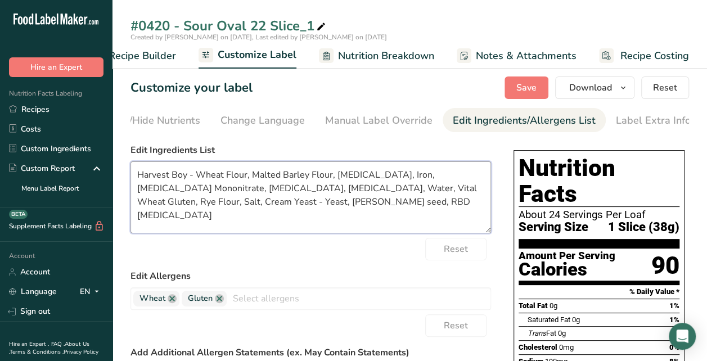
click at [199, 176] on textarea "Harvest Boy - Wheat Flour, Malted Barley Flour, Niacin, Iron, Thiamin Mononitra…" at bounding box center [311, 197] width 361 height 72
click at [392, 191] on textarea "Wheat Flour, Malted Barley Flour, Niacin, Iron, Thiamin Mononitrate, Riboflavin…" at bounding box center [311, 197] width 361 height 72
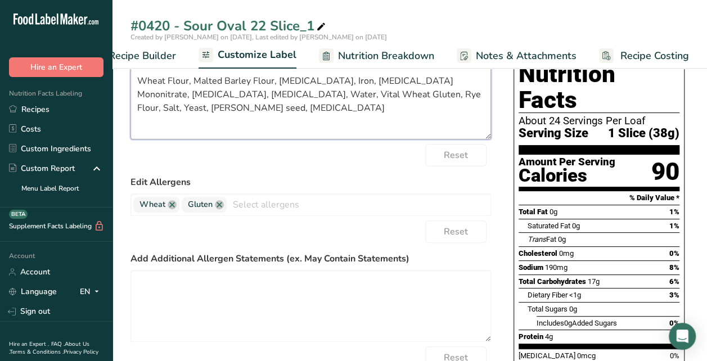
scroll to position [113, 0]
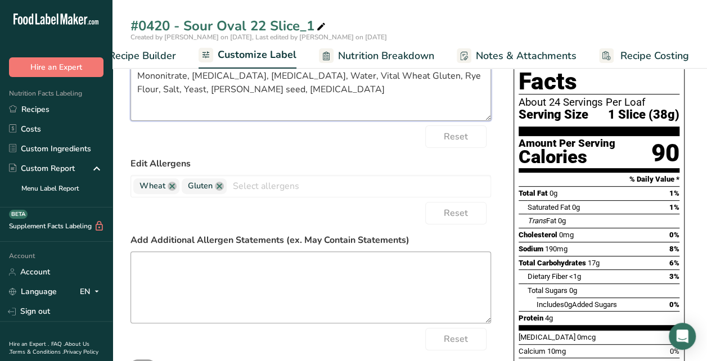
type textarea "Wheat Flour, Malted Barley Flour, Niacin, Iron, Thiamin Mononitrate, Riboflavin…"
click at [313, 266] on textarea at bounding box center [311, 287] width 361 height 72
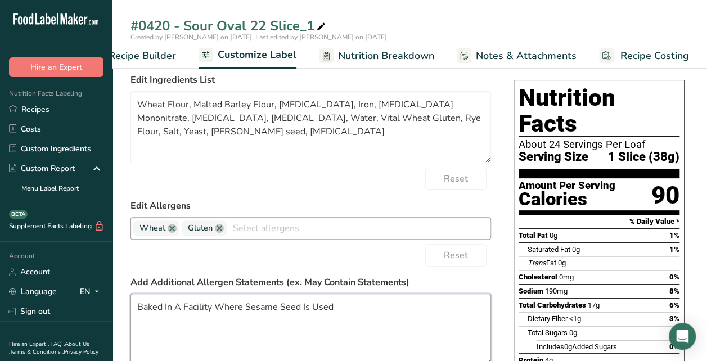
scroll to position [0, 0]
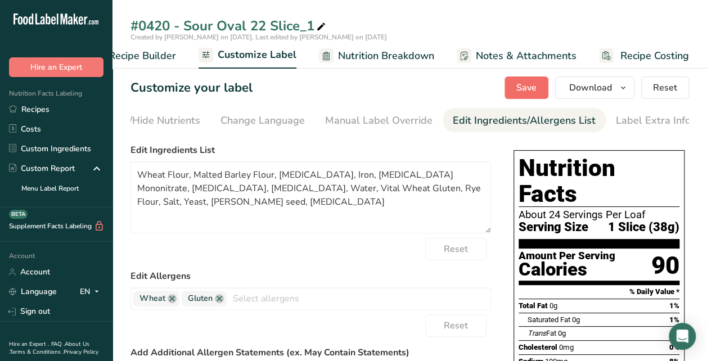
type textarea "Baked In A Facility Where Sesame Seed Is Used"
click at [525, 83] on span "Save" at bounding box center [526, 88] width 20 height 14
click at [626, 89] on icon "button" at bounding box center [623, 88] width 9 height 14
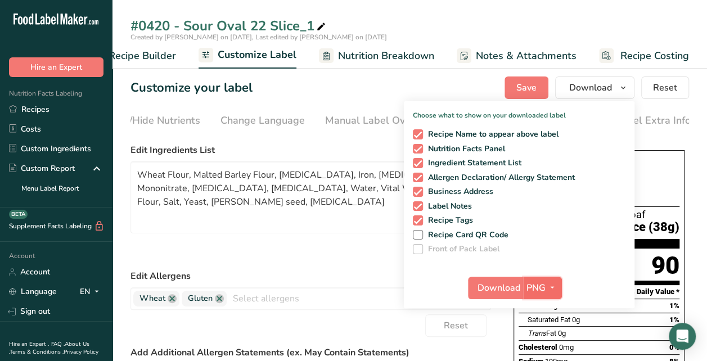
click at [552, 286] on icon "button" at bounding box center [552, 288] width 9 height 14
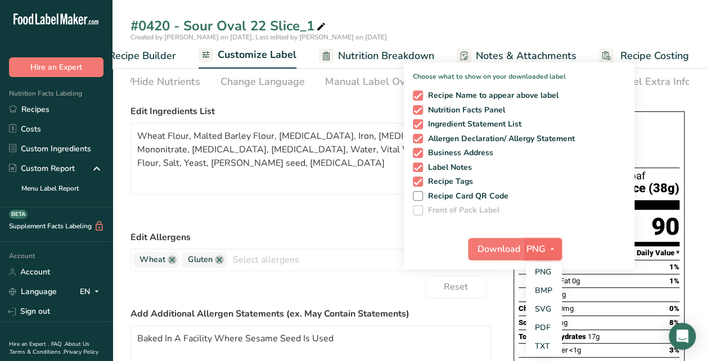
scroll to position [56, 0]
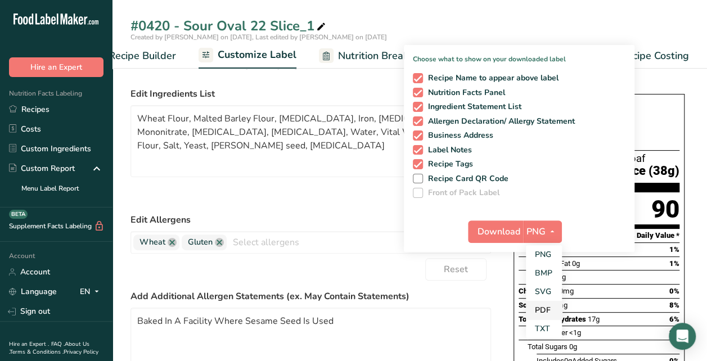
click at [544, 307] on link "PDF" at bounding box center [544, 310] width 36 height 19
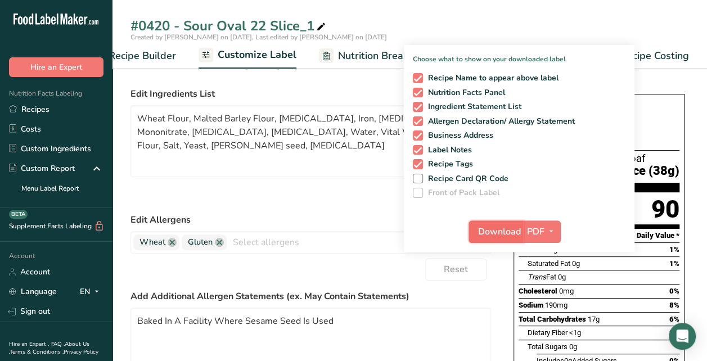
click at [498, 227] on span "Download" at bounding box center [499, 232] width 43 height 14
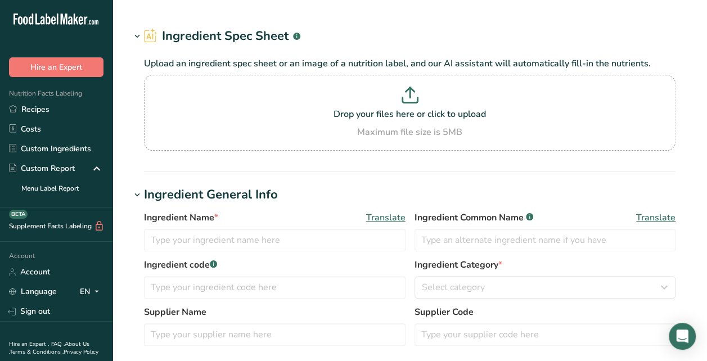
type input "Invert Sugar"
type input "SUGAR.INVERT50"
type input "Sweetener Products"
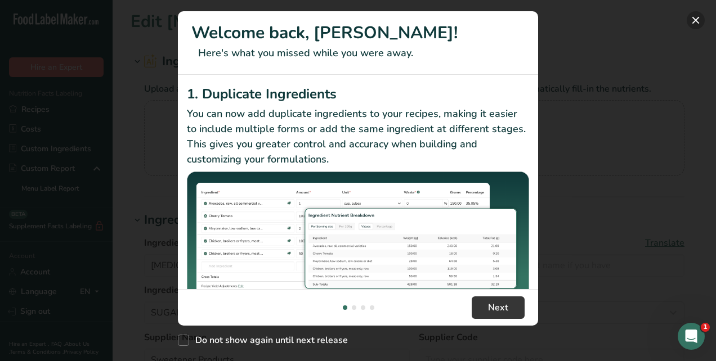
click at [691, 19] on button "New Features" at bounding box center [695, 20] width 18 height 18
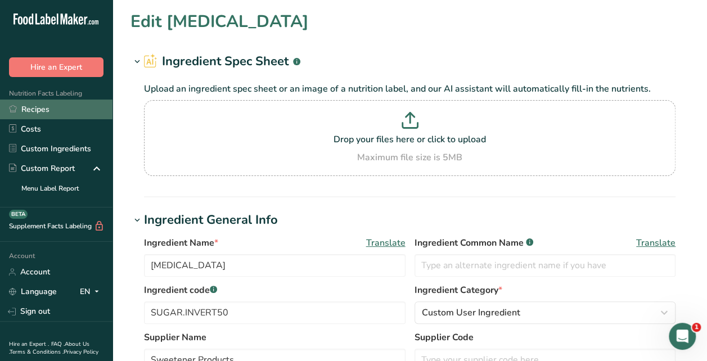
click at [40, 106] on link "Recipes" at bounding box center [56, 110] width 113 height 20
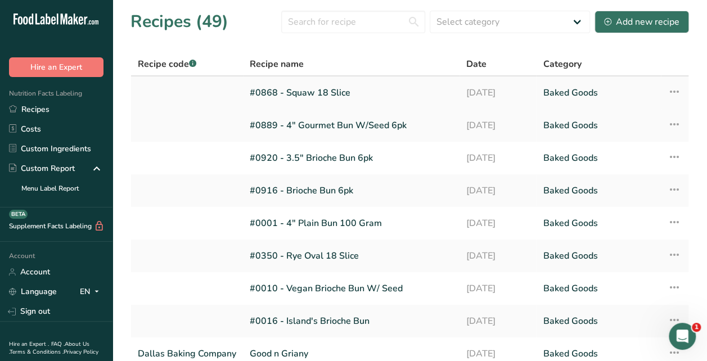
click at [312, 89] on link "#0868 - Squaw 18 Slice" at bounding box center [351, 93] width 203 height 24
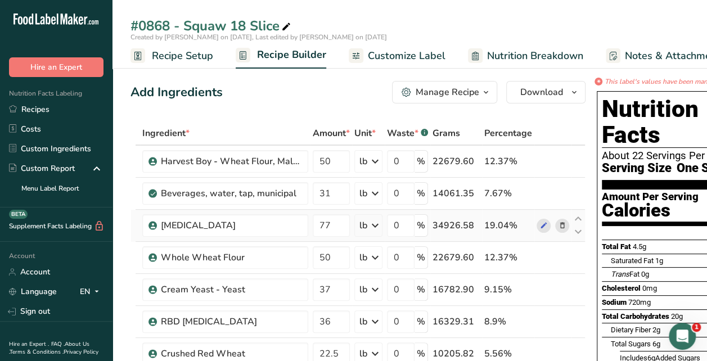
click at [559, 226] on icon at bounding box center [563, 226] width 8 height 12
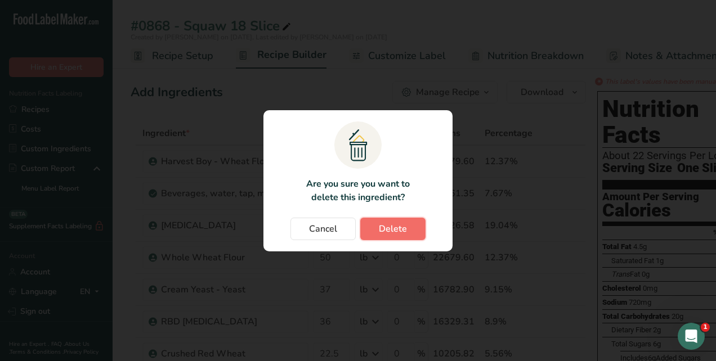
click at [407, 225] on button "Delete" at bounding box center [392, 229] width 65 height 23
type input "50"
type input "37"
type input "36"
type input "22.5"
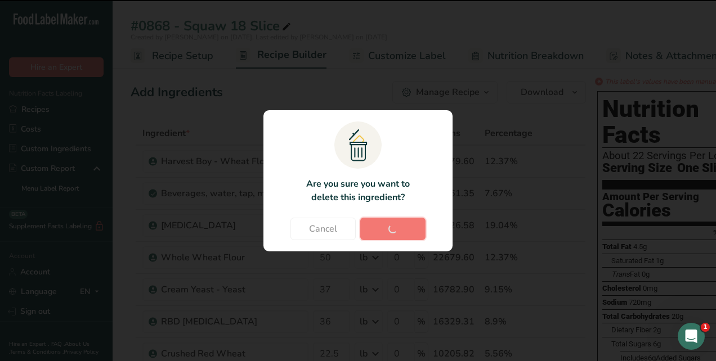
type input "18"
type input "11"
type input "5"
type input "4.5"
type input "4"
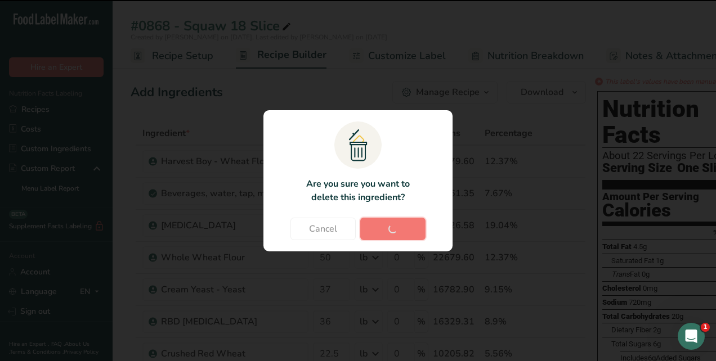
type input "1.4"
type input "1.1"
type input "0.5"
type input "1"
type input "0.2756"
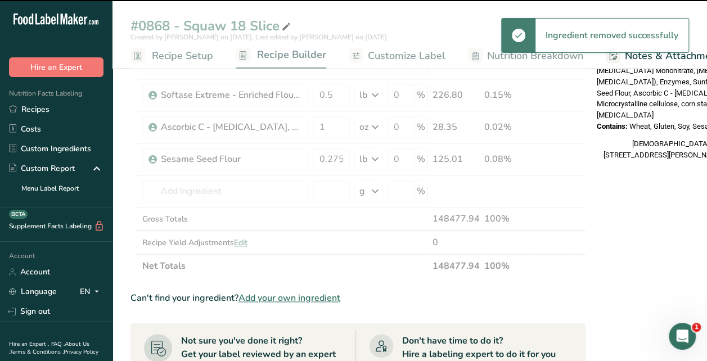
scroll to position [675, 0]
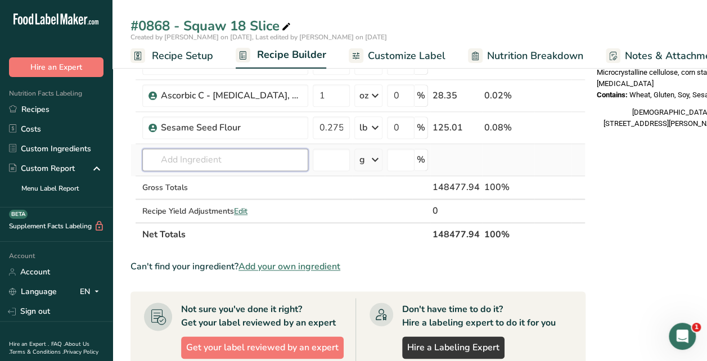
click at [213, 153] on input "text" at bounding box center [225, 160] width 166 height 23
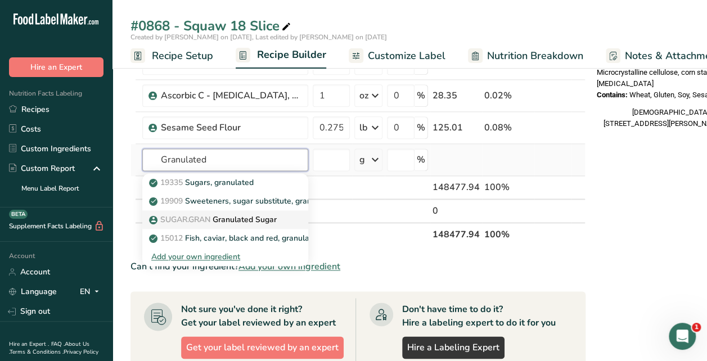
type input "Granulated"
click at [230, 215] on p "SUGAR.GRAN Granulated Sugar" at bounding box center [213, 220] width 125 height 12
type input "Granulated Sugar"
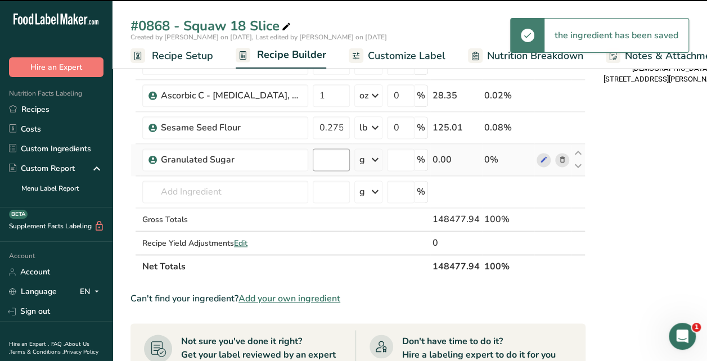
type input "0"
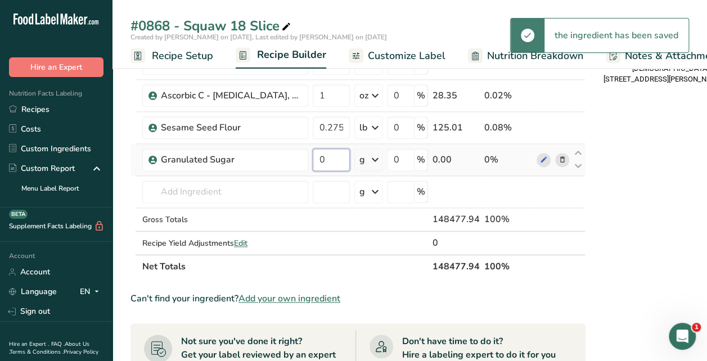
click at [339, 157] on input "0" at bounding box center [331, 160] width 37 height 23
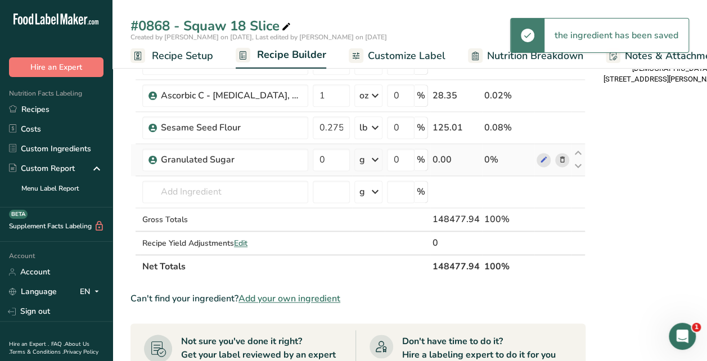
click at [559, 154] on icon at bounding box center [563, 160] width 8 height 12
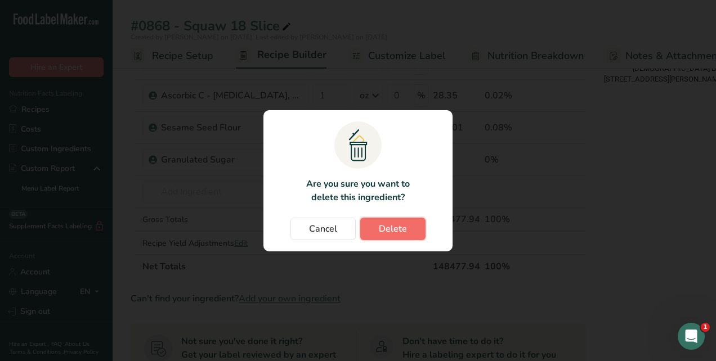
click at [379, 226] on span "Delete" at bounding box center [393, 229] width 28 height 14
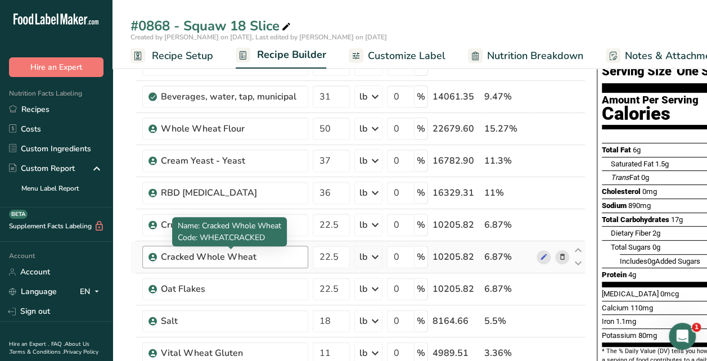
scroll to position [113, 0]
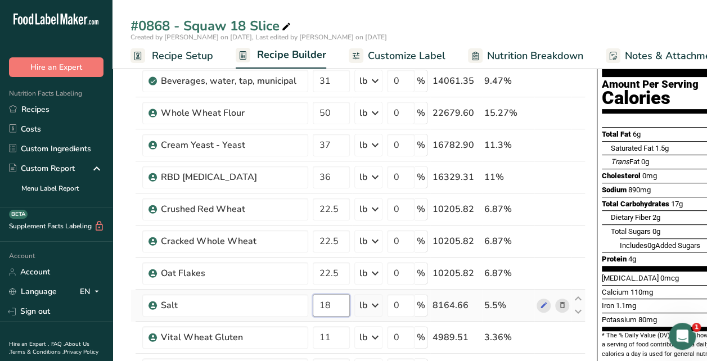
click at [338, 306] on input "18" at bounding box center [331, 305] width 37 height 23
type input "1"
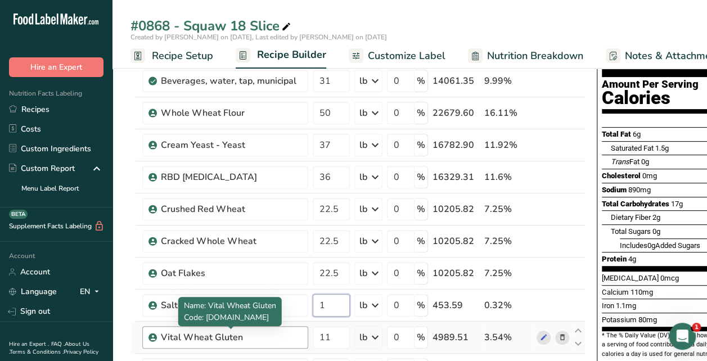
type input "1"
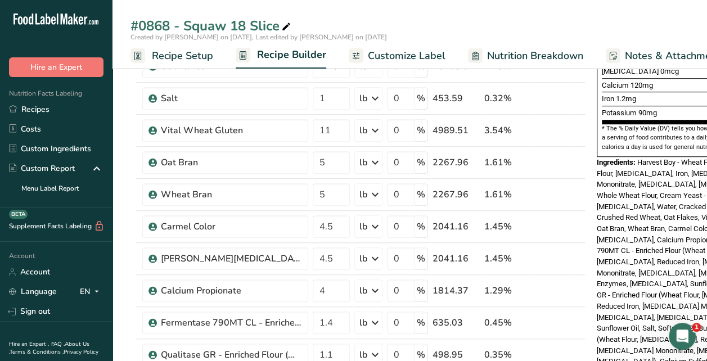
scroll to position [338, 0]
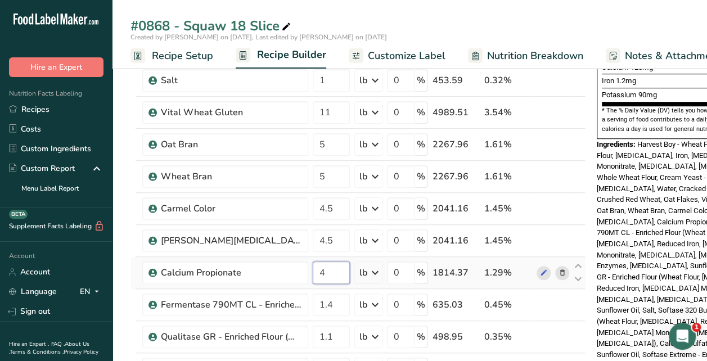
click at [338, 271] on input "4" at bounding box center [331, 273] width 37 height 23
type input "4"
click at [375, 269] on div "Ingredient * Amount * Unit * Waste * .a-a{fill:#347362;}.b-a{fill:#fff;} Grams …" at bounding box center [358, 184] width 455 height 800
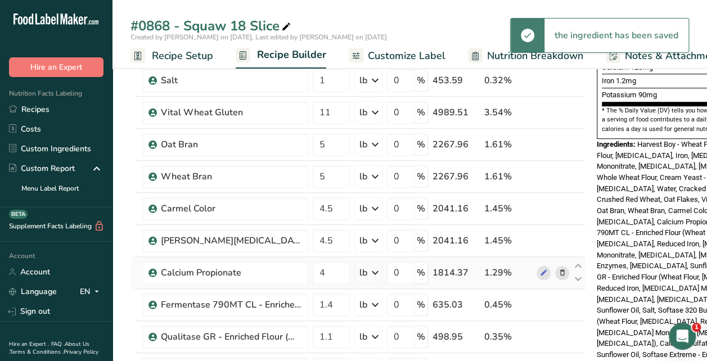
click at [375, 269] on icon at bounding box center [376, 273] width 14 height 20
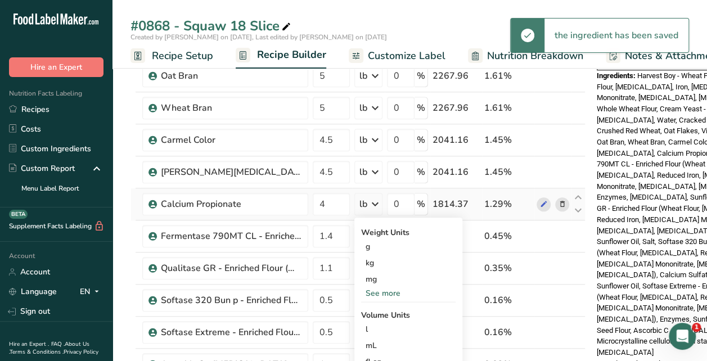
scroll to position [450, 0]
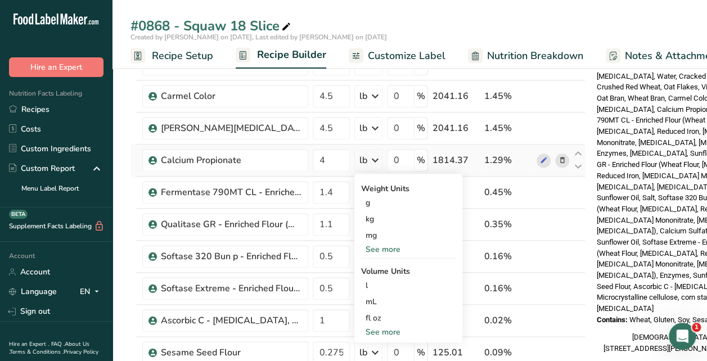
click at [379, 248] on div "See more" at bounding box center [408, 250] width 95 height 12
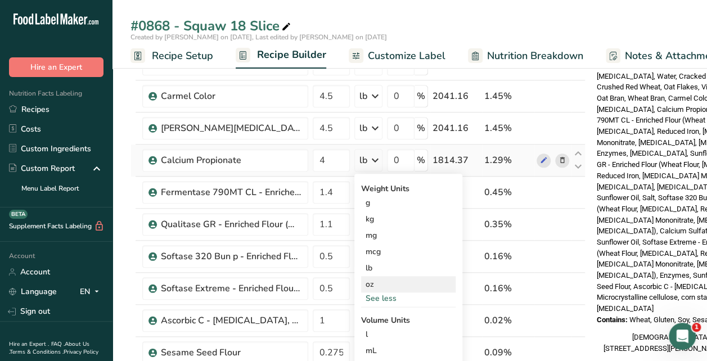
click at [372, 279] on div "oz" at bounding box center [408, 284] width 95 height 16
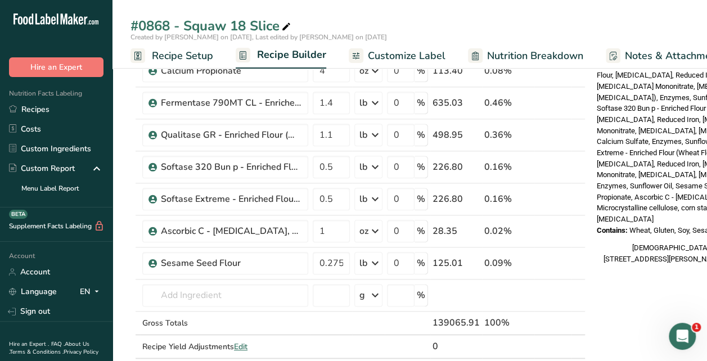
scroll to position [563, 0]
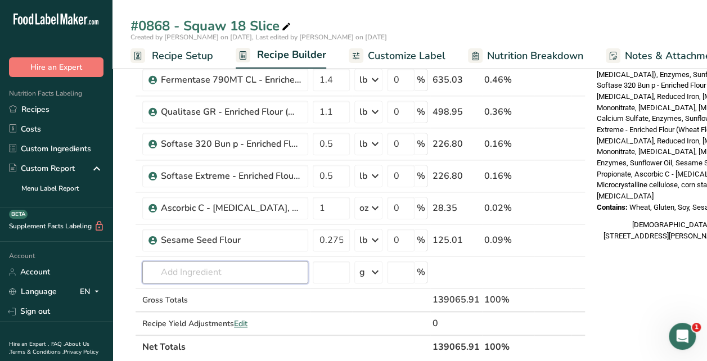
click at [200, 272] on input "text" at bounding box center [225, 272] width 166 height 23
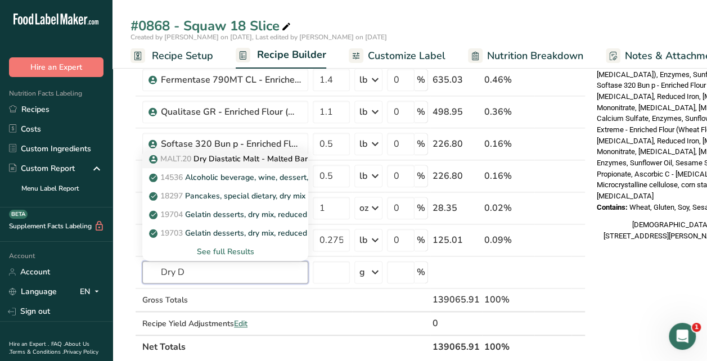
type input "Dry D"
click at [191, 156] on span "MALT.20" at bounding box center [175, 159] width 31 height 11
type input "Dry Diastatic Malt - Malted Barley Flour, Wheat Flour and [MEDICAL_DATA]"
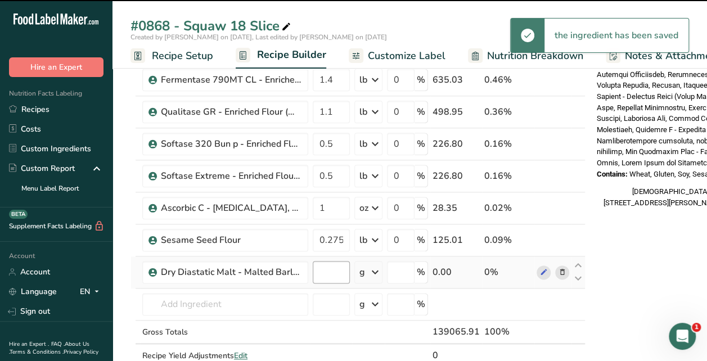
type input "0"
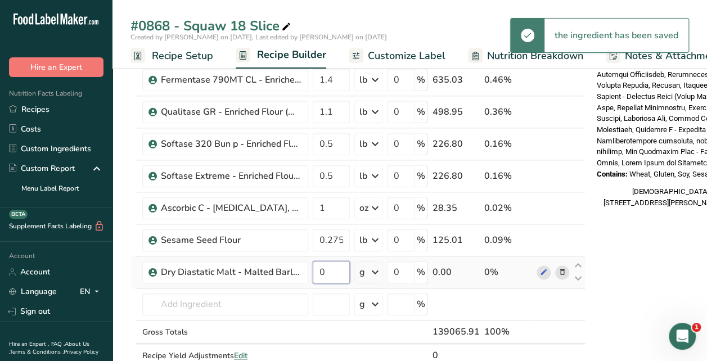
click at [333, 268] on input "0" at bounding box center [331, 272] width 37 height 23
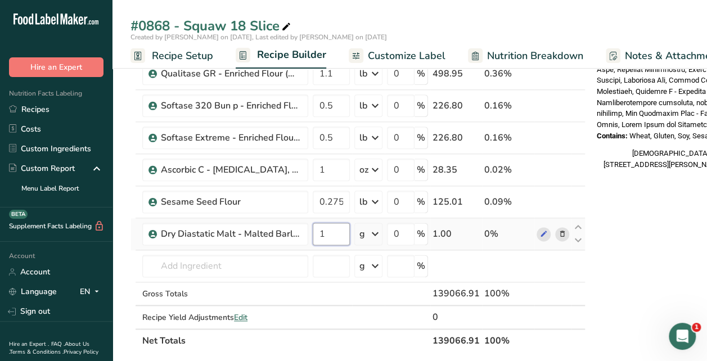
scroll to position [619, 0]
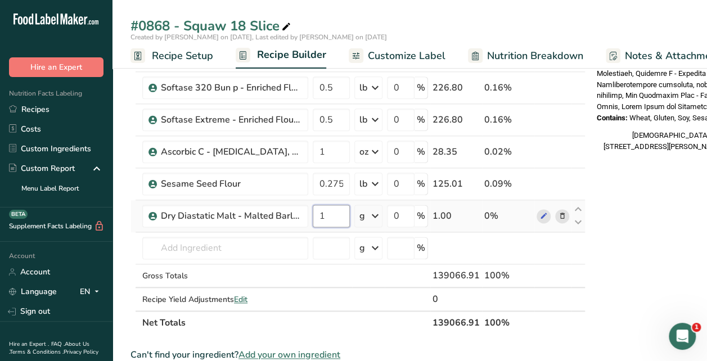
type input "1"
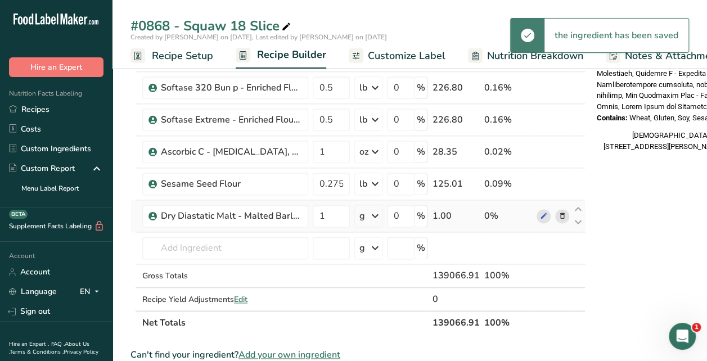
click at [376, 213] on icon at bounding box center [376, 216] width 14 height 20
click at [374, 302] on div "See more" at bounding box center [408, 305] width 95 height 12
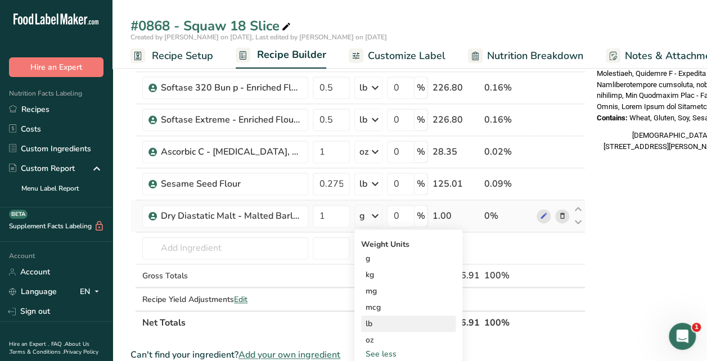
click at [375, 317] on div "lb" at bounding box center [408, 324] width 95 height 16
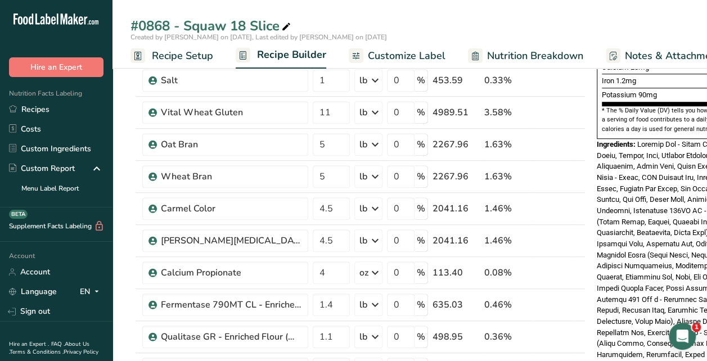
scroll to position [281, 0]
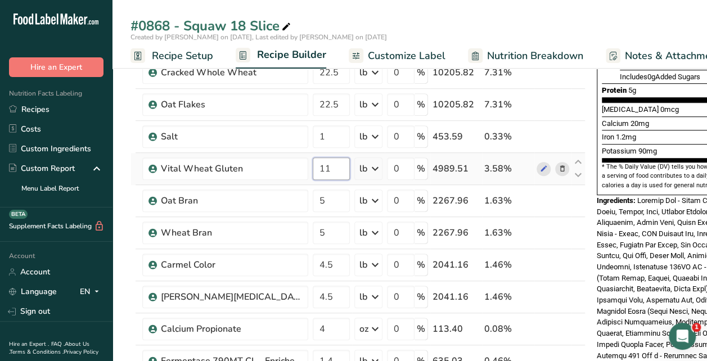
click at [332, 167] on input "11" at bounding box center [331, 169] width 37 height 23
type input "1"
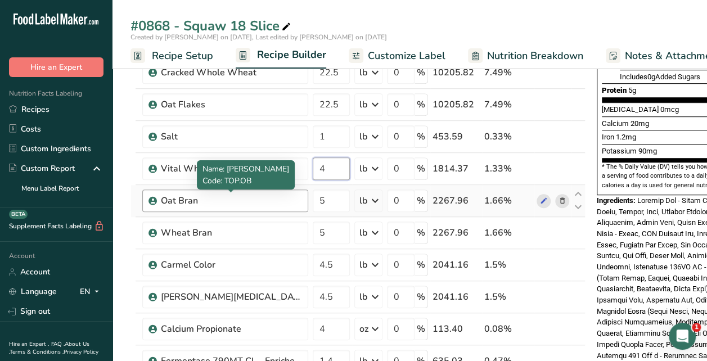
type input "4"
click at [258, 192] on div "Ingredient * Amount * Unit * Waste * .a-a{fill:#347362;}.b-a{fill:#fff;} Grams …" at bounding box center [358, 256] width 455 height 832
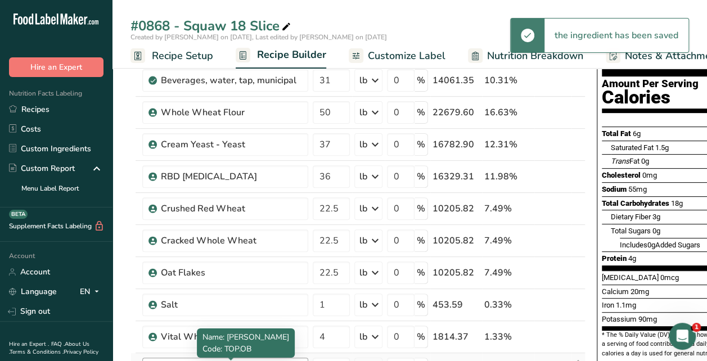
scroll to position [113, 0]
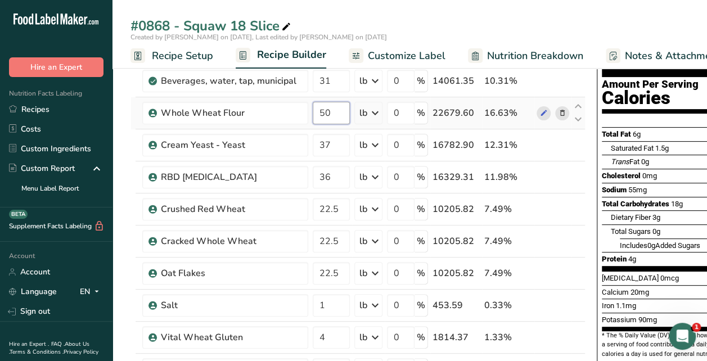
click at [331, 116] on input "50" at bounding box center [331, 113] width 37 height 23
type input "5"
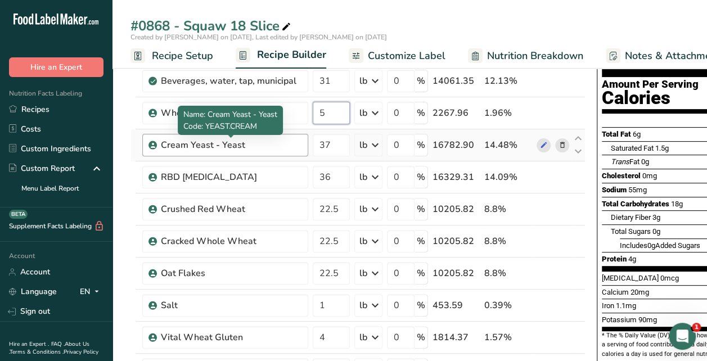
type input "5"
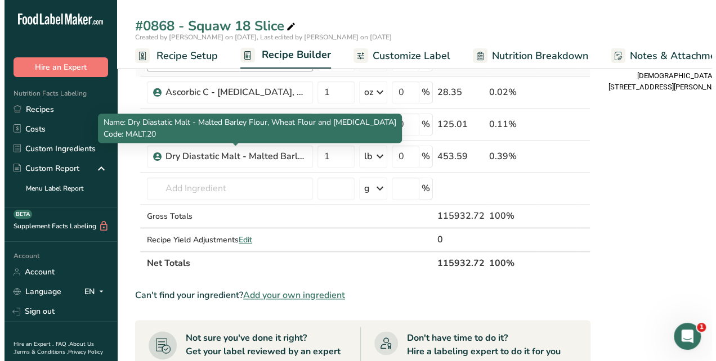
scroll to position [731, 0]
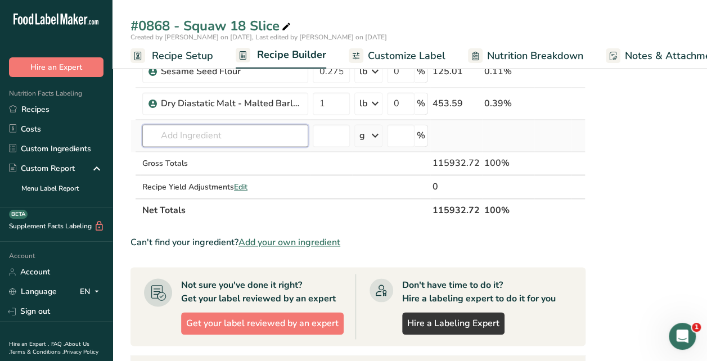
click at [221, 132] on input "text" at bounding box center [225, 135] width 166 height 23
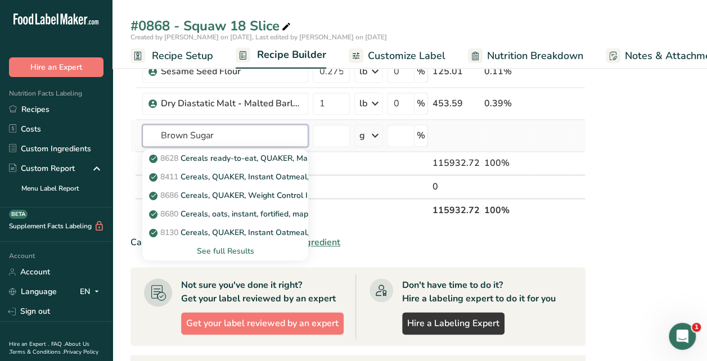
type input "Brown Sugar"
click at [218, 245] on div "See full Results" at bounding box center [225, 251] width 148 height 12
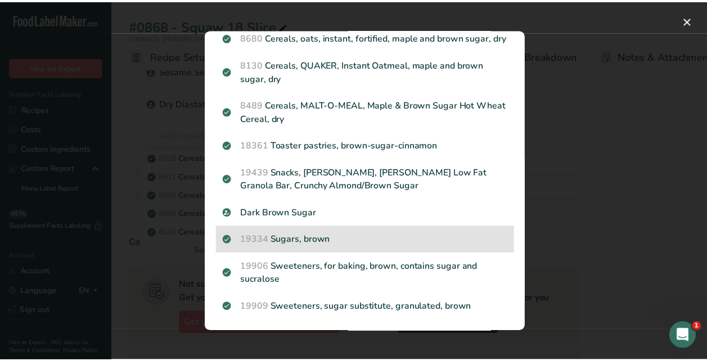
scroll to position [174, 0]
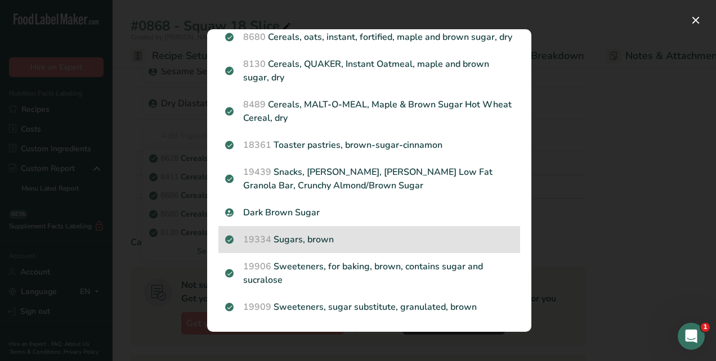
click at [329, 239] on p "19334 Sugars, brown" at bounding box center [369, 240] width 288 height 14
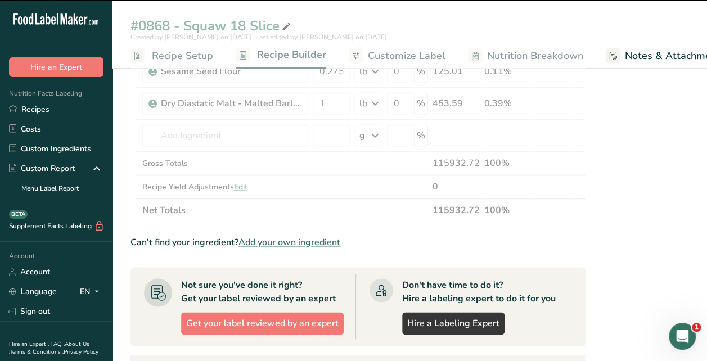
type input "0"
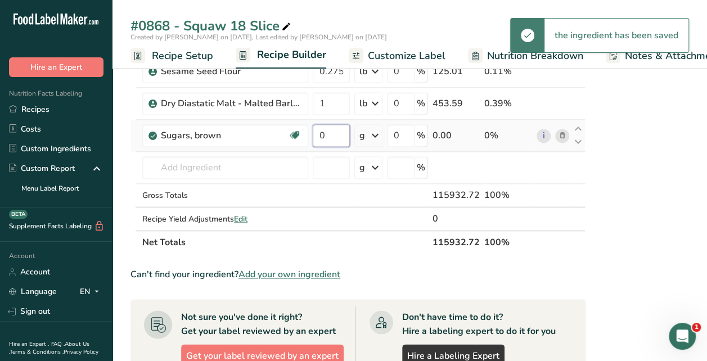
click at [342, 133] on input "0" at bounding box center [331, 135] width 37 height 23
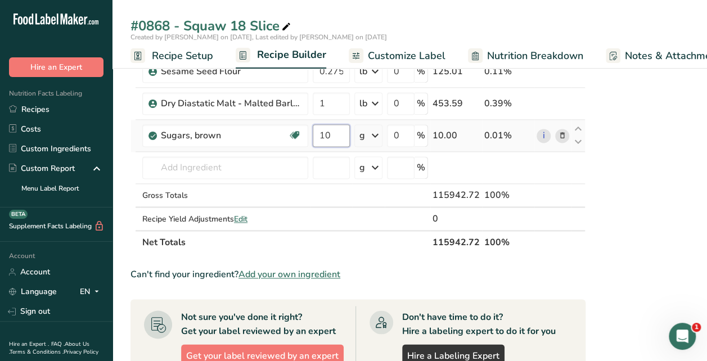
type input "10"
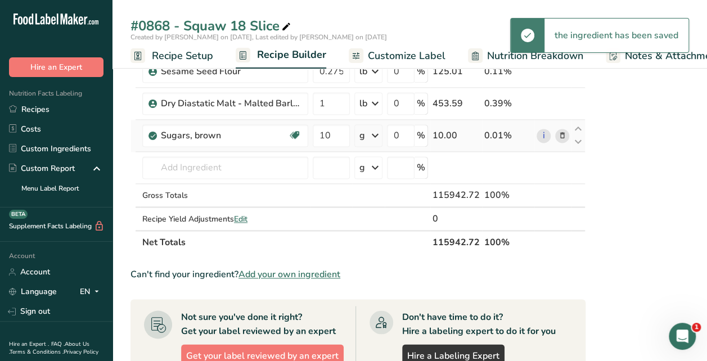
click at [376, 132] on icon at bounding box center [376, 135] width 14 height 20
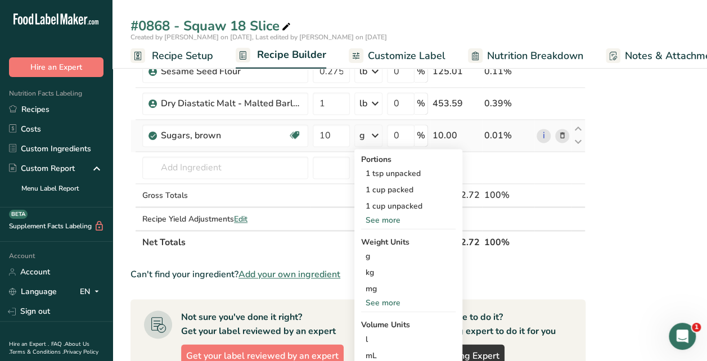
click at [370, 299] on div "See more" at bounding box center [408, 303] width 95 height 12
click at [370, 313] on div "lb" at bounding box center [408, 321] width 95 height 16
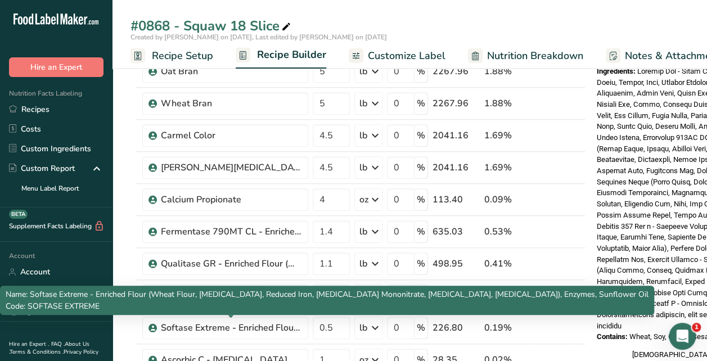
scroll to position [394, 0]
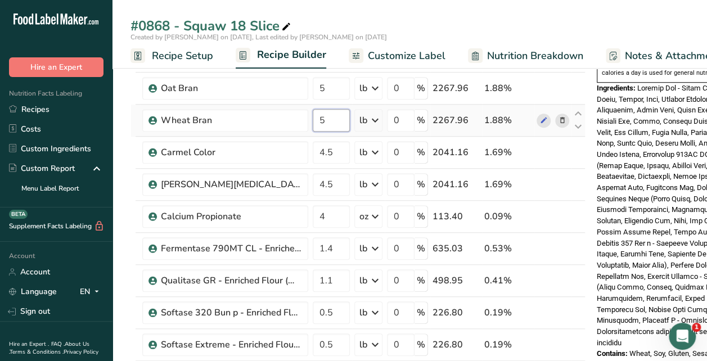
click at [338, 118] on input "5" at bounding box center [331, 120] width 37 height 23
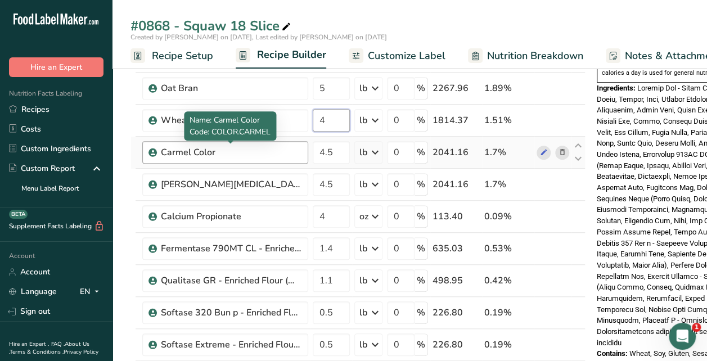
type input "4"
click at [241, 154] on div "Ingredient * Amount * Unit * Waste * .a-a{fill:#347362;}.b-a{fill:#fff;} Grams …" at bounding box center [358, 160] width 455 height 864
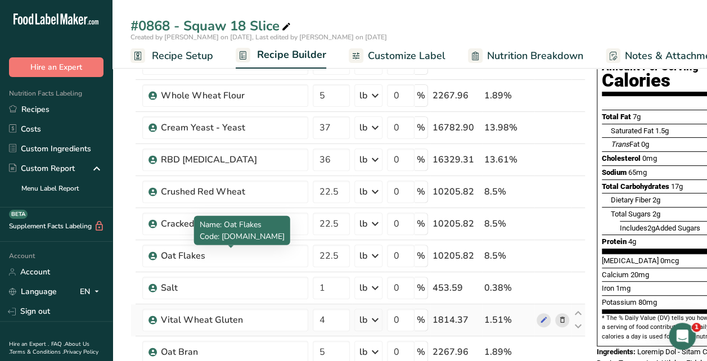
scroll to position [113, 0]
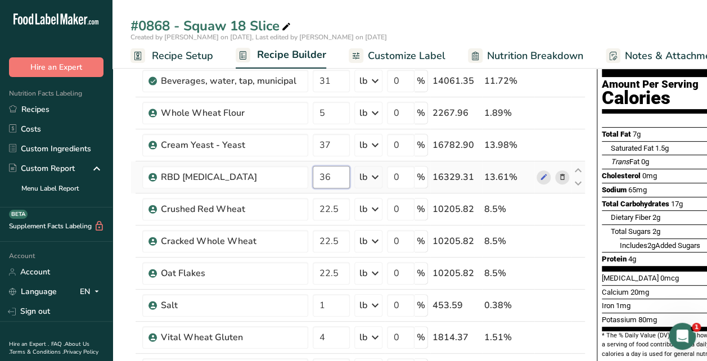
click at [344, 177] on input "36" at bounding box center [331, 177] width 37 height 23
type input "3"
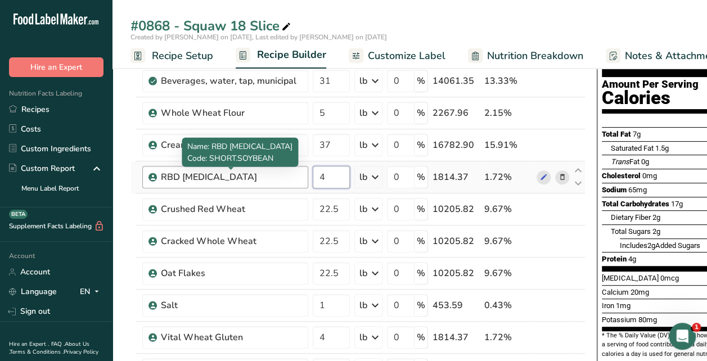
type input "4"
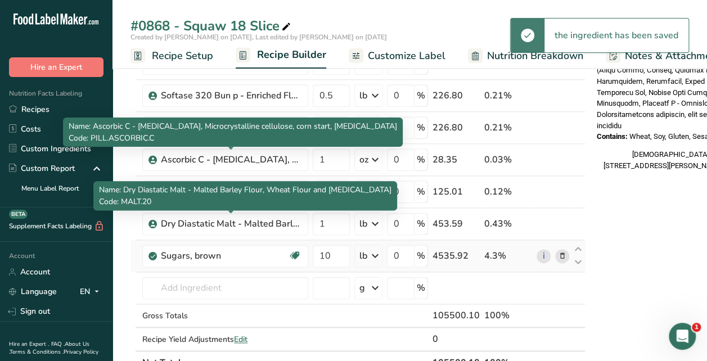
scroll to position [731, 0]
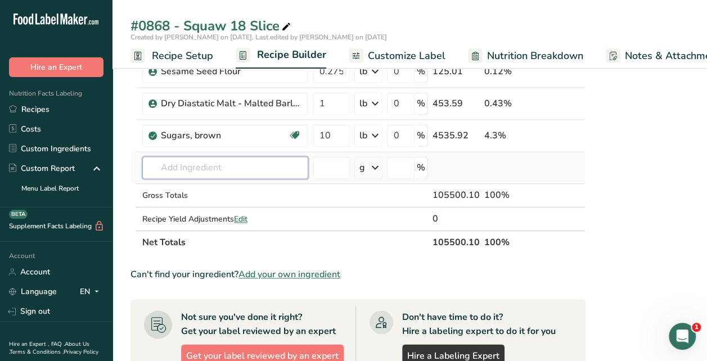
click at [208, 161] on input "text" at bounding box center [225, 167] width 166 height 23
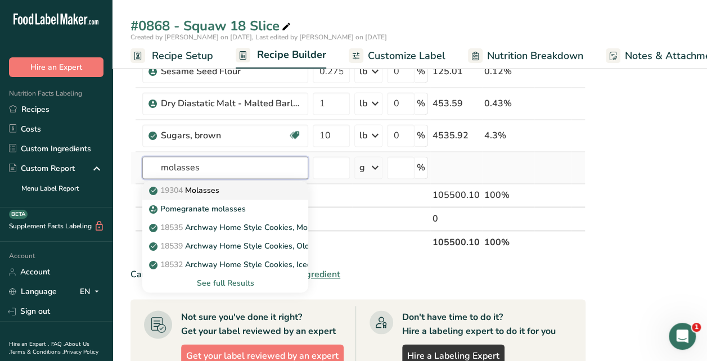
type input "molasses"
click at [200, 185] on p "19304 Molasses" at bounding box center [185, 191] width 68 height 12
type input "Molasses"
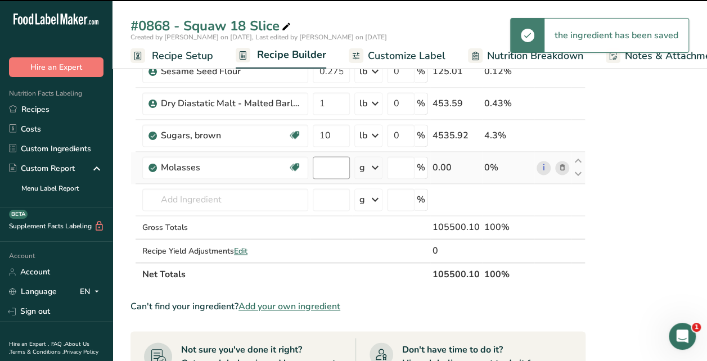
type input "0"
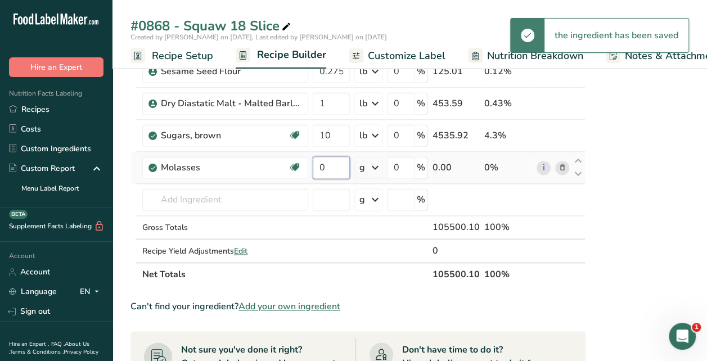
click at [334, 165] on input "0" at bounding box center [331, 167] width 37 height 23
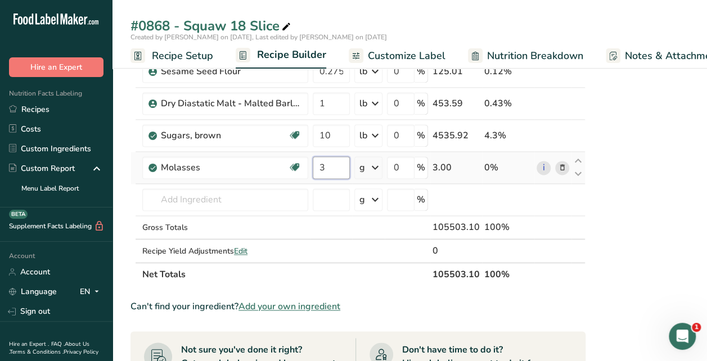
type input "3"
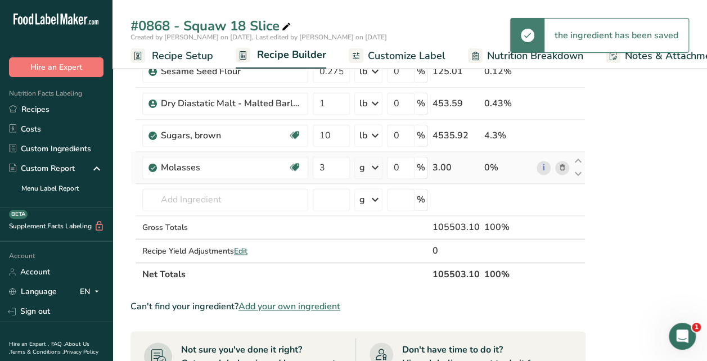
click at [376, 163] on icon at bounding box center [376, 168] width 14 height 20
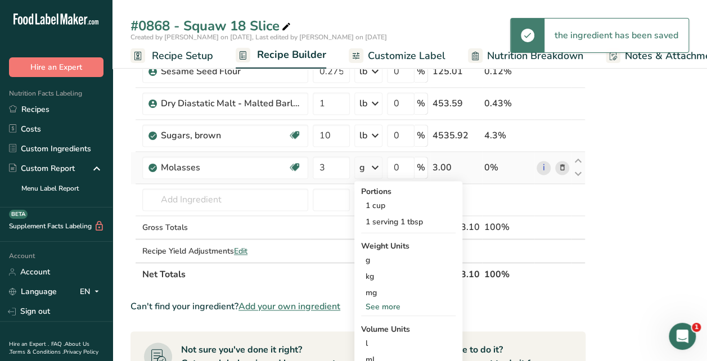
click at [372, 305] on div "See more" at bounding box center [408, 307] width 95 height 12
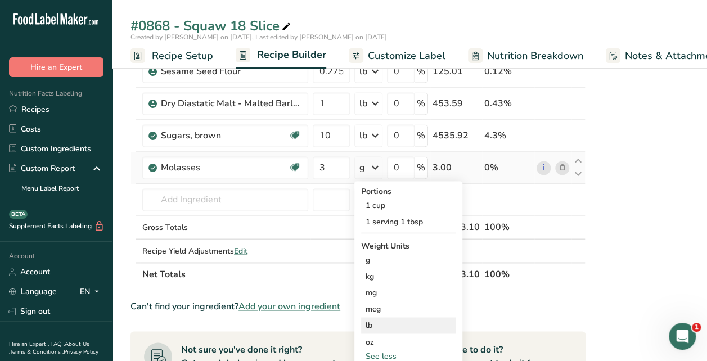
click at [371, 322] on div "lb" at bounding box center [408, 325] width 95 height 16
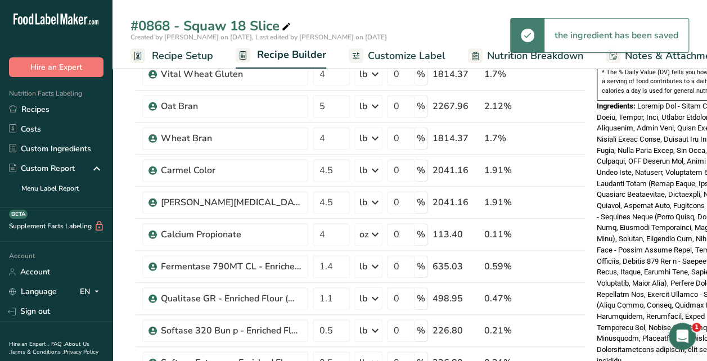
scroll to position [338, 0]
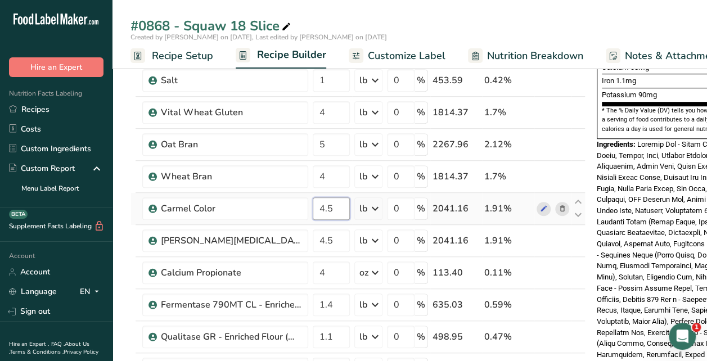
click at [340, 204] on input "4.5" at bounding box center [331, 208] width 37 height 23
type input "4"
type input "1"
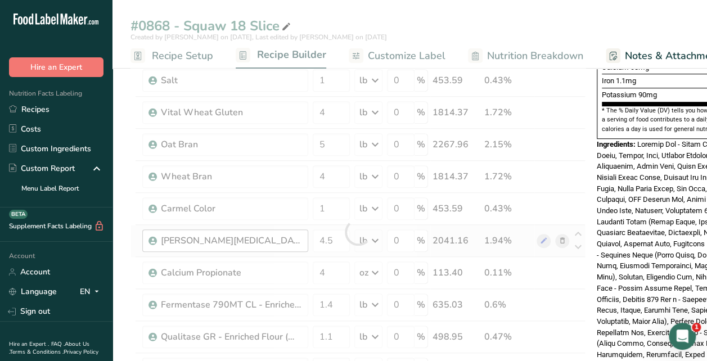
click at [235, 230] on div "Ingredient * Amount * Unit * Waste * .a-a{fill:#347362;}.b-a{fill:#fff;} Grams …" at bounding box center [358, 232] width 455 height 896
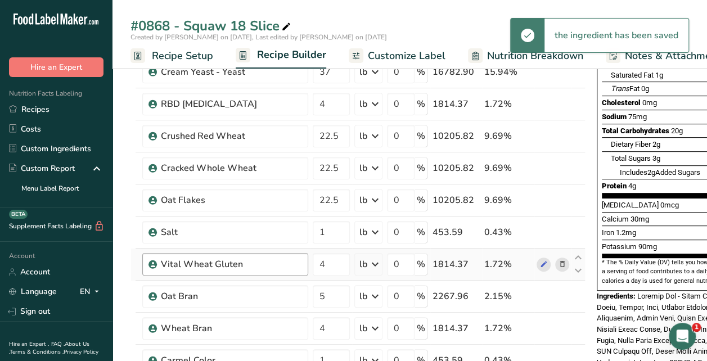
scroll to position [169, 0]
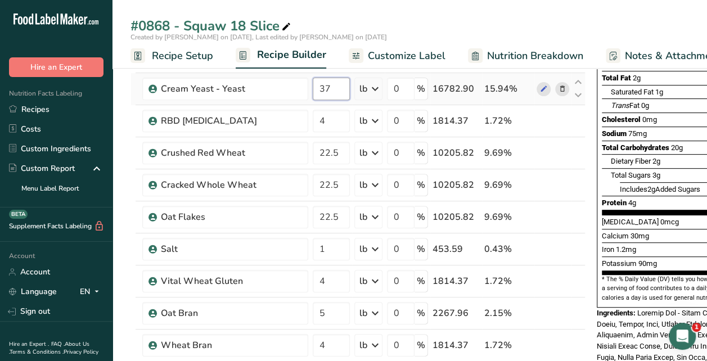
click at [339, 86] on input "37" at bounding box center [331, 89] width 37 height 23
type input "3"
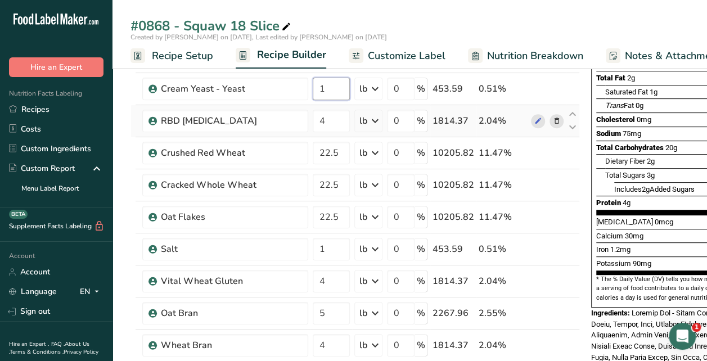
type input "1"
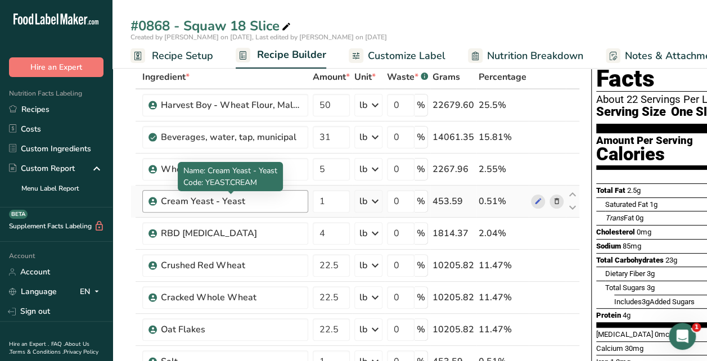
scroll to position [113, 0]
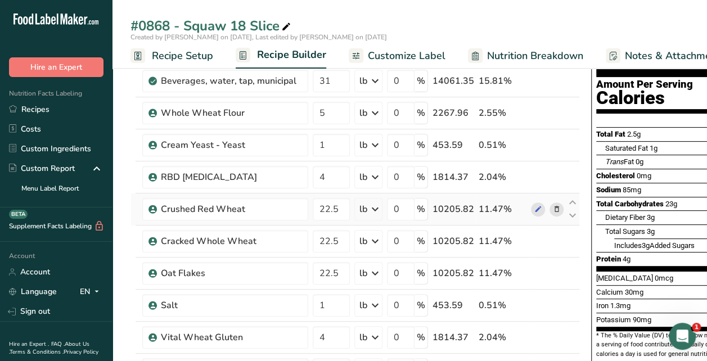
click at [553, 207] on icon at bounding box center [557, 210] width 8 height 12
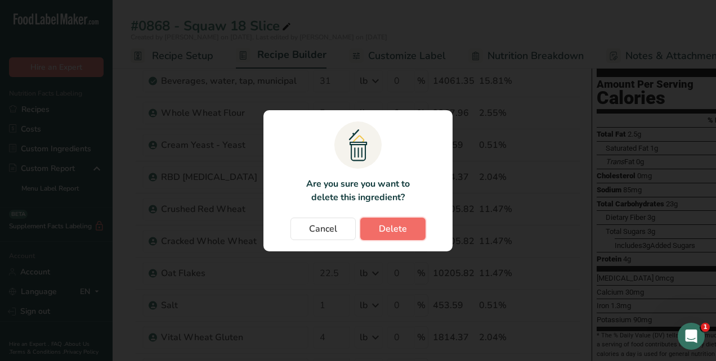
click at [384, 224] on span "Delete" at bounding box center [393, 229] width 28 height 14
type input "1"
type input "4"
type input "5"
type input "4"
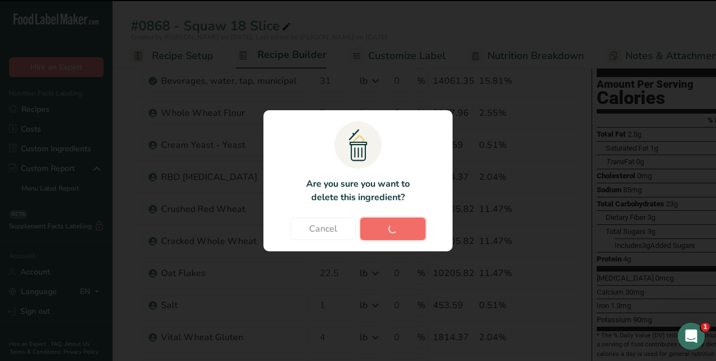
type input "1"
type input "4.5"
type input "4"
type input "1.4"
type input "1.1"
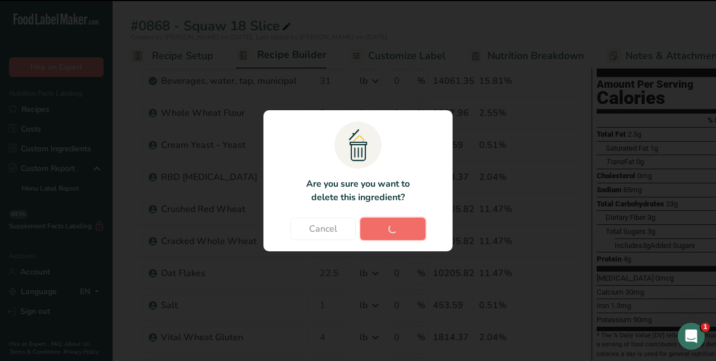
type input "0.5"
type input "1"
type input "0.2756"
type input "1"
type input "10"
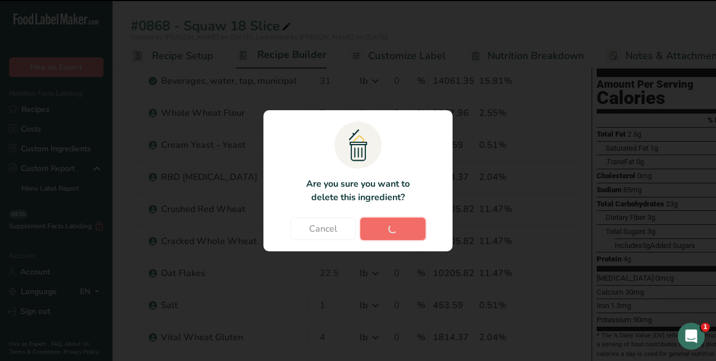
type input "3"
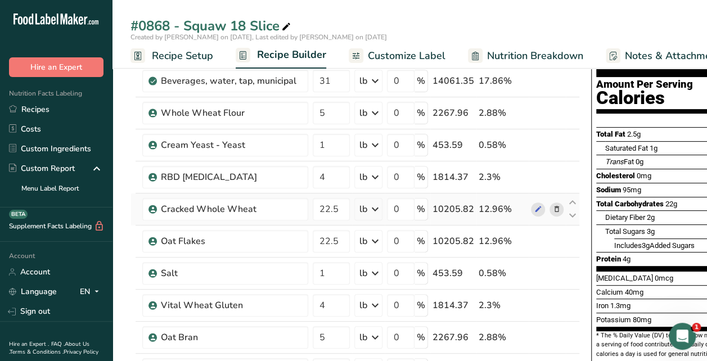
click at [553, 207] on icon at bounding box center [557, 210] width 8 height 12
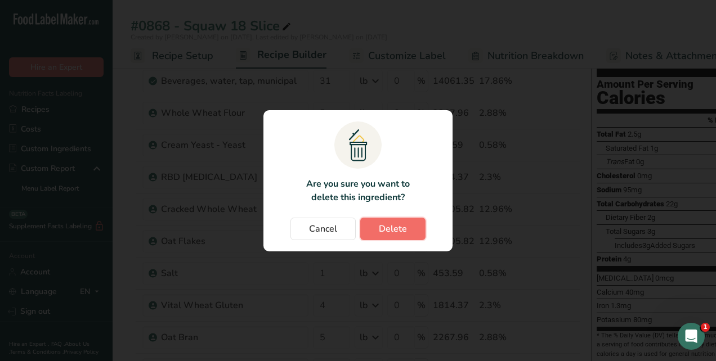
click at [387, 234] on span "Delete" at bounding box center [393, 229] width 28 height 14
type input "1"
type input "4"
type input "5"
type input "4"
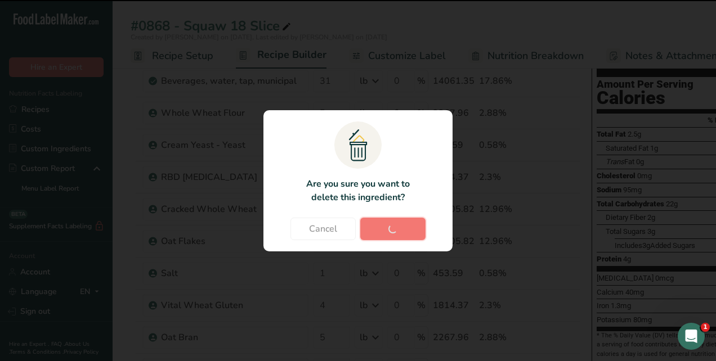
type input "1"
type input "4.5"
type input "4"
type input "1.4"
type input "1.1"
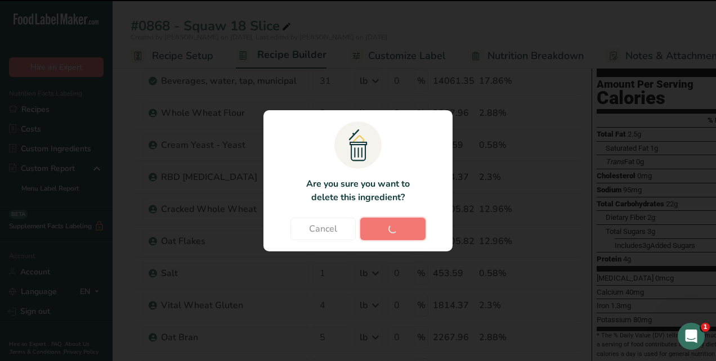
type input "0.5"
type input "1"
type input "0.2756"
type input "1"
type input "10"
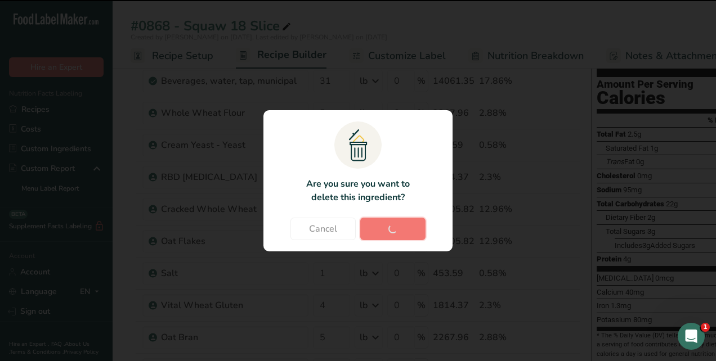
type input "3"
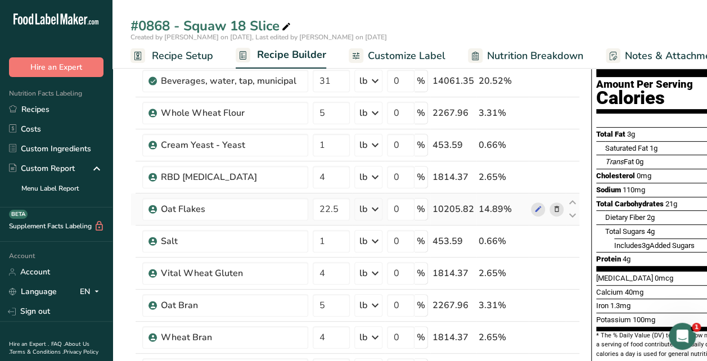
click at [553, 205] on icon at bounding box center [557, 210] width 8 height 12
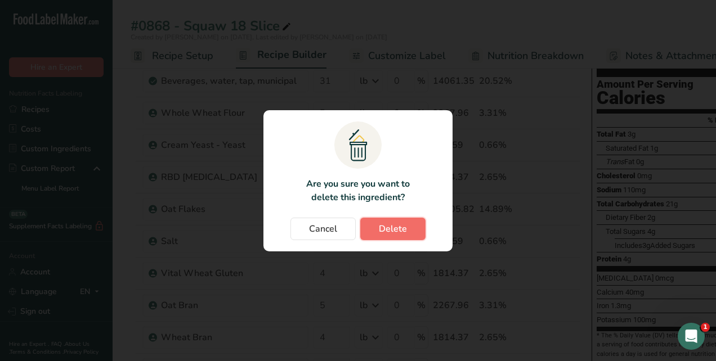
click at [390, 223] on span "Delete" at bounding box center [393, 229] width 28 height 14
type input "1"
type input "4"
type input "5"
type input "4"
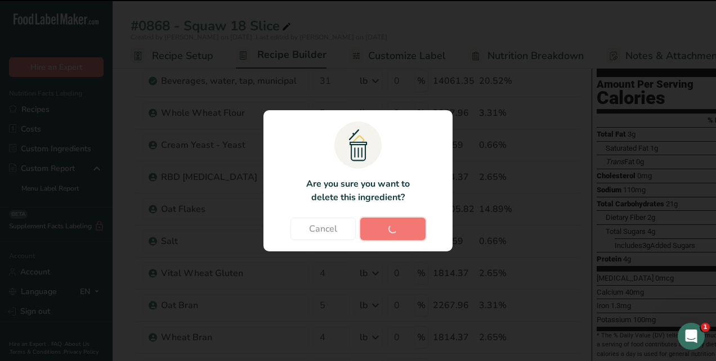
type input "1"
type input "4.5"
type input "4"
type input "1.4"
type input "1.1"
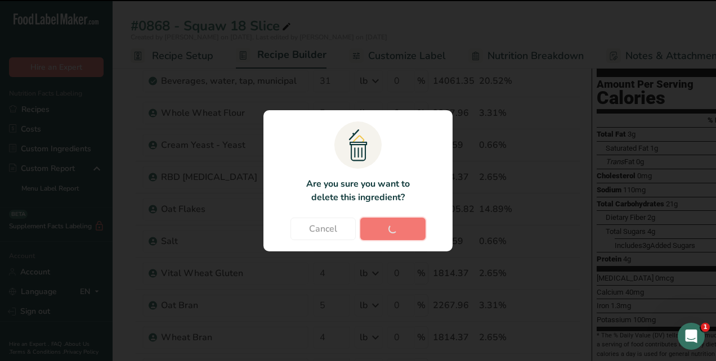
type input "0.5"
type input "1"
type input "0.2756"
type input "1"
type input "10"
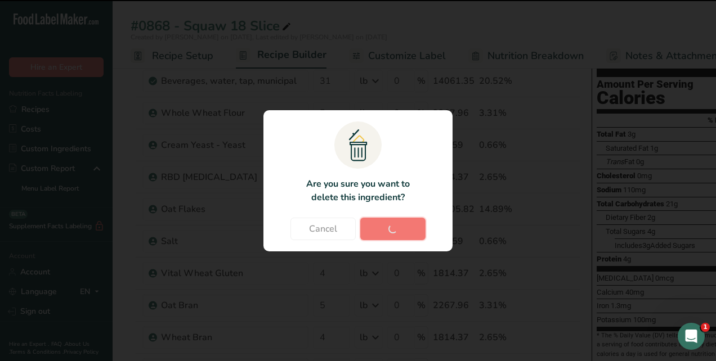
type input "3"
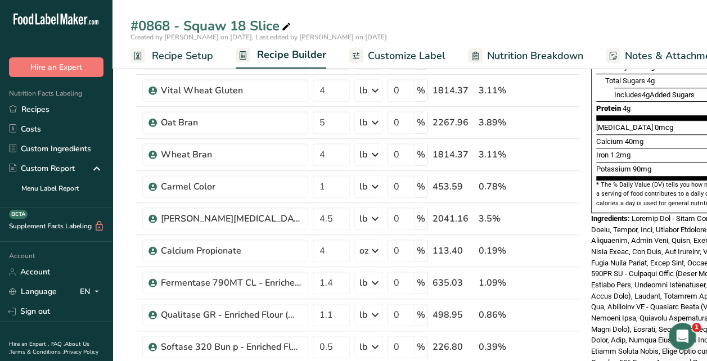
scroll to position [281, 0]
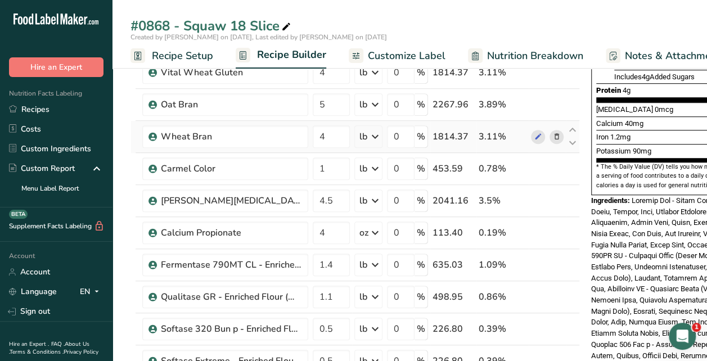
click at [555, 133] on icon at bounding box center [557, 137] width 8 height 12
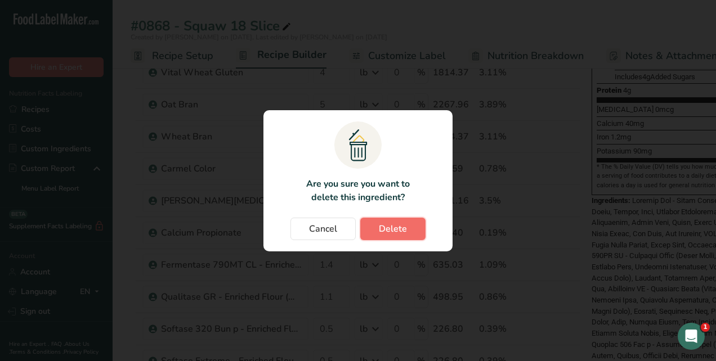
click at [406, 225] on button "Delete" at bounding box center [392, 229] width 65 height 23
type input "1"
type input "4.5"
type input "4"
type input "1.4"
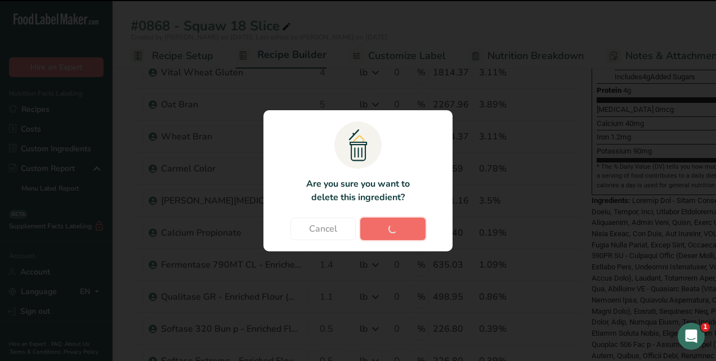
type input "1.1"
type input "0.5"
type input "1"
type input "0.2756"
type input "1"
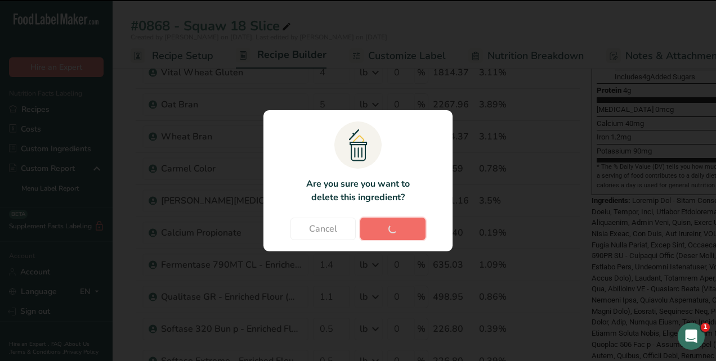
type input "10"
type input "3"
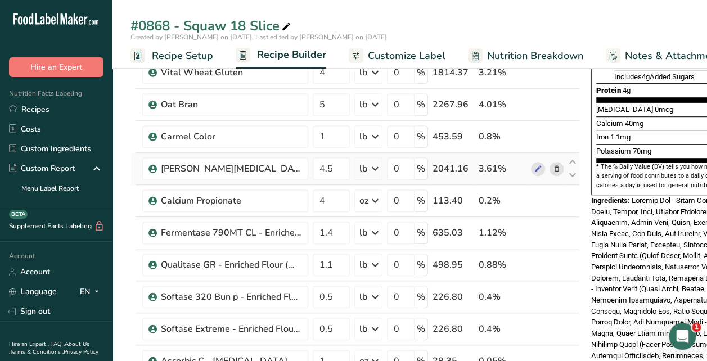
click at [553, 168] on icon at bounding box center [557, 169] width 8 height 12
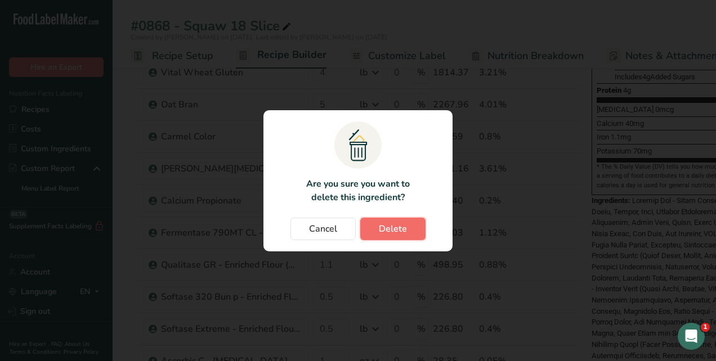
click at [392, 228] on span "Delete" at bounding box center [393, 229] width 28 height 14
type input "4"
type input "1.4"
type input "1.1"
type input "0.5"
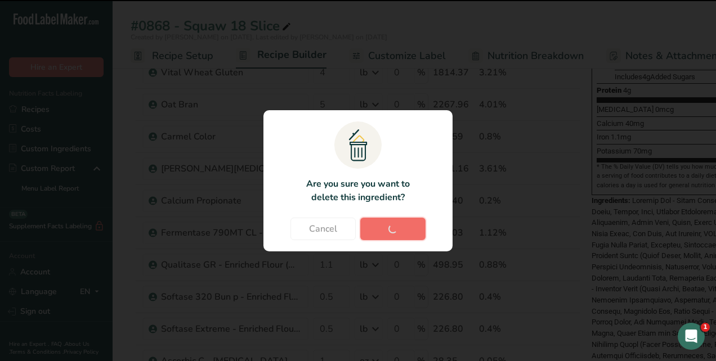
type input "1"
type input "0.2756"
type input "1"
type input "10"
type input "3"
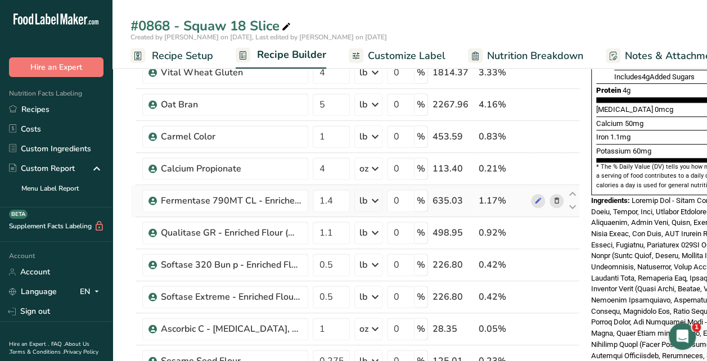
click at [553, 197] on icon at bounding box center [557, 201] width 8 height 12
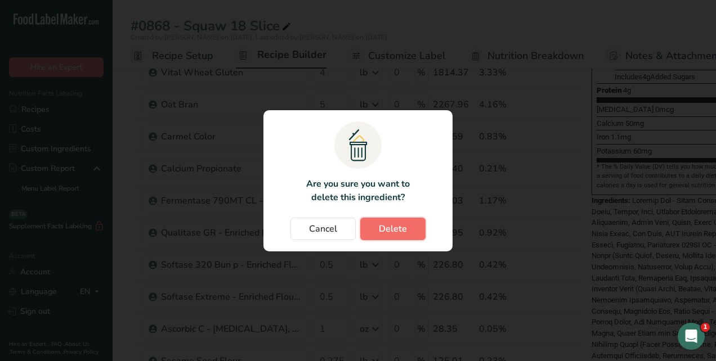
click at [386, 229] on span "Delete" at bounding box center [393, 229] width 28 height 14
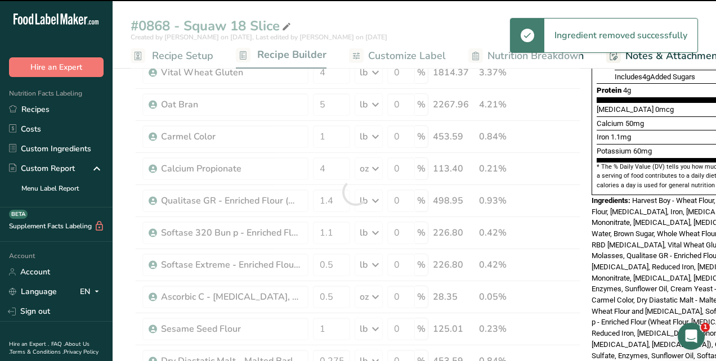
type input "1.1"
type input "0.5"
type input "1"
type input "0.2756"
type input "1"
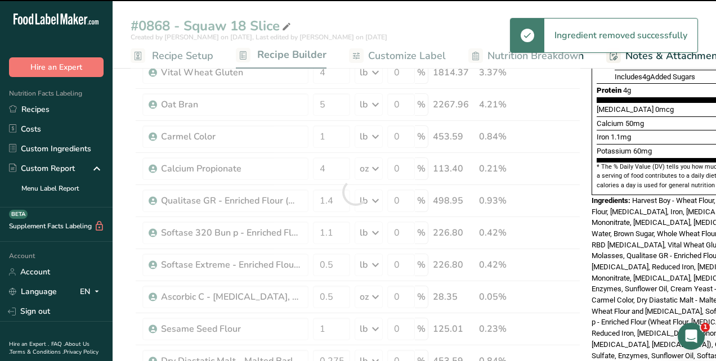
type input "10"
type input "3"
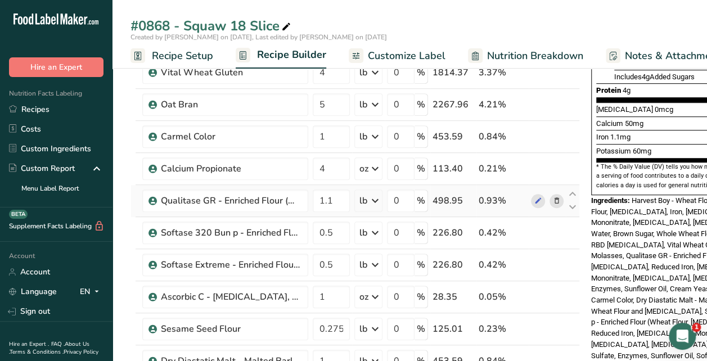
click at [553, 197] on icon at bounding box center [557, 201] width 8 height 12
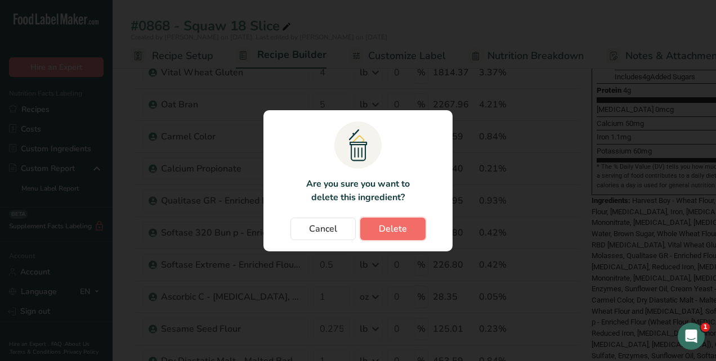
click at [397, 227] on span "Delete" at bounding box center [393, 229] width 28 height 14
type input "0.5"
type input "1"
type input "0.2756"
type input "1"
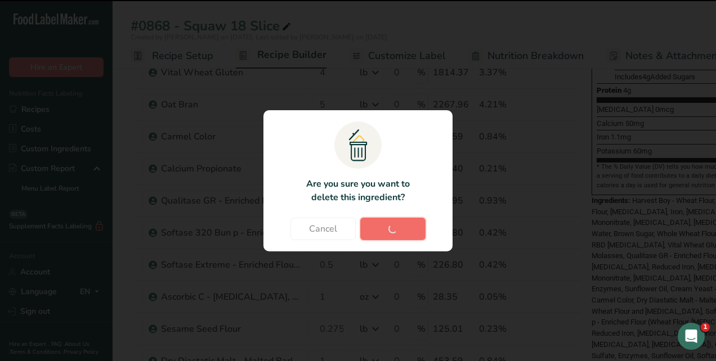
type input "10"
type input "3"
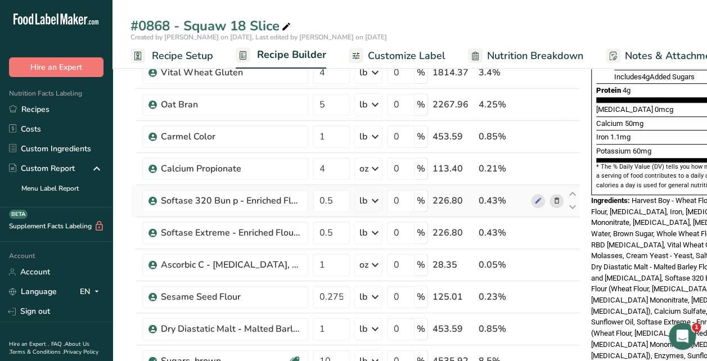
click at [555, 197] on icon at bounding box center [557, 201] width 8 height 12
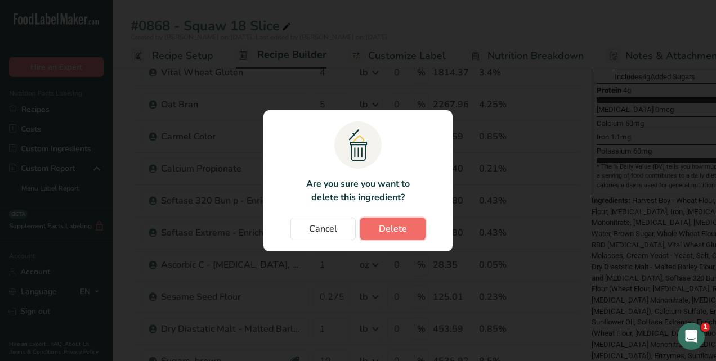
click at [405, 230] on span "Delete" at bounding box center [393, 229] width 28 height 14
type input "1"
type input "0.2756"
type input "1"
type input "10"
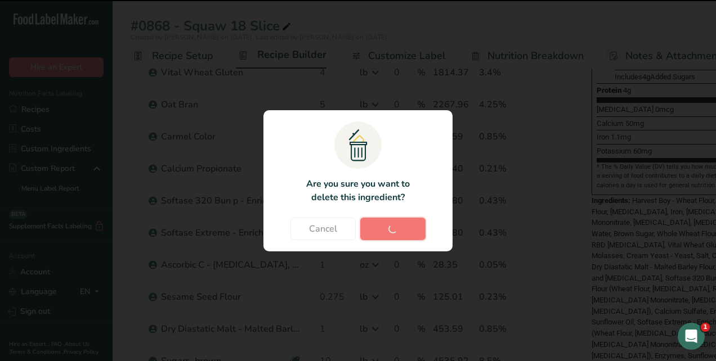
type input "3"
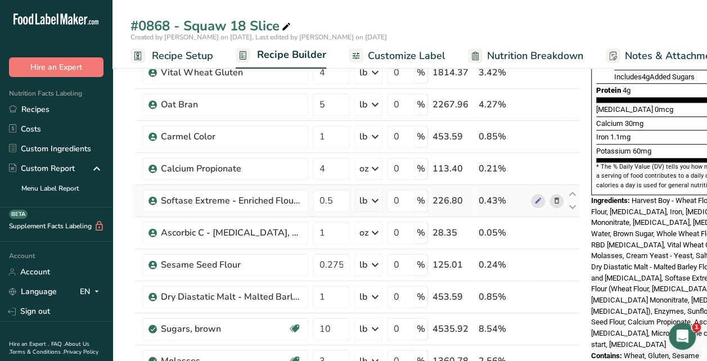
click at [555, 199] on icon at bounding box center [557, 201] width 8 height 12
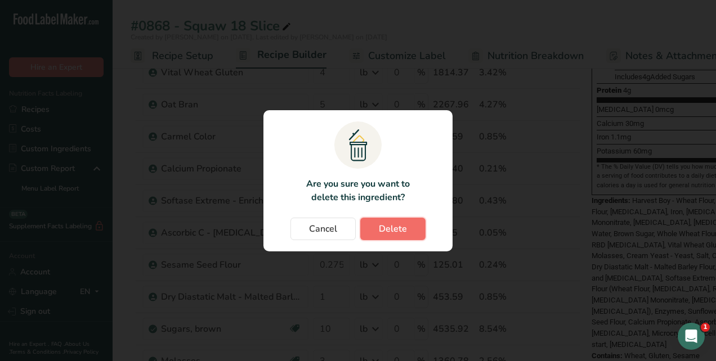
click at [401, 229] on span "Delete" at bounding box center [393, 229] width 28 height 14
type input "1"
type input "0.2756"
type input "1"
type input "10"
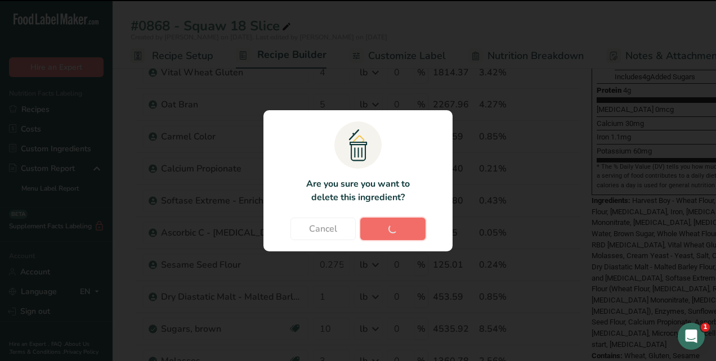
type input "3"
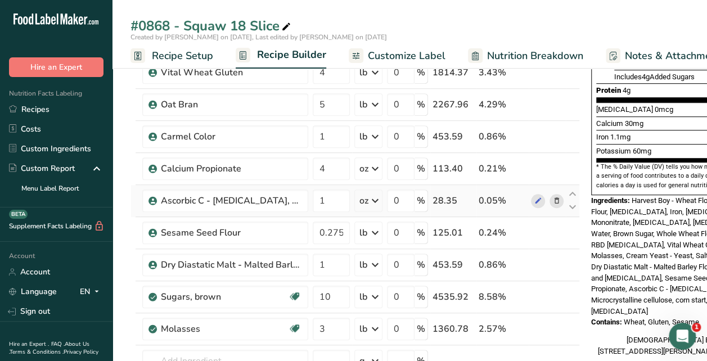
click at [553, 199] on icon at bounding box center [557, 201] width 8 height 12
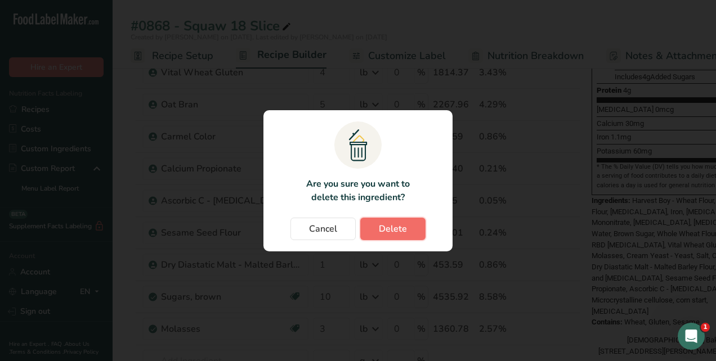
click at [396, 233] on span "Delete" at bounding box center [393, 229] width 28 height 14
type input "0.2756"
type input "1"
type input "10"
type input "3"
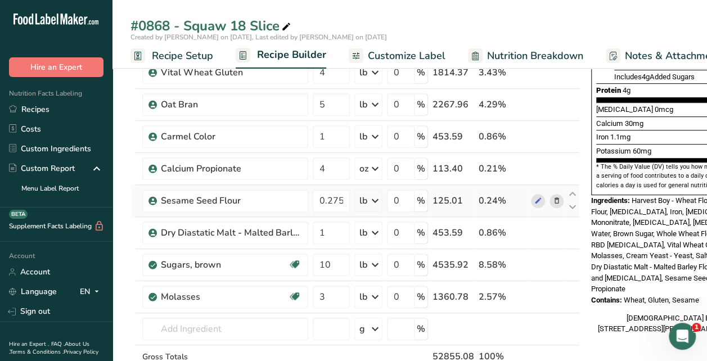
click at [554, 199] on icon at bounding box center [557, 201] width 8 height 12
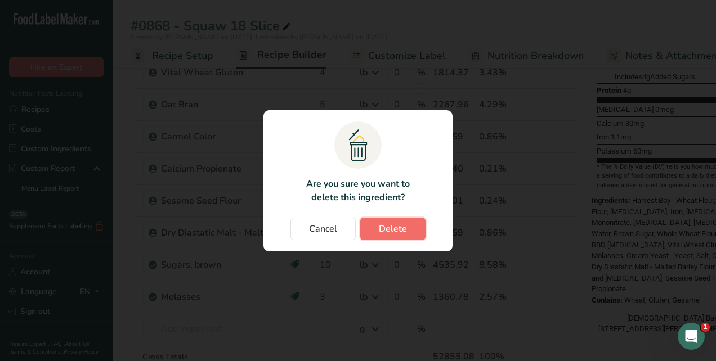
click at [389, 230] on span "Delete" at bounding box center [393, 229] width 28 height 14
type input "1"
type input "10"
type input "3"
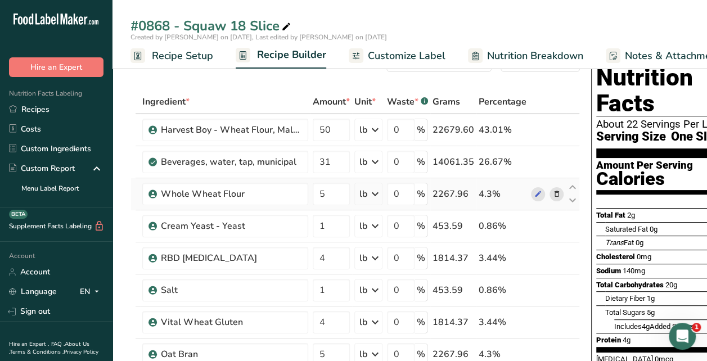
scroll to position [0, 0]
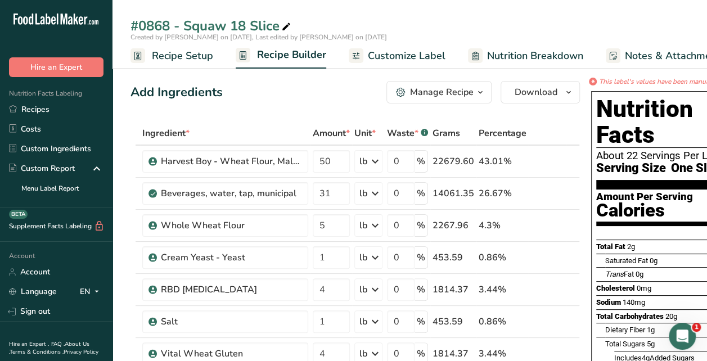
click at [399, 58] on span "Customize Label" at bounding box center [407, 55] width 78 height 15
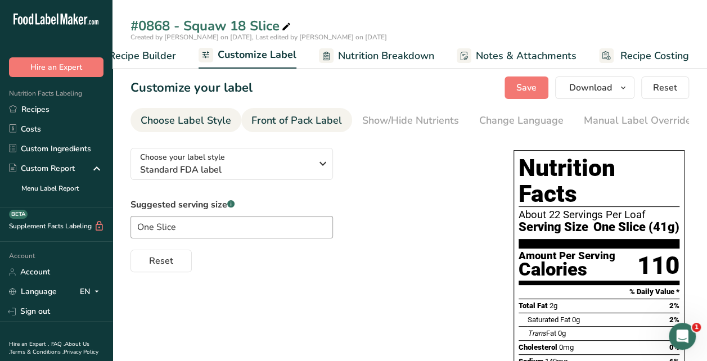
click at [278, 118] on div "Front of Pack Label" at bounding box center [296, 120] width 91 height 15
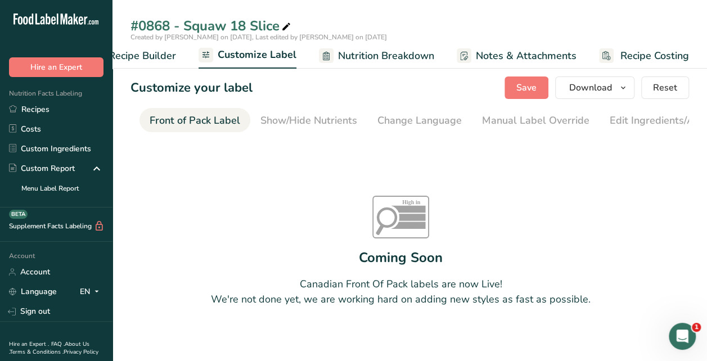
scroll to position [0, 109]
click at [375, 120] on div "Change Language" at bounding box center [412, 120] width 84 height 15
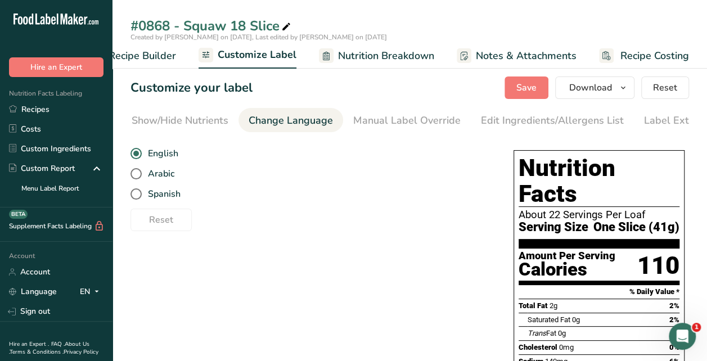
scroll to position [0, 259]
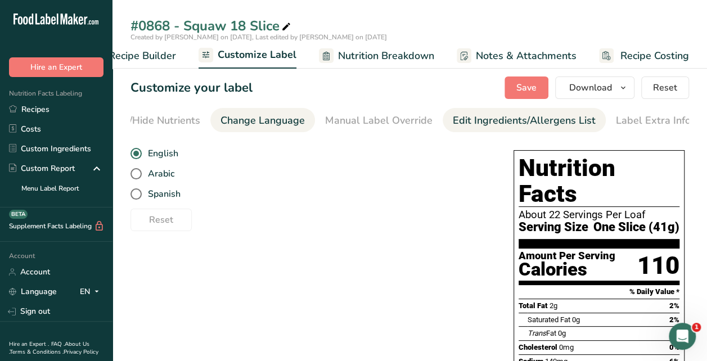
click at [460, 122] on div "Edit Ingredients/Allergens List" at bounding box center [524, 120] width 143 height 15
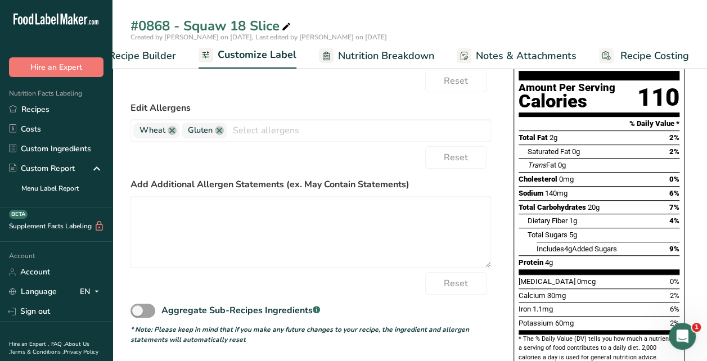
scroll to position [169, 0]
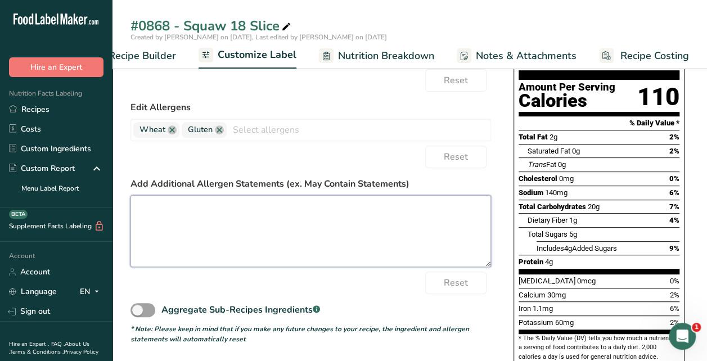
click at [335, 204] on textarea at bounding box center [311, 231] width 361 height 72
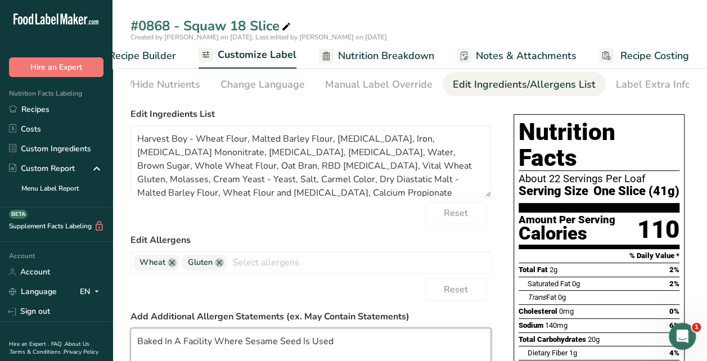
scroll to position [0, 0]
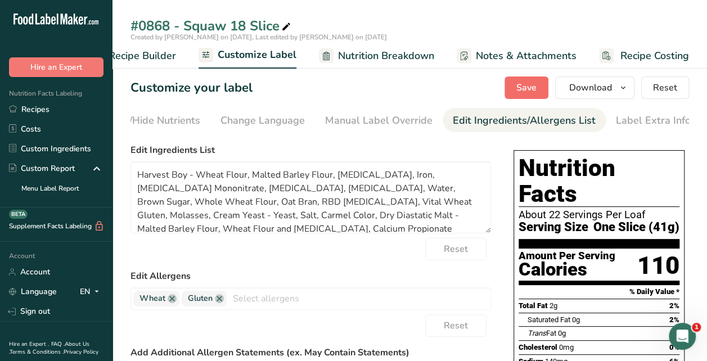
type textarea "Baked In A Facility Where Sesame Seed Is Used"
click at [527, 82] on span "Save" at bounding box center [526, 88] width 20 height 14
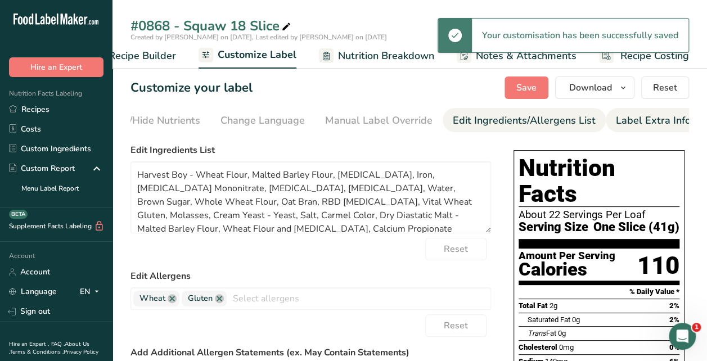
click at [616, 119] on div "Label Extra Info" at bounding box center [653, 120] width 75 height 15
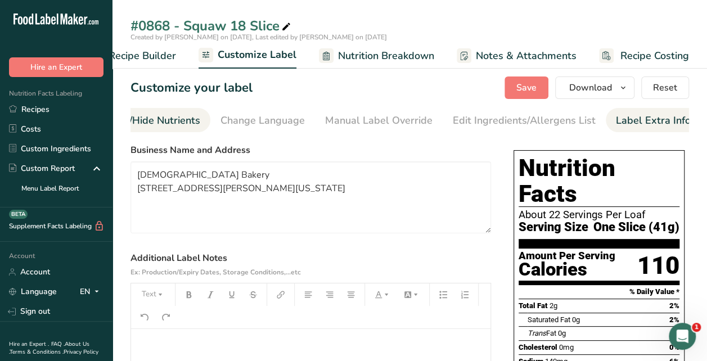
click at [158, 119] on div "Show/Hide Nutrients" at bounding box center [152, 120] width 97 height 15
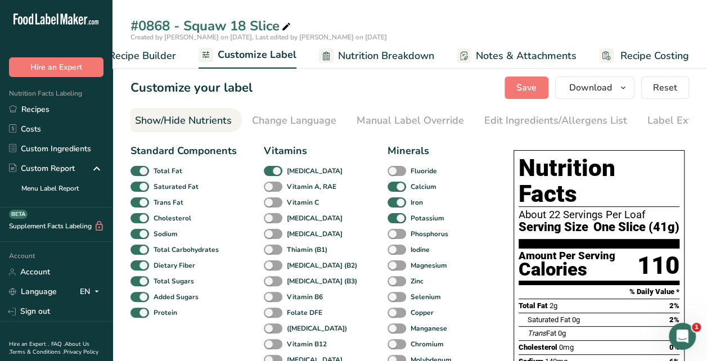
scroll to position [0, 218]
click at [268, 120] on div "Change Language" at bounding box center [303, 120] width 84 height 15
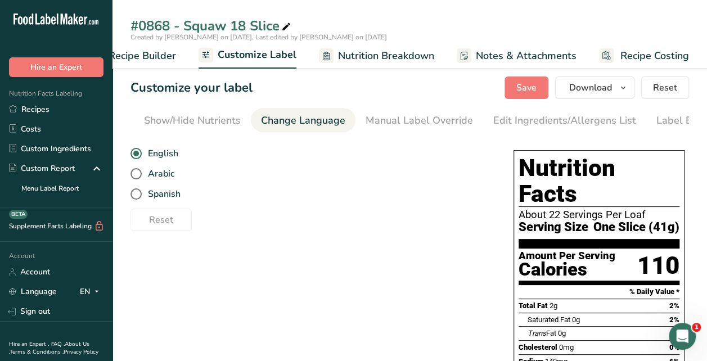
scroll to position [0, 259]
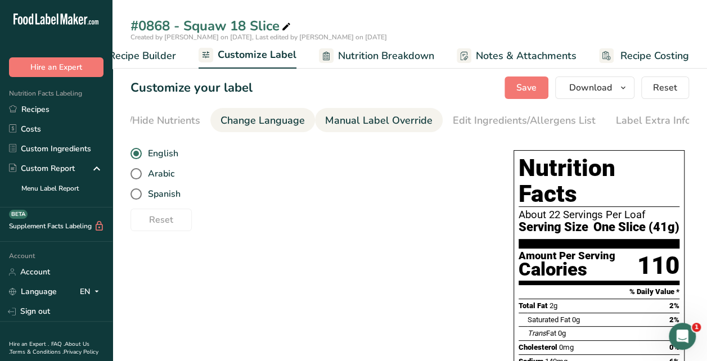
click at [325, 122] on div "Manual Label Override" at bounding box center [378, 120] width 107 height 15
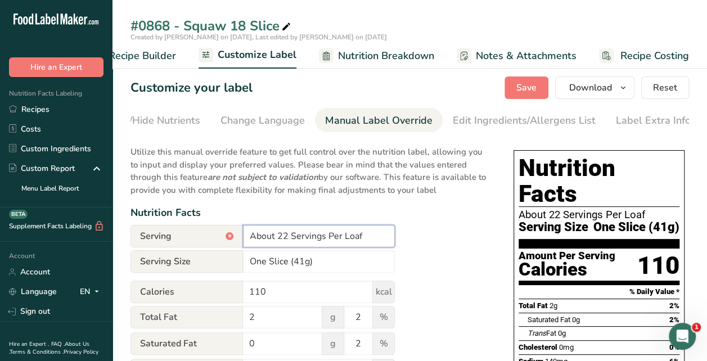
click at [285, 237] on input "About 22 Servings Per Loaf" at bounding box center [319, 236] width 152 height 23
type input "About 20 Servings Per Loaf"
click at [523, 88] on span "Save" at bounding box center [526, 88] width 20 height 14
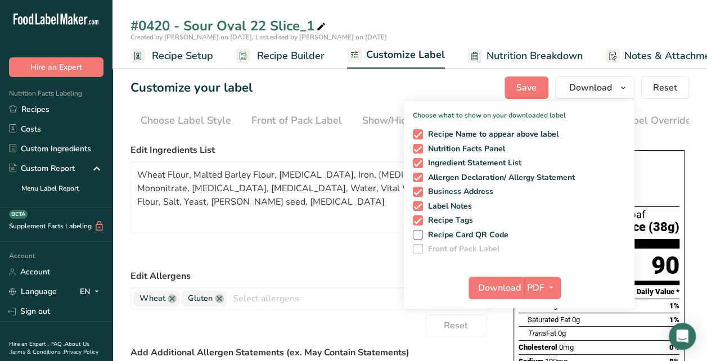
click at [158, 54] on span "Recipe Setup" at bounding box center [182, 55] width 61 height 15
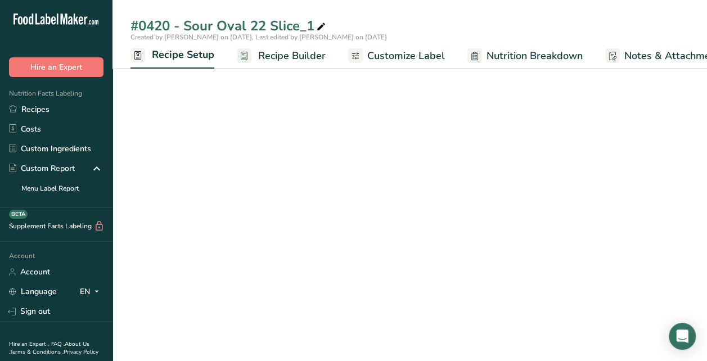
scroll to position [0, 4]
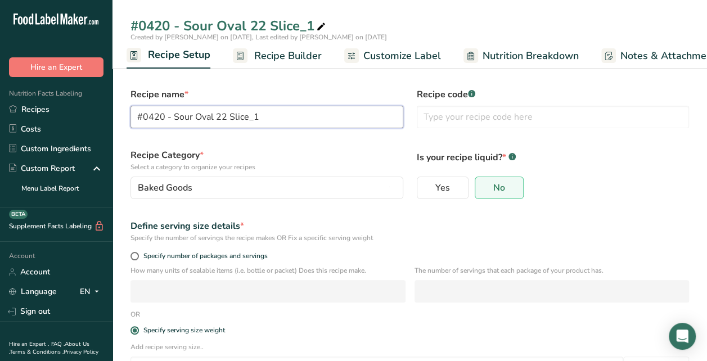
click at [269, 117] on input "#0420 - Sour Oval 22 Slice_1" at bounding box center [267, 117] width 273 height 23
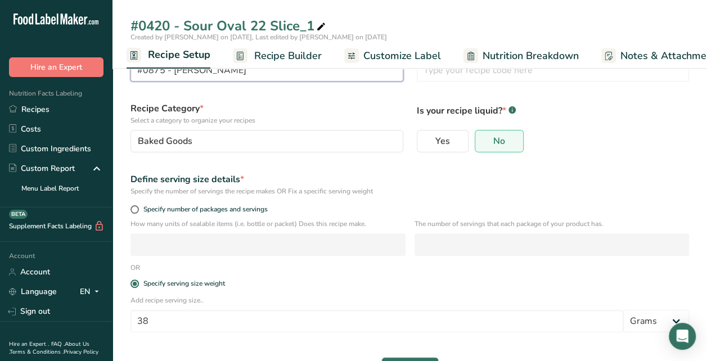
scroll to position [83, 0]
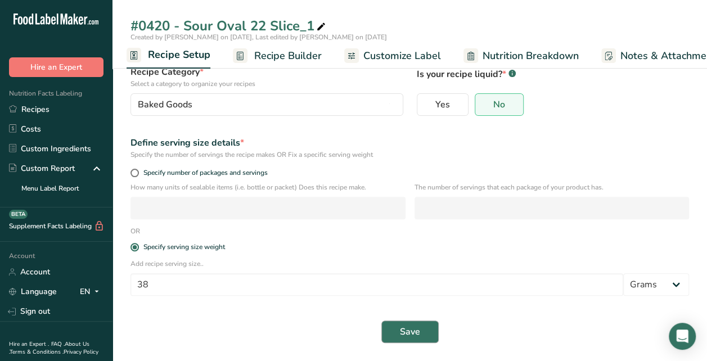
type input "#0875 - [PERSON_NAME]"
click at [414, 328] on span "Save" at bounding box center [410, 332] width 20 height 14
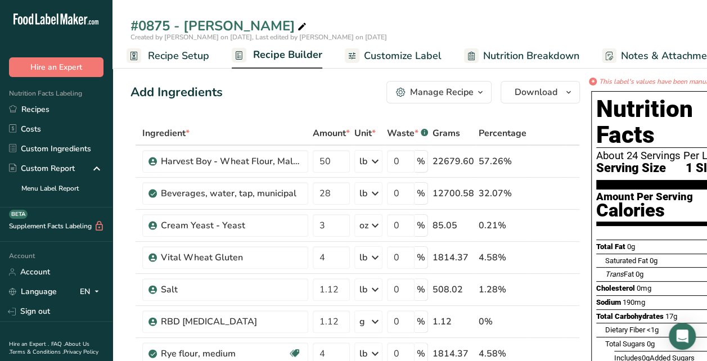
click at [292, 55] on span "Recipe Builder" at bounding box center [287, 54] width 69 height 15
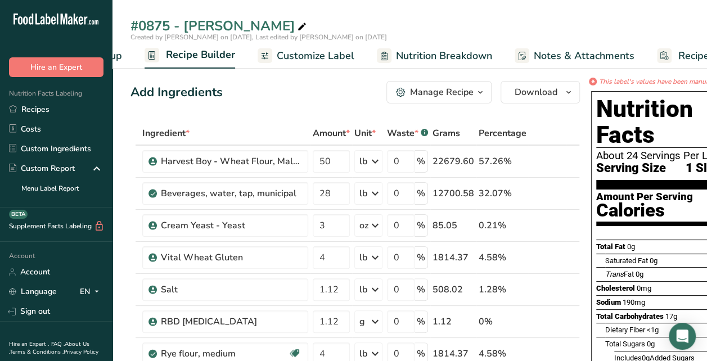
scroll to position [0, 109]
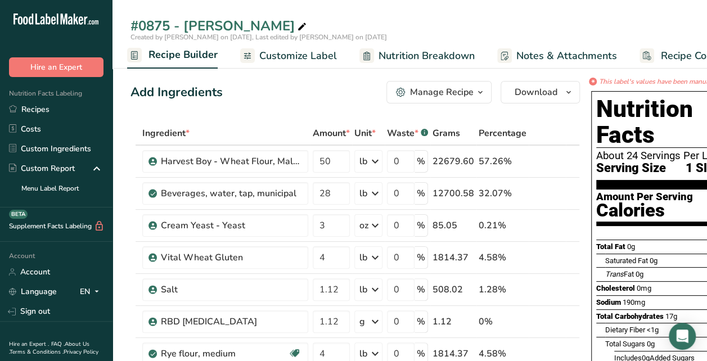
click at [322, 52] on span "Customize Label" at bounding box center [298, 55] width 78 height 15
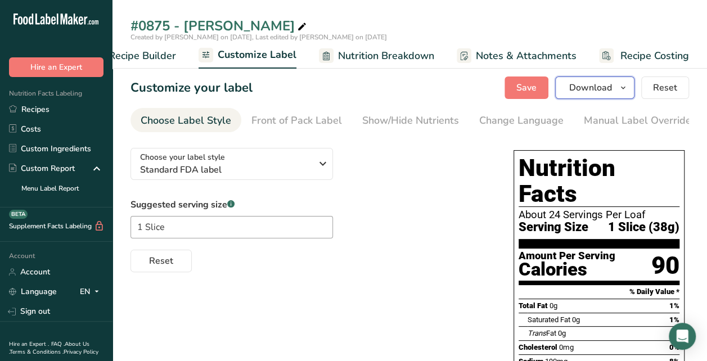
click at [489, 89] on icon "button" at bounding box center [623, 88] width 9 height 14
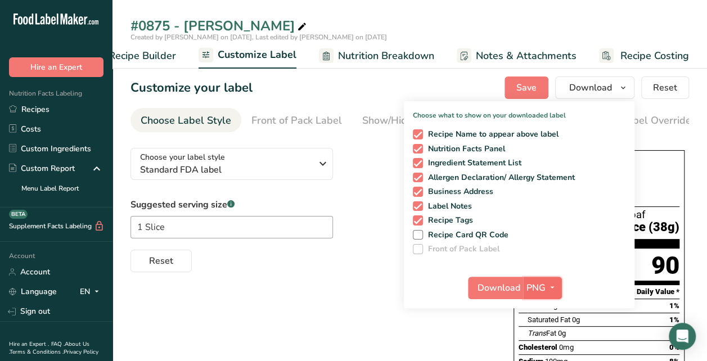
click at [489, 284] on icon "button" at bounding box center [552, 288] width 9 height 14
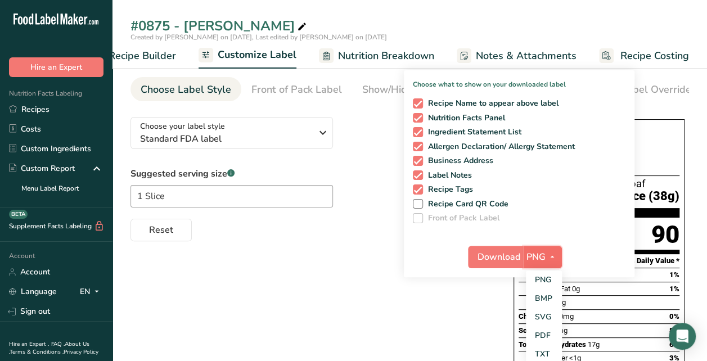
scroll to position [56, 0]
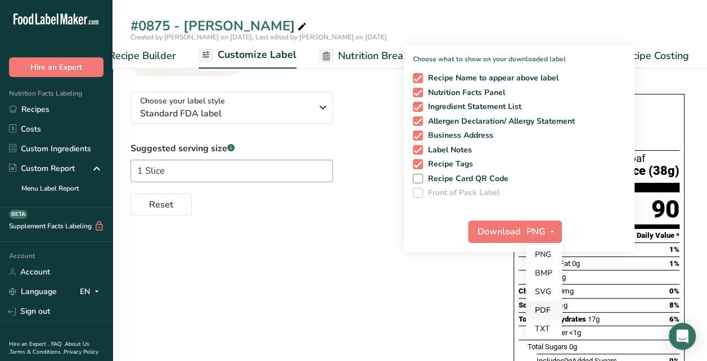
click at [489, 309] on link "PDF" at bounding box center [544, 310] width 36 height 19
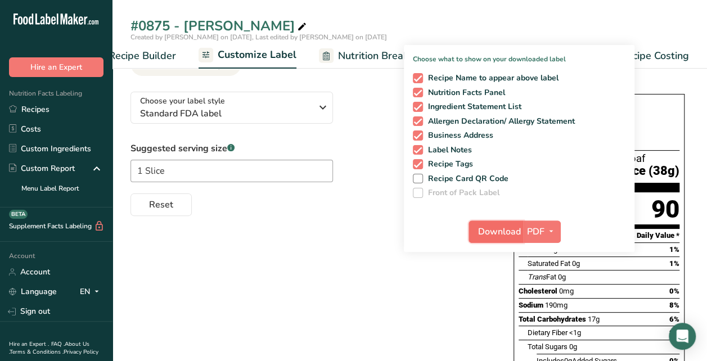
click at [489, 232] on span "Download" at bounding box center [499, 232] width 43 height 14
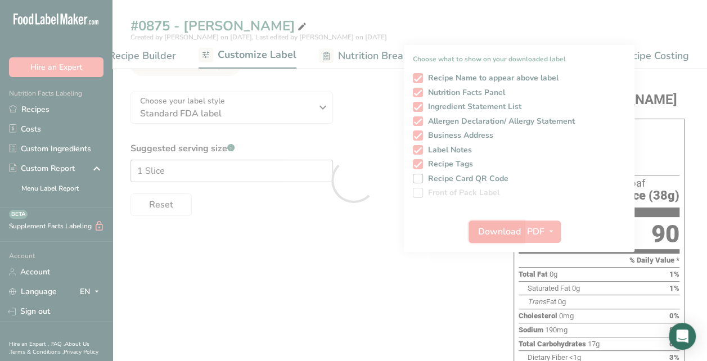
scroll to position [0, 0]
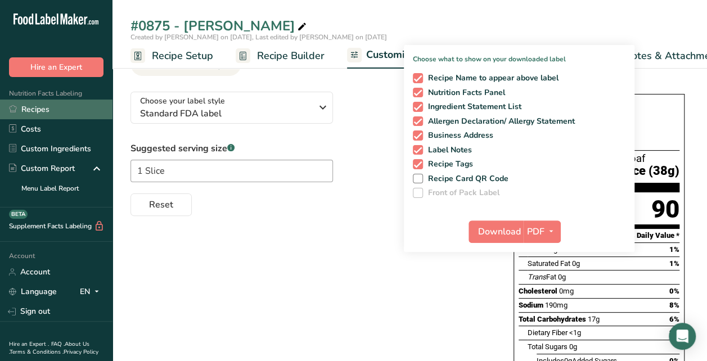
click at [24, 110] on link "Recipes" at bounding box center [56, 110] width 113 height 20
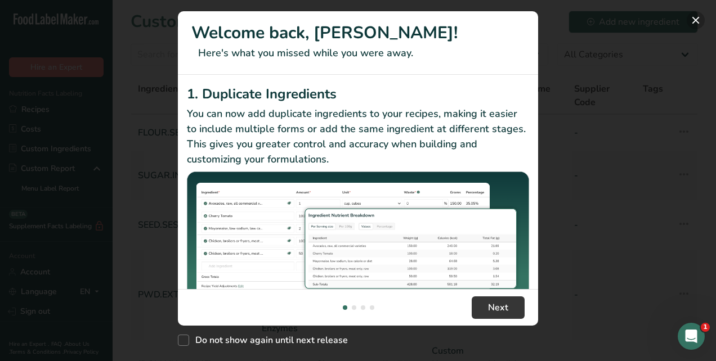
click at [698, 21] on button "New Features" at bounding box center [695, 20] width 18 height 18
click at [38, 113] on div "New Features" at bounding box center [358, 180] width 716 height 361
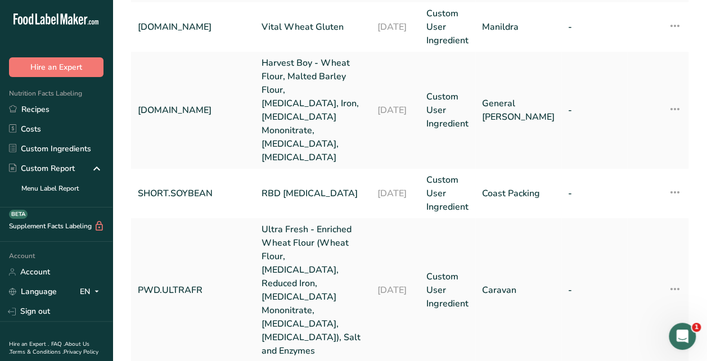
scroll to position [563, 0]
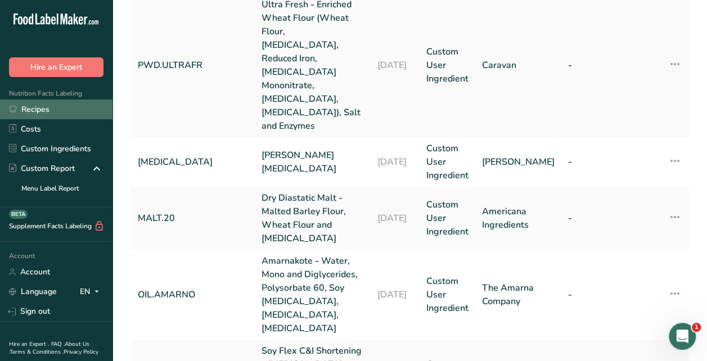
click at [38, 115] on link "Recipes" at bounding box center [56, 110] width 113 height 20
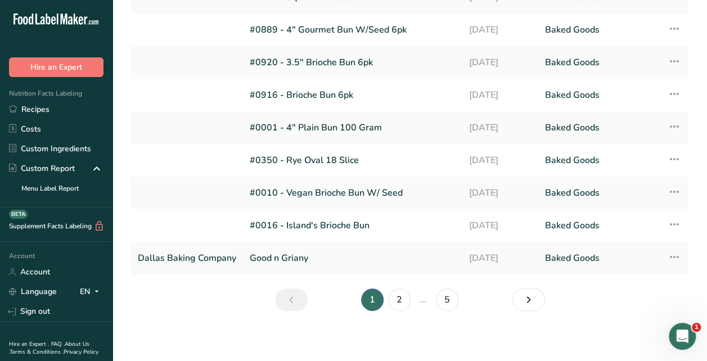
scroll to position [132, 0]
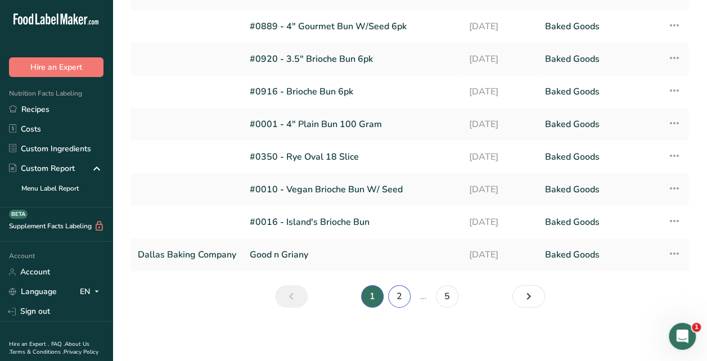
click at [393, 295] on link "2" at bounding box center [399, 296] width 23 height 23
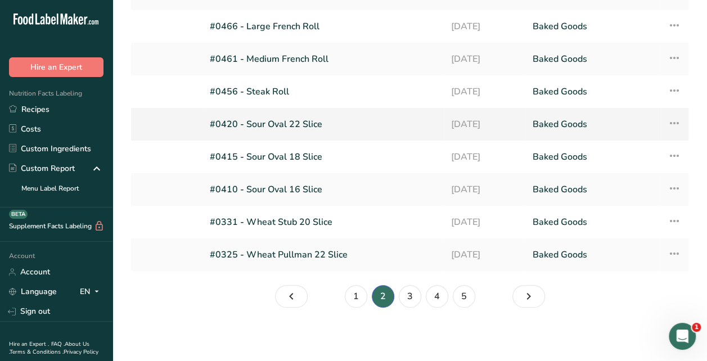
click at [281, 129] on link "#0420 - Sour Oval 22 Slice" at bounding box center [323, 125] width 227 height 24
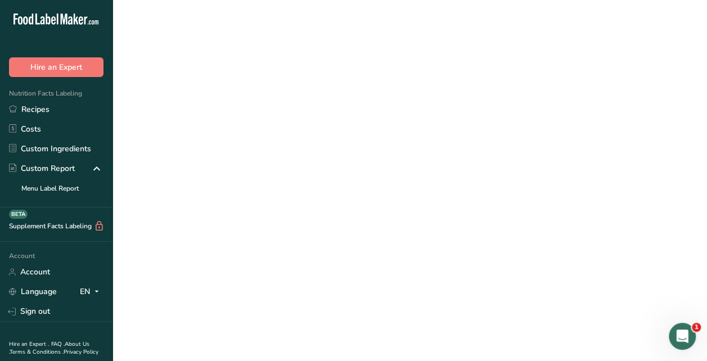
click at [281, 129] on link "#0420 - Sour Oval 22 Slice" at bounding box center [323, 125] width 227 height 24
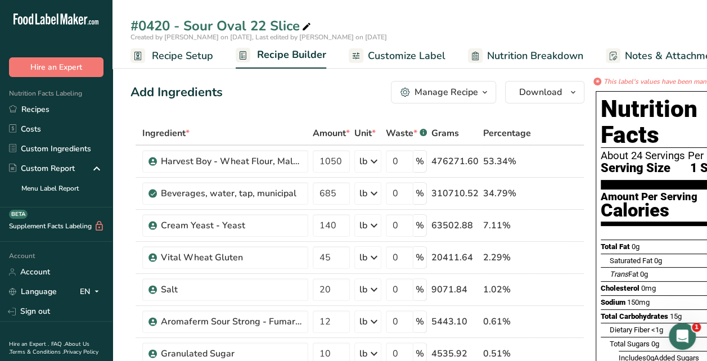
click at [200, 62] on span "Recipe Setup" at bounding box center [182, 55] width 61 height 15
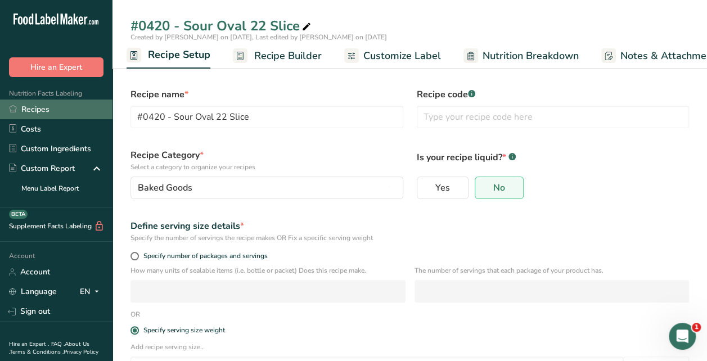
click at [50, 113] on link "Recipes" at bounding box center [56, 110] width 113 height 20
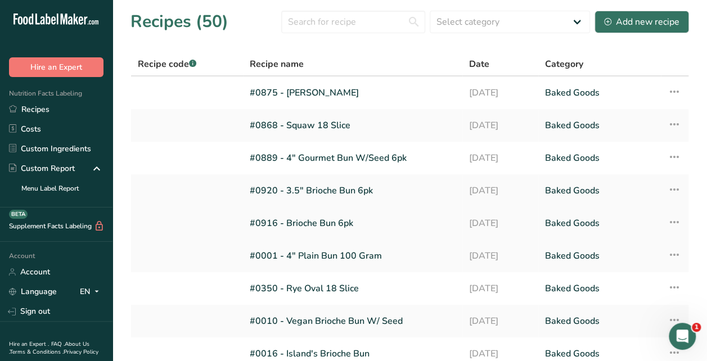
click at [267, 227] on link "#0916 - Brioche Bun 6pk" at bounding box center [353, 224] width 206 height 24
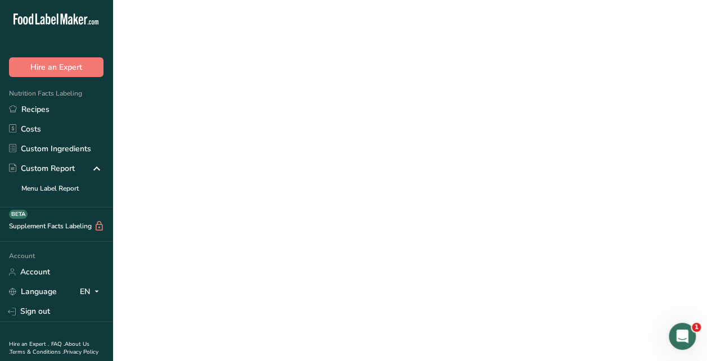
click at [267, 227] on link "#0916 - Brioche Bun 6pk" at bounding box center [353, 224] width 206 height 24
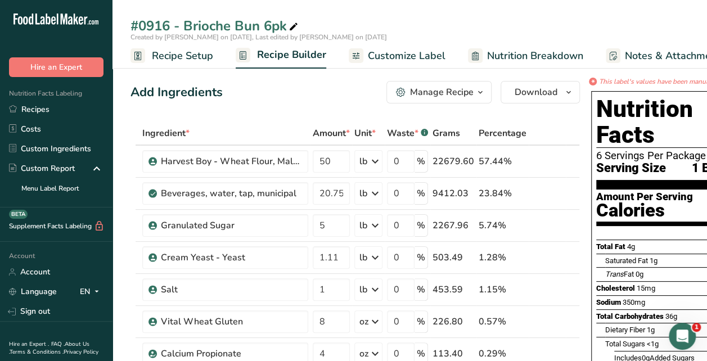
click at [526, 60] on span "Nutrition Breakdown" at bounding box center [535, 55] width 96 height 15
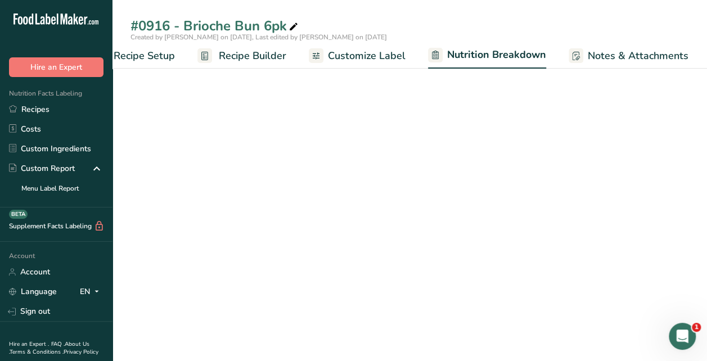
select select "Calories"
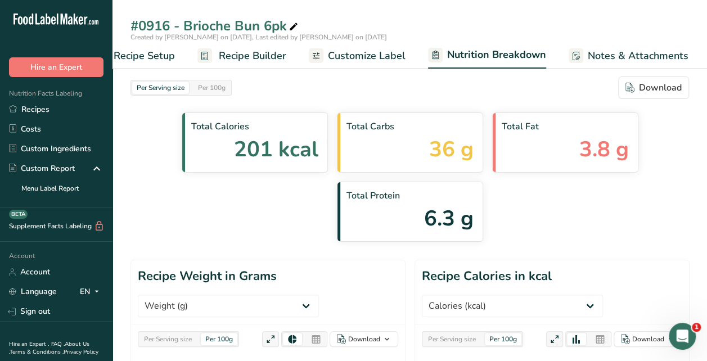
scroll to position [0, 150]
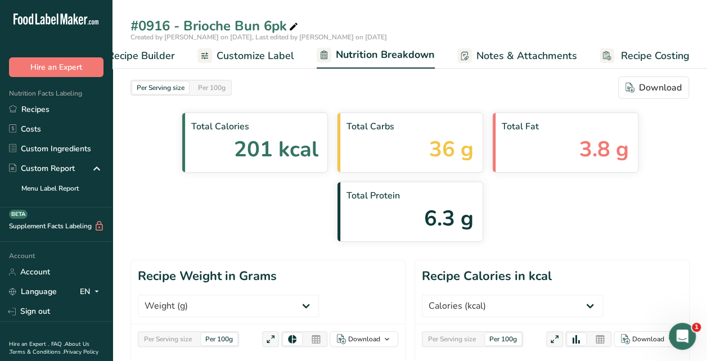
click at [284, 56] on span "Customize Label" at bounding box center [256, 55] width 78 height 15
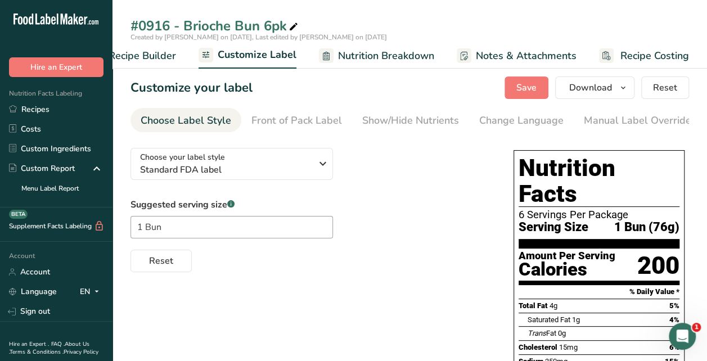
click at [158, 59] on span "Recipe Builder" at bounding box center [143, 55] width 68 height 15
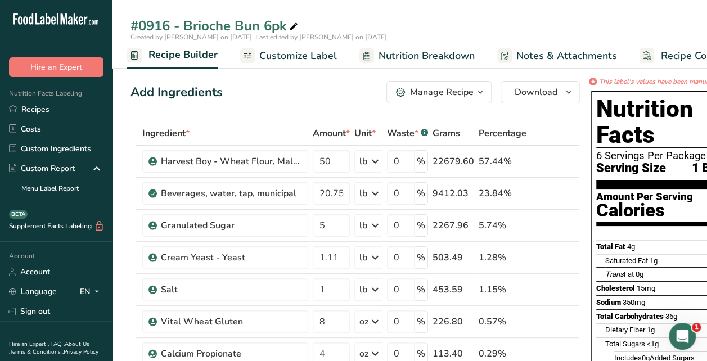
click at [298, 62] on span "Customize Label" at bounding box center [298, 55] width 78 height 15
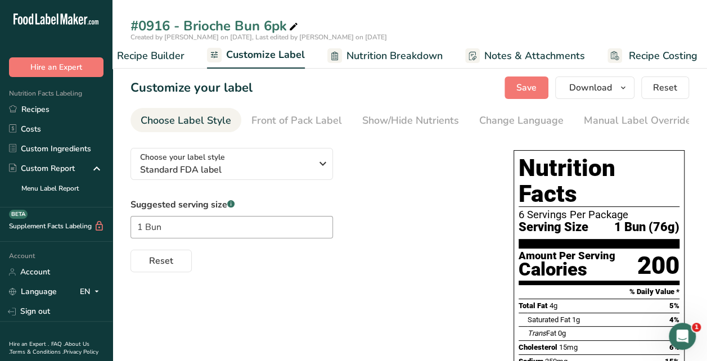
scroll to position [0, 149]
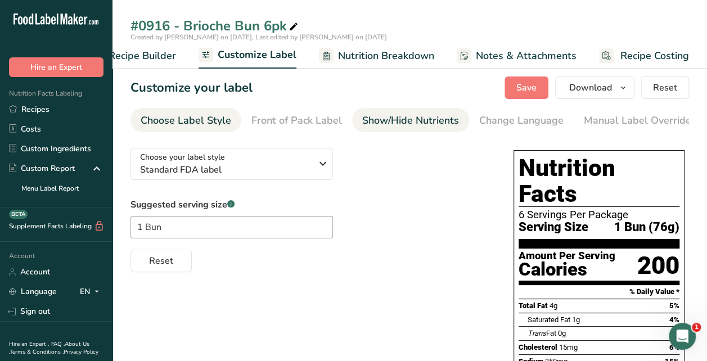
click at [398, 127] on div "Show/Hide Nutrients" at bounding box center [410, 120] width 97 height 15
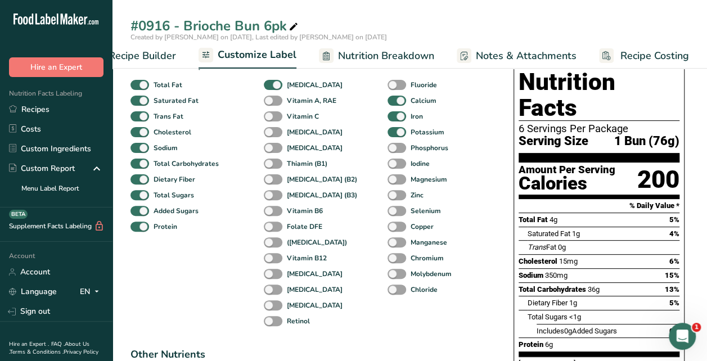
scroll to position [0, 0]
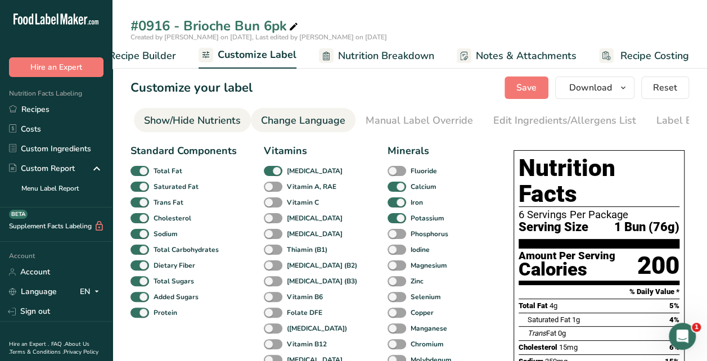
click at [313, 116] on div "Change Language" at bounding box center [303, 120] width 84 height 15
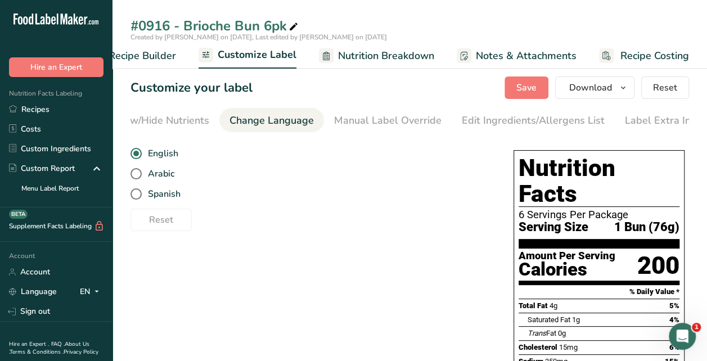
scroll to position [0, 259]
click at [365, 125] on div "Manual Label Override" at bounding box center [378, 120] width 107 height 15
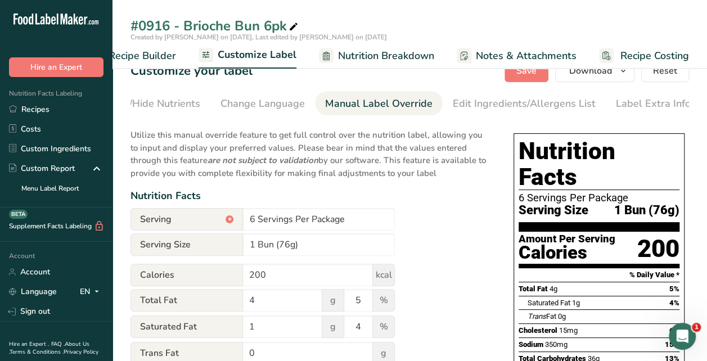
scroll to position [0, 0]
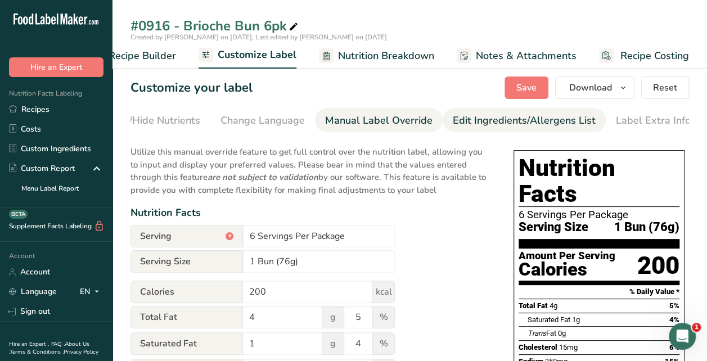
click at [464, 124] on div "Edit Ingredients/Allergens List" at bounding box center [524, 120] width 143 height 15
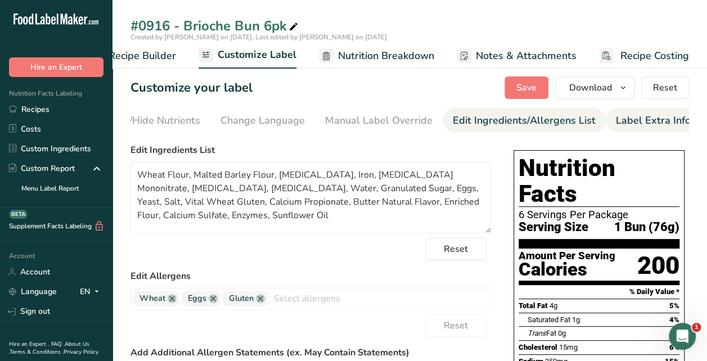
click at [616, 122] on div "Label Extra Info" at bounding box center [653, 120] width 75 height 15
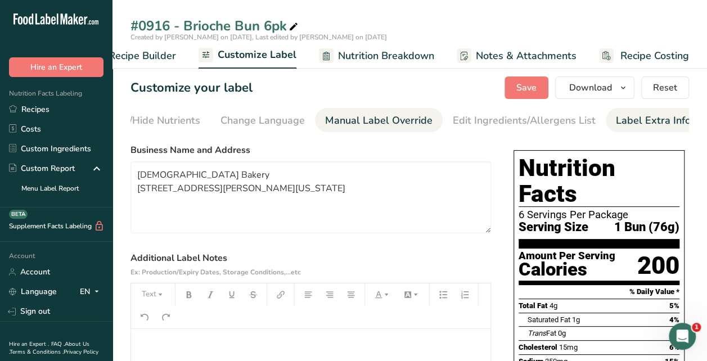
click at [345, 122] on div "Manual Label Override" at bounding box center [378, 120] width 107 height 15
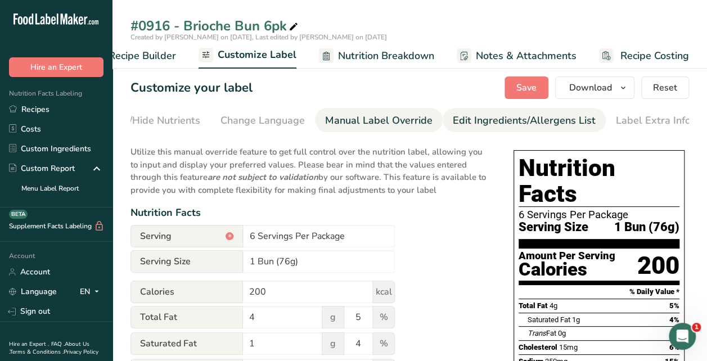
click at [473, 122] on div "Edit Ingredients/Allergens List" at bounding box center [524, 120] width 143 height 15
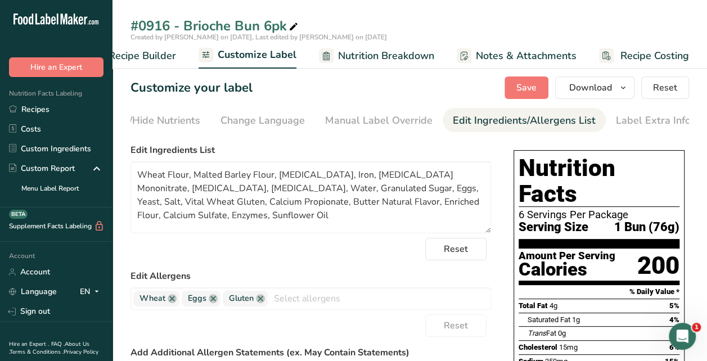
click at [410, 65] on link "Nutrition Breakdown" at bounding box center [376, 55] width 115 height 25
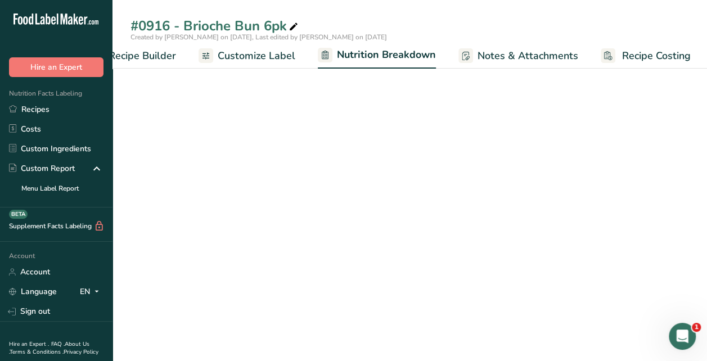
scroll to position [0, 150]
select select "Calories"
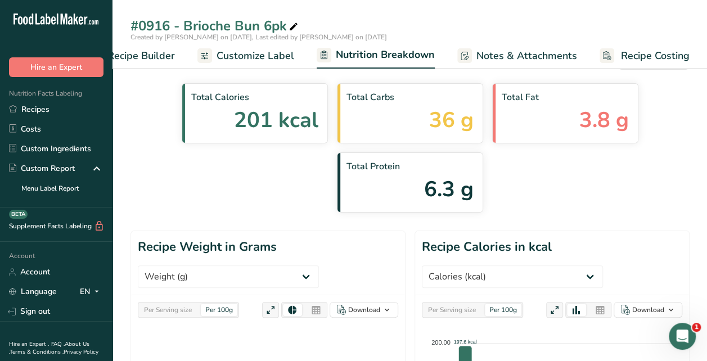
scroll to position [0, 0]
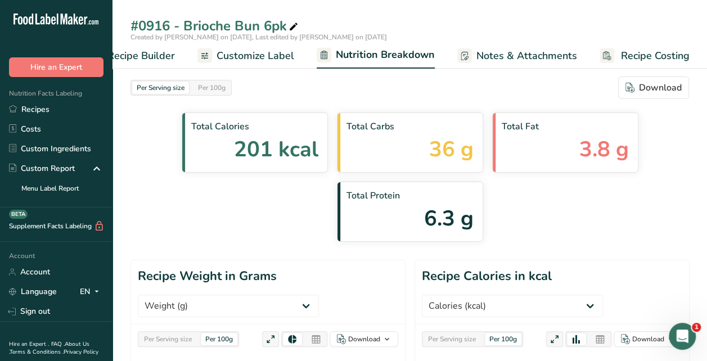
click at [157, 56] on span "Recipe Builder" at bounding box center [141, 55] width 68 height 15
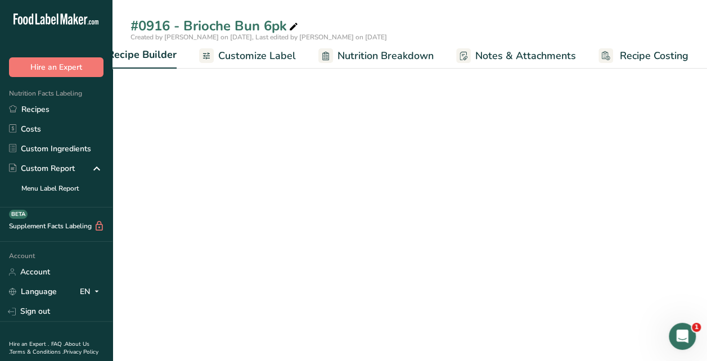
scroll to position [0, 109]
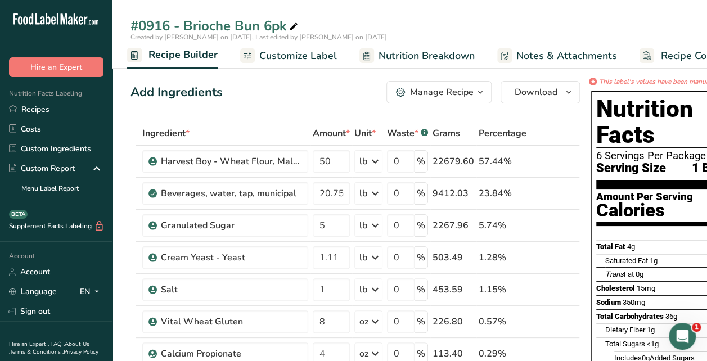
click at [150, 59] on span "Recipe Builder" at bounding box center [183, 54] width 69 height 15
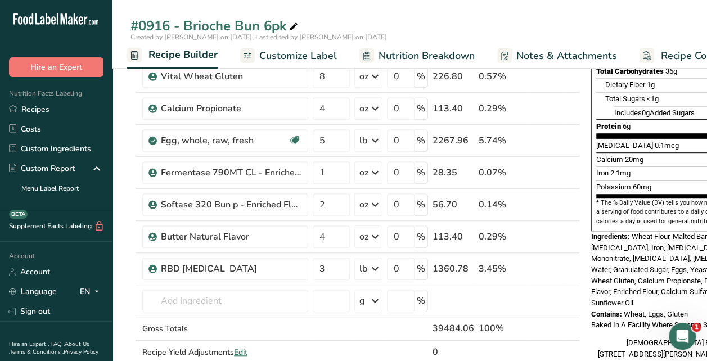
scroll to position [0, 0]
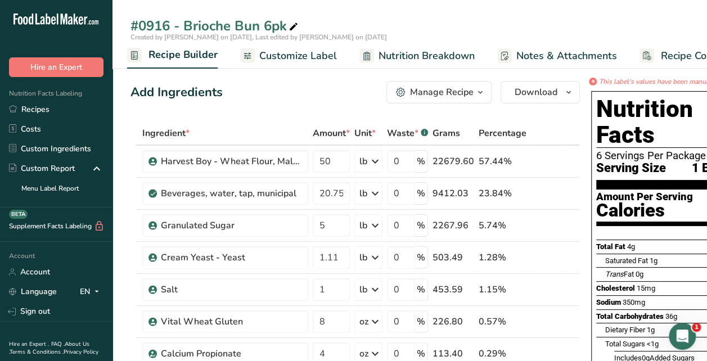
click at [480, 92] on icon "button" at bounding box center [480, 93] width 9 height 14
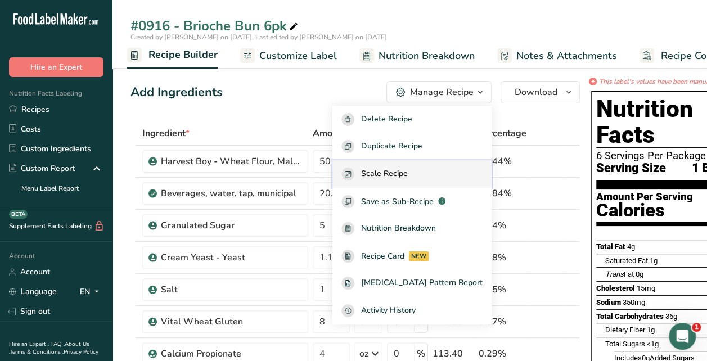
click at [388, 170] on span "Scale Recipe" at bounding box center [384, 174] width 47 height 13
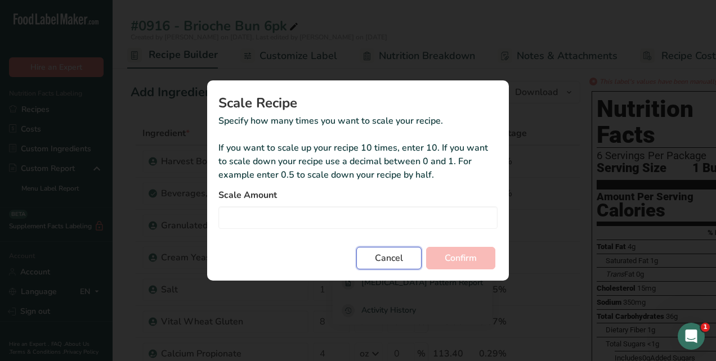
click at [394, 260] on span "Cancel" at bounding box center [389, 258] width 28 height 14
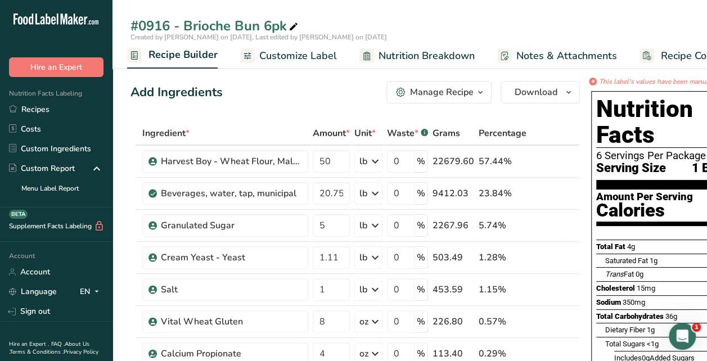
click at [290, 50] on span "Customize Label" at bounding box center [298, 55] width 78 height 15
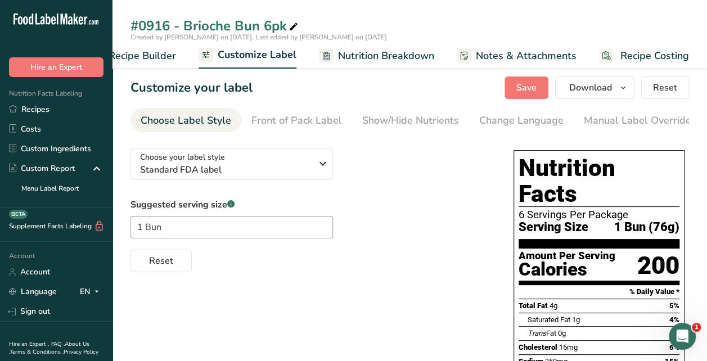
click at [387, 61] on span "Nutrition Breakdown" at bounding box center [386, 55] width 96 height 15
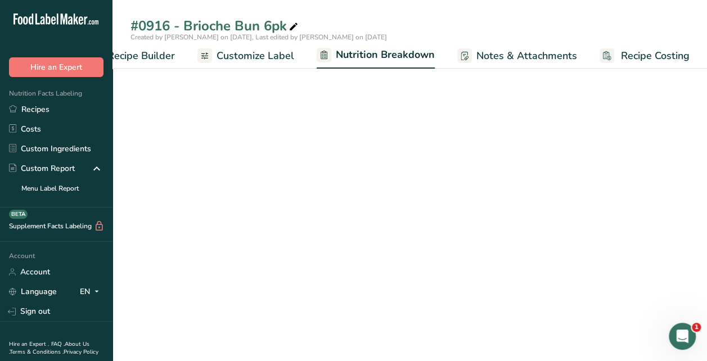
select select "Calories"
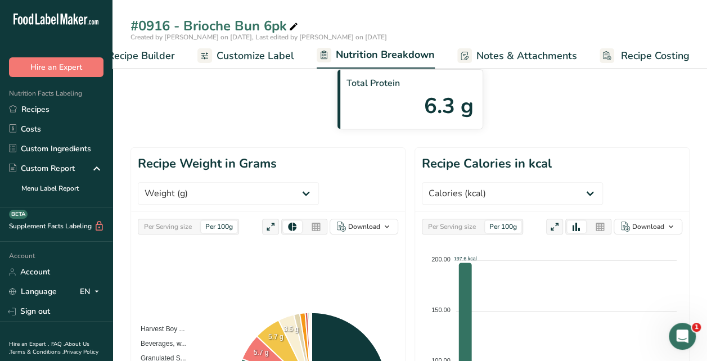
scroll to position [0, 0]
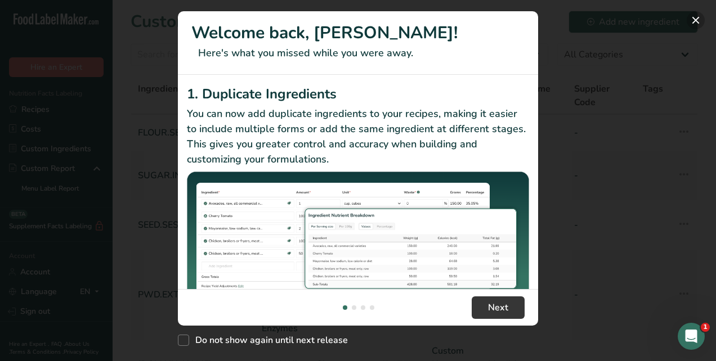
click at [697, 20] on button "New Features" at bounding box center [695, 20] width 18 height 18
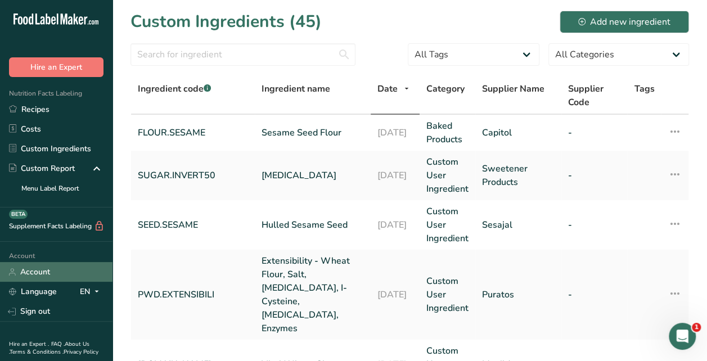
click at [26, 267] on link "Account" at bounding box center [56, 272] width 113 height 20
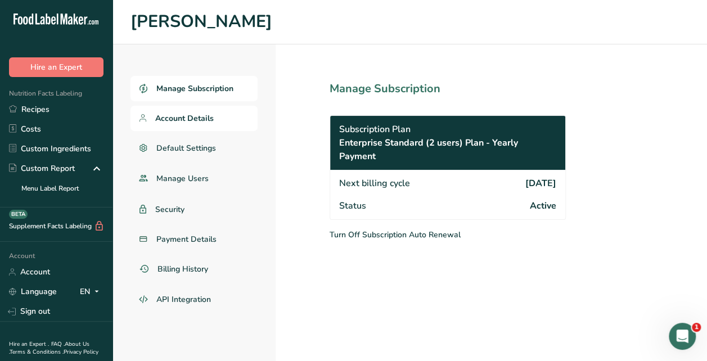
click at [187, 116] on span "Account Details" at bounding box center [184, 119] width 59 height 12
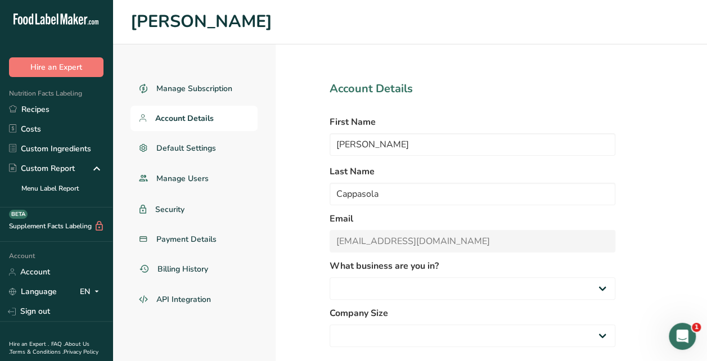
select select "3"
